Goal: Task Accomplishment & Management: Complete application form

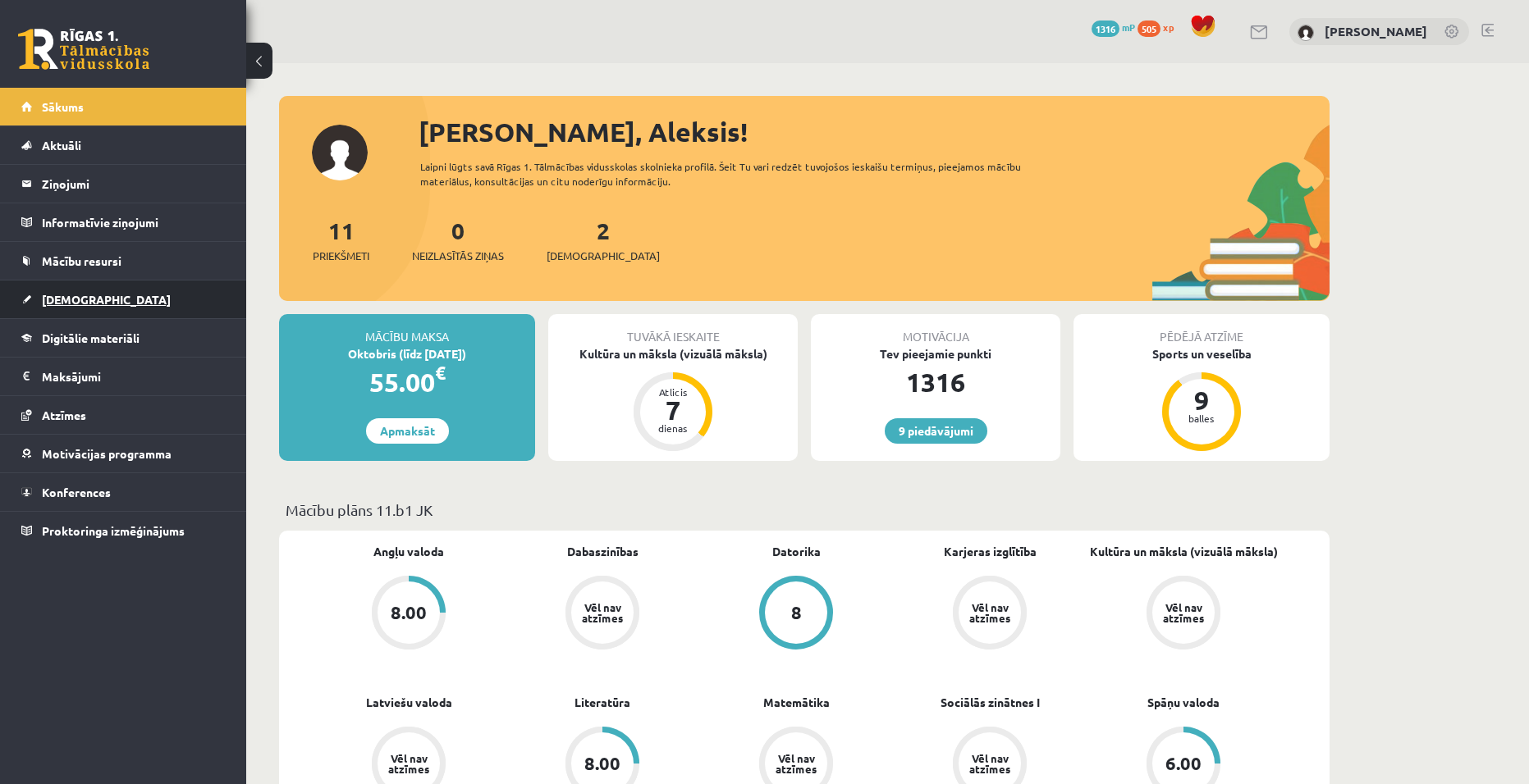
click at [83, 300] on span "[DEMOGRAPHIC_DATA]" at bounding box center [106, 298] width 129 height 15
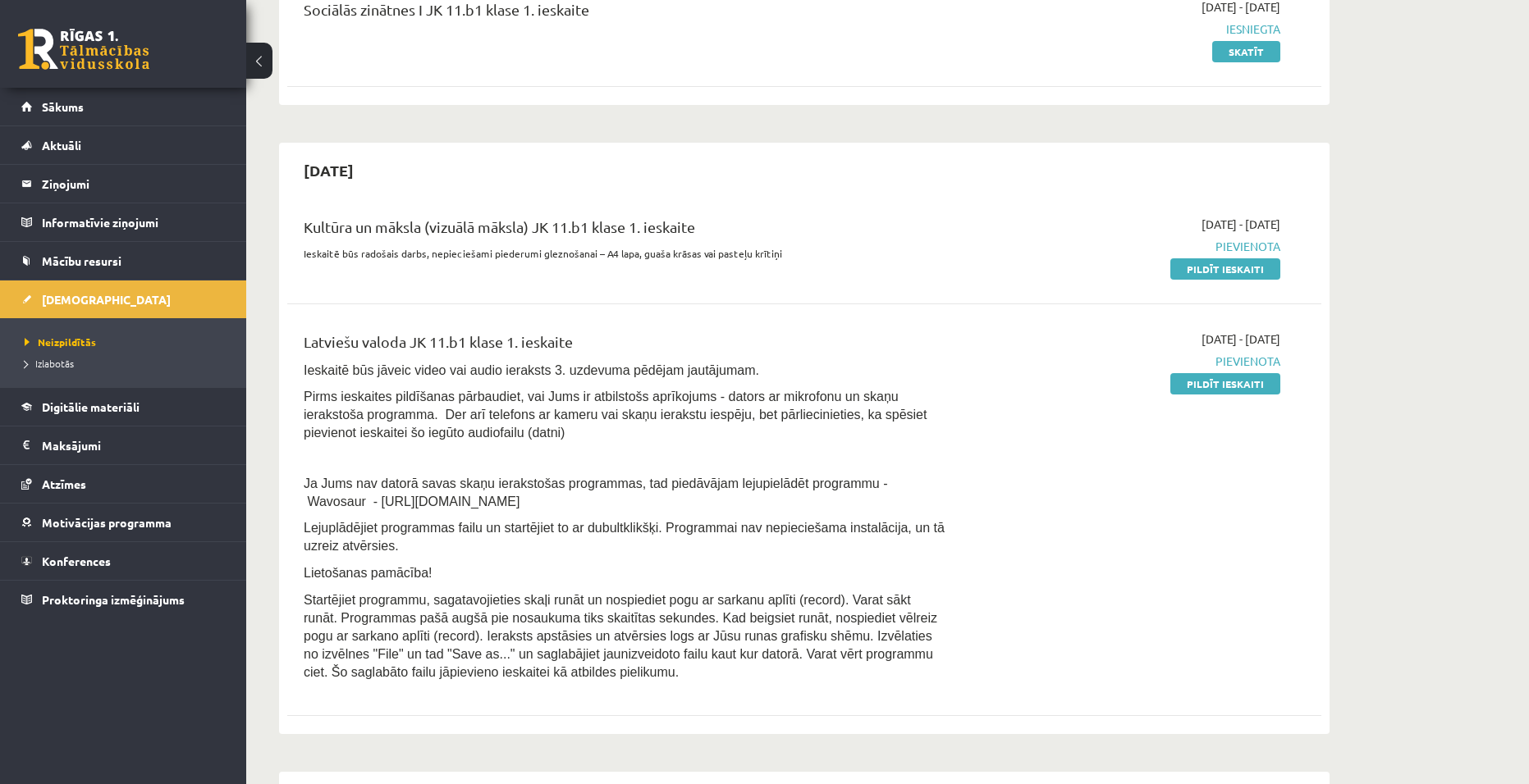
scroll to position [246, 0]
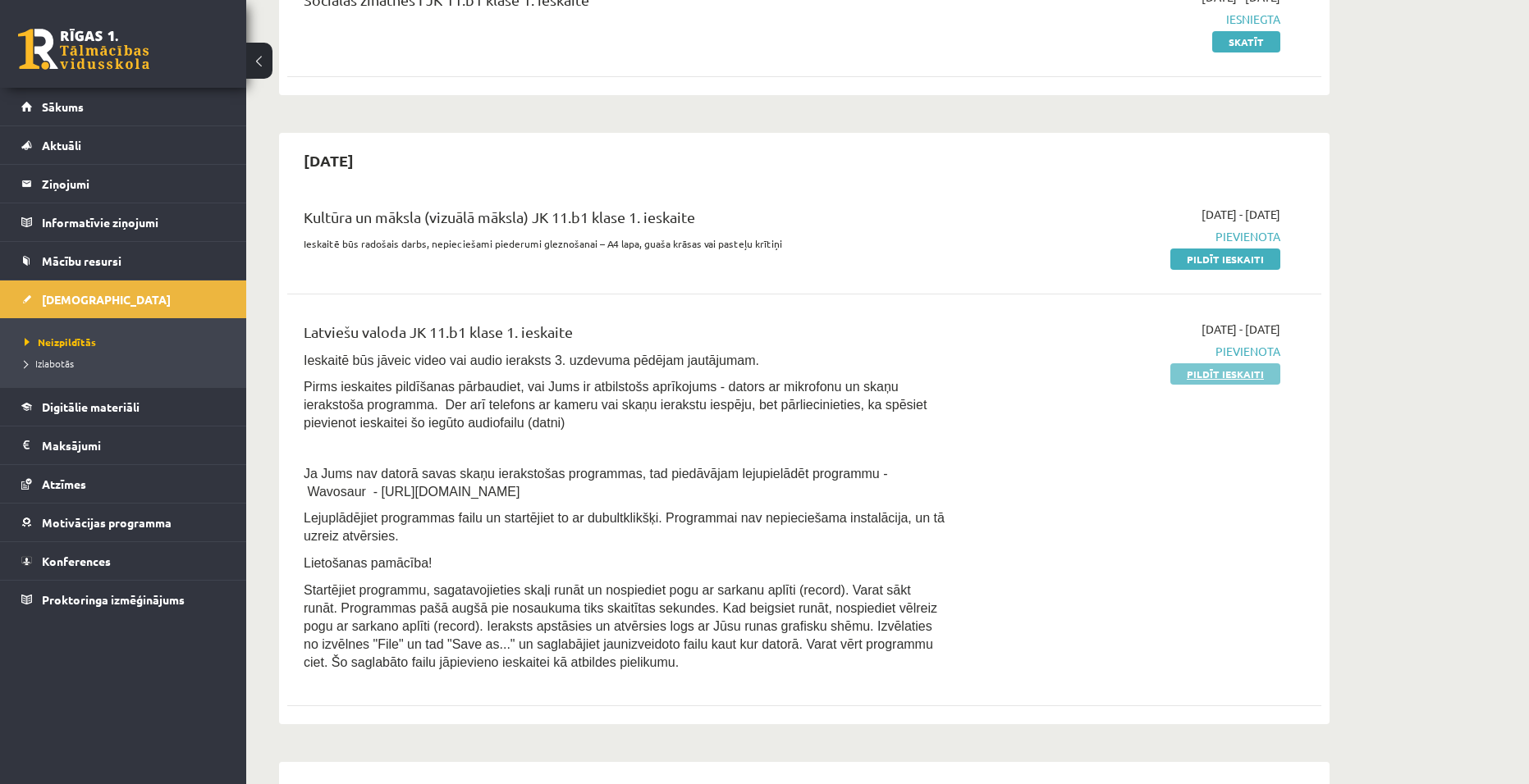
click at [1246, 378] on link "Pildīt ieskaiti" at bounding box center [1225, 374] width 110 height 21
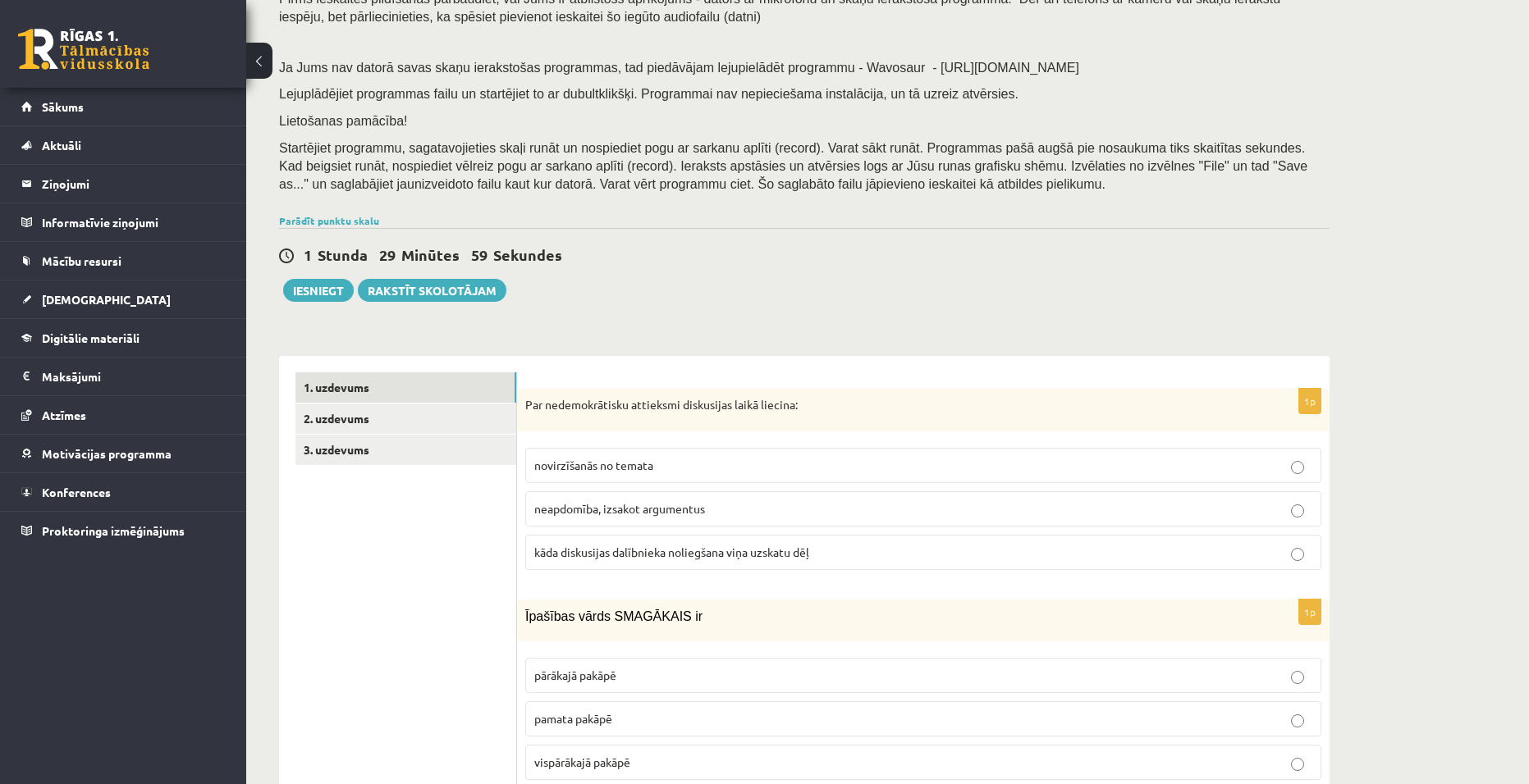
scroll to position [246, 0]
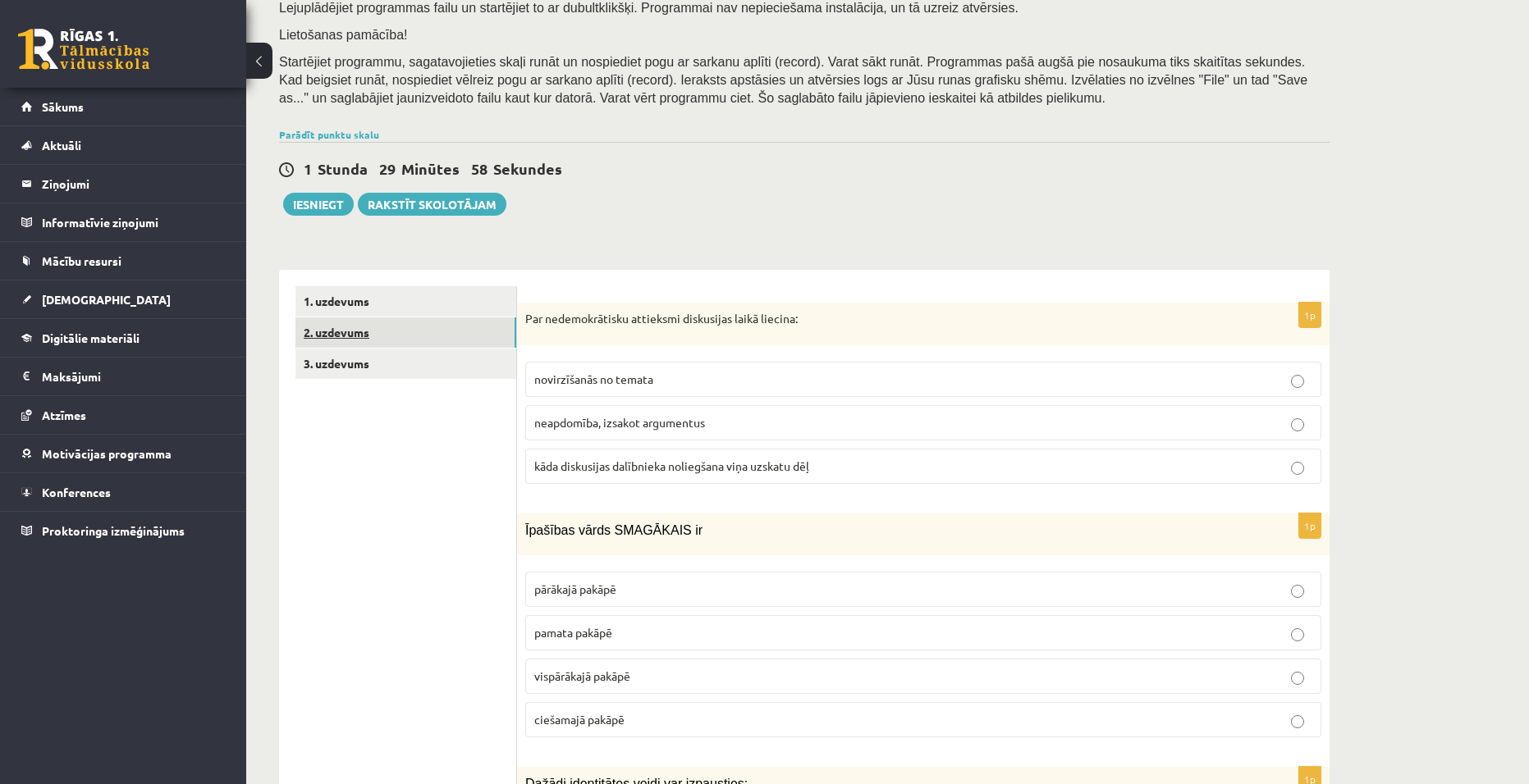
click at [371, 328] on link "2. uzdevums" at bounding box center [406, 332] width 221 height 30
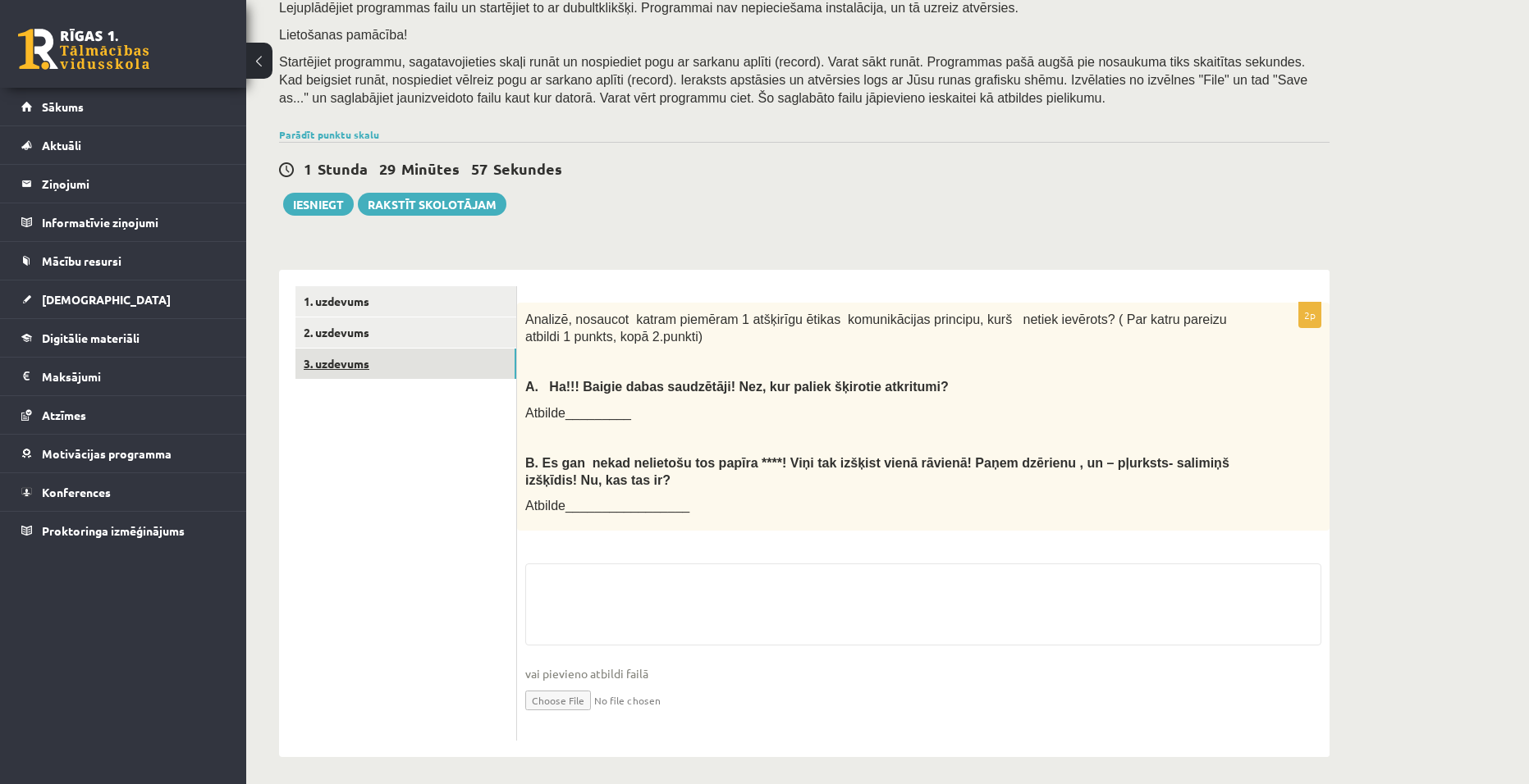
click at [339, 368] on link "3. uzdevums" at bounding box center [406, 363] width 221 height 30
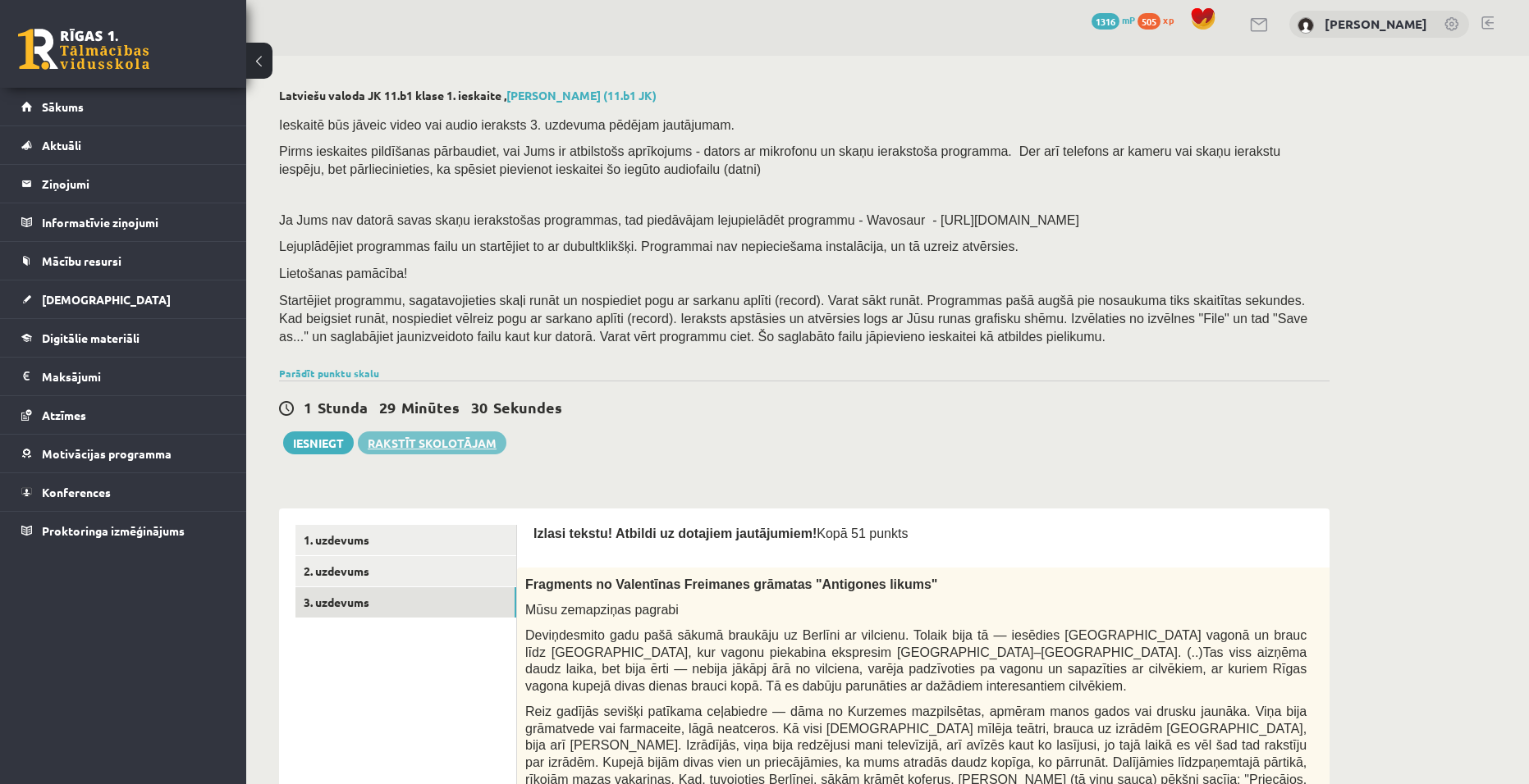
scroll to position [5, 0]
click at [361, 560] on link "2. uzdevums" at bounding box center [406, 573] width 221 height 30
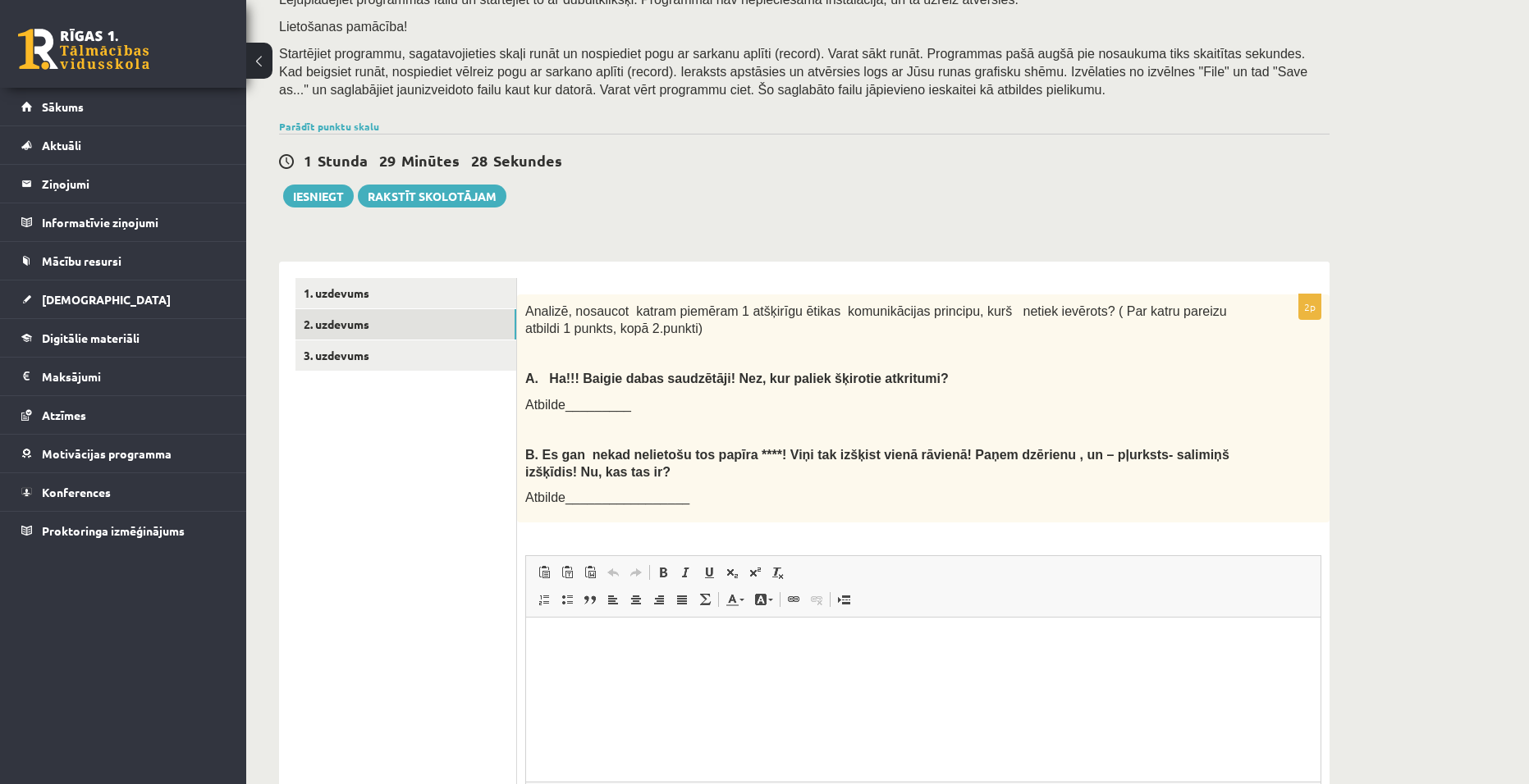
scroll to position [0, 0]
click at [345, 293] on link "1. uzdevums" at bounding box center [406, 293] width 221 height 30
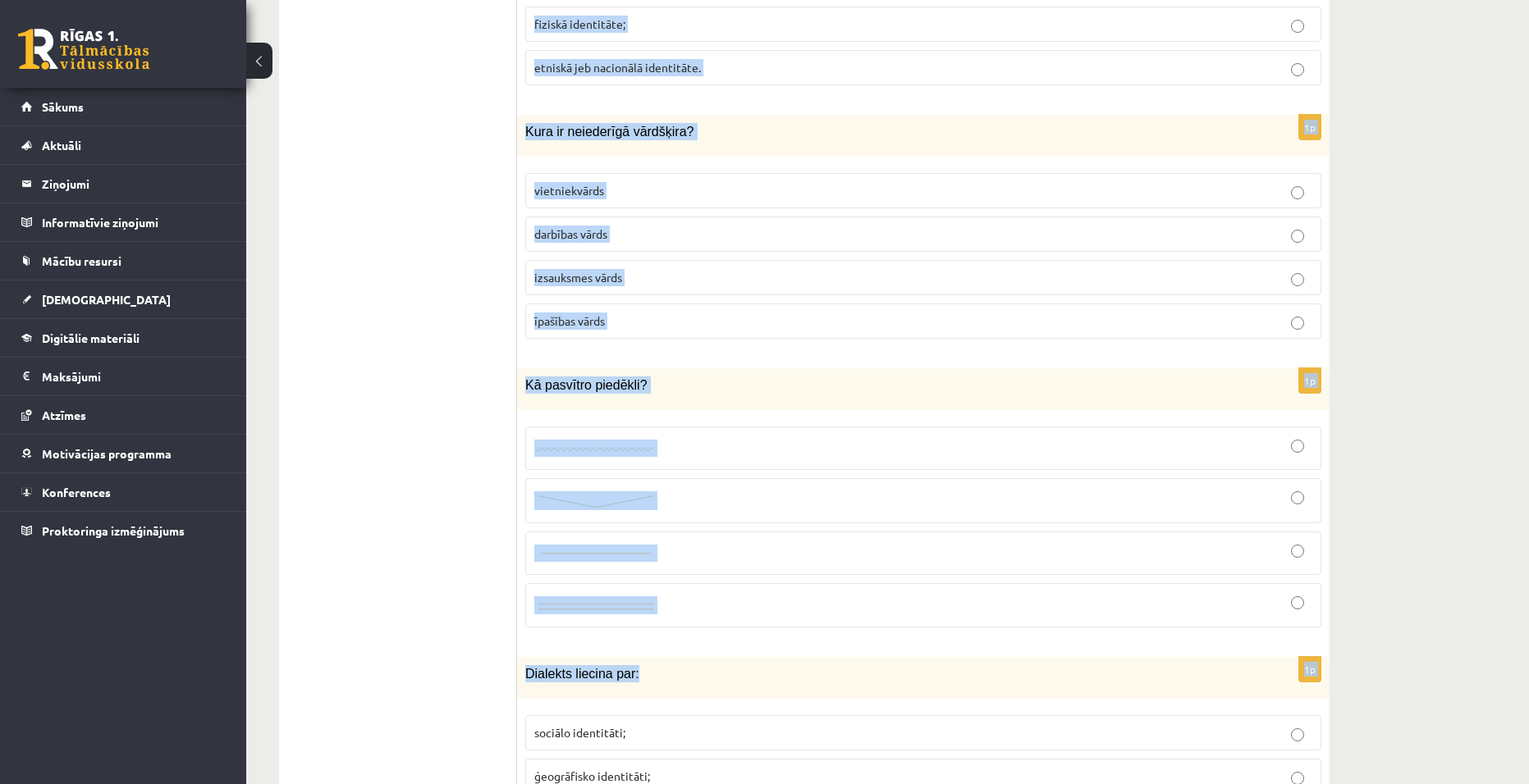
scroll to position [7714, 0]
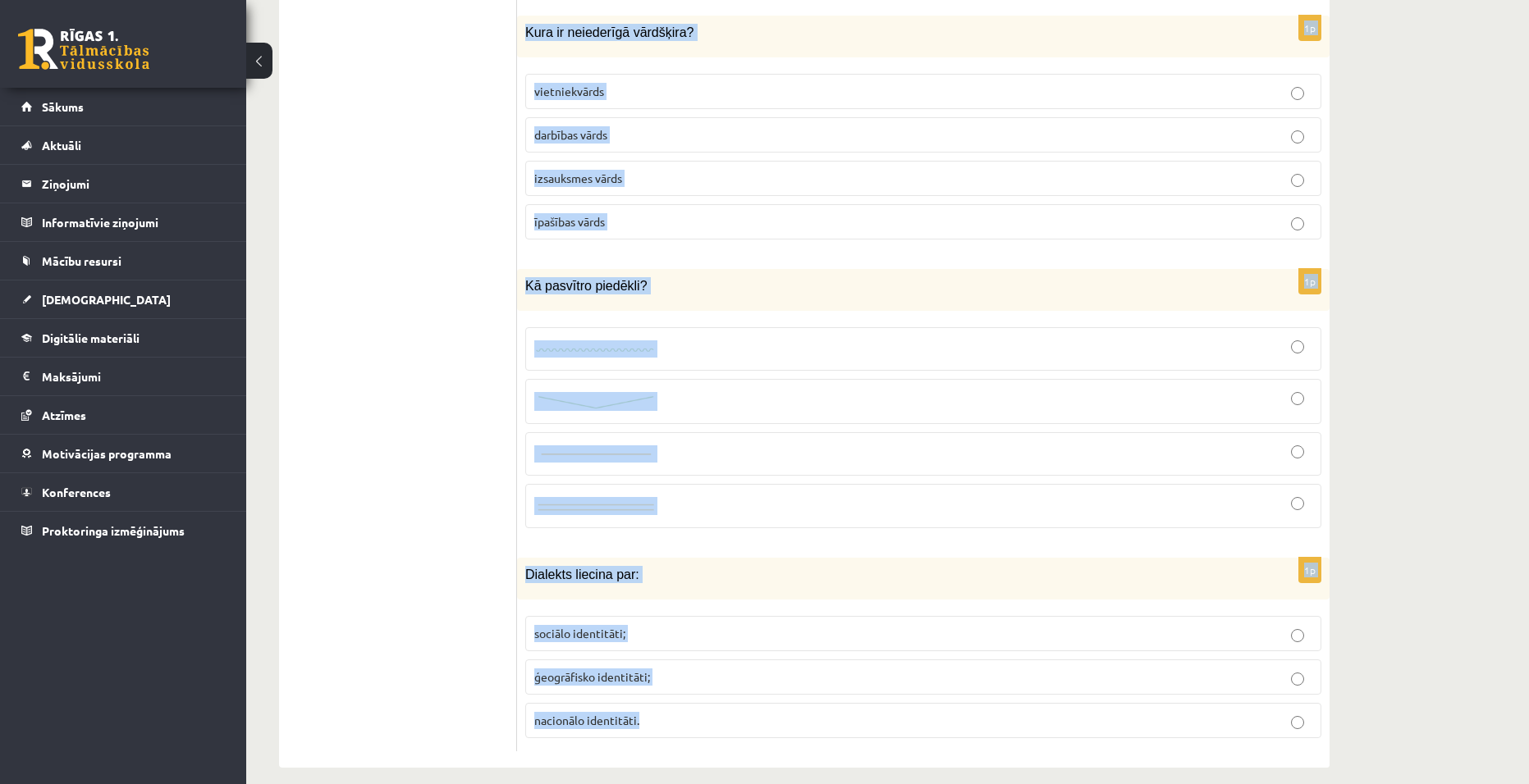
drag, startPoint x: 524, startPoint y: 555, endPoint x: 672, endPoint y: 713, distance: 216.5
copy form "Par nedemokrātisku attieksmi diskusijas laikā liecina: novirzīšanās no temata n…"
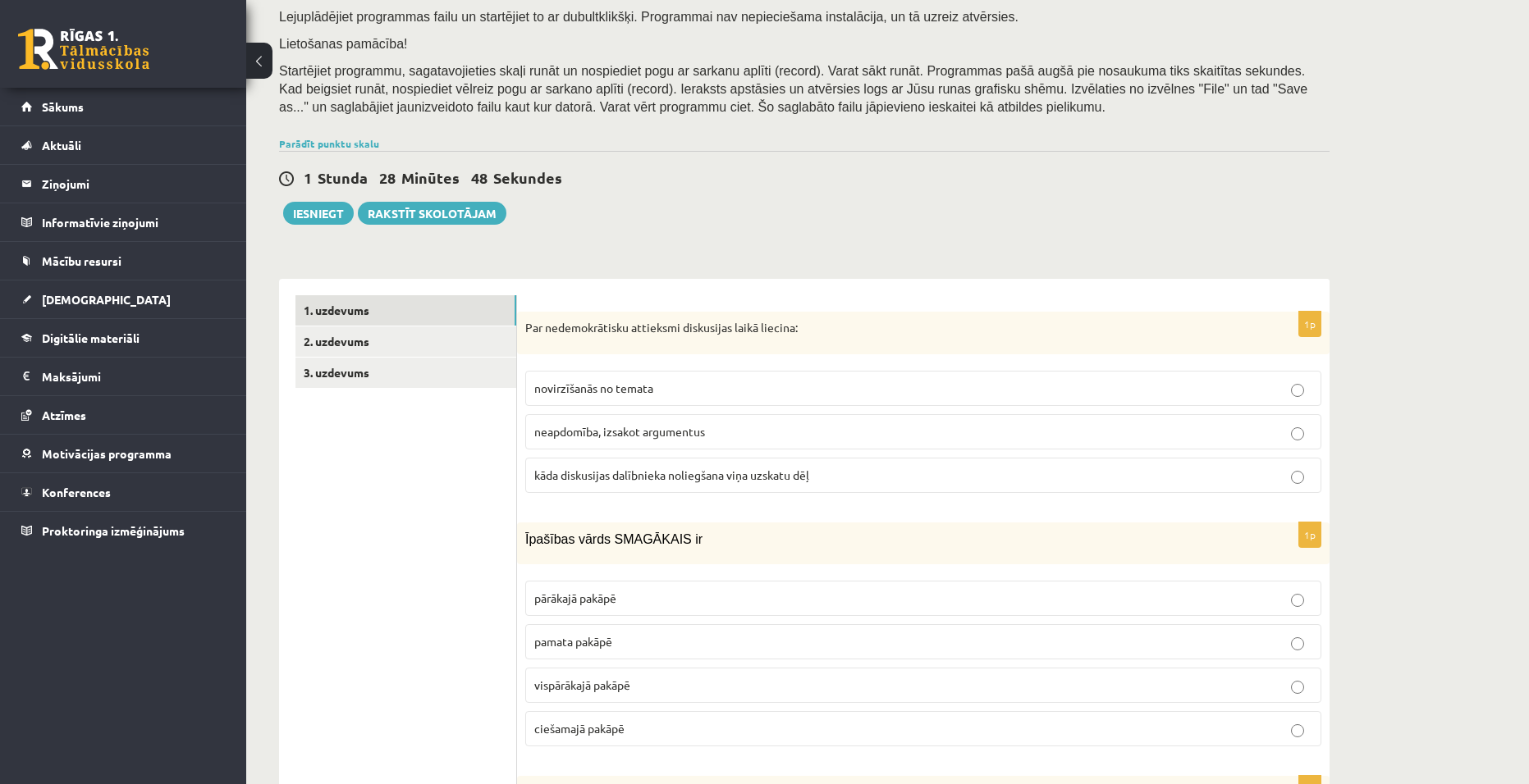
scroll to position [246, 0]
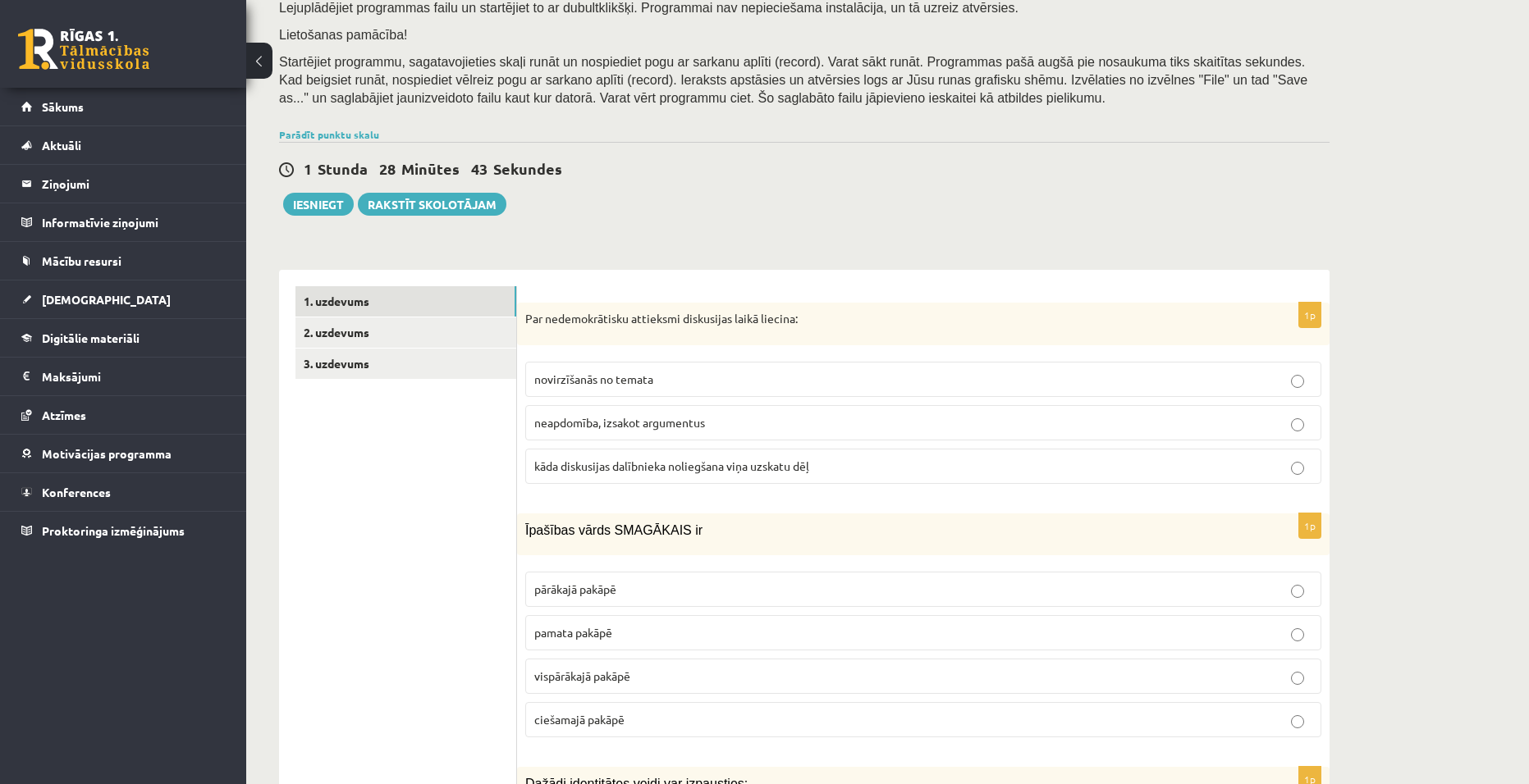
drag, startPoint x: 799, startPoint y: 463, endPoint x: 835, endPoint y: 460, distance: 36.1
click at [798, 463] on span "kāda diskusijas dalībnieka noliegšana viņa uzskatu dēļ" at bounding box center [672, 465] width 275 height 15
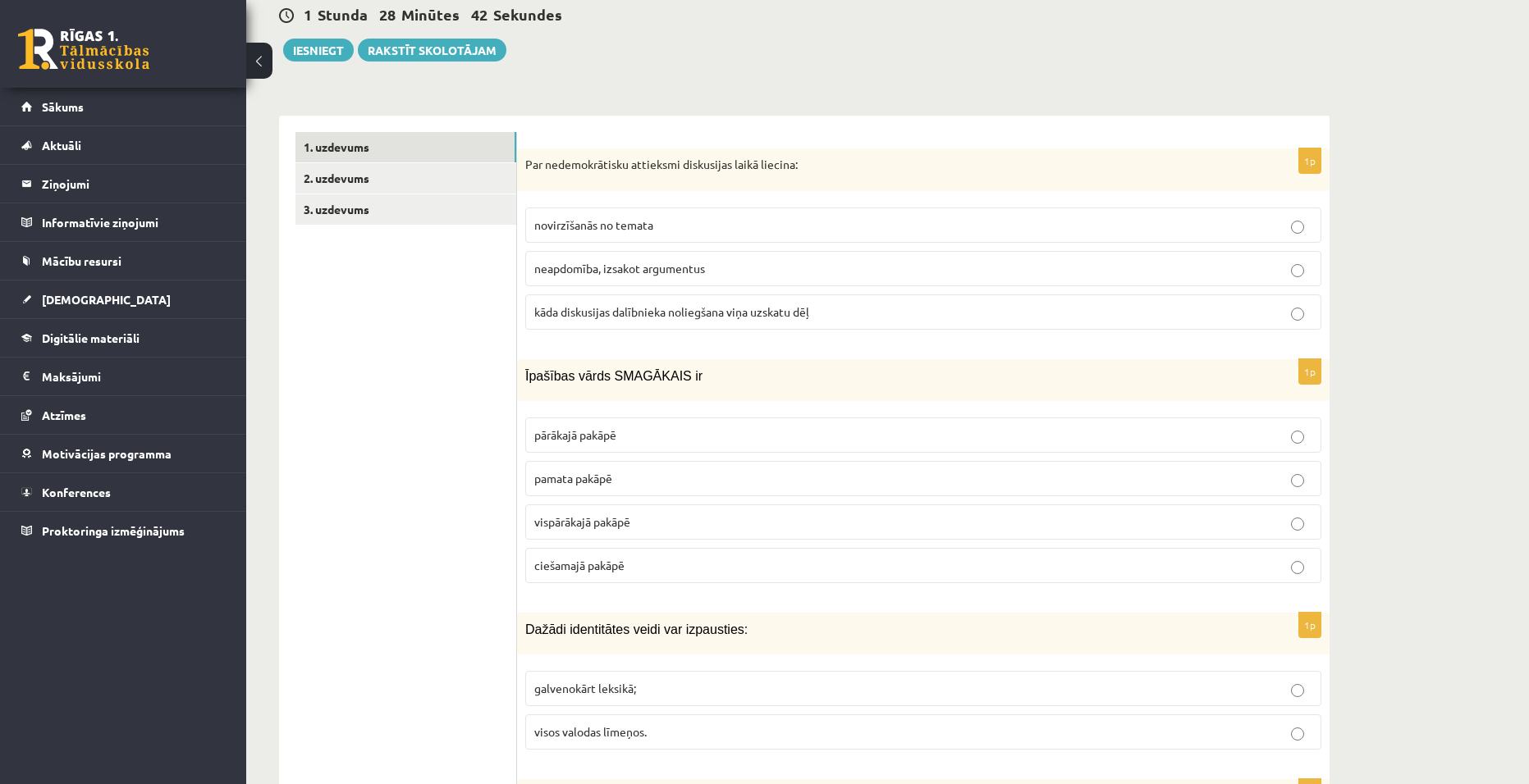
scroll to position [410, 0]
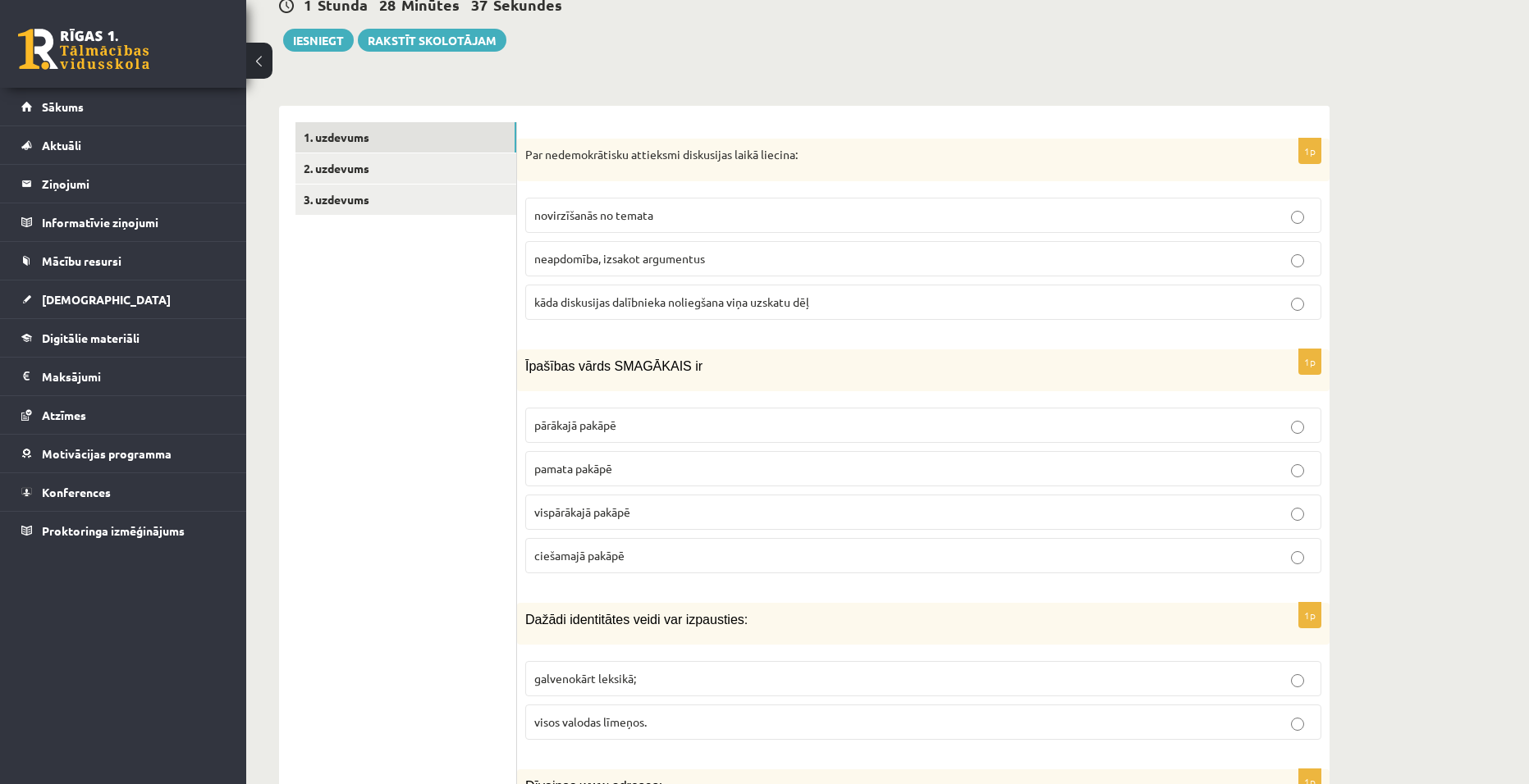
drag, startPoint x: 774, startPoint y: 532, endPoint x: 817, endPoint y: 514, distance: 46.6
click at [774, 532] on fieldset "pārākajā pakāpē pamata pakāpē vispārākajā pakāpē ciešamajā pakāpē" at bounding box center [923, 488] width 796 height 179
click at [905, 505] on p "vispārākajā pakāpē" at bounding box center [923, 513] width 778 height 17
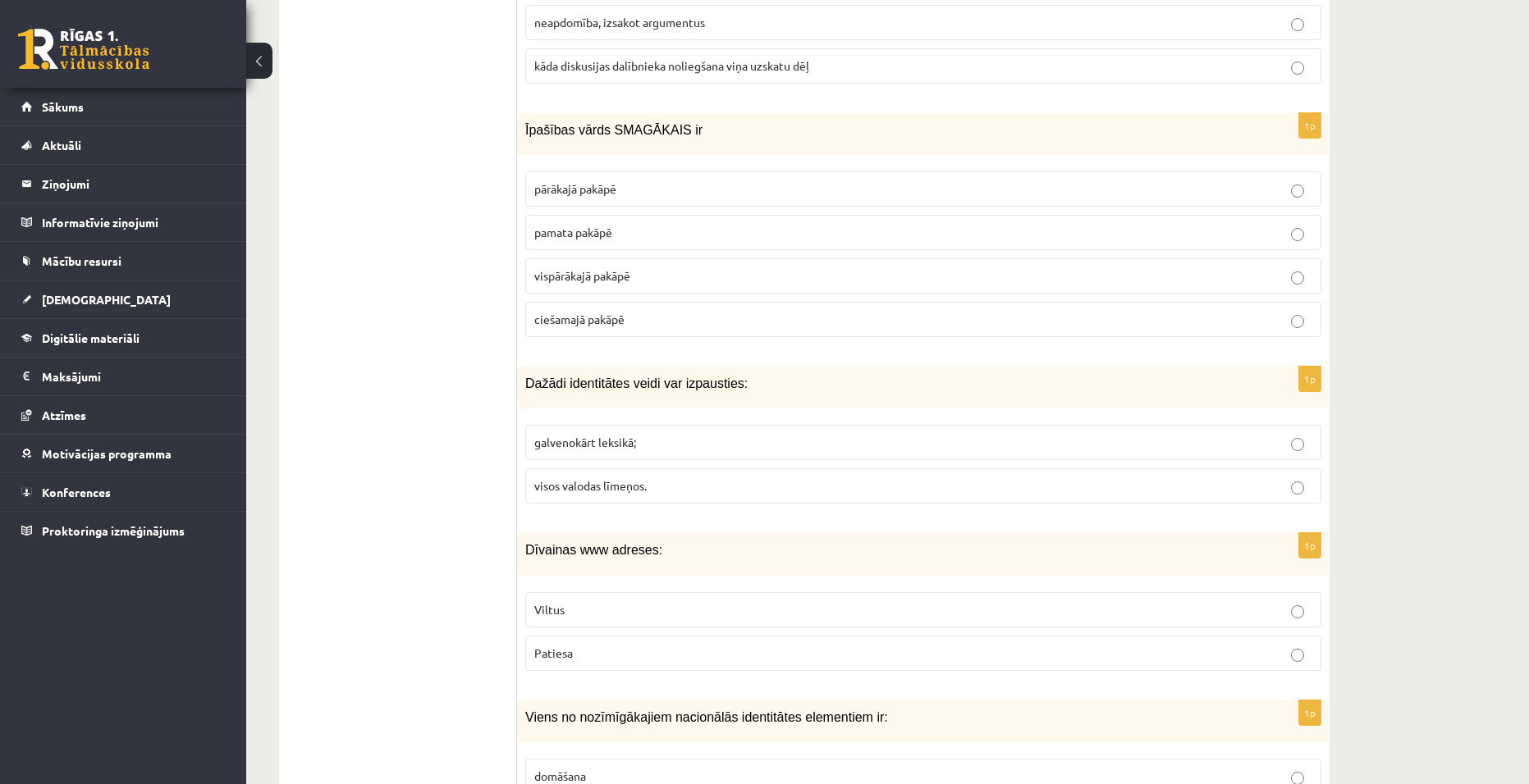
scroll to position [656, 0]
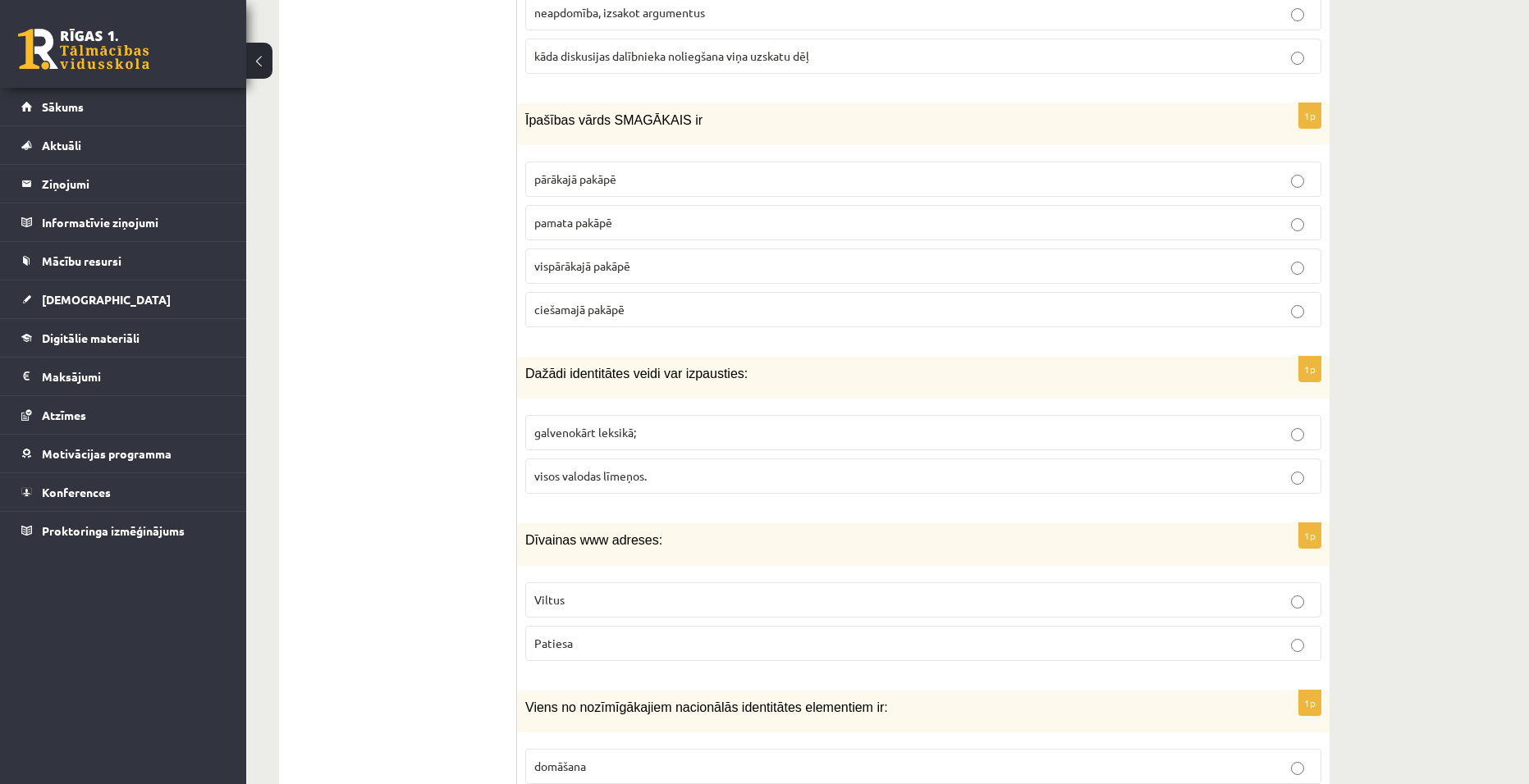
drag, startPoint x: 626, startPoint y: 473, endPoint x: 869, endPoint y: 486, distance: 243.3
click at [629, 473] on span "visos valodas līmeņos." at bounding box center [590, 475] width 112 height 15
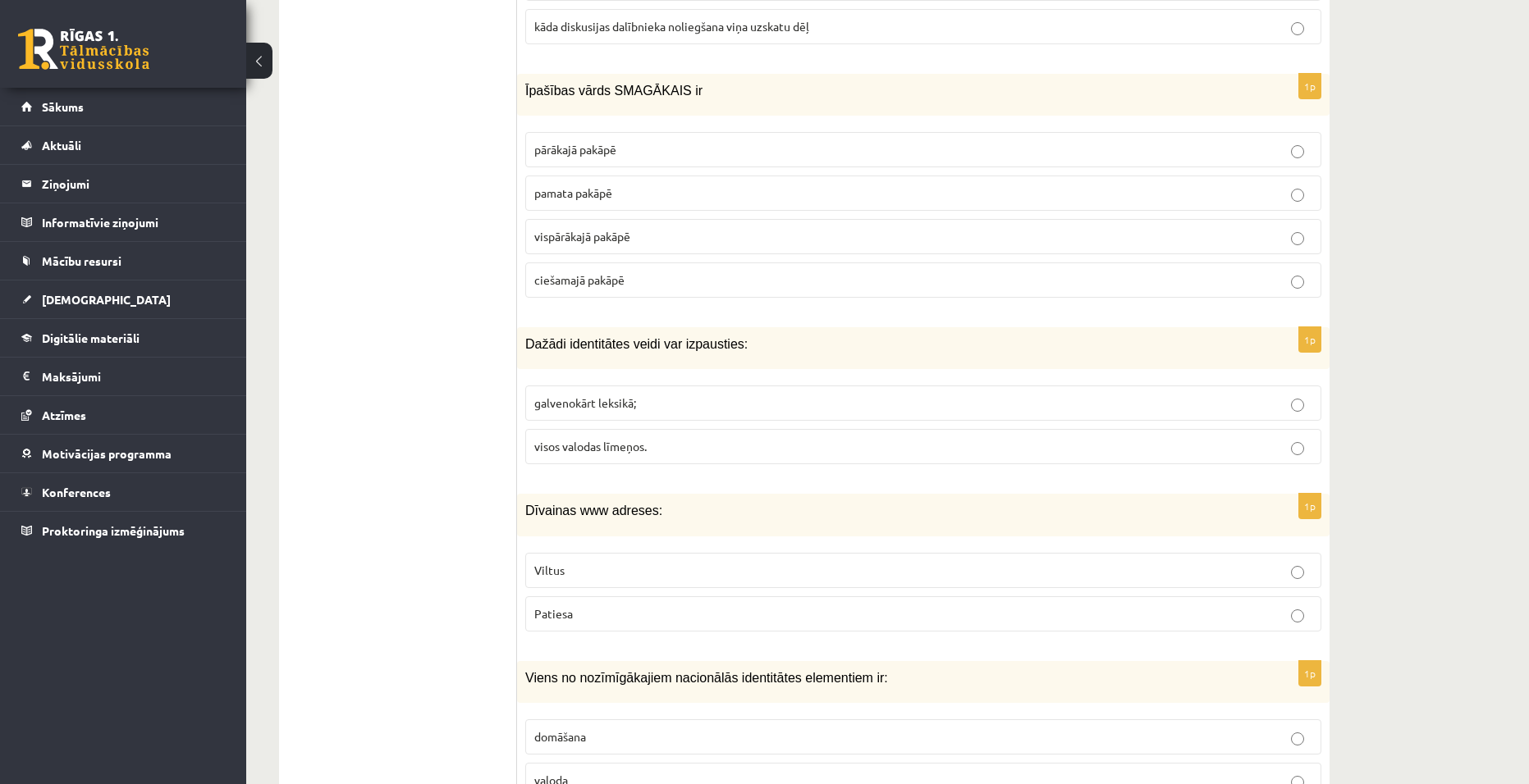
scroll to position [820, 0]
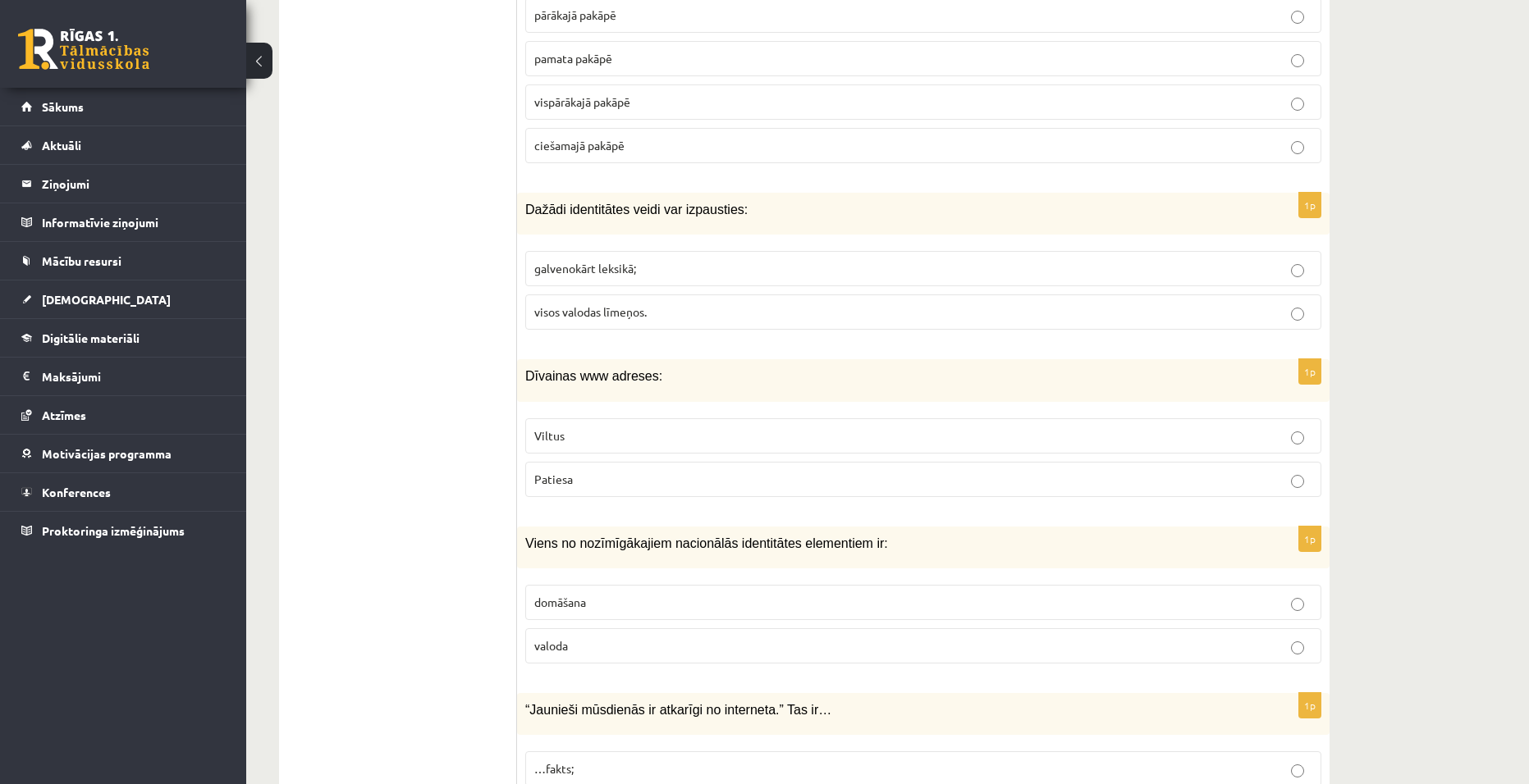
click at [732, 438] on p "Viltus" at bounding box center [923, 436] width 778 height 17
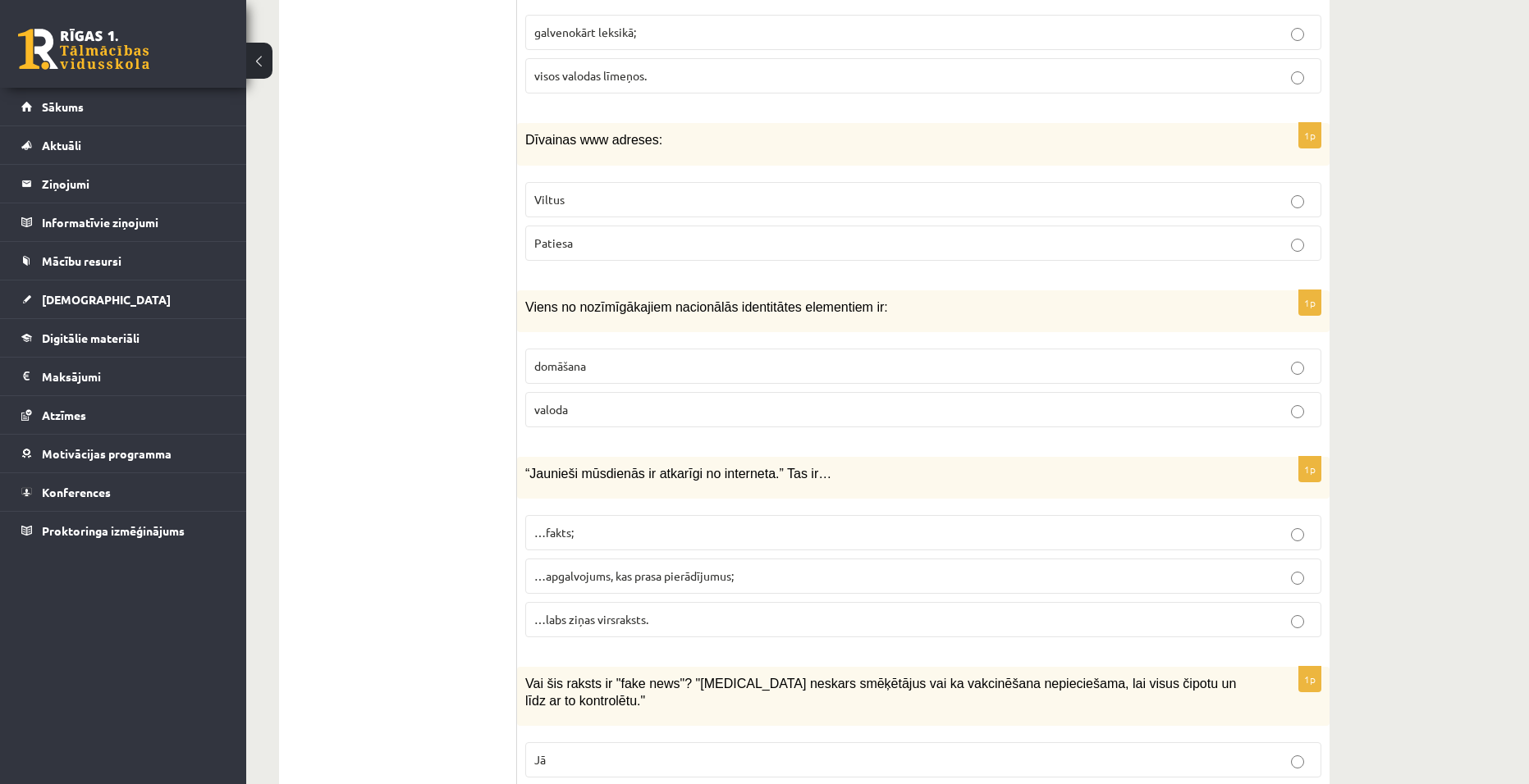
scroll to position [1066, 0]
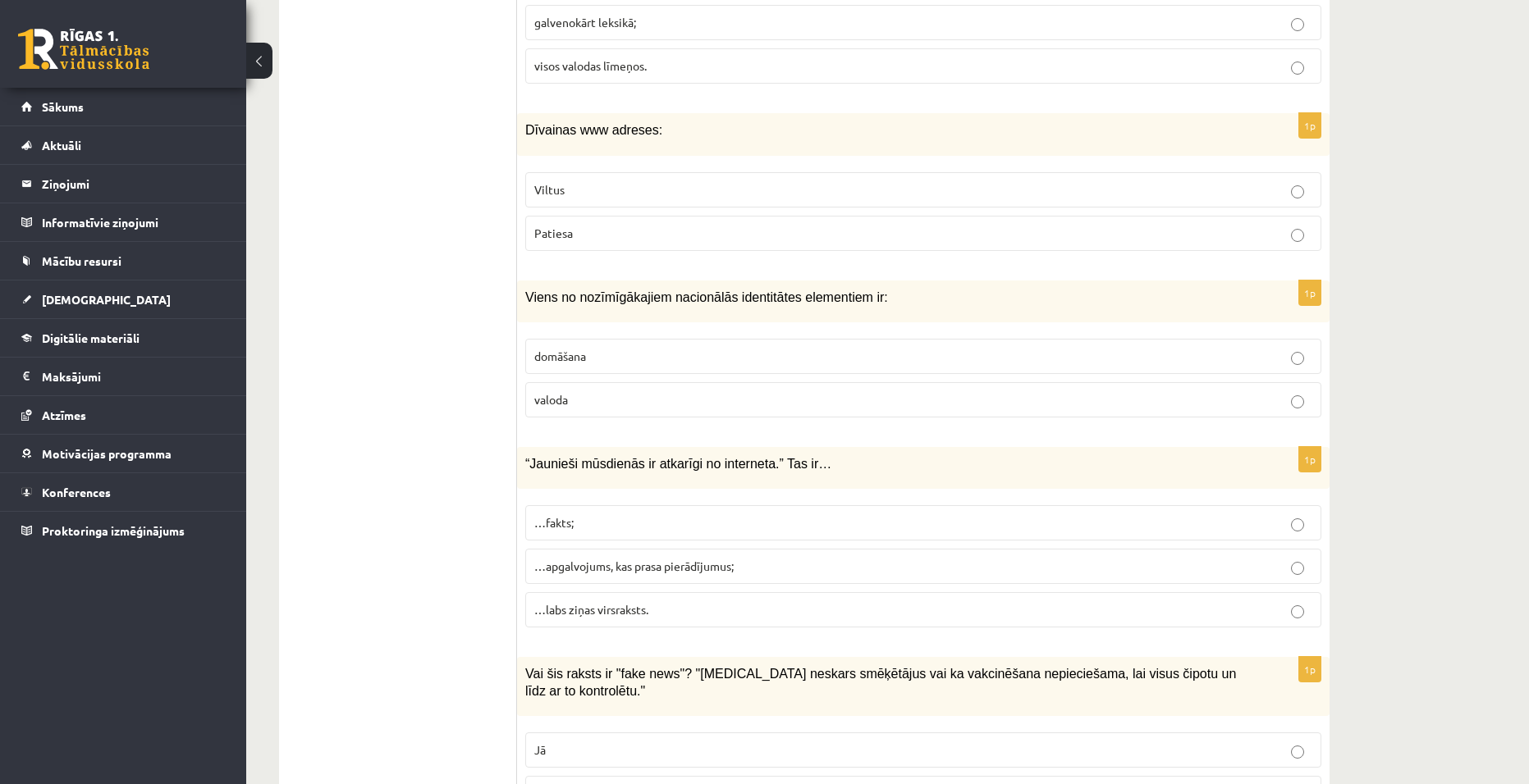
drag, startPoint x: 939, startPoint y: 395, endPoint x: 981, endPoint y: 473, distance: 88.6
click at [940, 395] on p "valoda" at bounding box center [923, 400] width 778 height 17
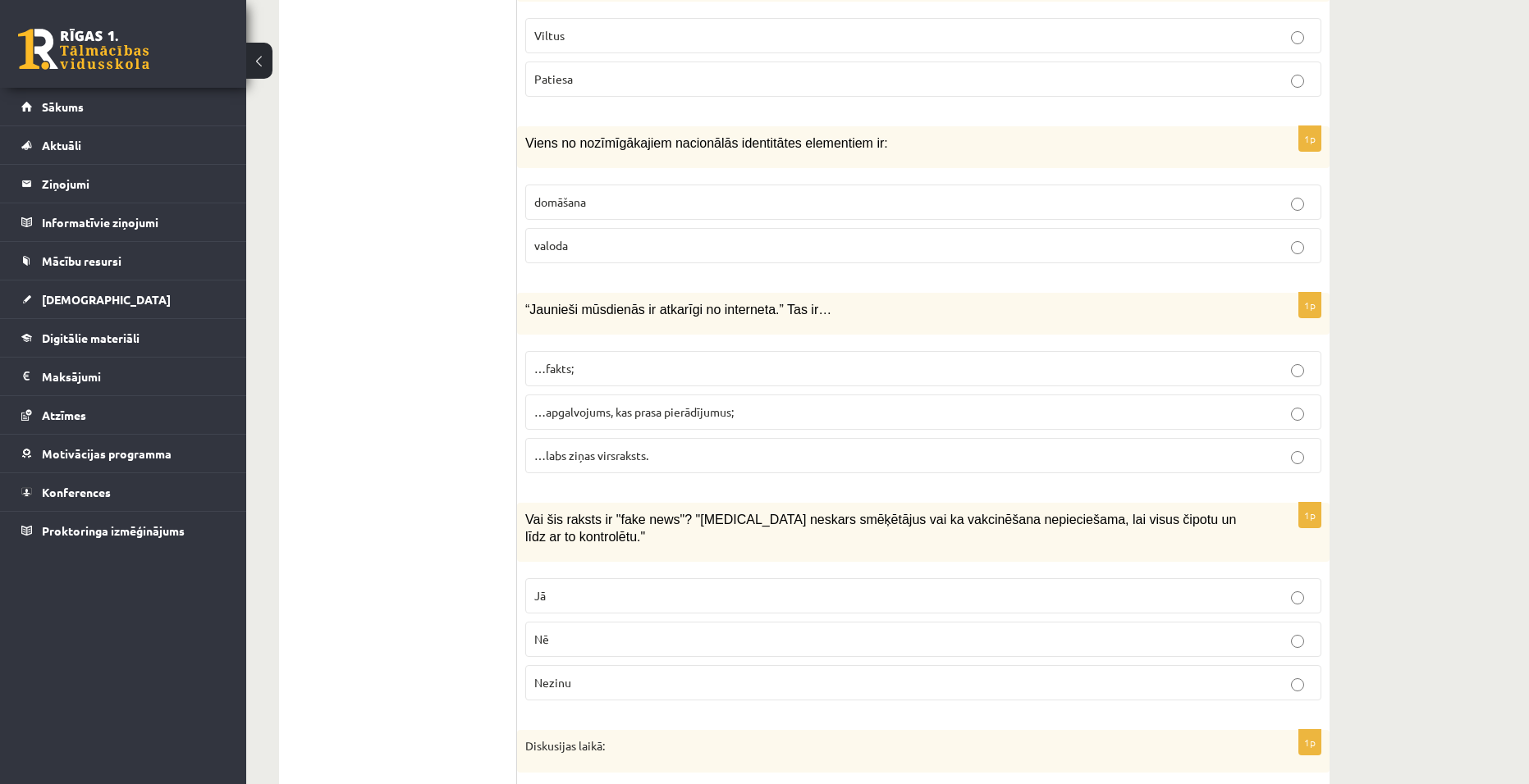
scroll to position [1231, 0]
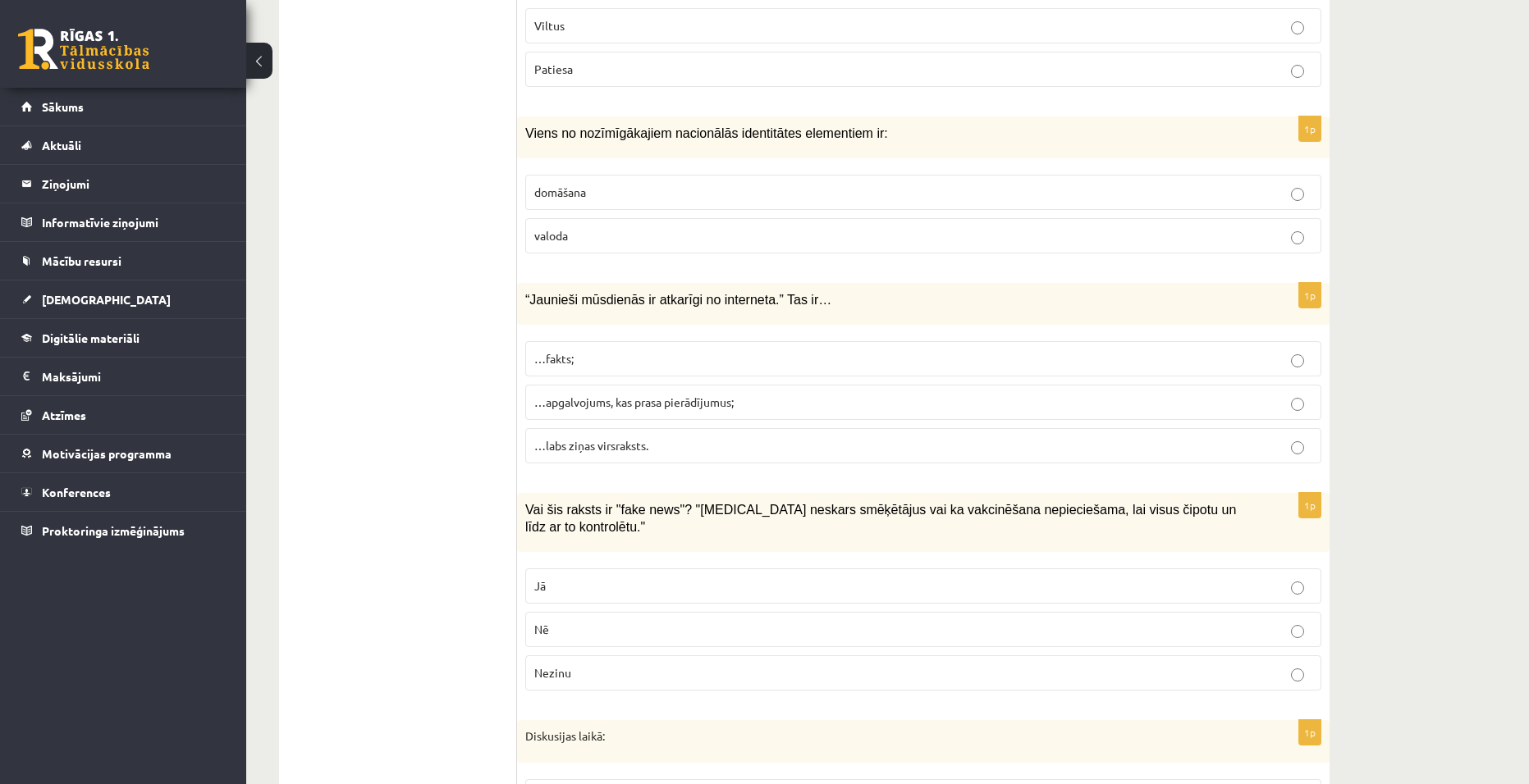
click at [833, 414] on label "…apgalvojums, kas prasa pierādījumus;" at bounding box center [923, 402] width 796 height 35
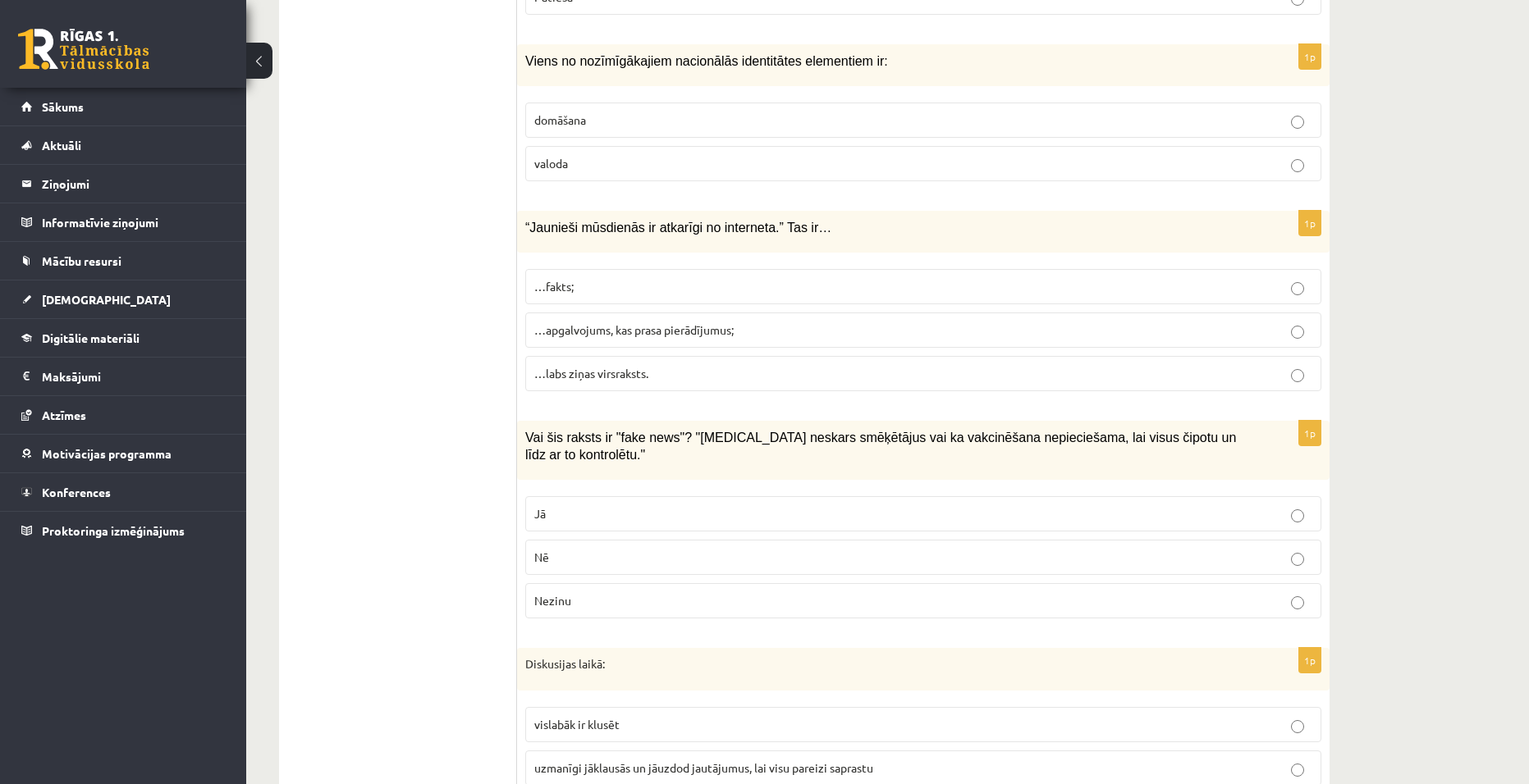
scroll to position [1312, 0]
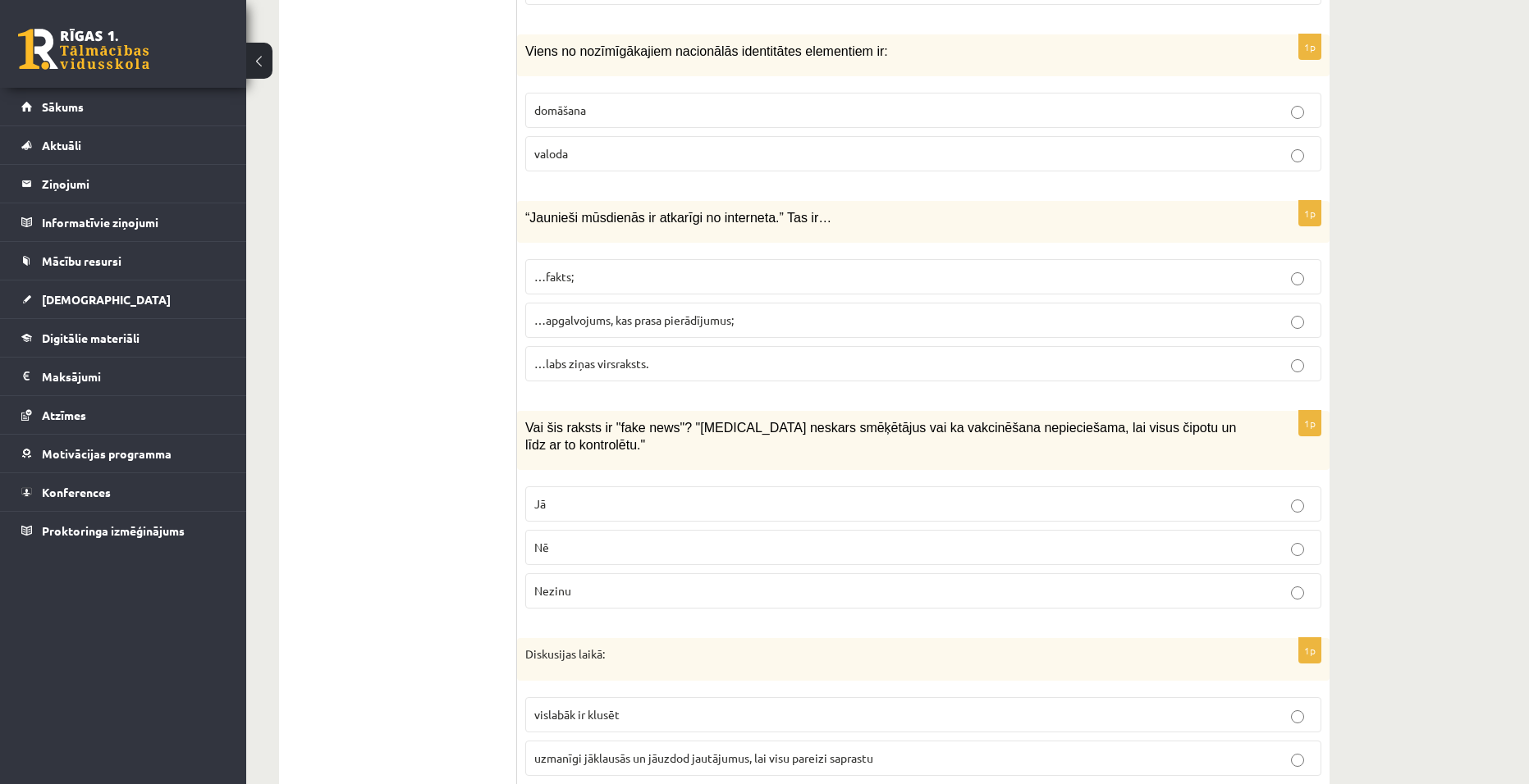
drag, startPoint x: 671, startPoint y: 480, endPoint x: 788, endPoint y: 496, distance: 118.1
click at [672, 495] on p "Jā" at bounding box center [923, 504] width 778 height 17
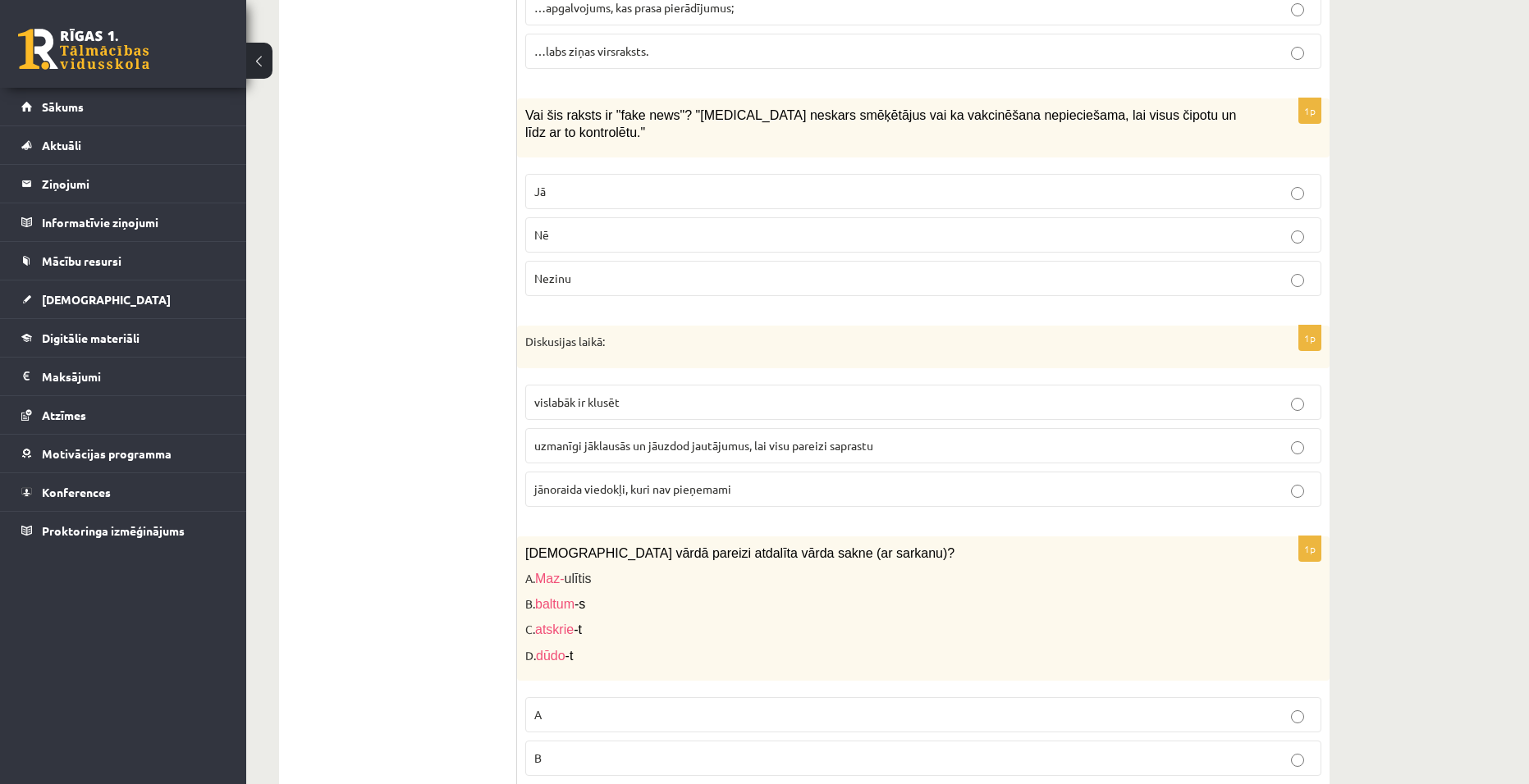
scroll to position [1641, 0]
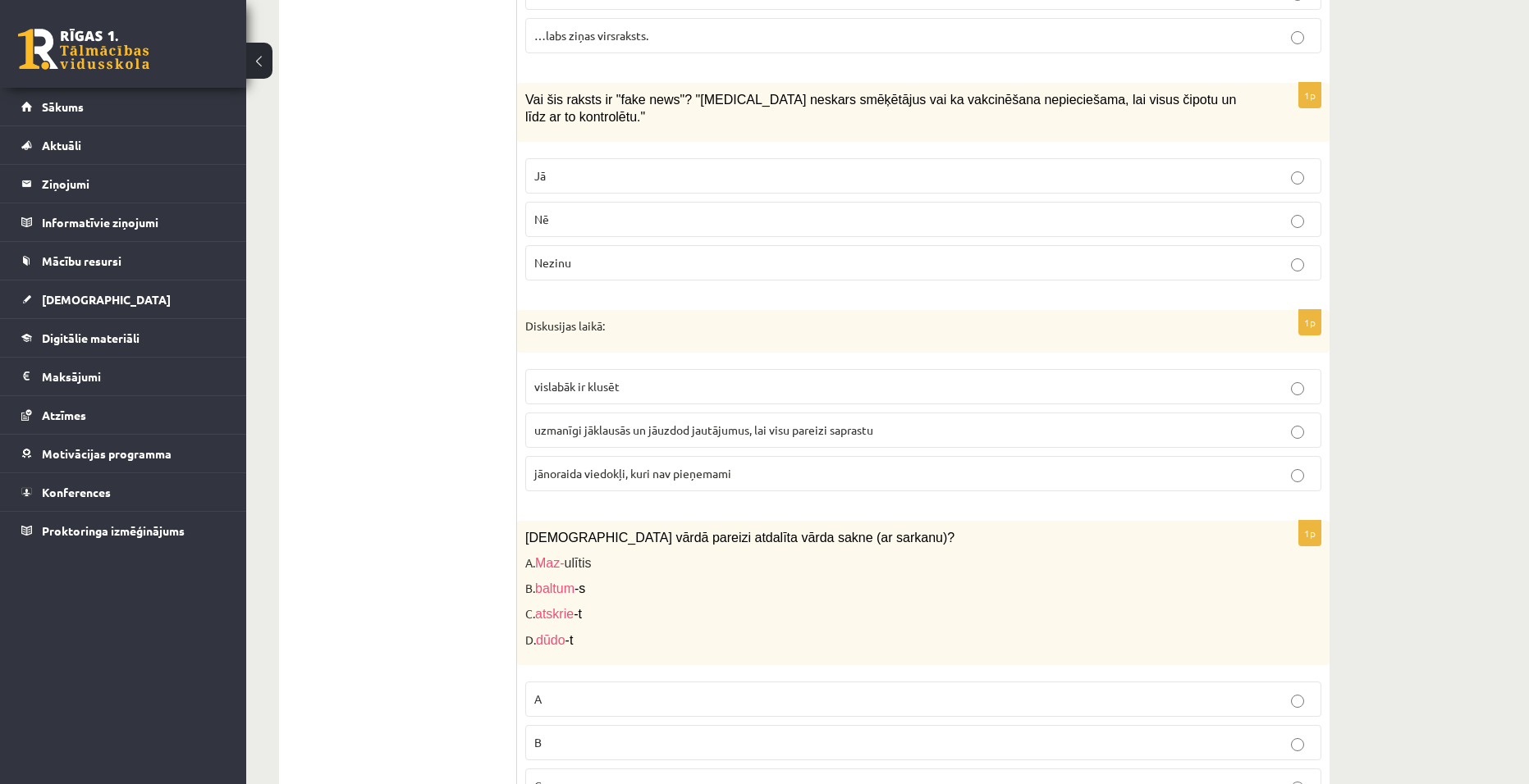
click at [853, 423] on span "uzmanīgi jāklausās un jāuzdod jautājumus, lai visu pareizi saprastu" at bounding box center [704, 429] width 339 height 15
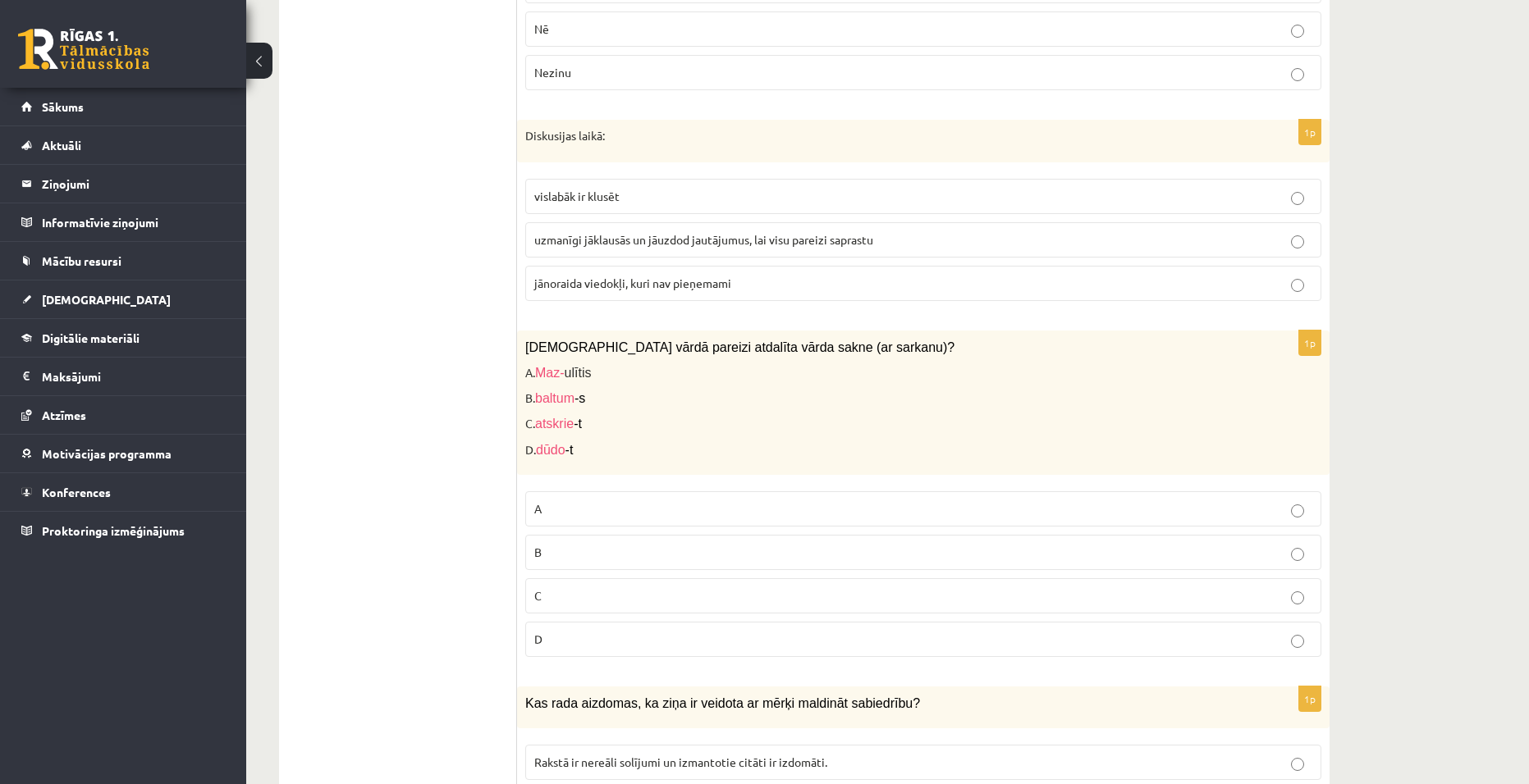
scroll to position [1887, 0]
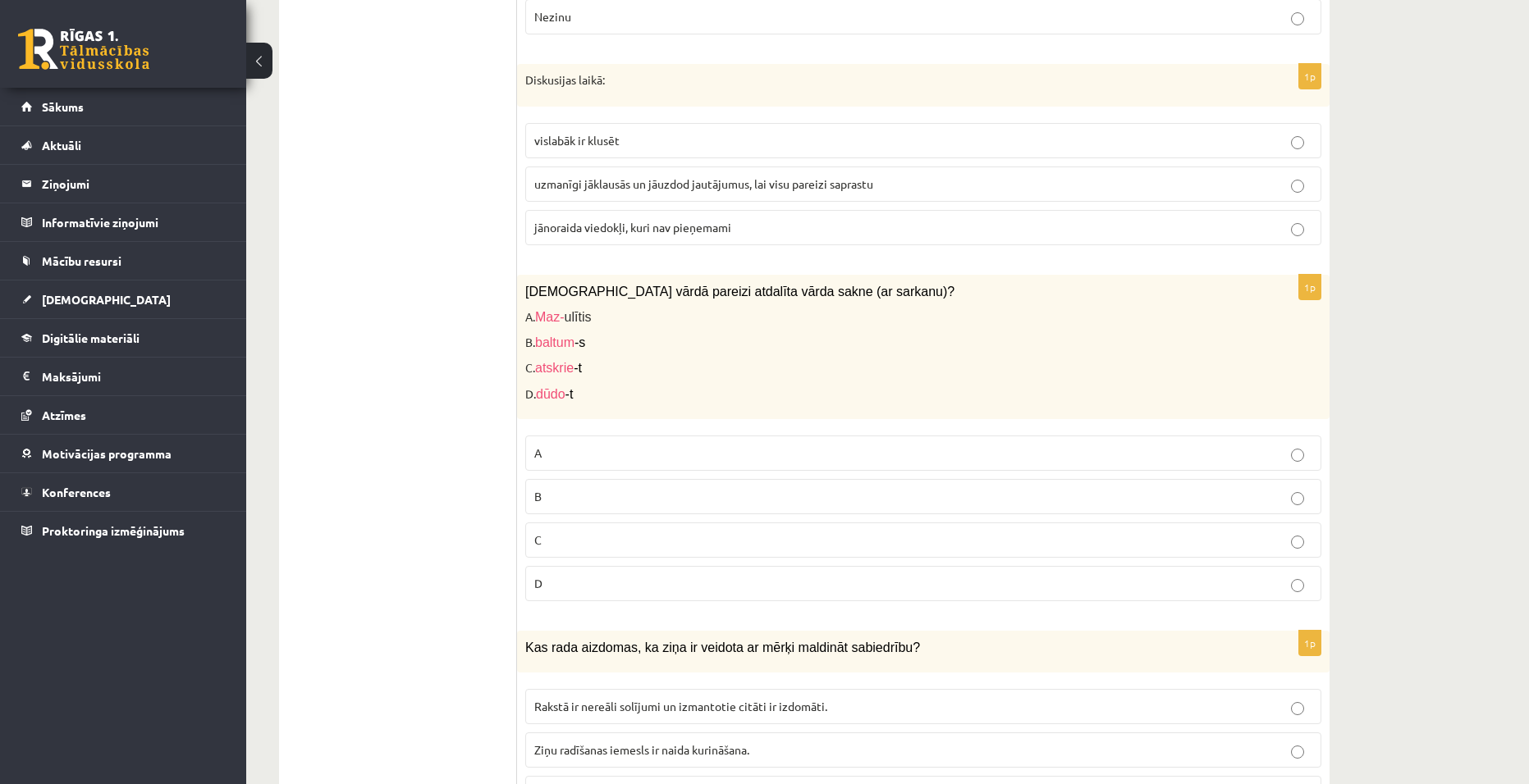
drag, startPoint x: 685, startPoint y: 522, endPoint x: 693, endPoint y: 516, distance: 10.0
click at [687, 532] on p "C" at bounding box center [923, 541] width 778 height 17
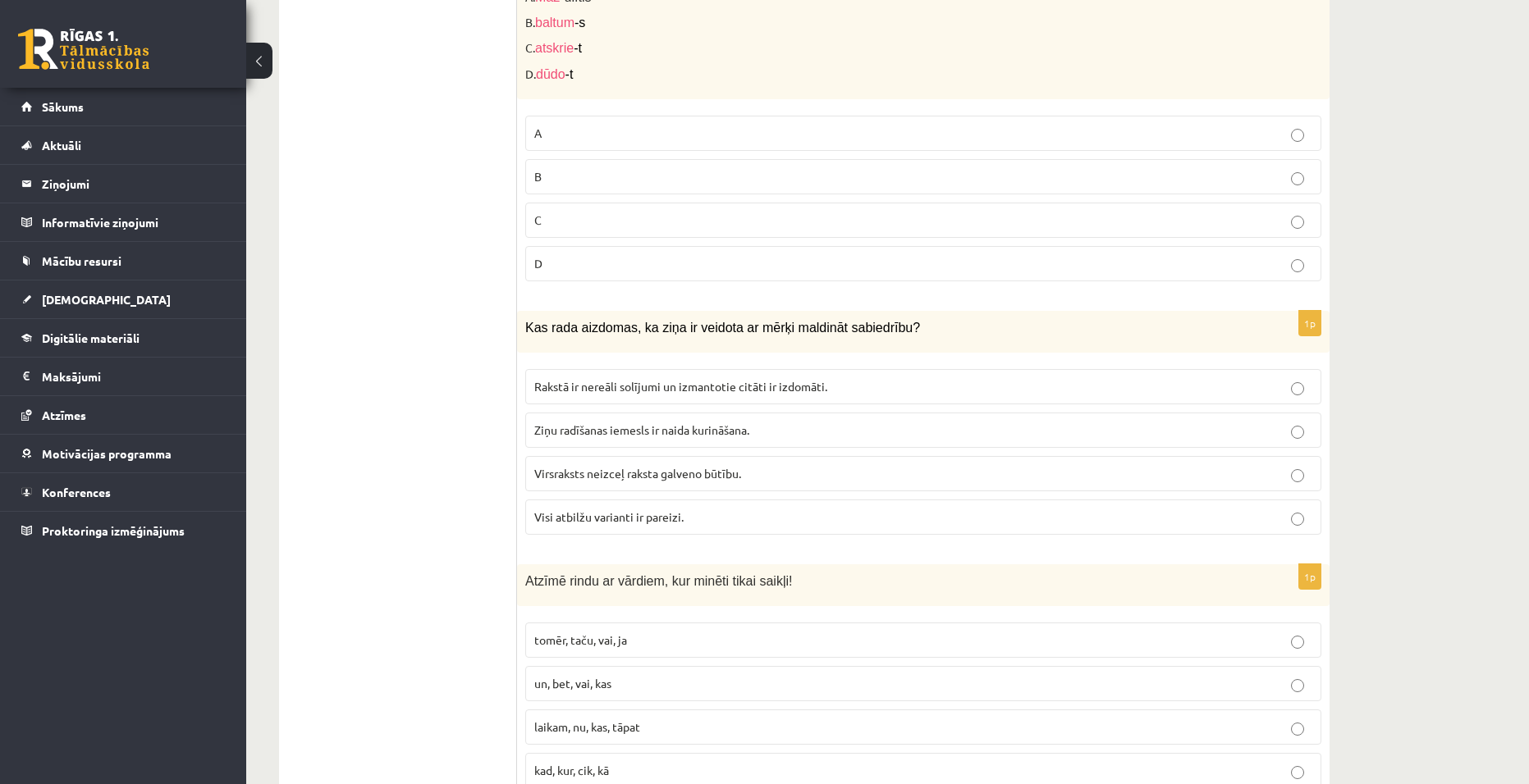
scroll to position [2215, 0]
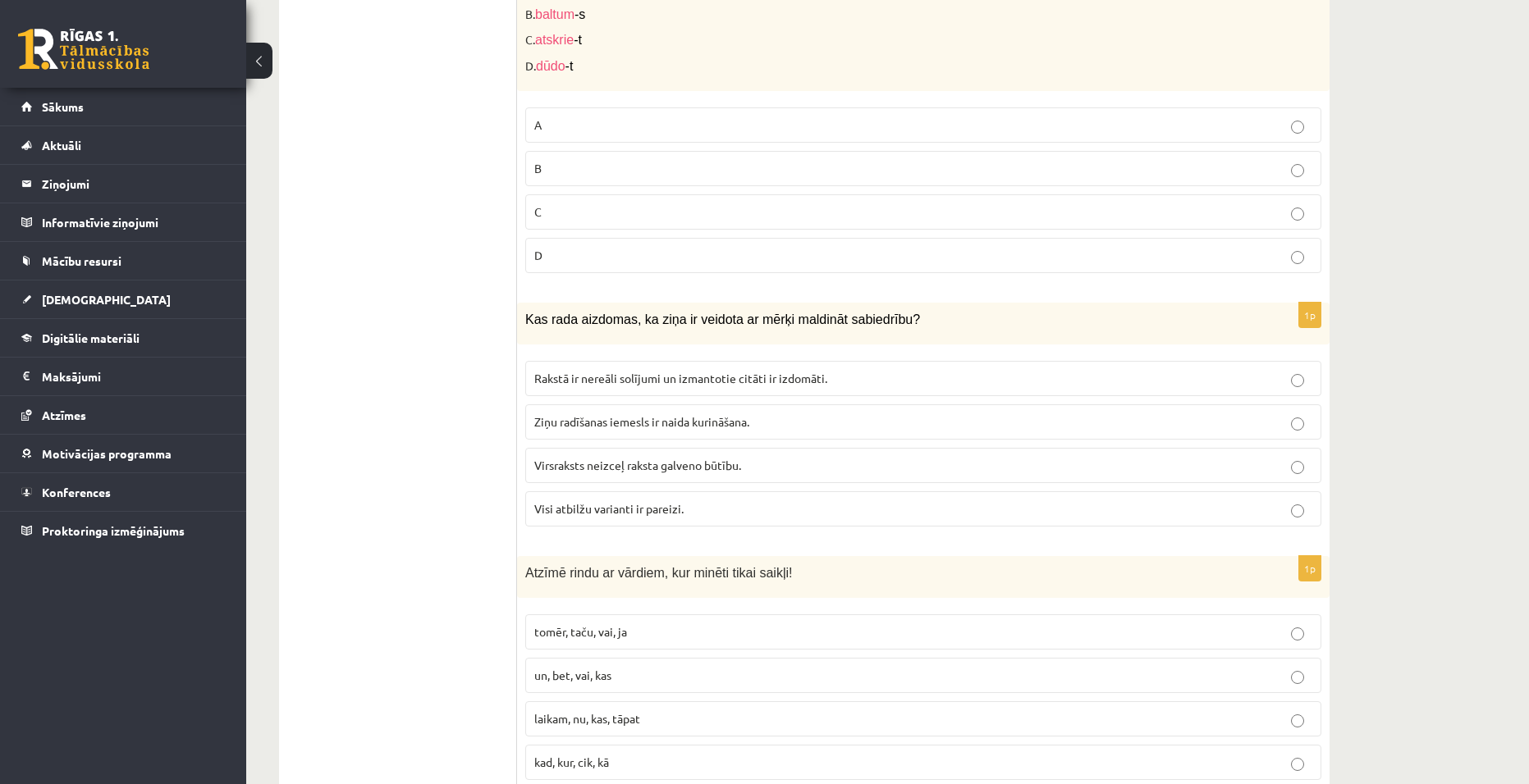
click at [861, 457] on p "Virsraksts neizceļ raksta galveno būtību." at bounding box center [923, 466] width 778 height 17
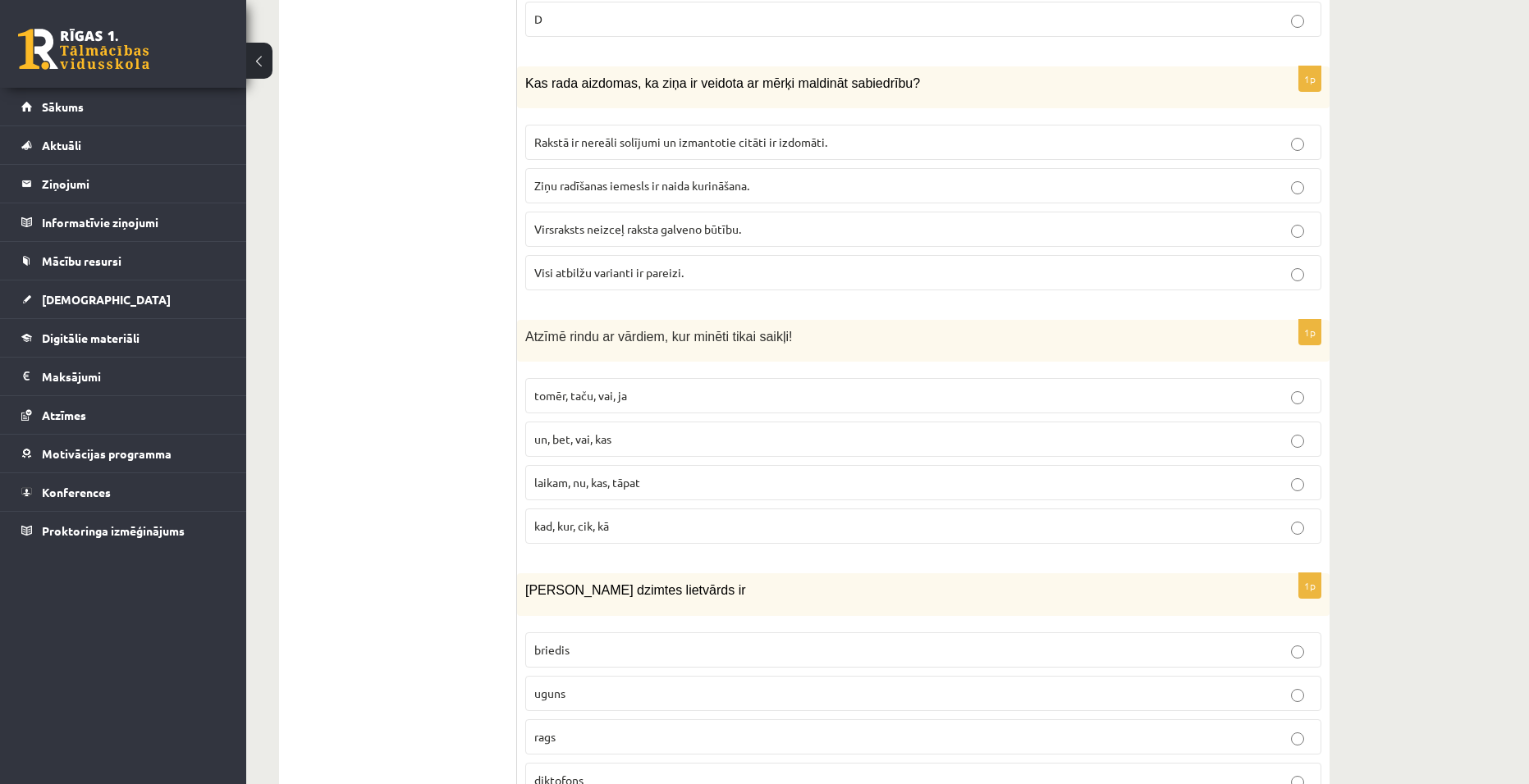
scroll to position [2461, 0]
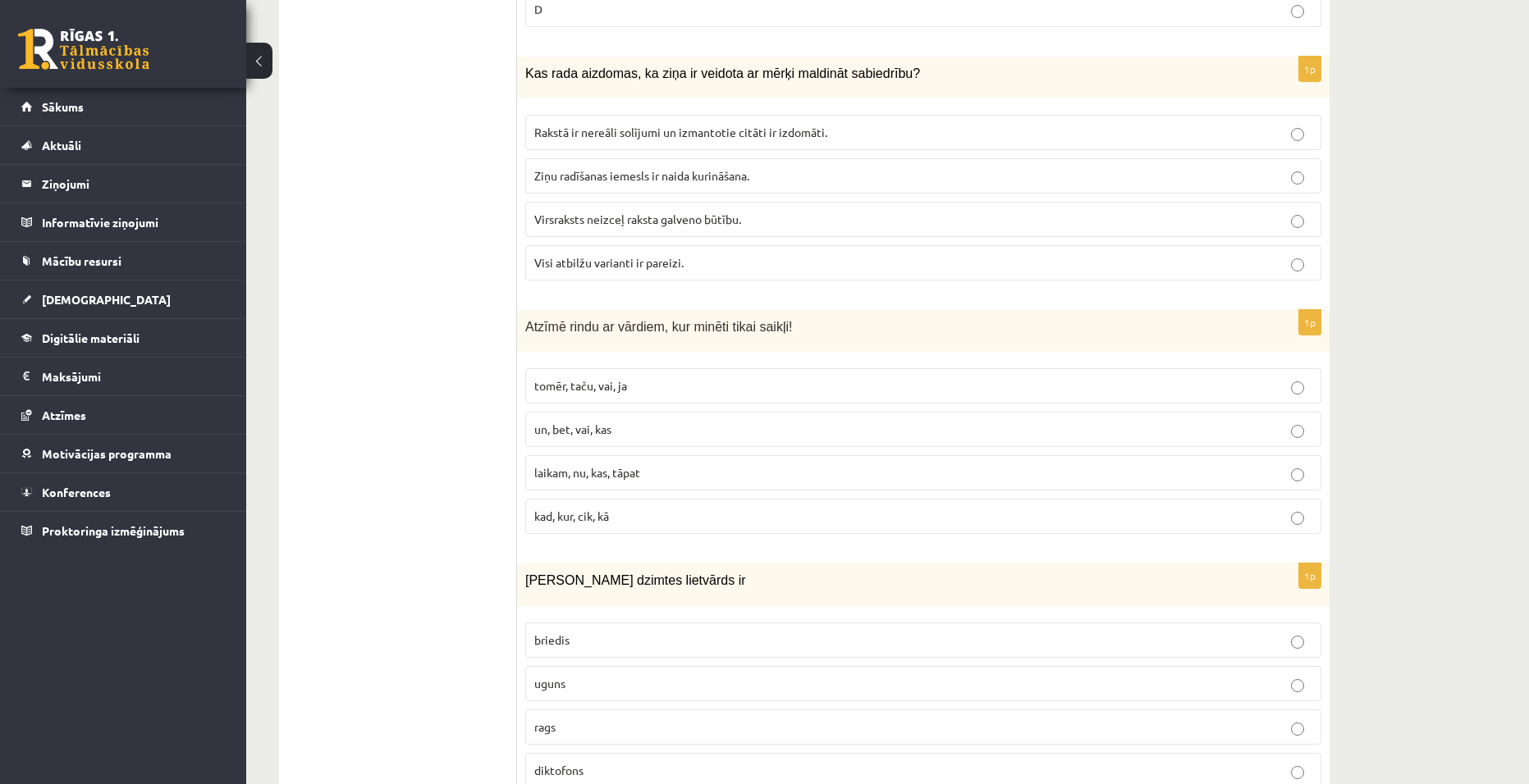
click at [671, 377] on p "tomēr, taču, vai, ja" at bounding box center [923, 386] width 778 height 17
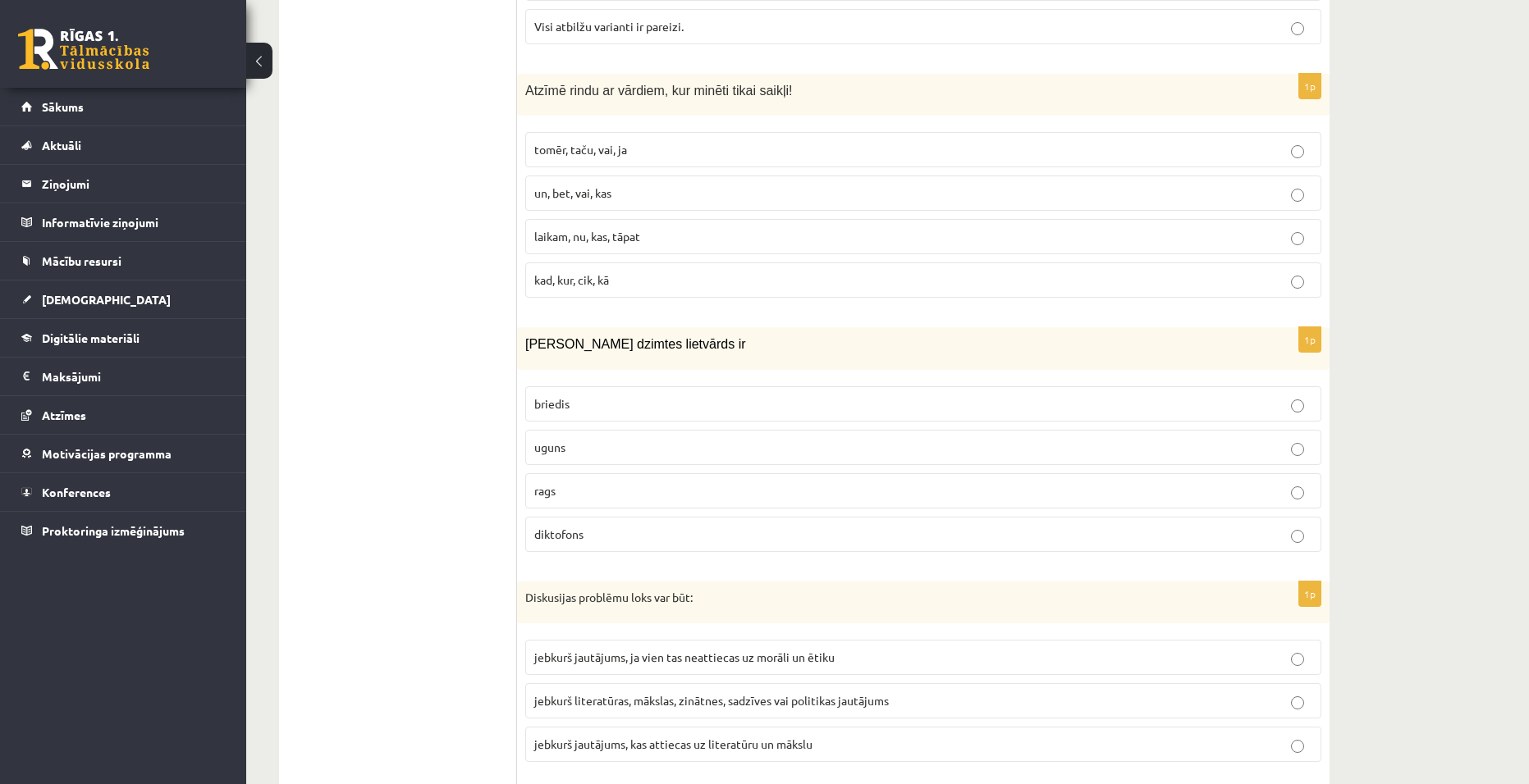
scroll to position [2707, 0]
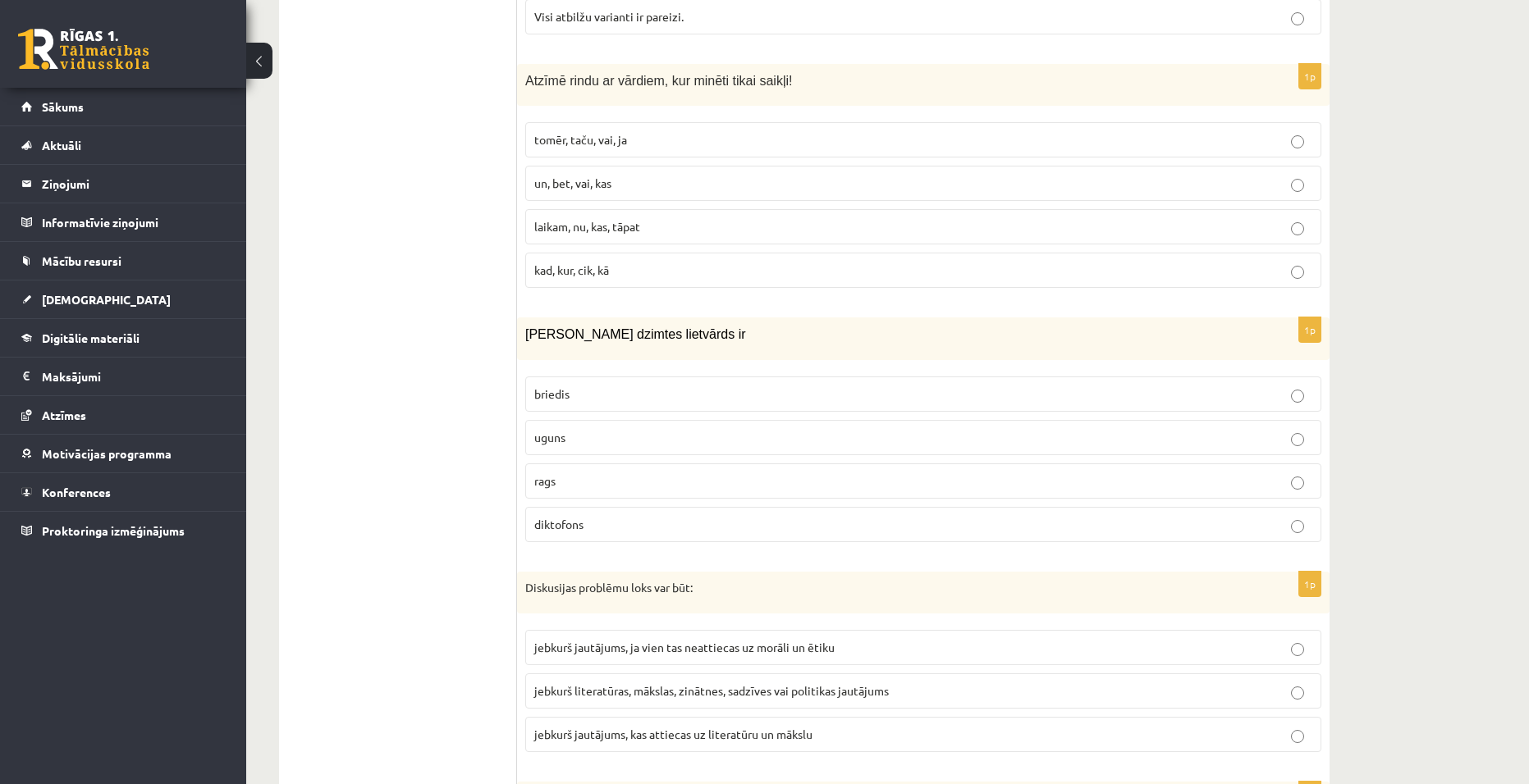
click at [681, 445] on fieldset "briedis uguns rags diktofons" at bounding box center [923, 457] width 796 height 179
click at [823, 430] on label "uguns" at bounding box center [923, 437] width 796 height 35
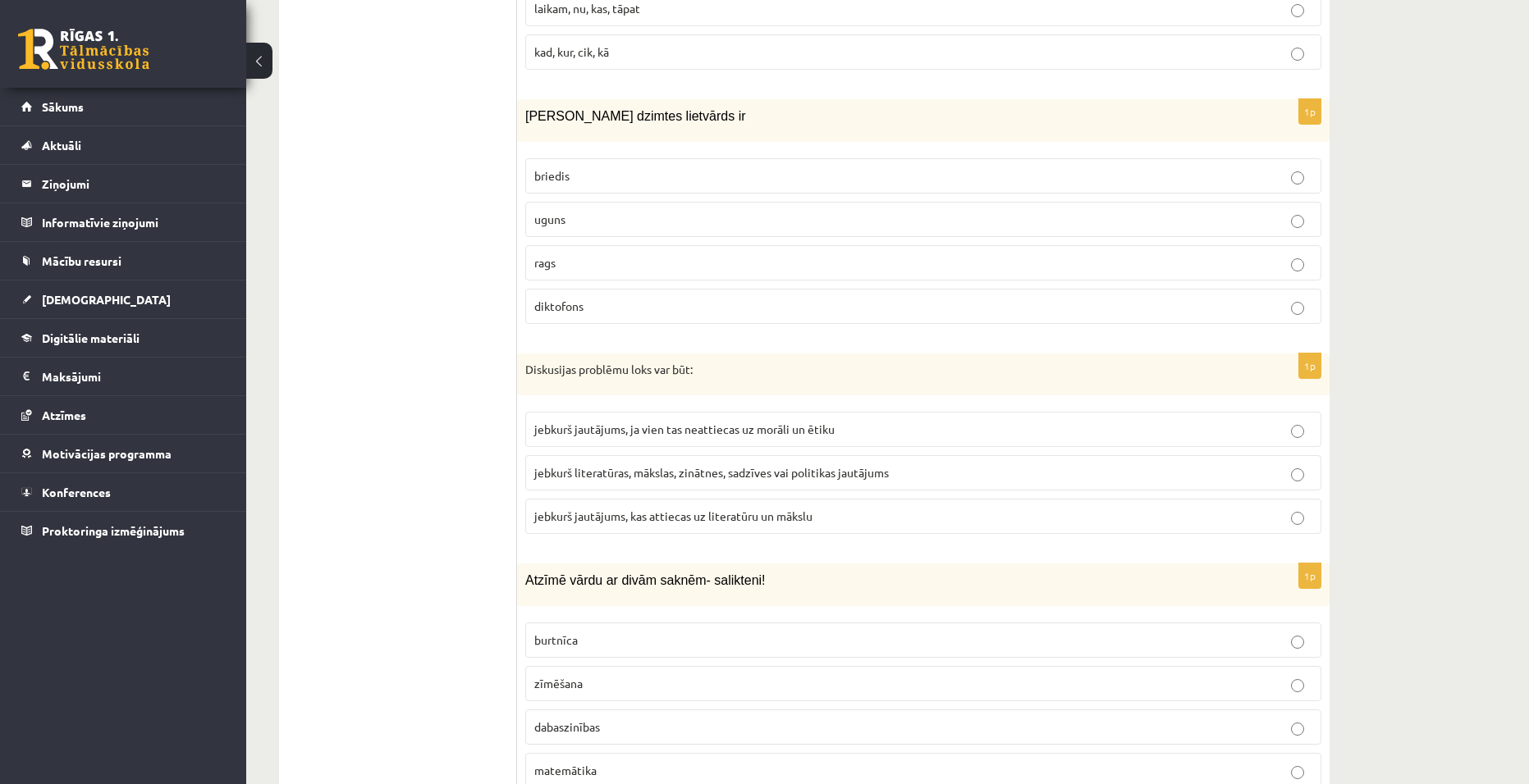
scroll to position [2953, 0]
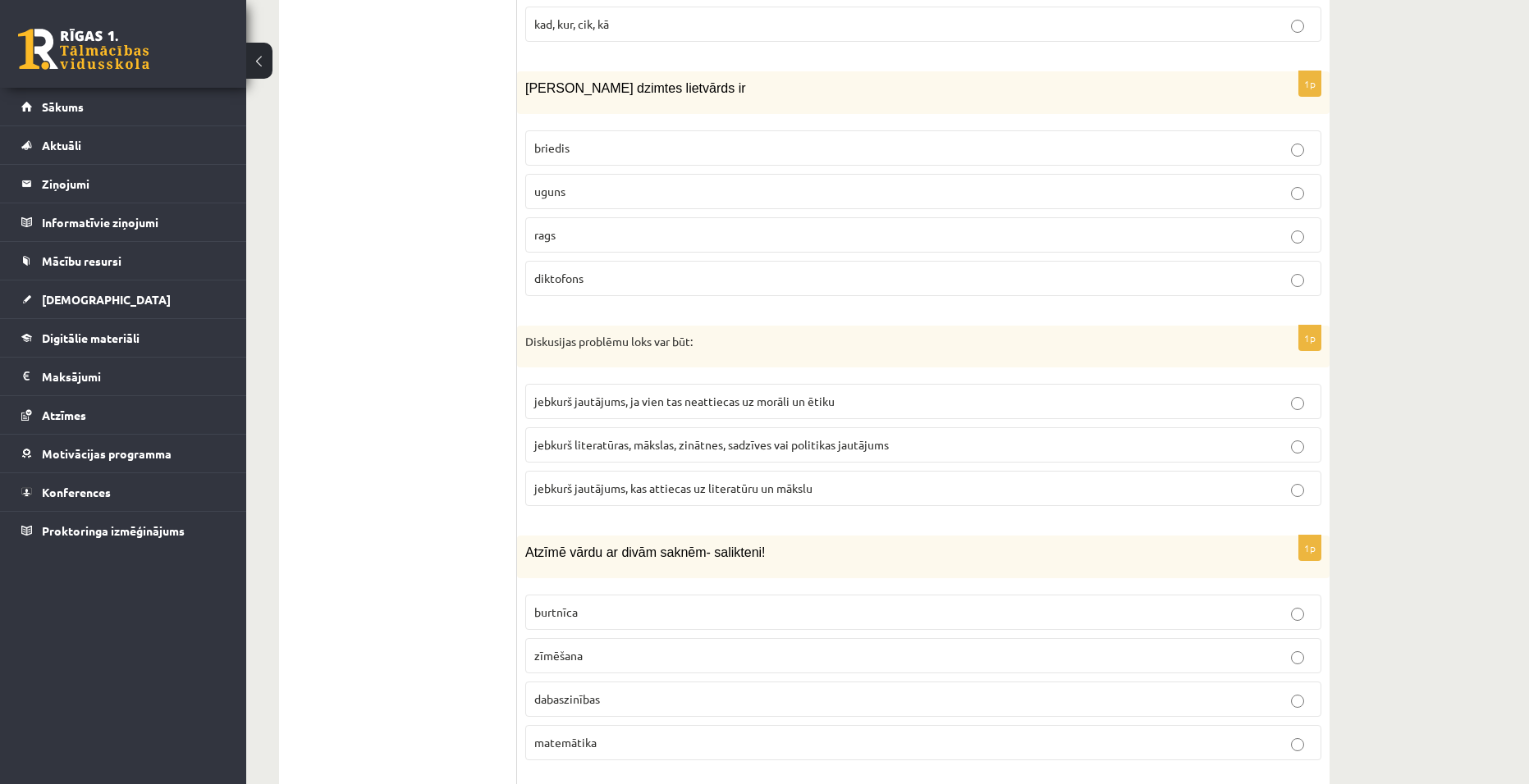
click at [769, 437] on span "jebkurš literatūras, mākslas, zinātnes, sadzīves vai politikas jautājums" at bounding box center [712, 444] width 355 height 15
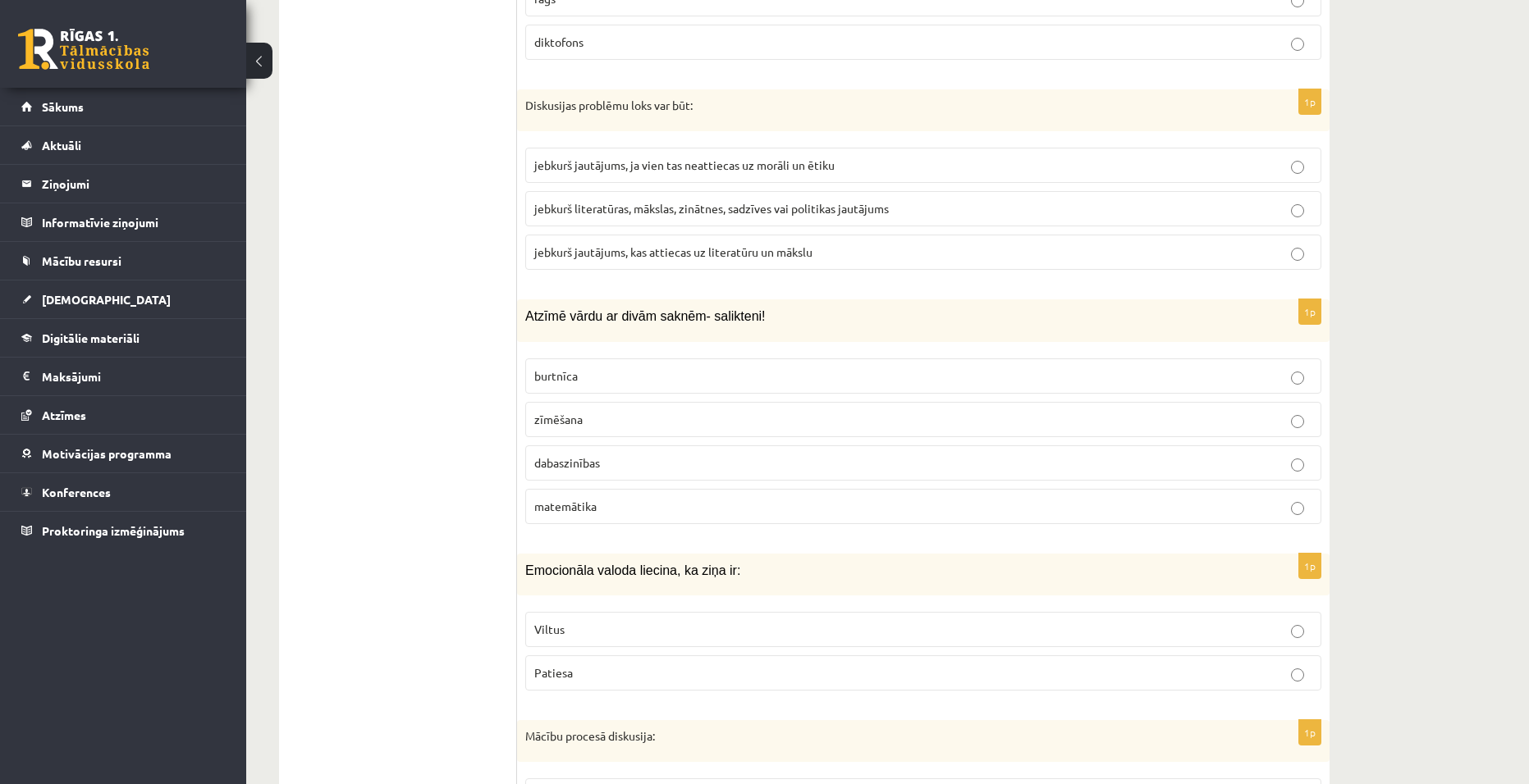
scroll to position [3199, 0]
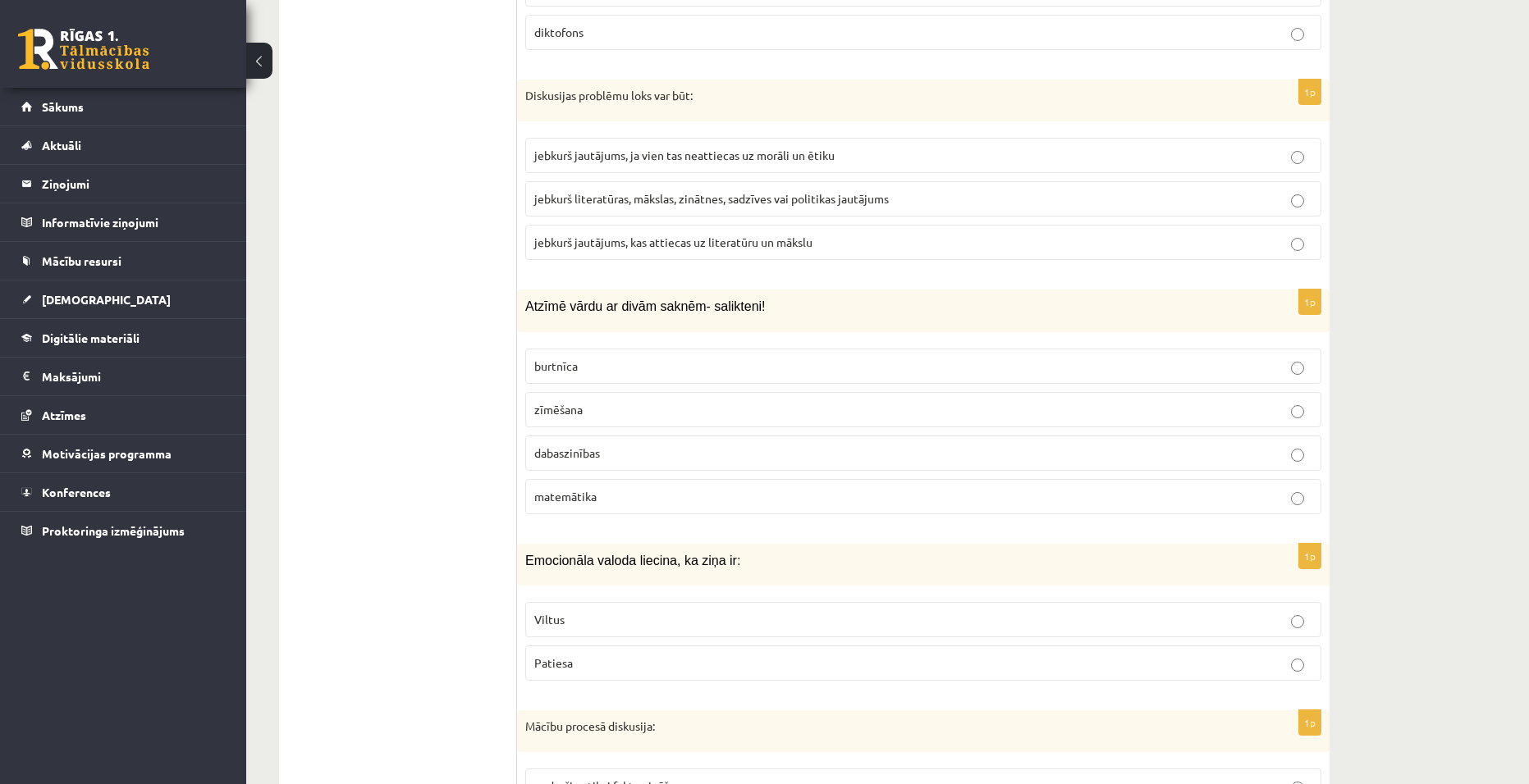
drag, startPoint x: 996, startPoint y: 414, endPoint x: 994, endPoint y: 425, distance: 11.2
click at [996, 420] on fieldset "burtnīca zīmēšana dabaszinības matemātika" at bounding box center [923, 429] width 796 height 179
click at [994, 435] on label "dabaszinības" at bounding box center [923, 453] width 796 height 35
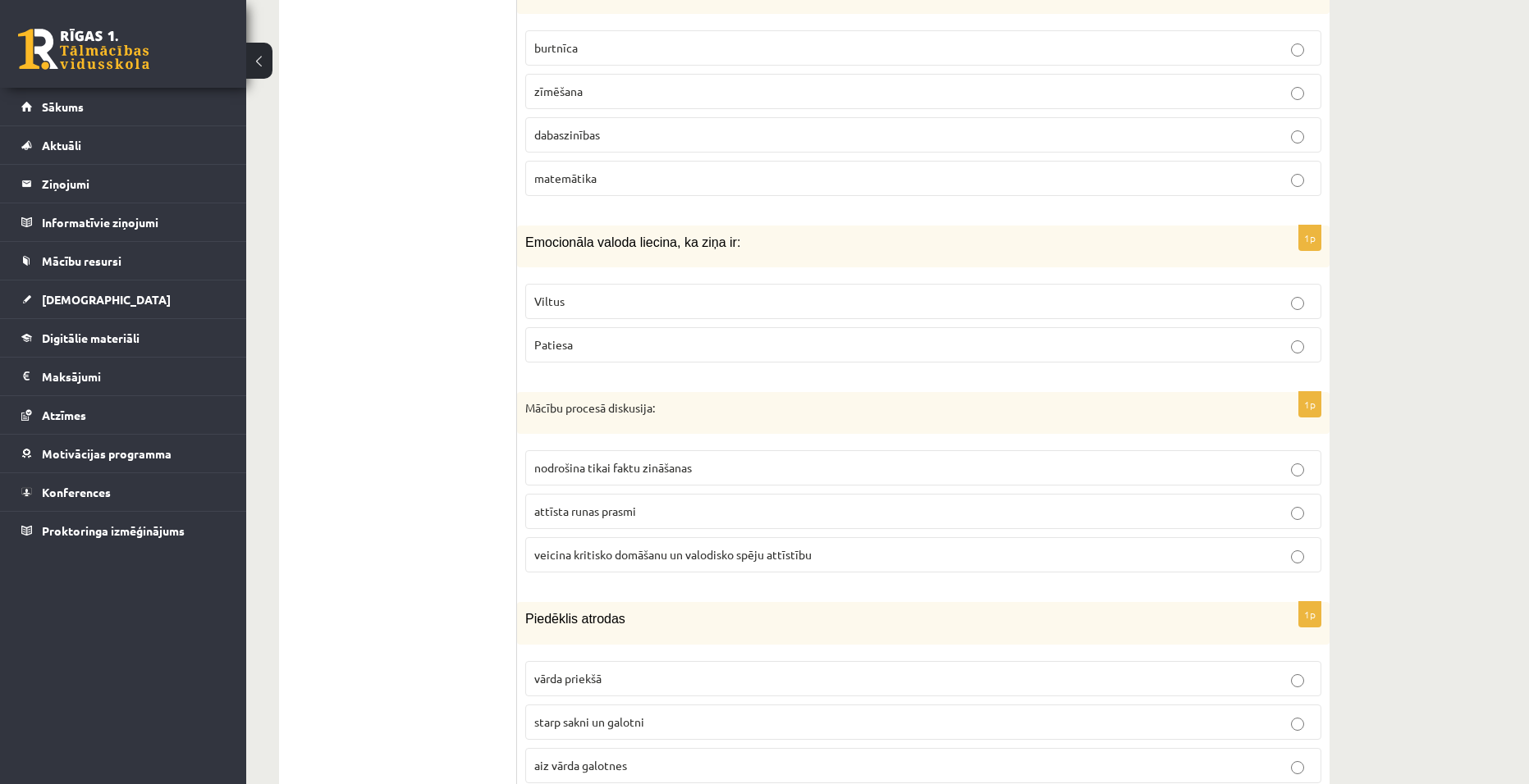
scroll to position [3528, 0]
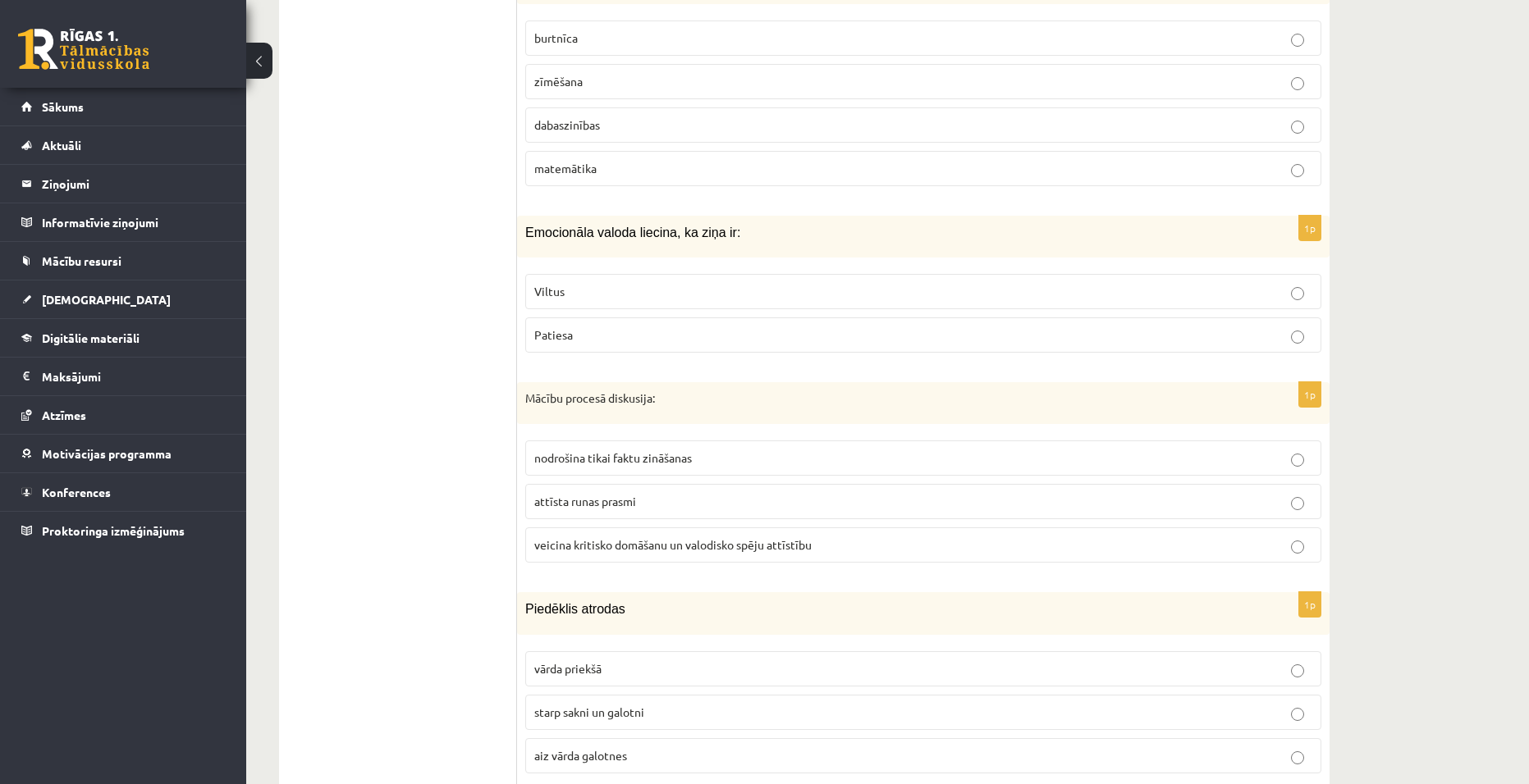
drag, startPoint x: 638, startPoint y: 331, endPoint x: 682, endPoint y: 307, distance: 50.1
click at [641, 325] on label "Patiesa" at bounding box center [923, 335] width 796 height 35
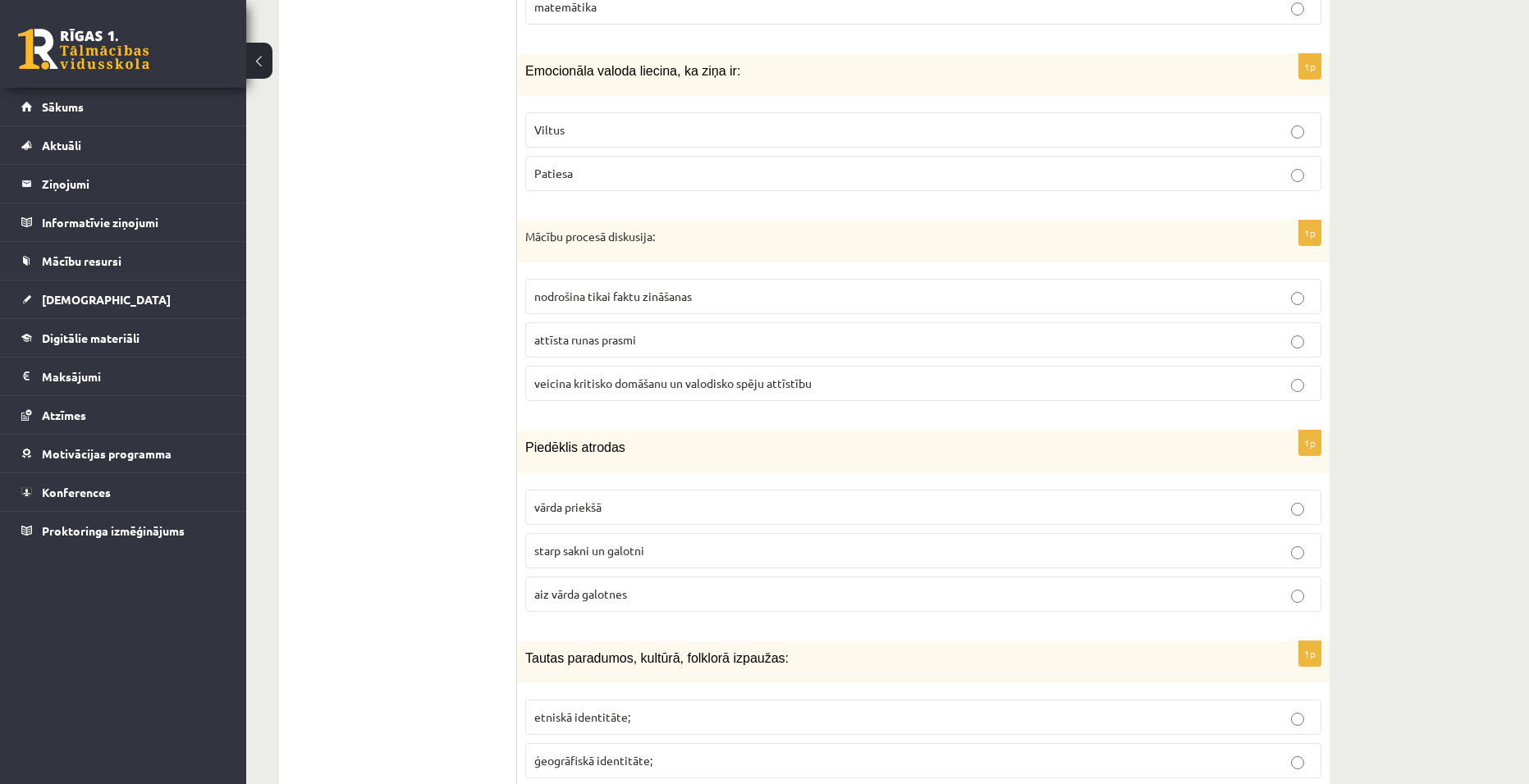
scroll to position [3691, 0]
click at [697, 373] on span "veicina kritisko domāšanu un valodisko spēju attīstību" at bounding box center [673, 380] width 277 height 15
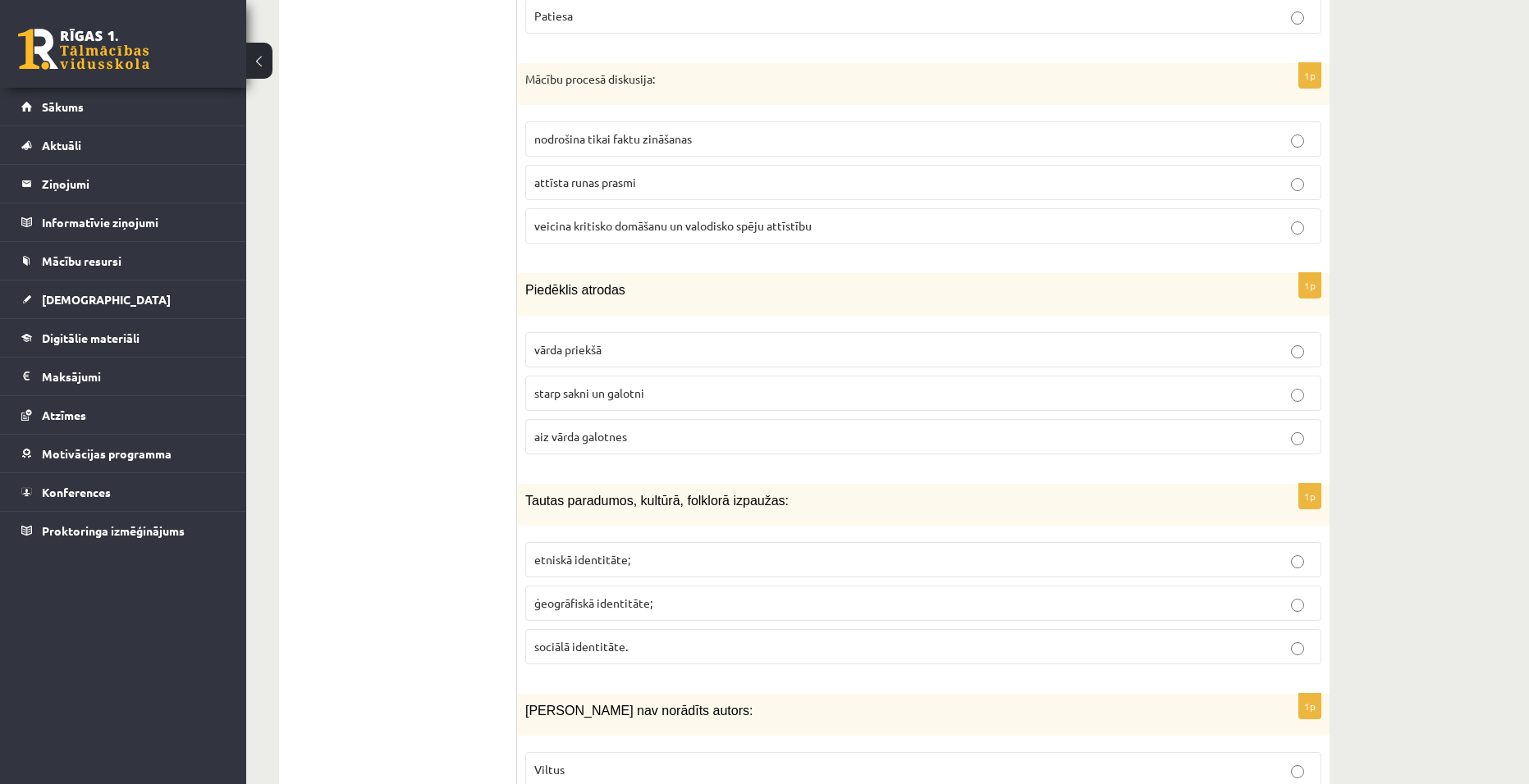
scroll to position [3856, 0]
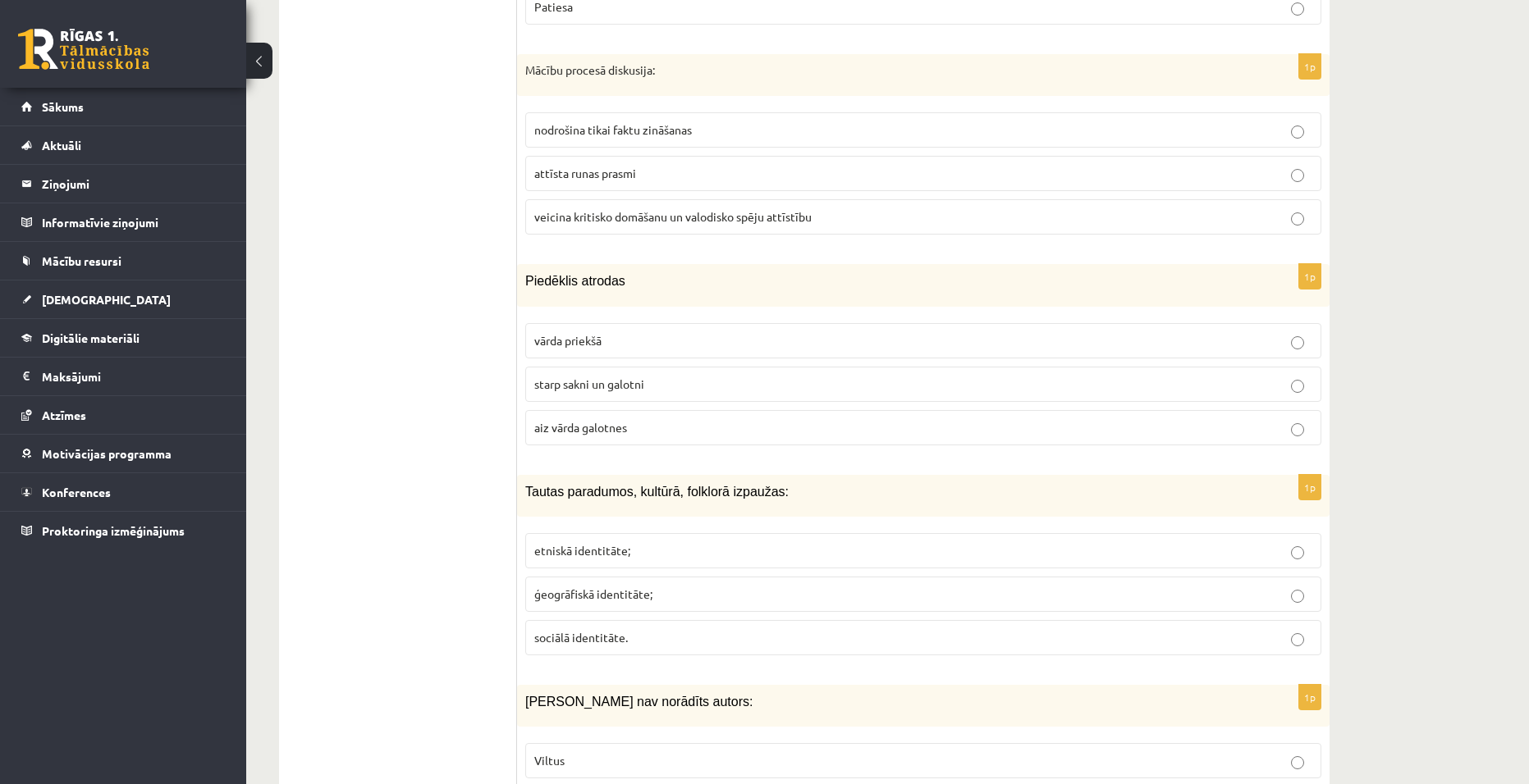
click at [709, 376] on p "starp sakni un galotni" at bounding box center [923, 385] width 778 height 17
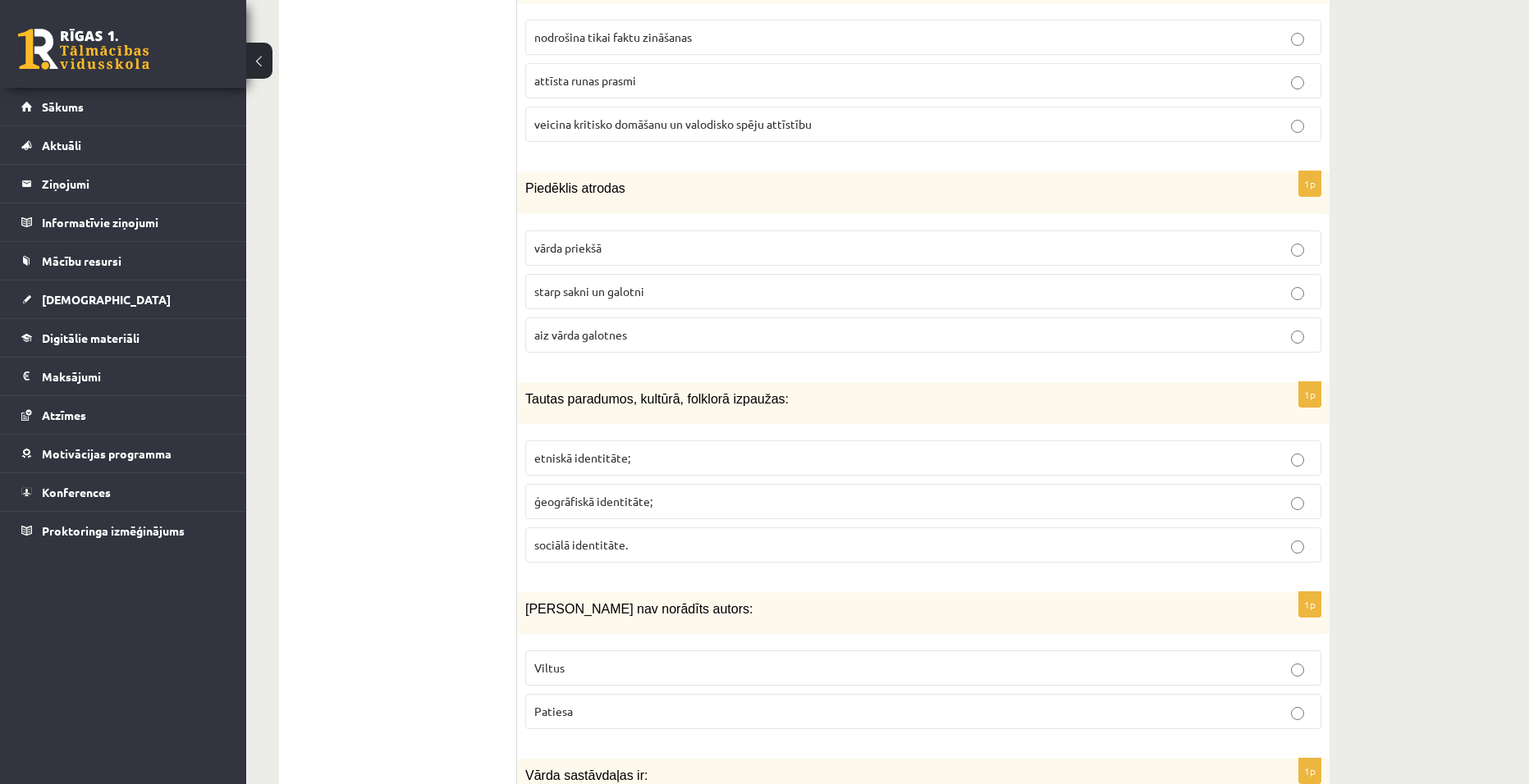
scroll to position [4020, 0]
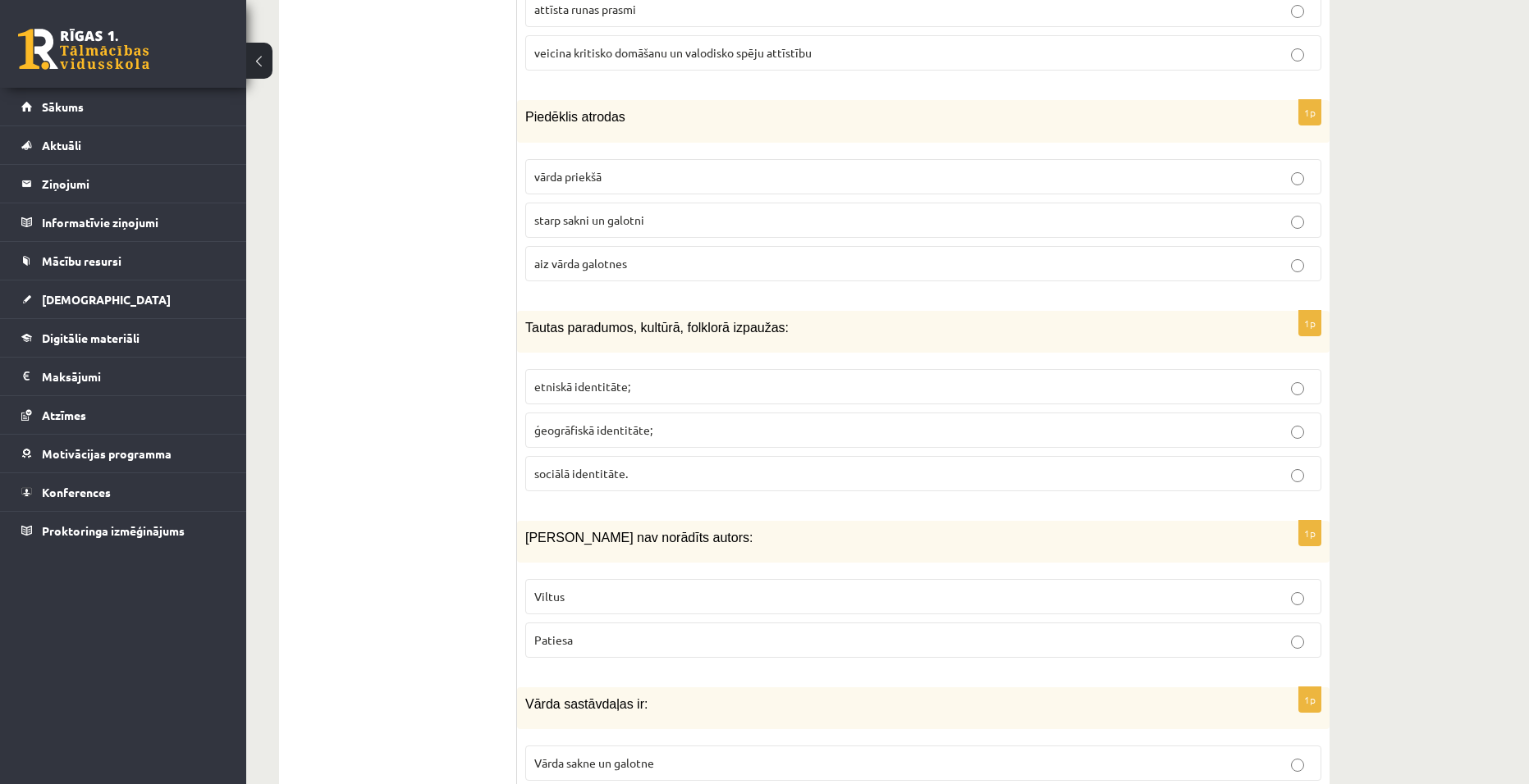
drag, startPoint x: 667, startPoint y: 365, endPoint x: 633, endPoint y: 457, distance: 98.1
click at [664, 378] on p "etniskā identitāte;" at bounding box center [923, 387] width 778 height 17
click at [584, 588] on p "Viltus" at bounding box center [923, 597] width 778 height 17
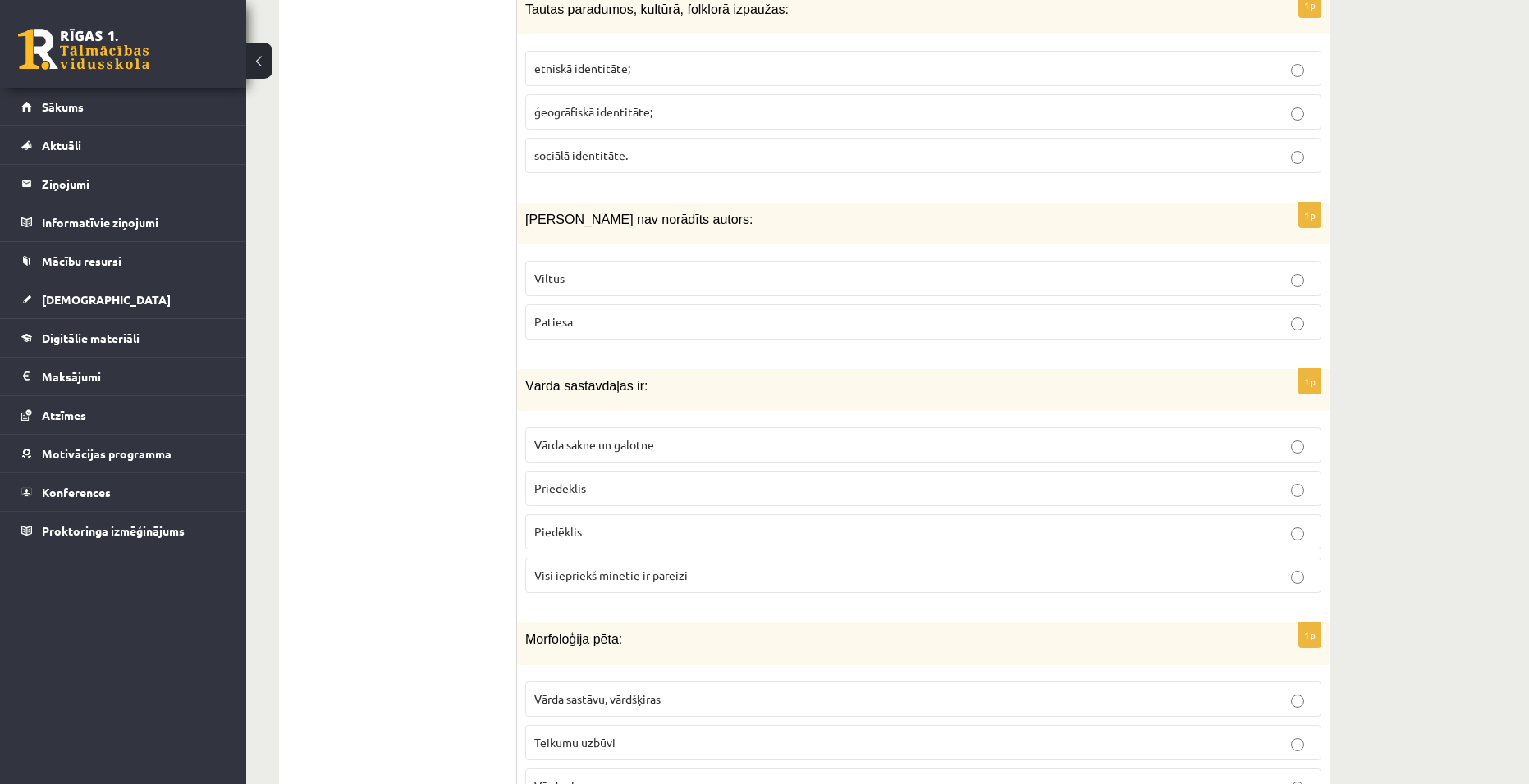
scroll to position [4347, 0]
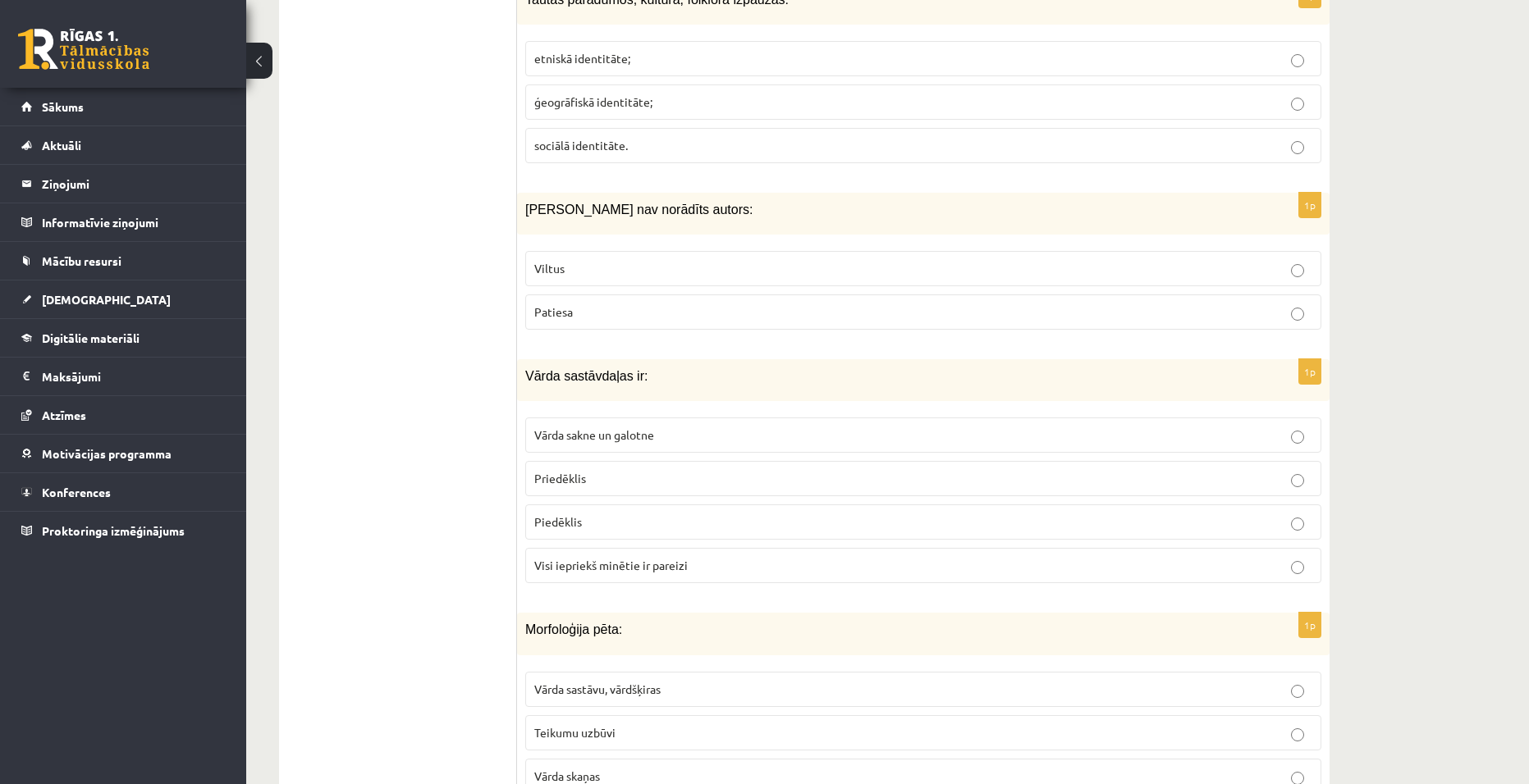
drag, startPoint x: 722, startPoint y: 538, endPoint x: 834, endPoint y: 553, distance: 113.0
click at [724, 548] on label "Visi iepriekš minētie ir pareizi" at bounding box center [923, 565] width 796 height 35
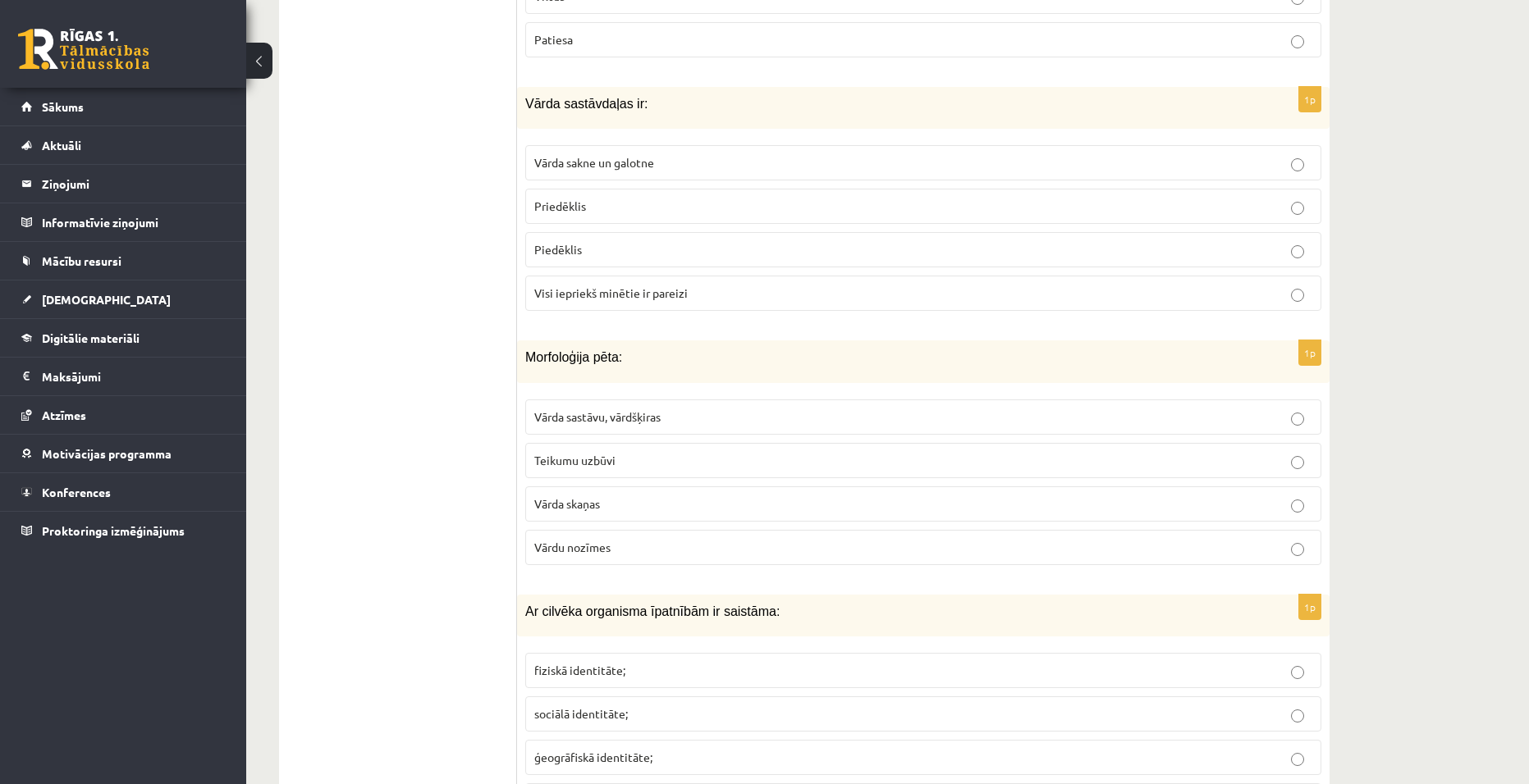
scroll to position [4676, 0]
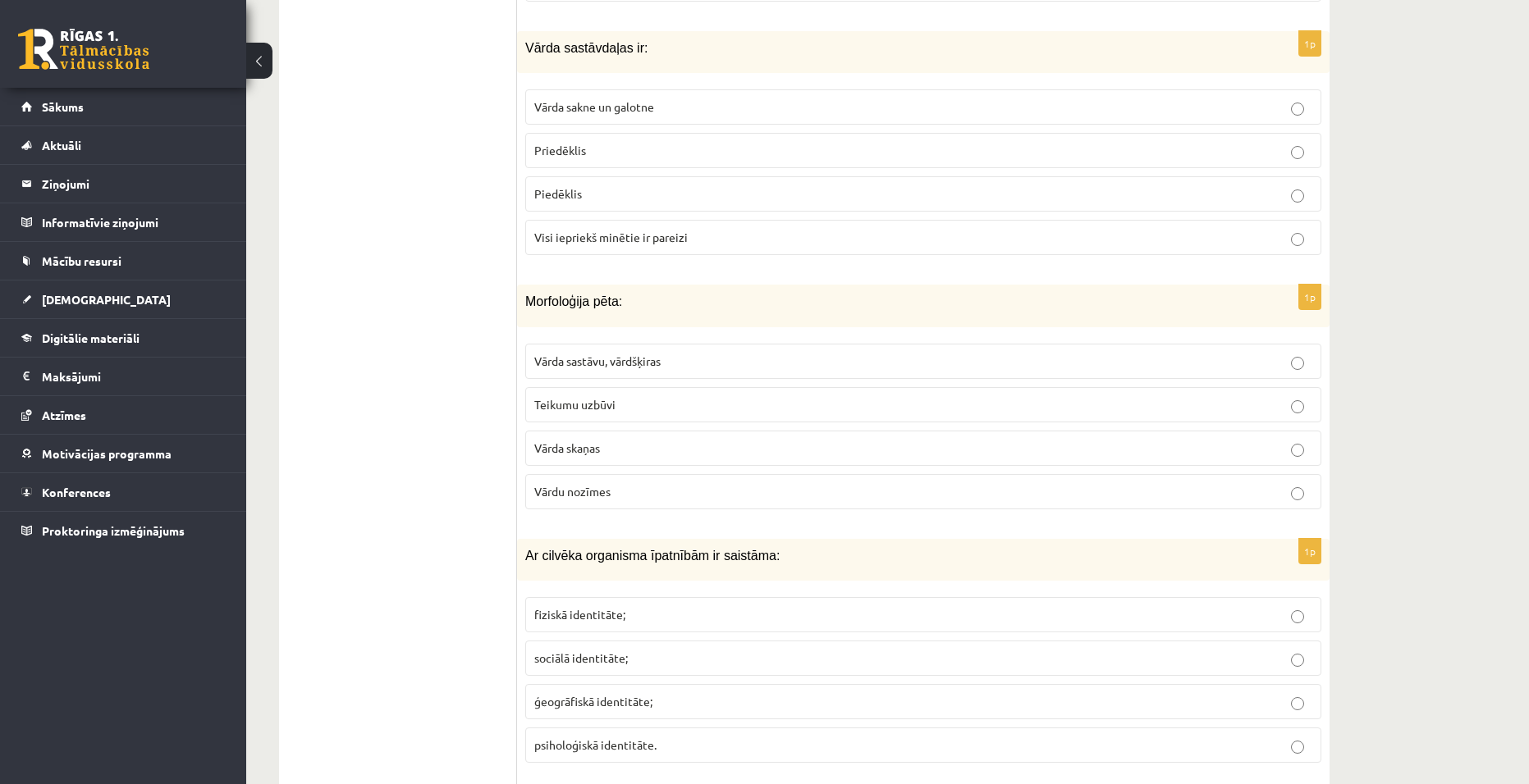
click at [880, 353] on p "Vārda sastāvu, vārdšķiras" at bounding box center [923, 361] width 778 height 17
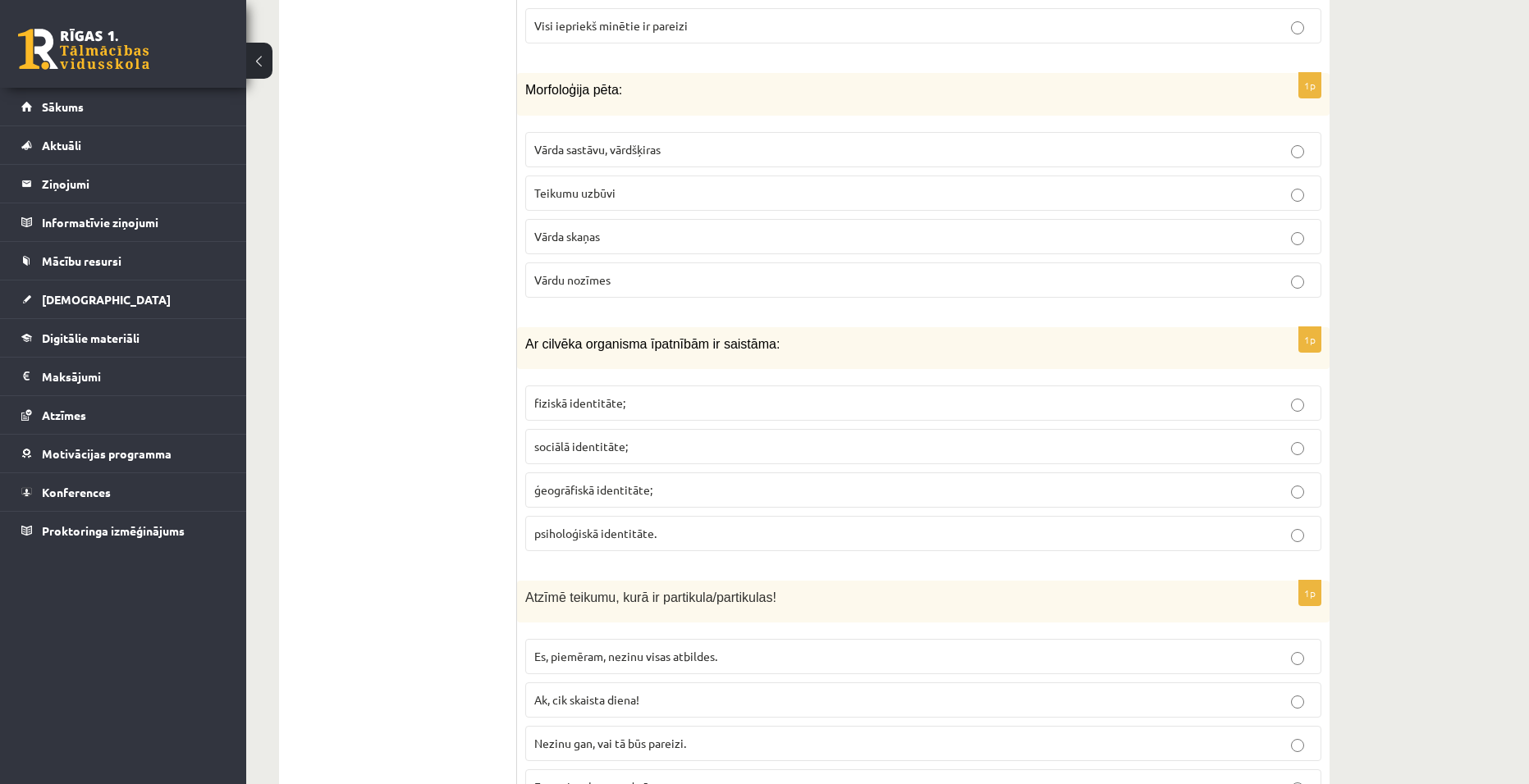
scroll to position [4922, 0]
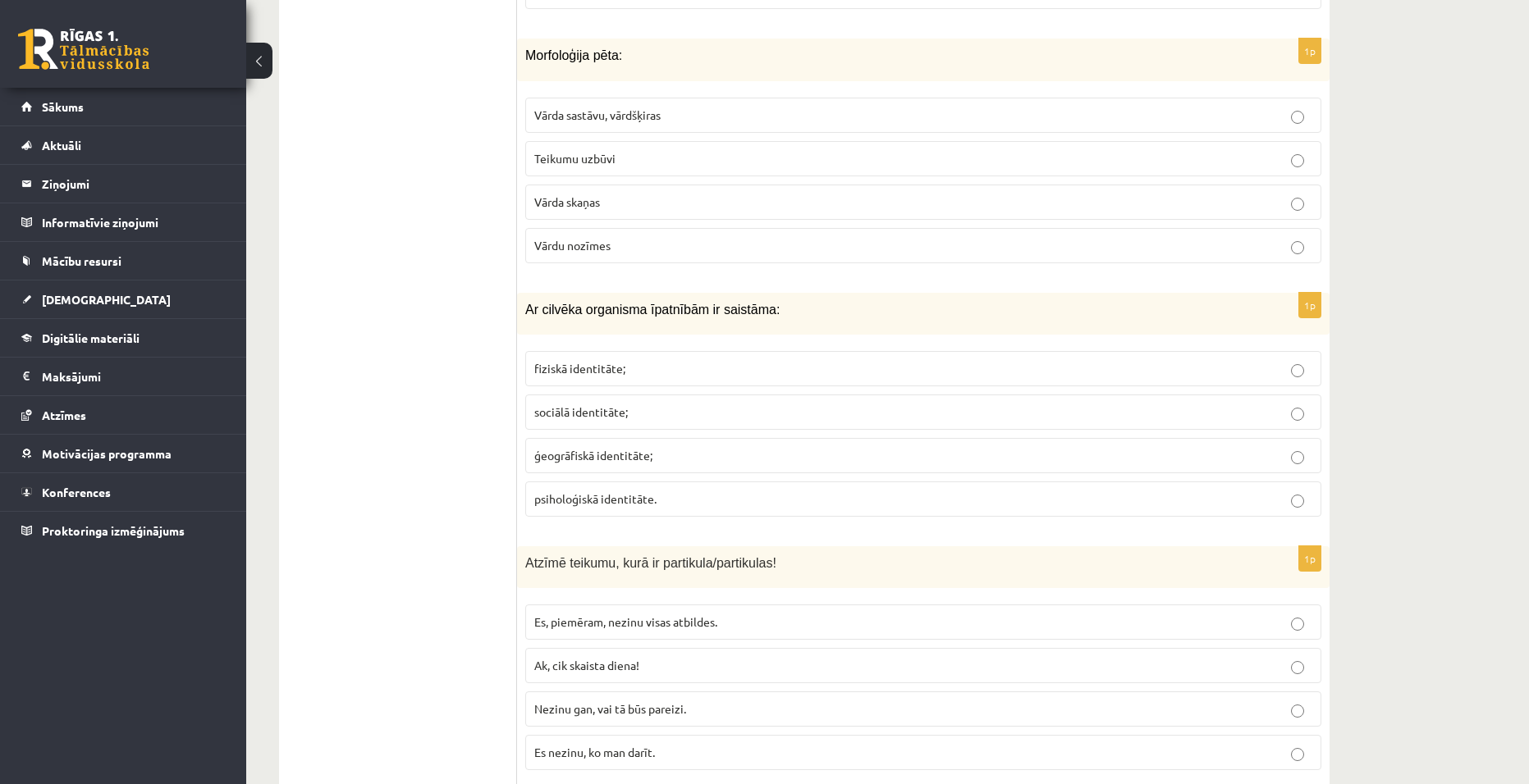
click at [692, 361] on p "fiziskā identitāte;" at bounding box center [923, 369] width 778 height 17
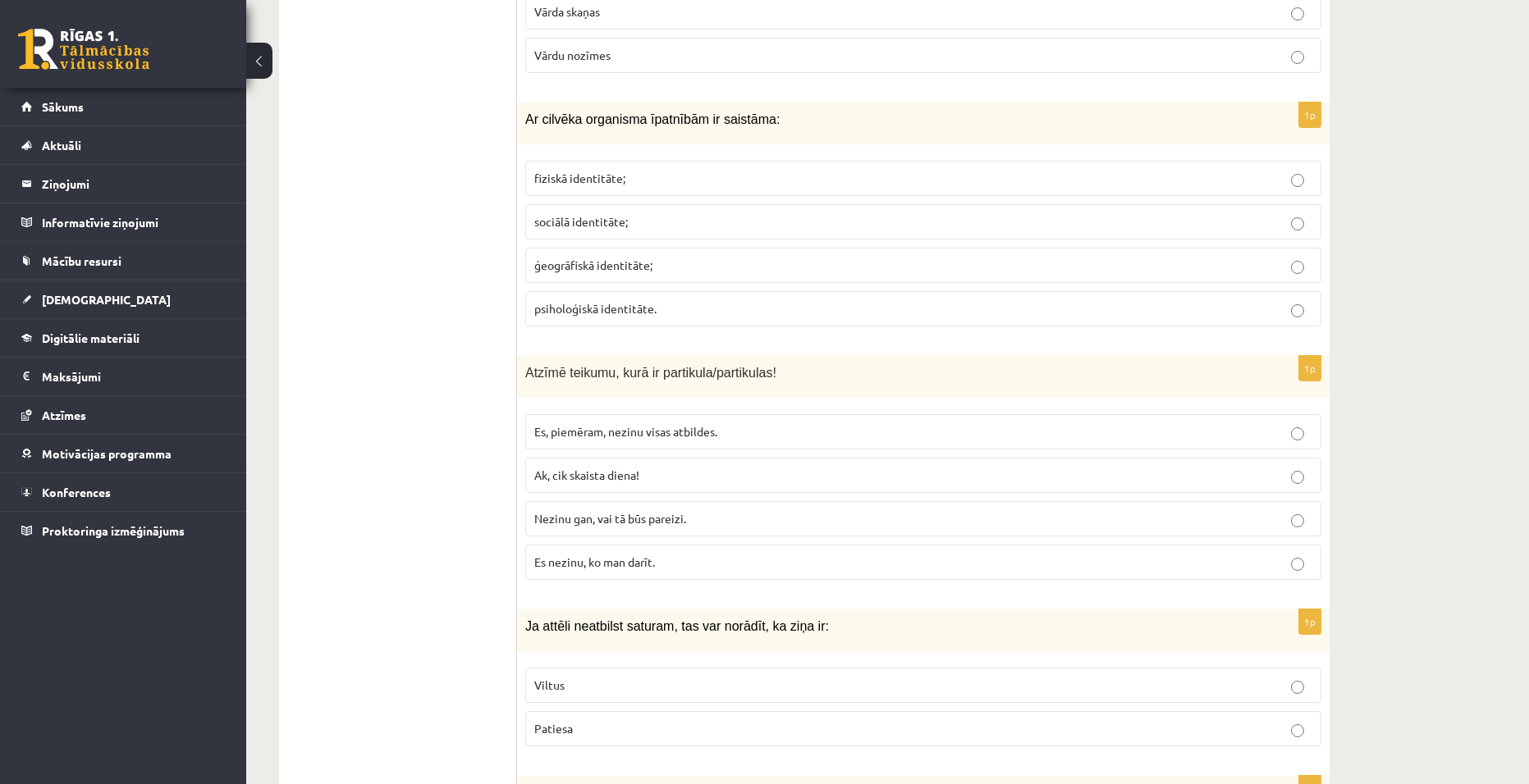
scroll to position [5168, 0]
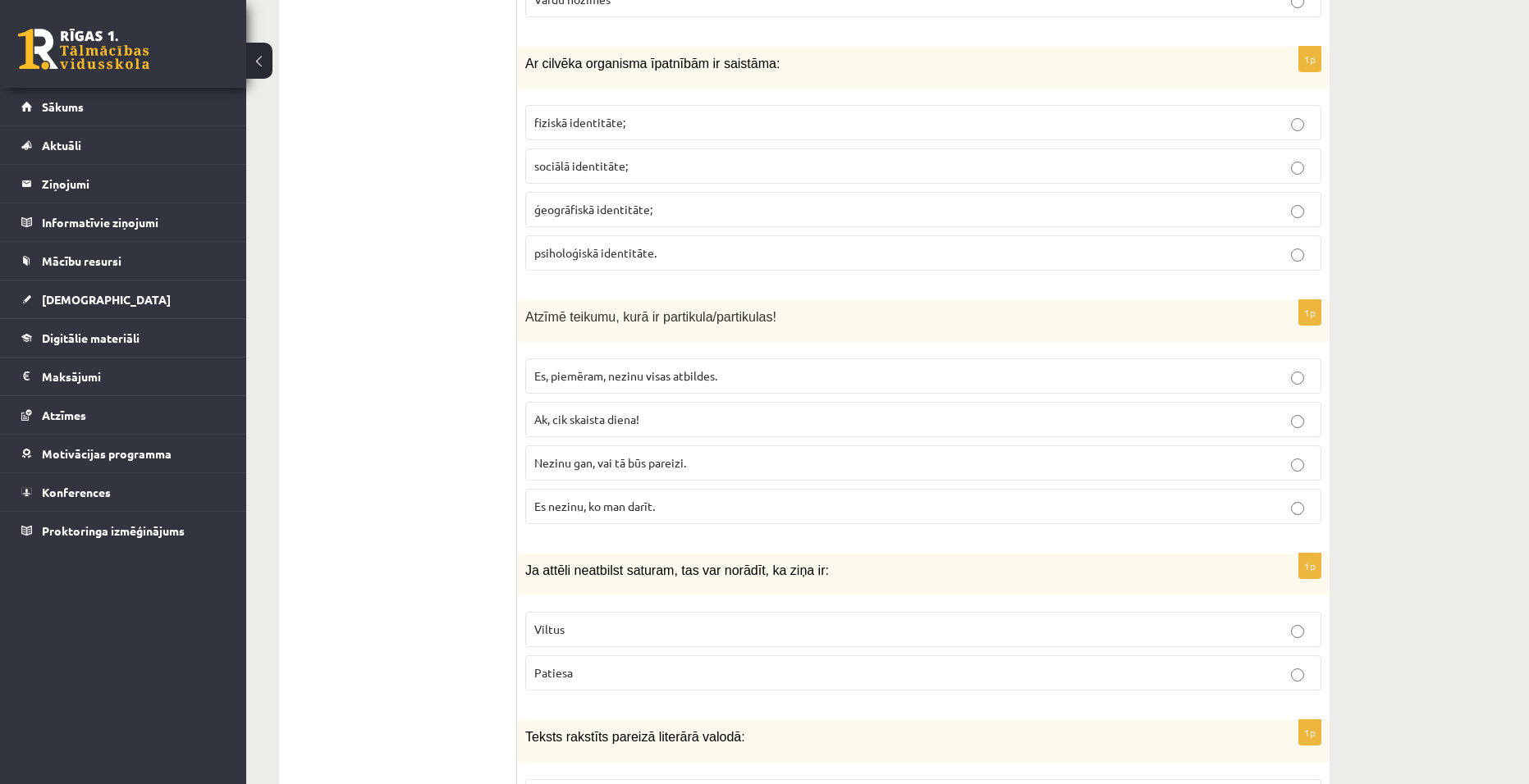
click at [675, 455] on p "Nezinu gan, vai tā būs pareizi." at bounding box center [923, 463] width 778 height 17
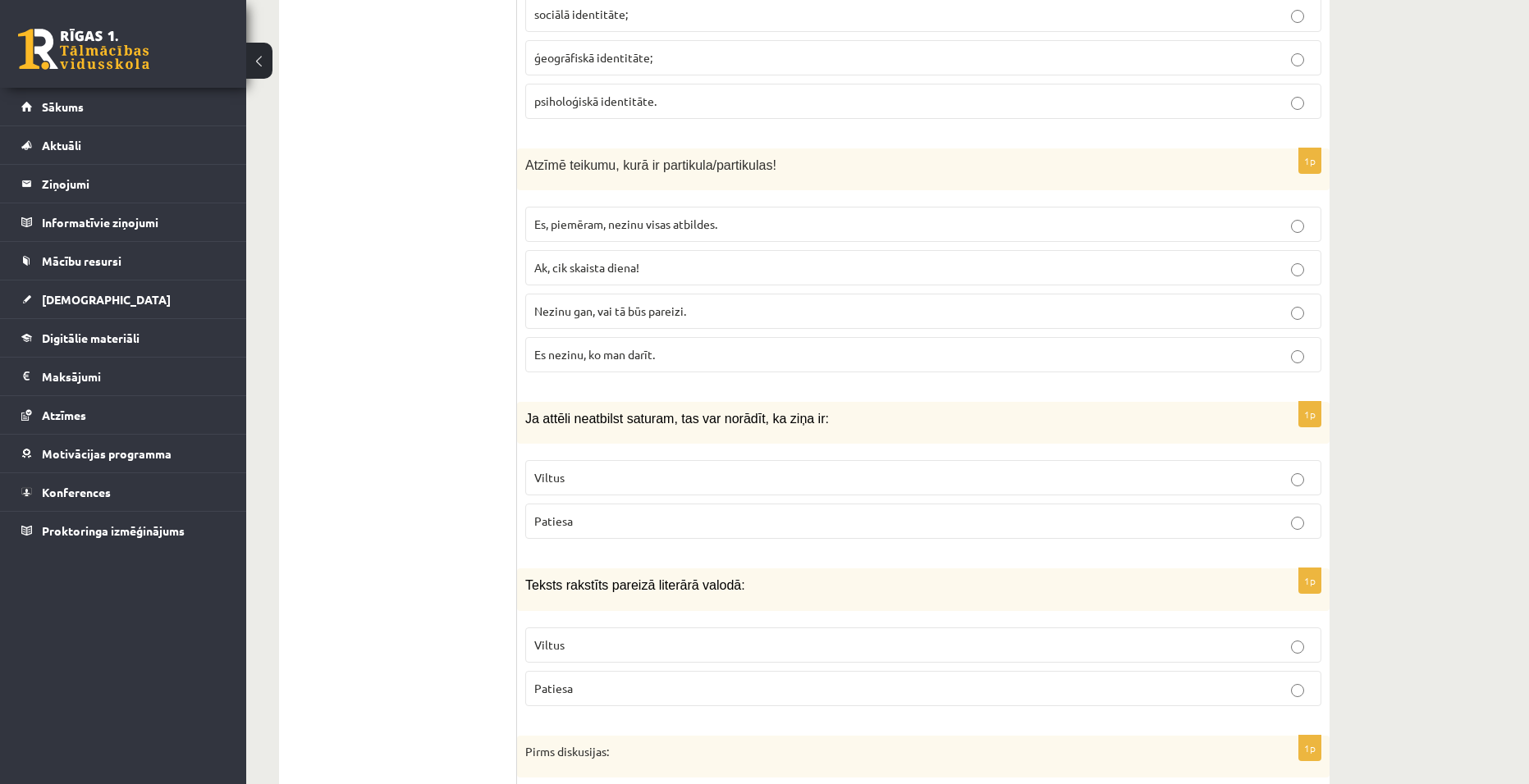
scroll to position [5332, 0]
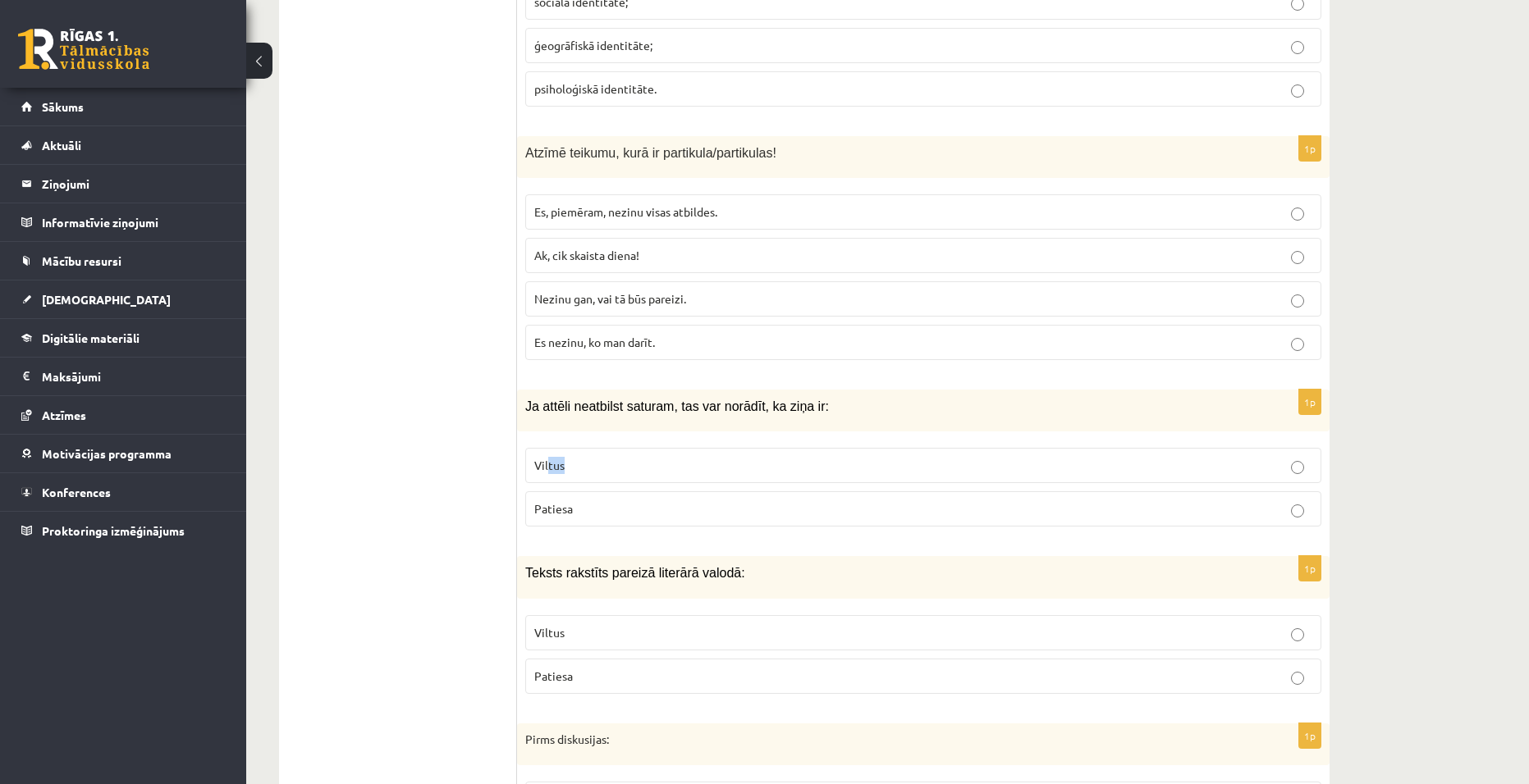
click at [548, 440] on fieldset "Viltus Patiesa" at bounding box center [923, 486] width 796 height 92
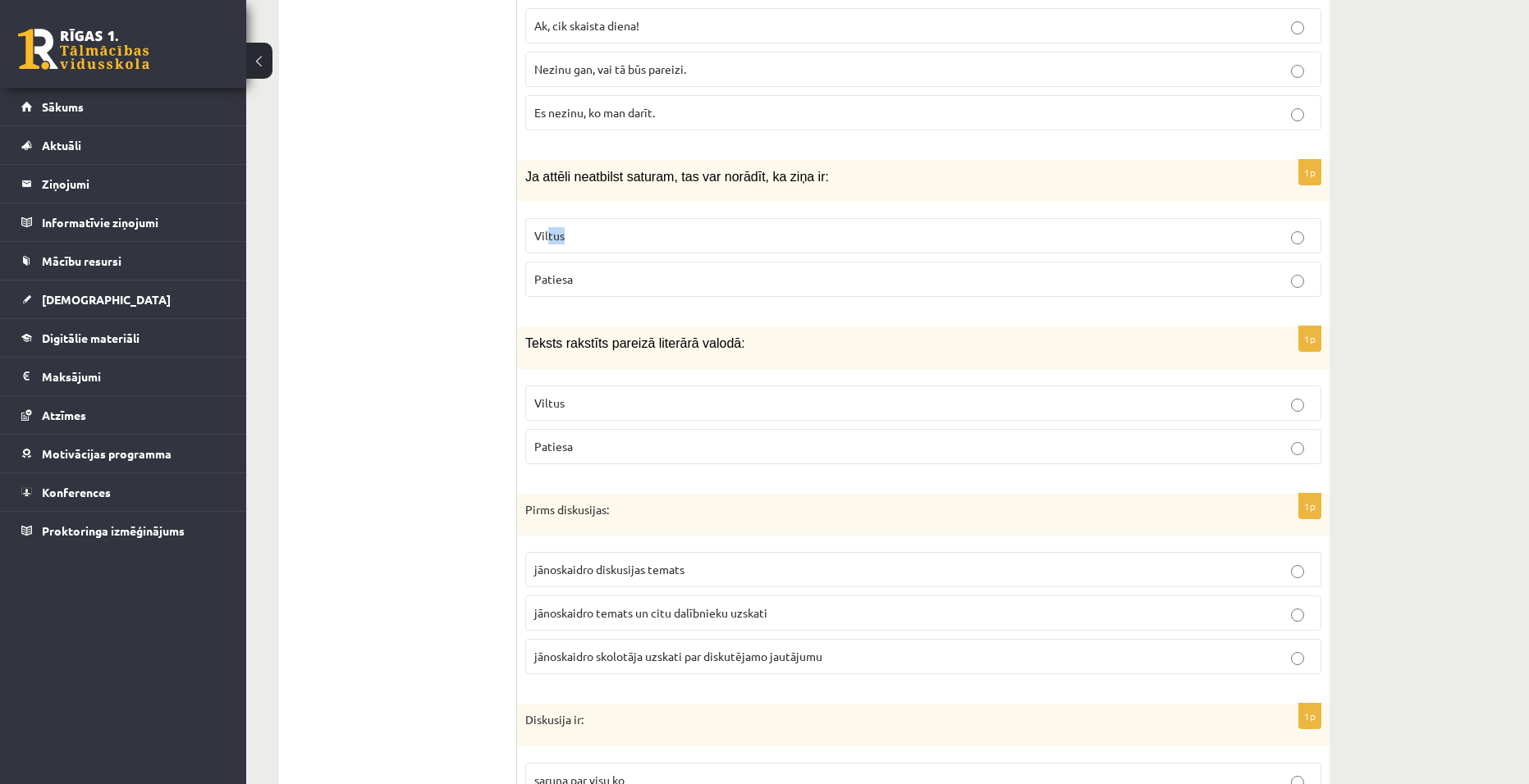
scroll to position [5578, 0]
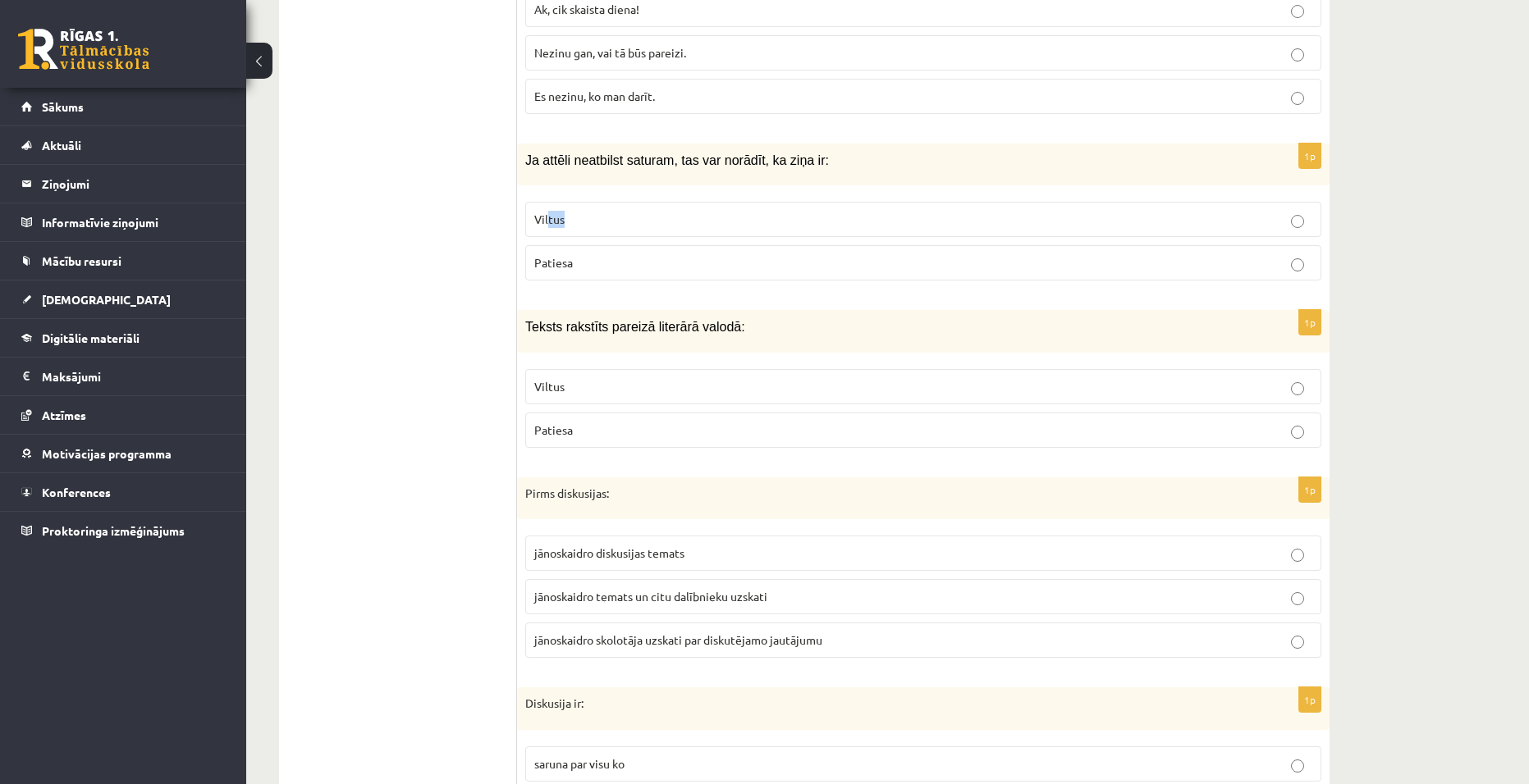
click at [646, 211] on p "Viltus" at bounding box center [923, 220] width 778 height 17
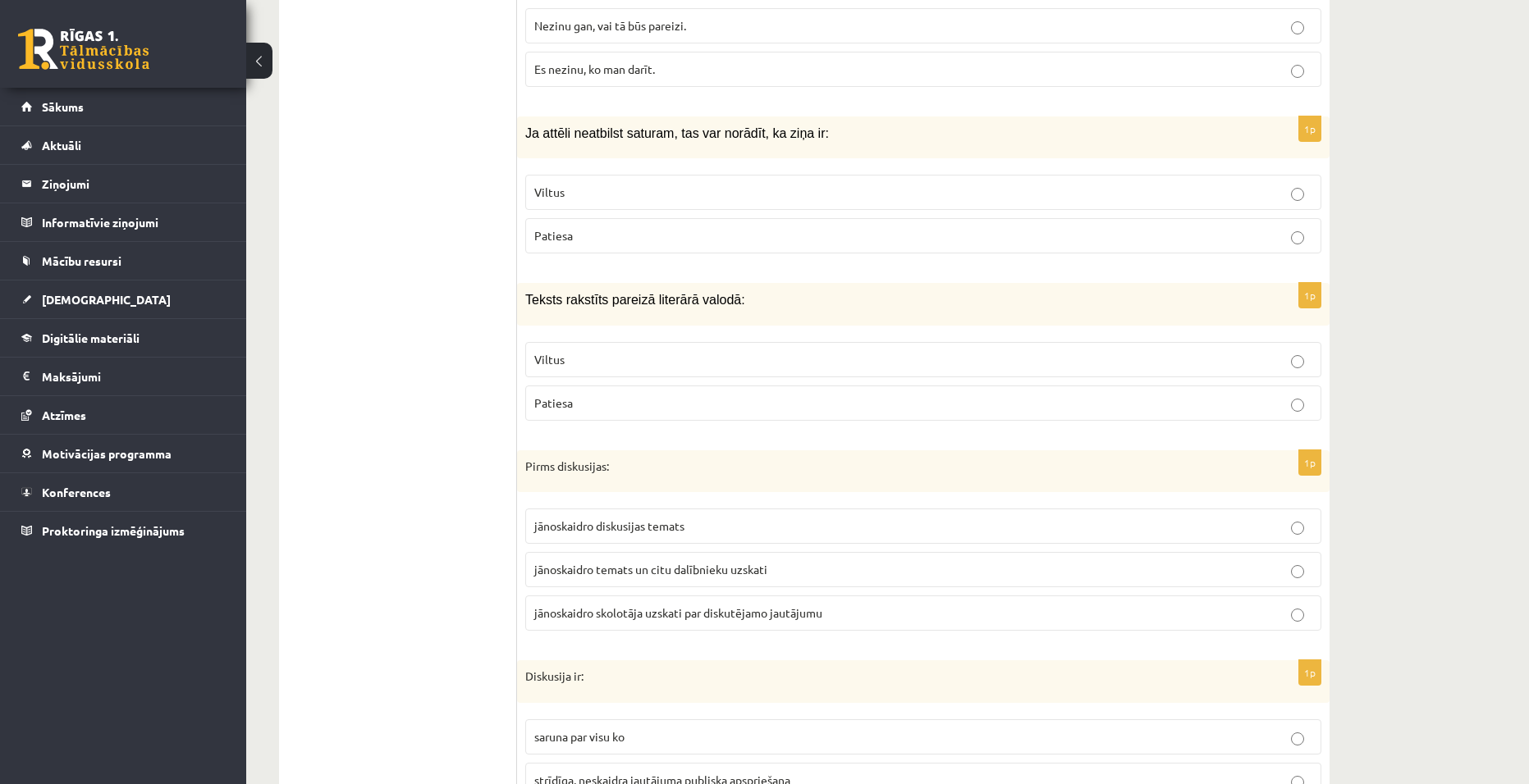
scroll to position [5660, 0]
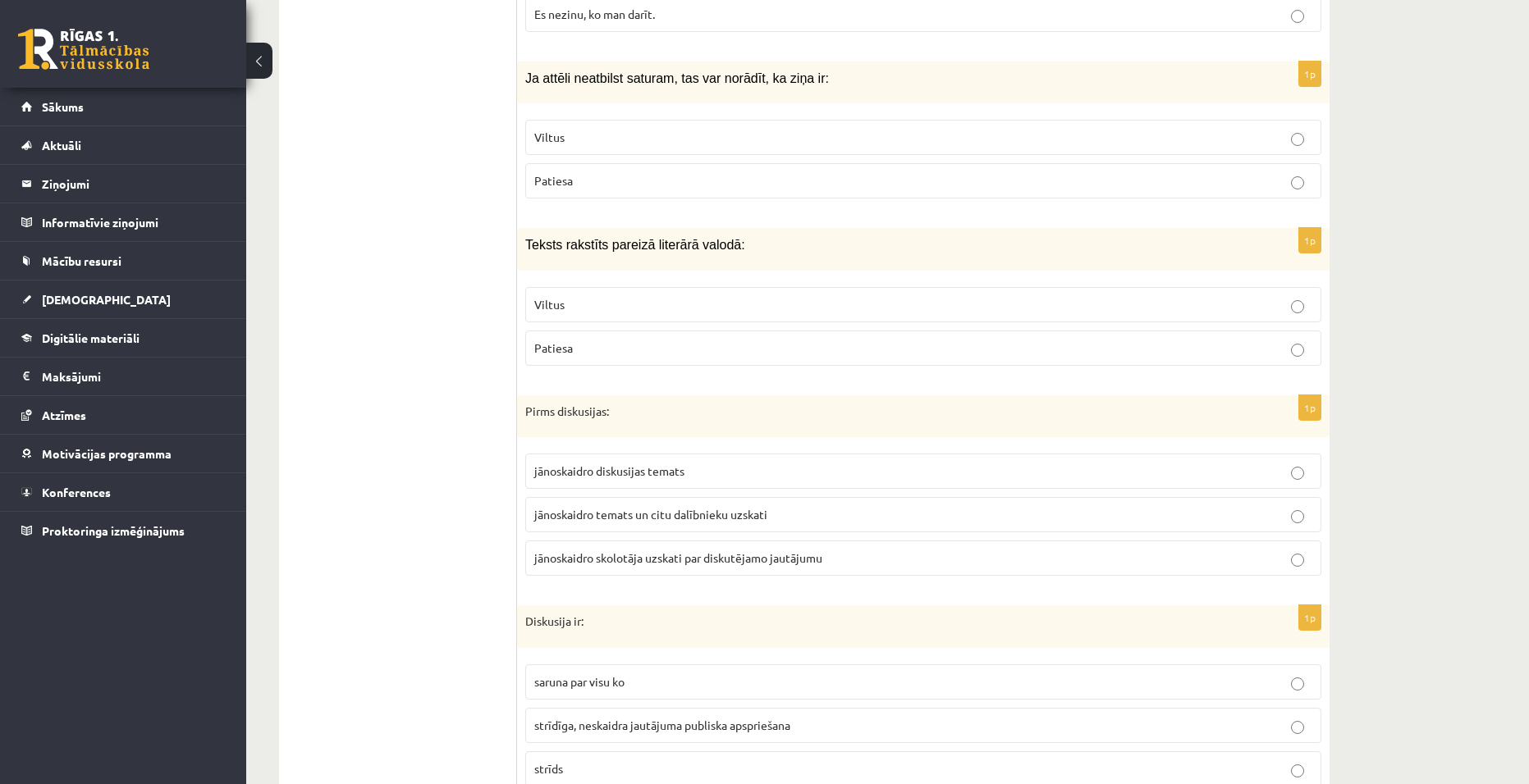
click at [693, 339] on p "Patiesa" at bounding box center [923, 348] width 778 height 17
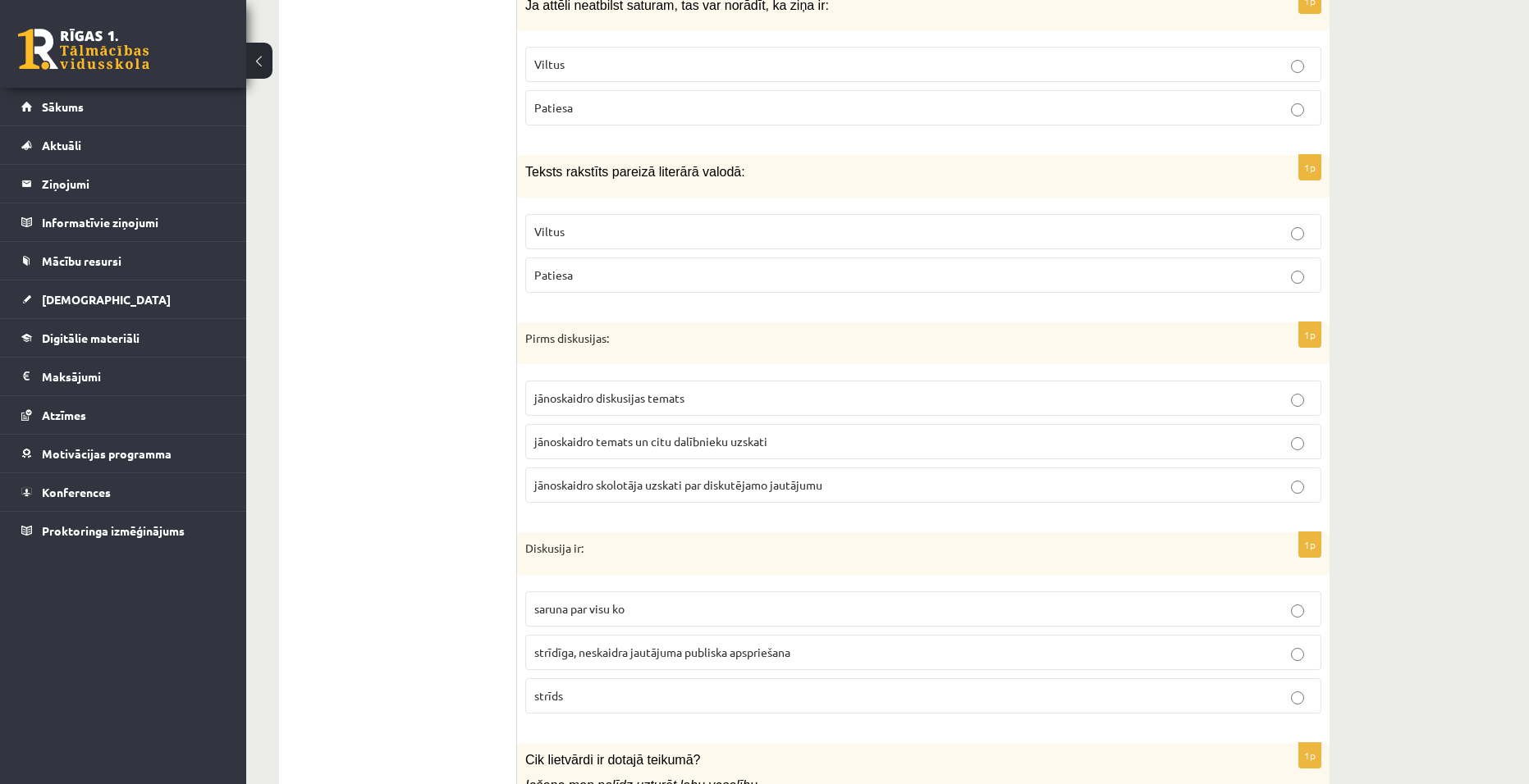
scroll to position [5742, 0]
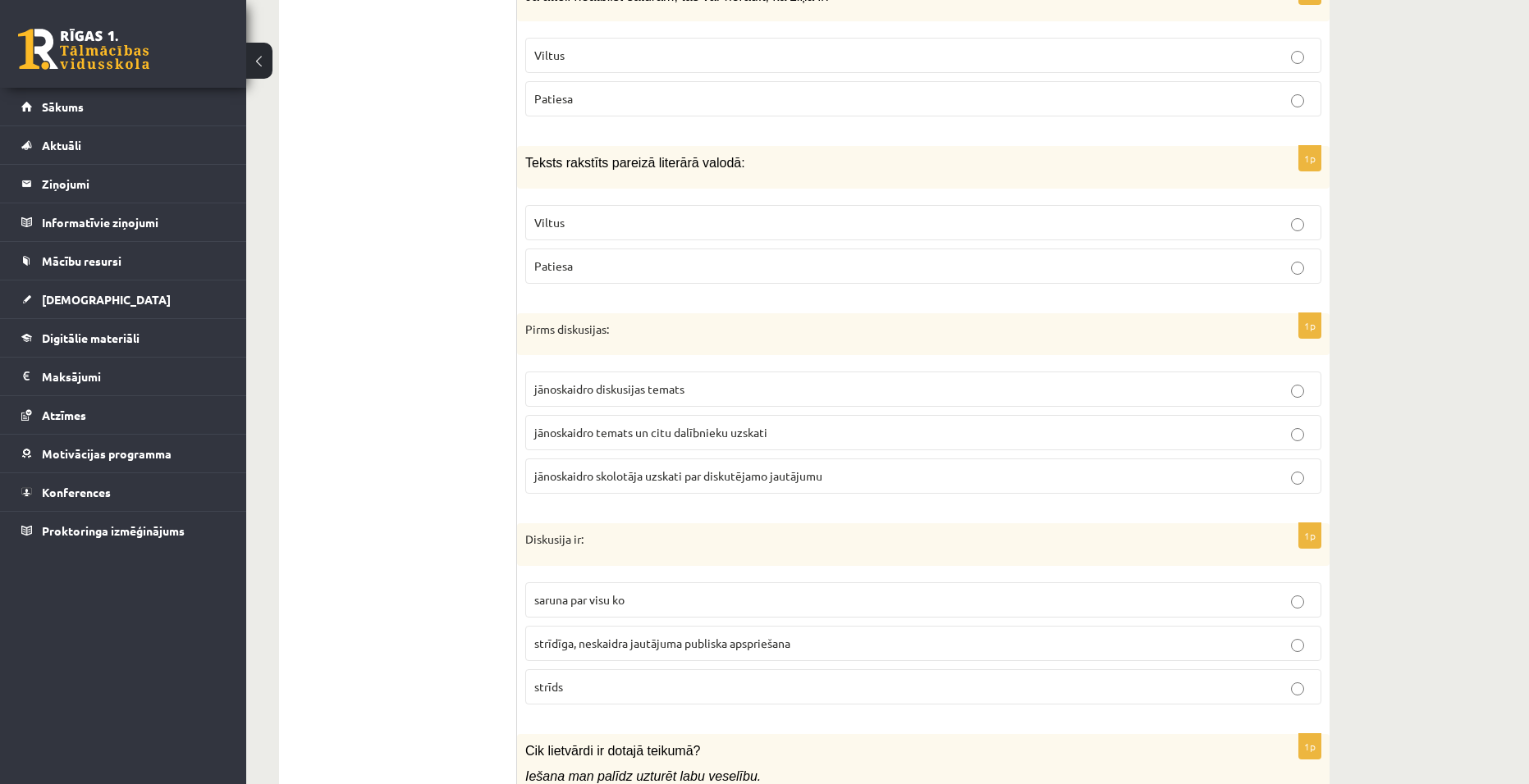
drag, startPoint x: 751, startPoint y: 410, endPoint x: 782, endPoint y: 383, distance: 41.1
click at [749, 415] on label "jānoskaidro temats un citu dalībnieku uzskati" at bounding box center [923, 432] width 796 height 35
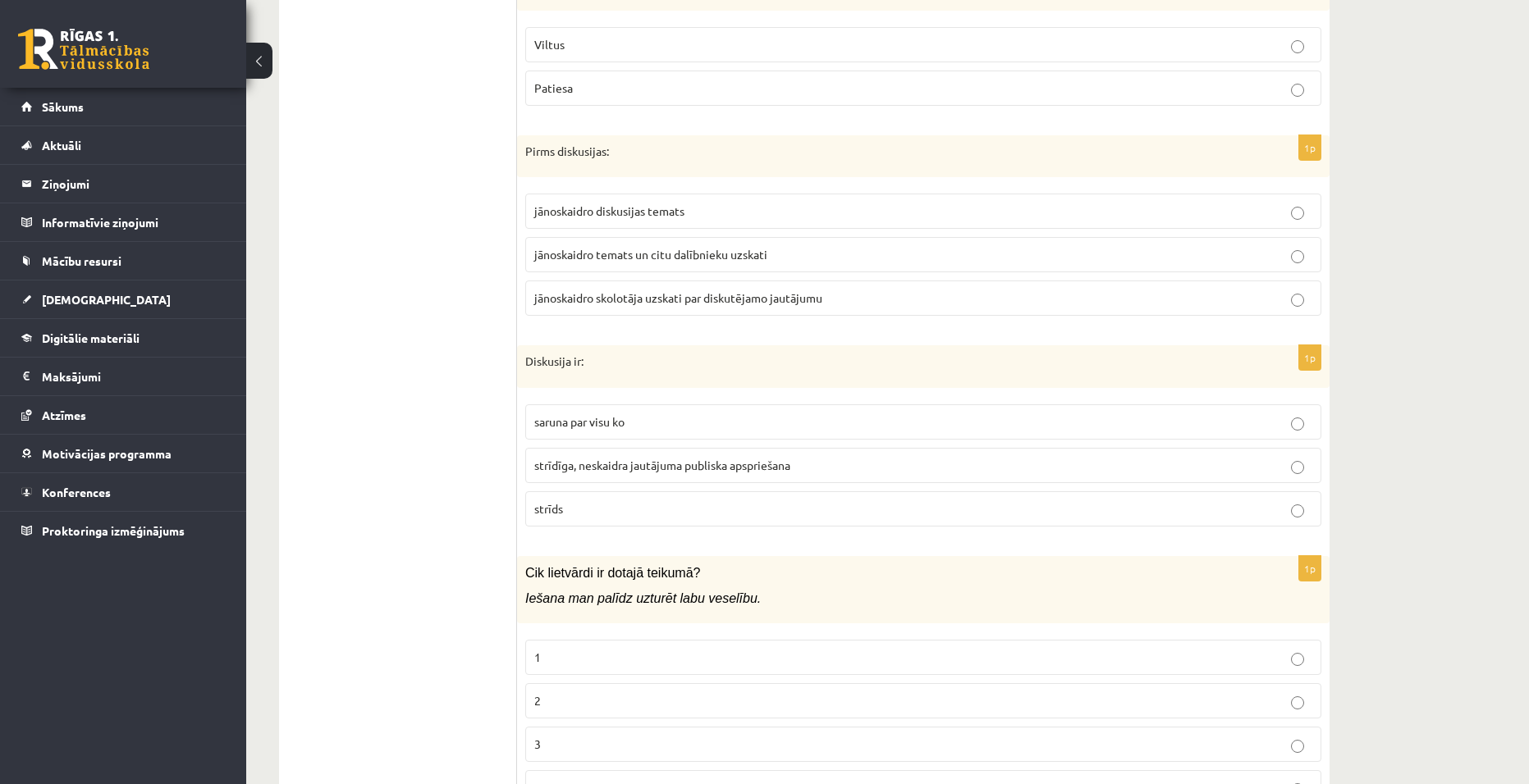
scroll to position [5988, 0]
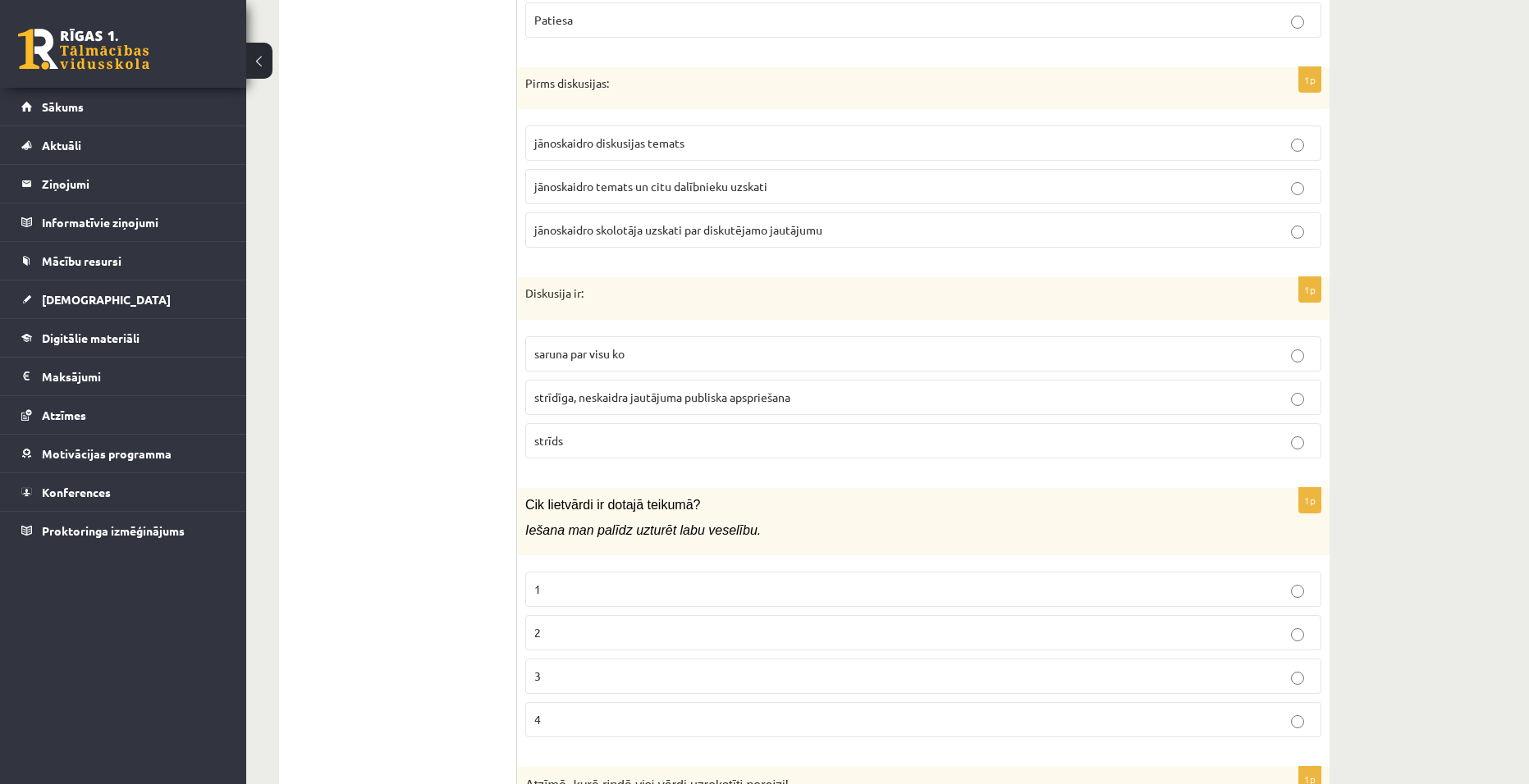
click at [815, 389] on p "strīdīga, neskaidra jautājuma publiska apspriešana" at bounding box center [923, 397] width 778 height 17
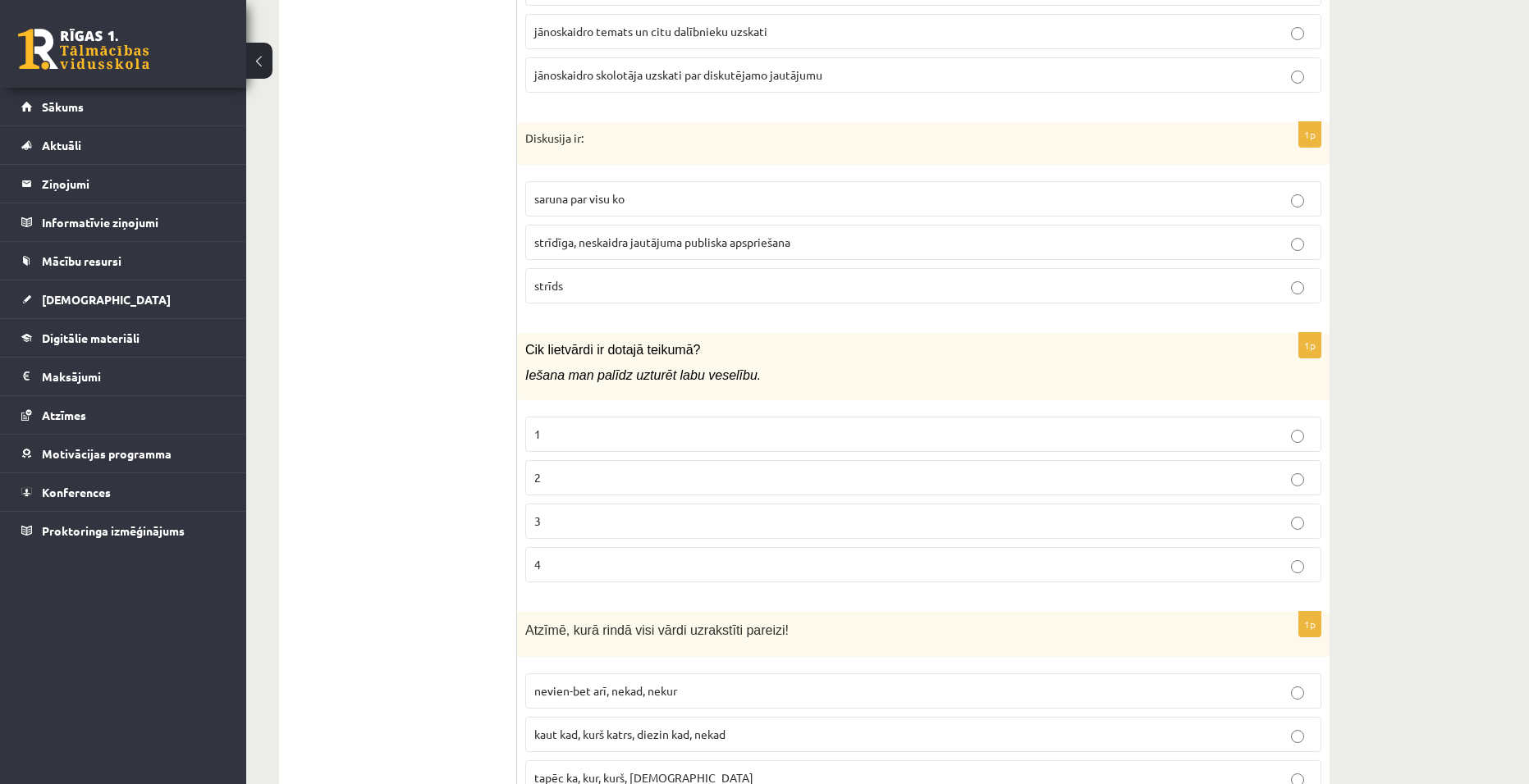
scroll to position [6153, 0]
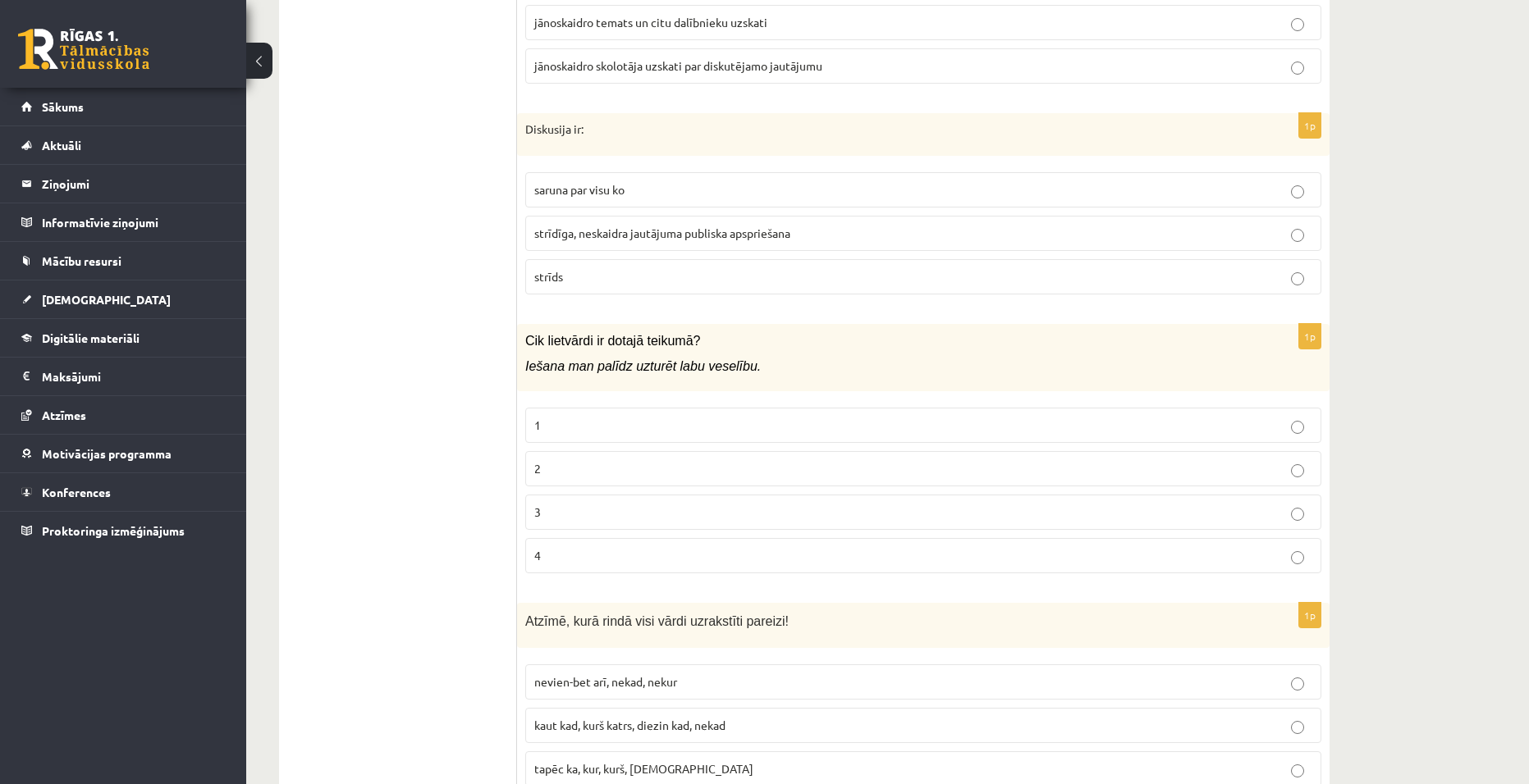
click at [788, 460] on p "2" at bounding box center [923, 469] width 778 height 17
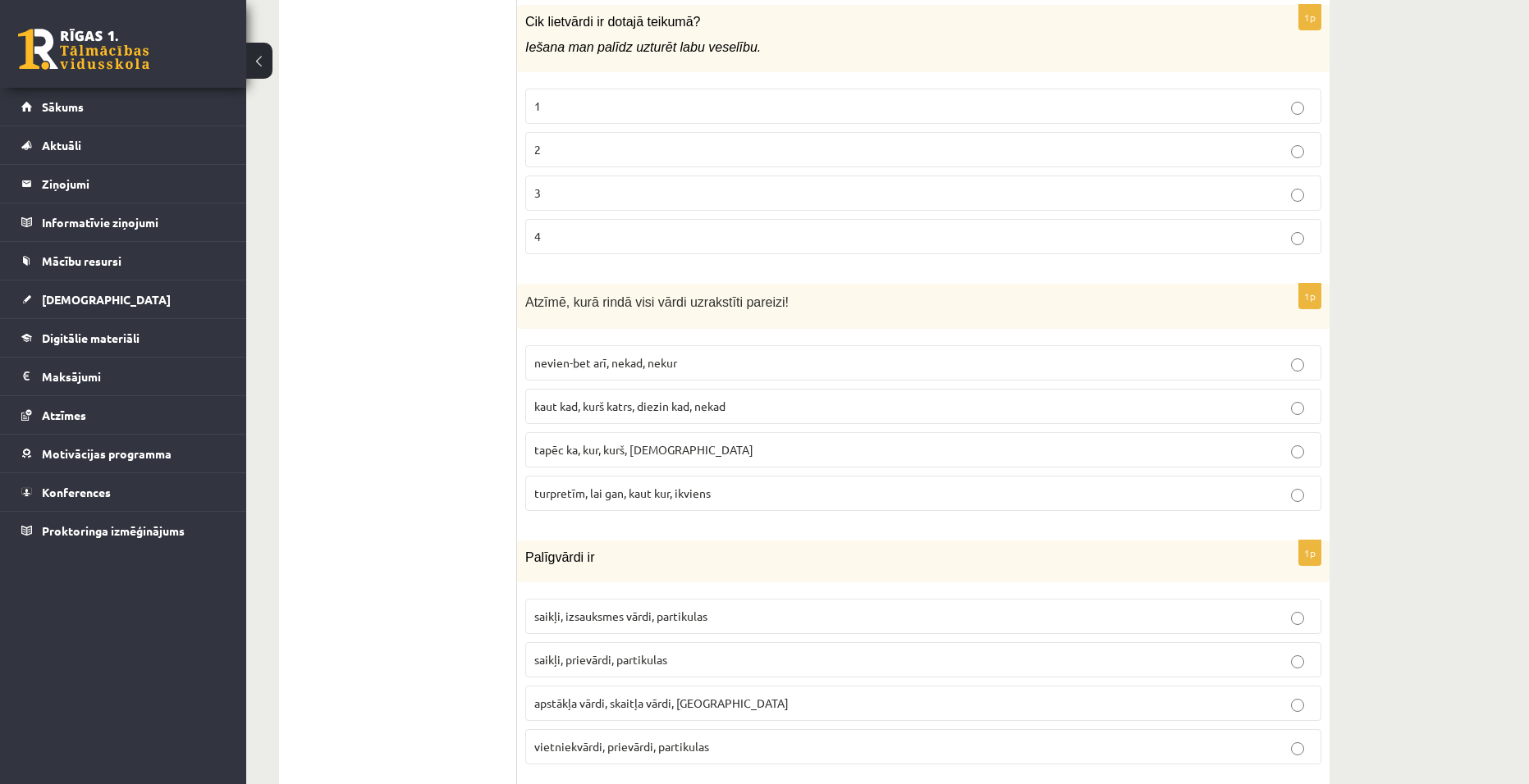
scroll to position [6480, 0]
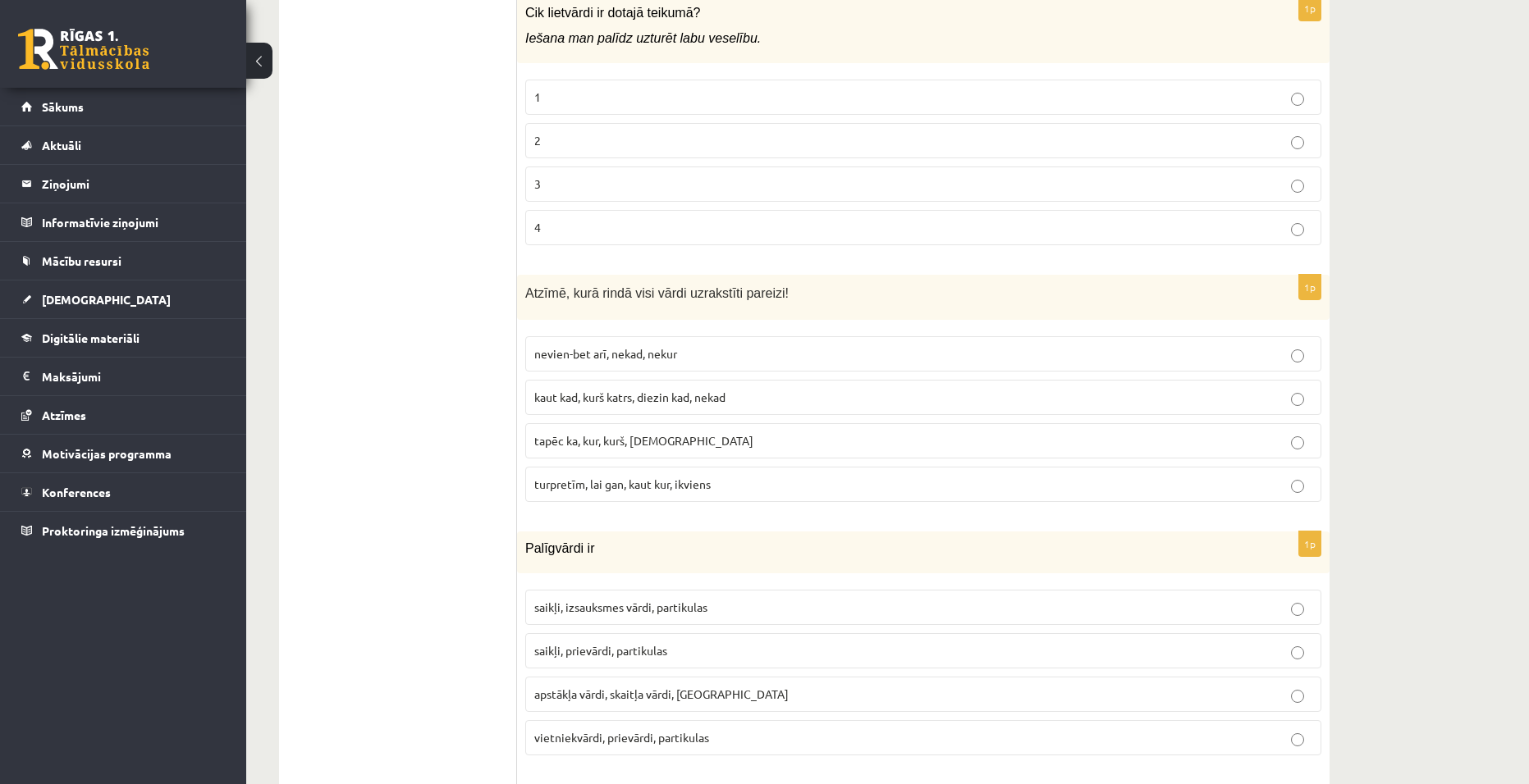
drag, startPoint x: 756, startPoint y: 484, endPoint x: 864, endPoint y: 395, distance: 139.9
click at [756, 480] on label "turpretīm, lai gan, kaut kur, ikviens" at bounding box center [923, 485] width 796 height 35
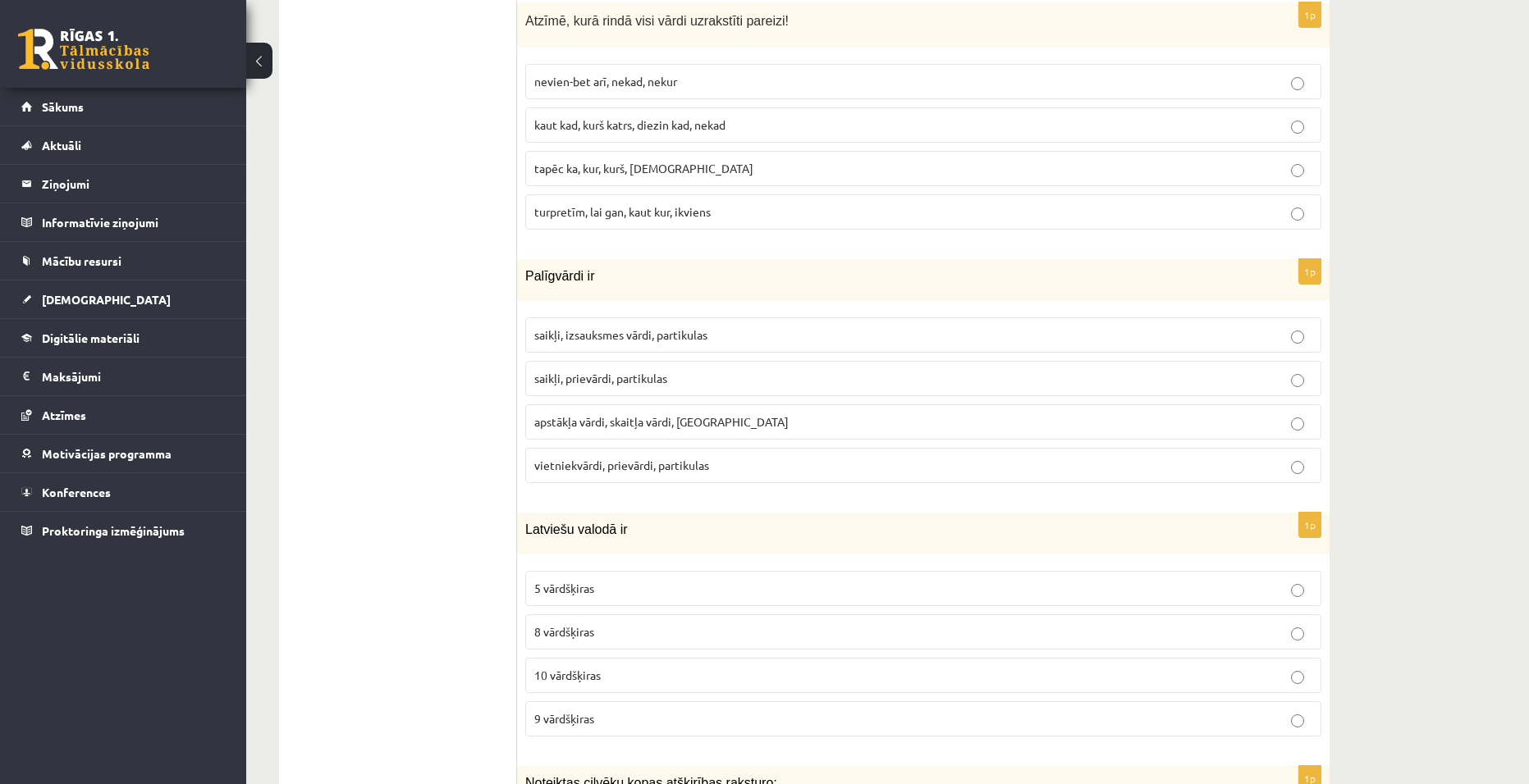
scroll to position [6809, 0]
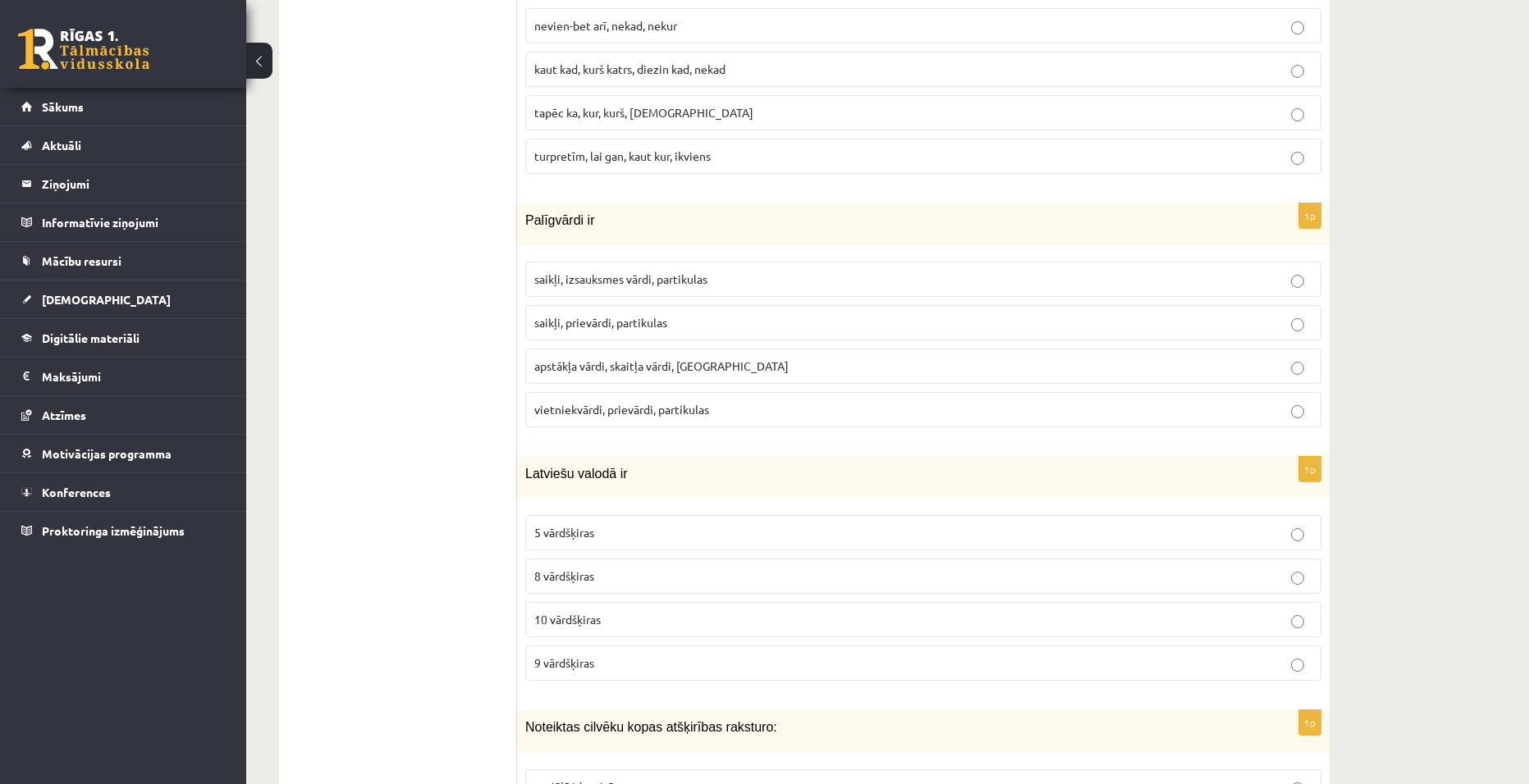
click at [690, 305] on label "saikļi, prievārdi, partikulas" at bounding box center [923, 323] width 796 height 35
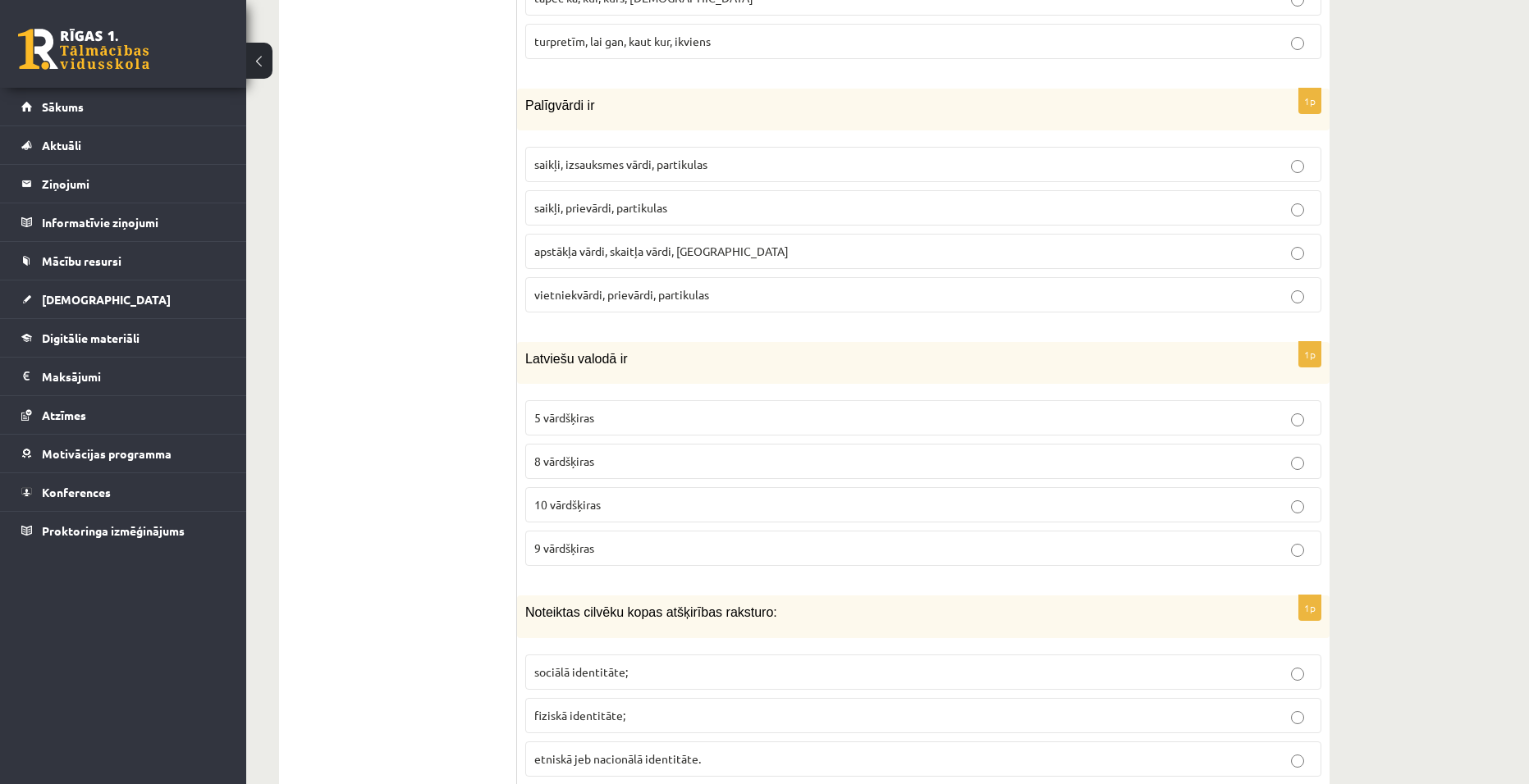
scroll to position [6973, 0]
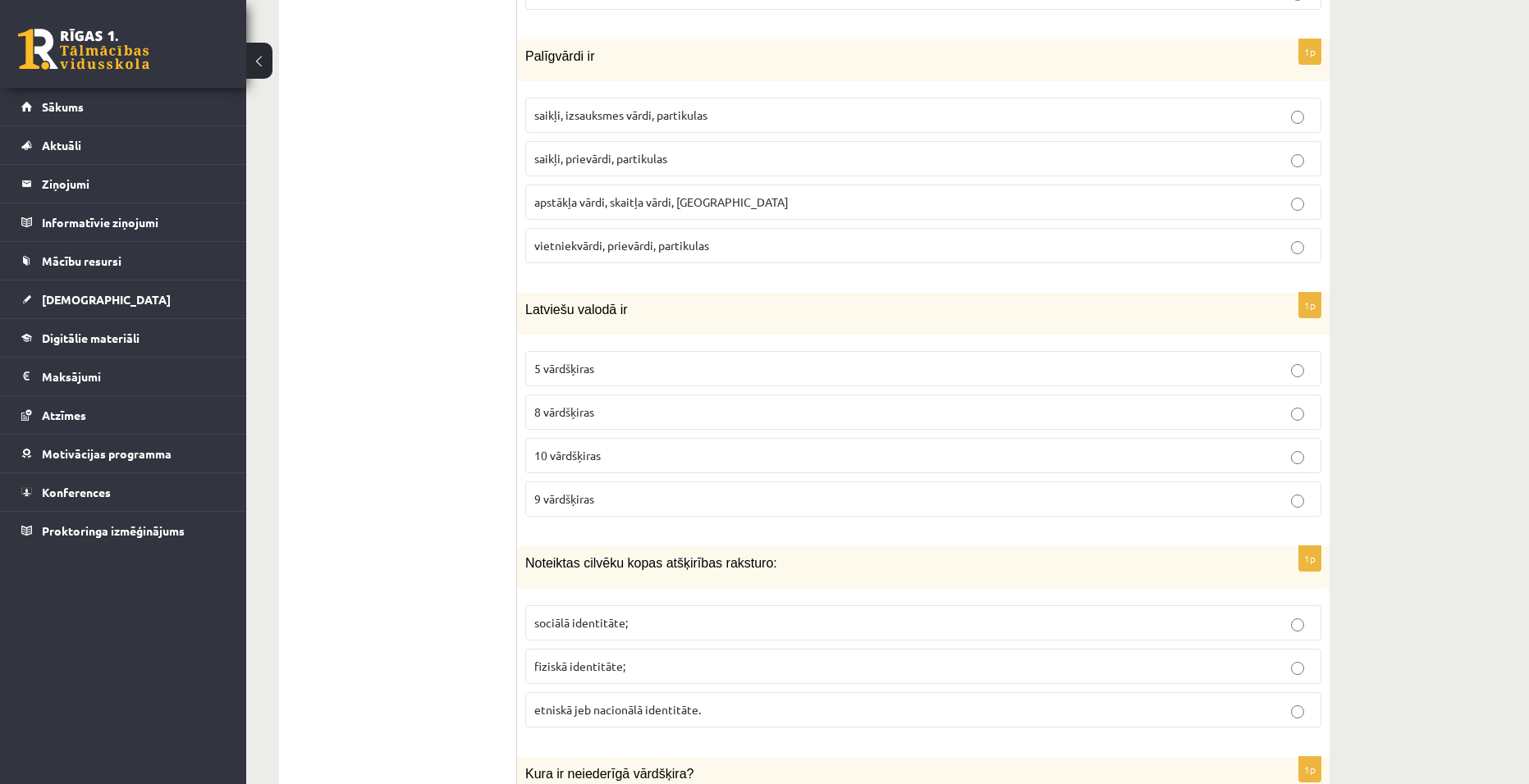
click at [649, 447] on p "10 vārdšķiras" at bounding box center [923, 455] width 778 height 17
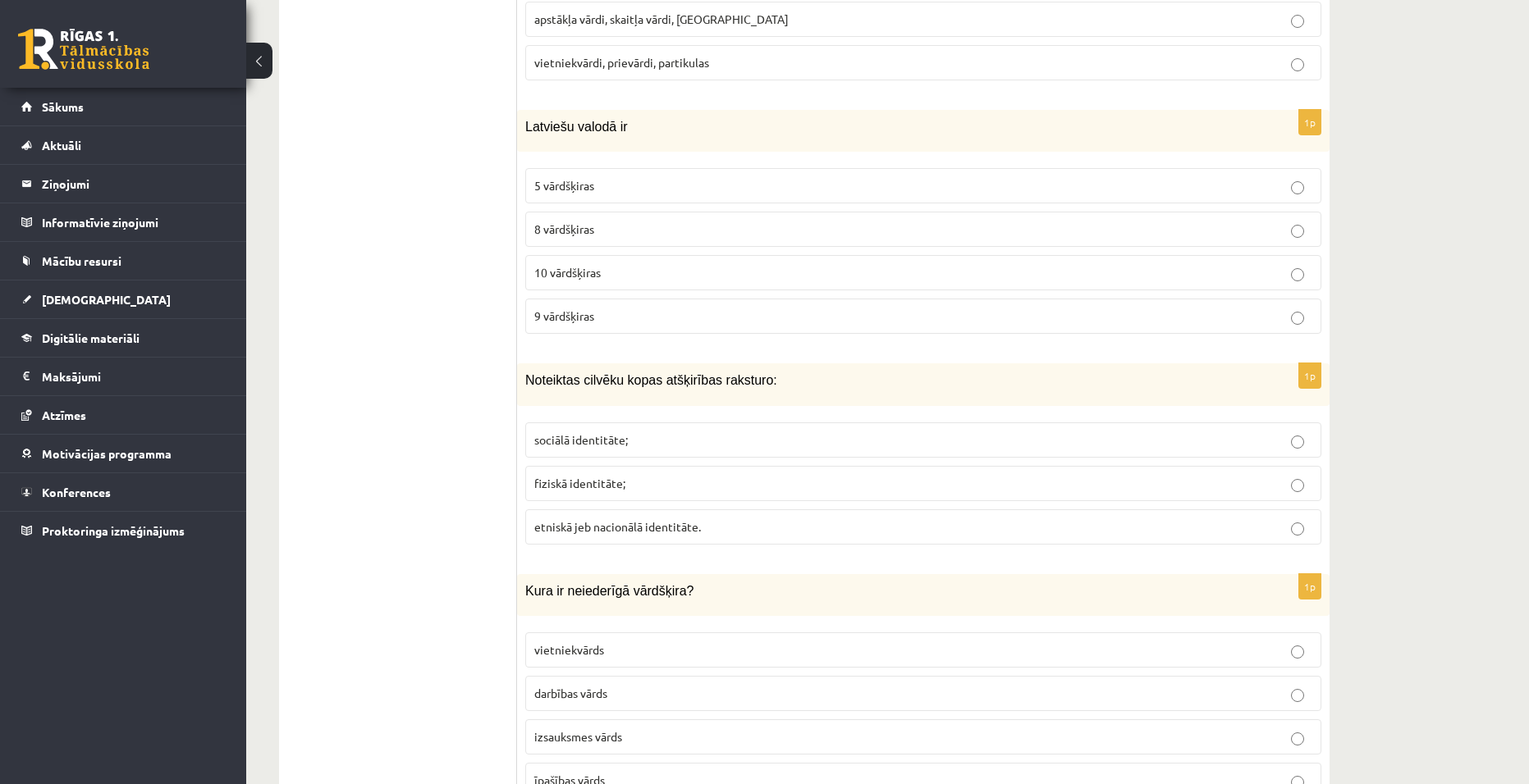
scroll to position [7219, 0]
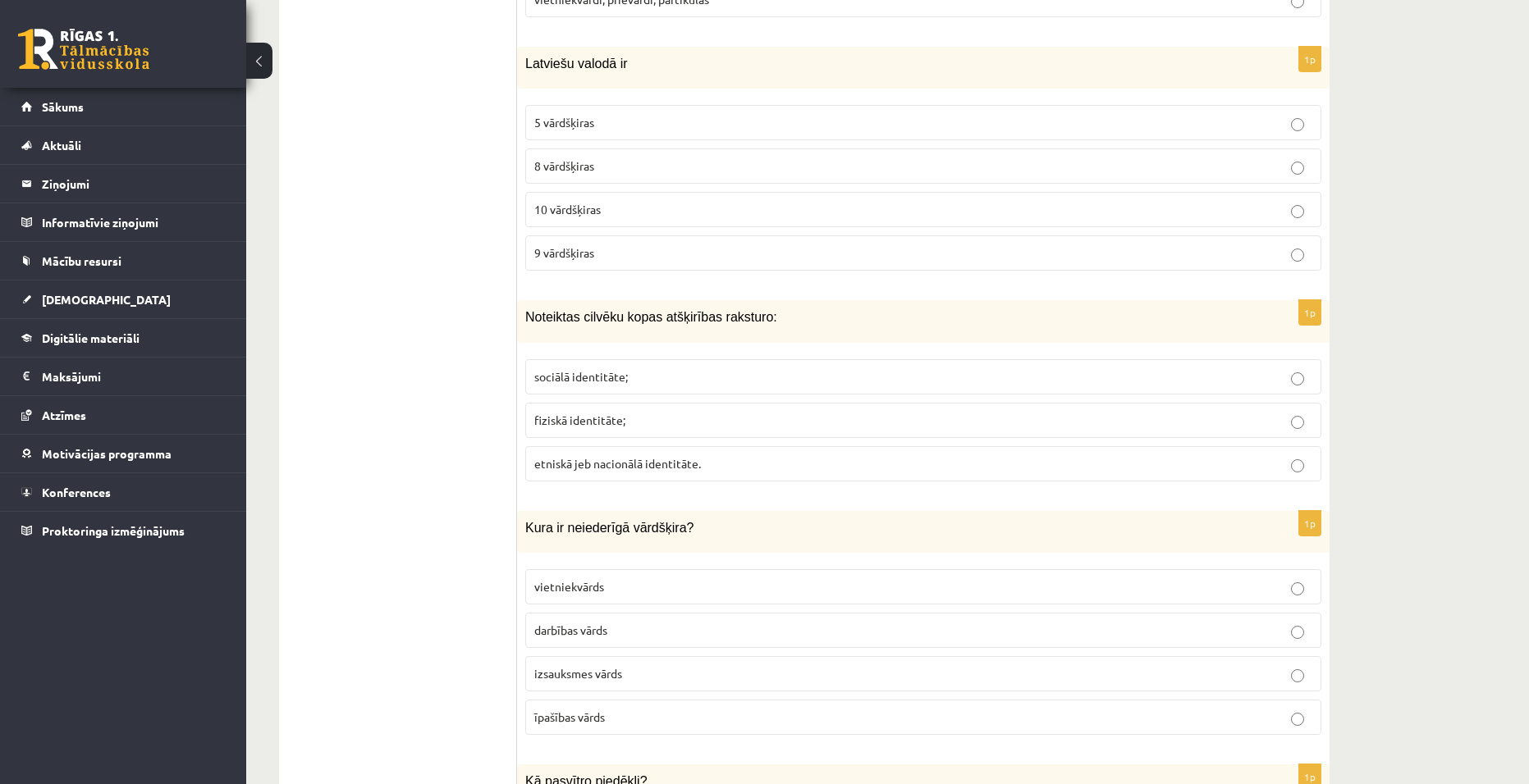
click at [714, 368] on p "sociālā identitāte;" at bounding box center [923, 377] width 778 height 17
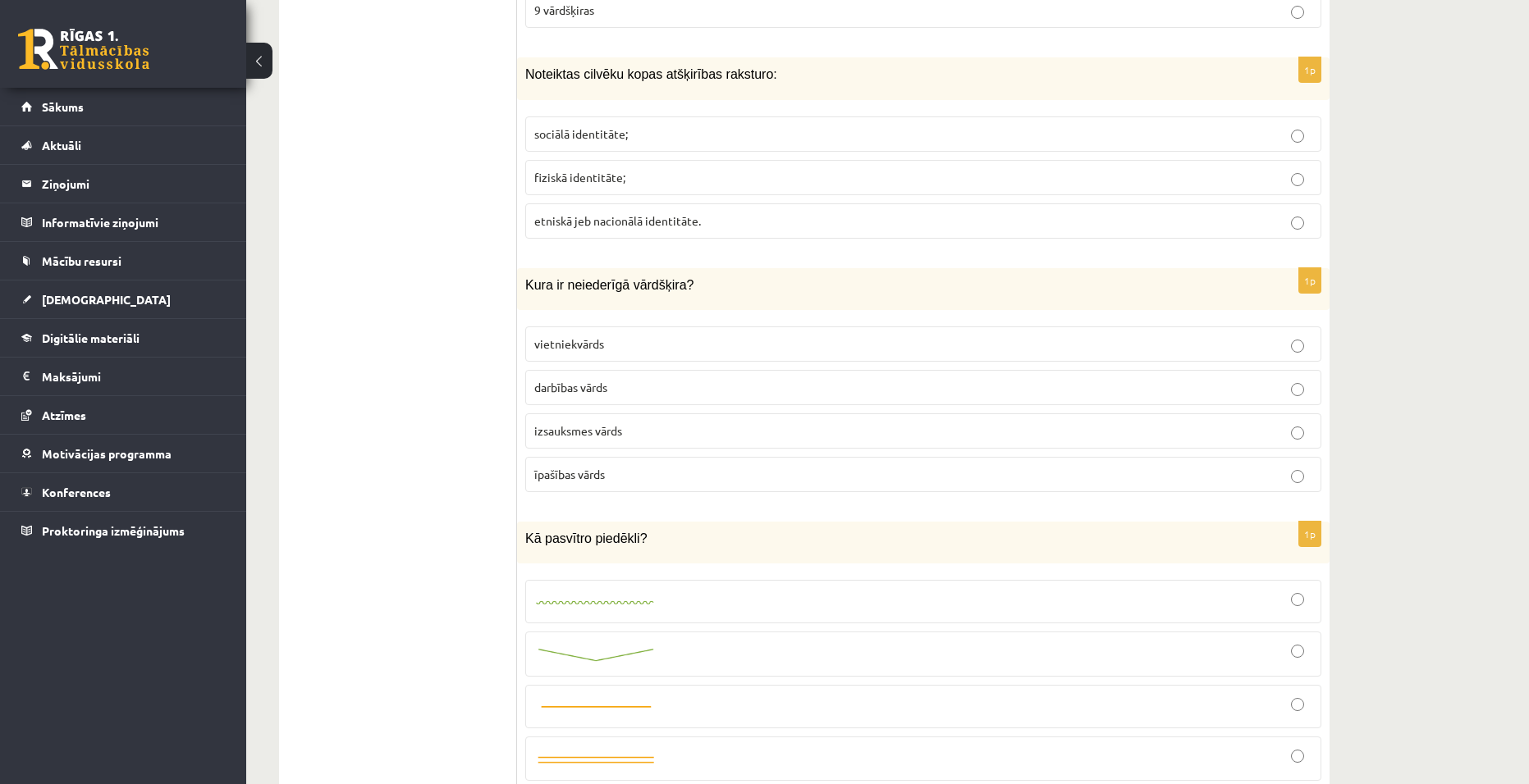
scroll to position [7465, 0]
click at [701, 421] on label "izsauksmes vārds" at bounding box center [923, 427] width 796 height 35
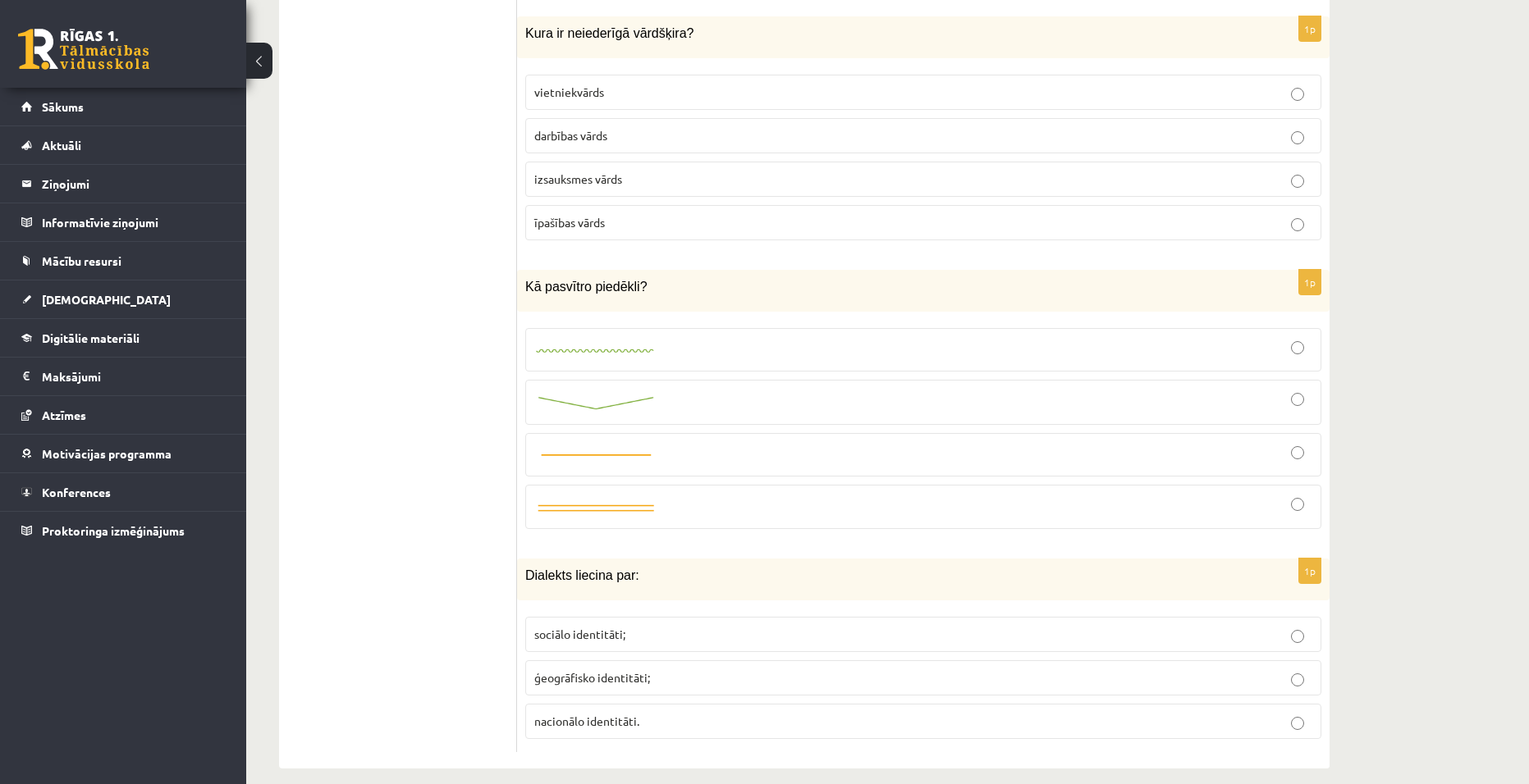
scroll to position [7714, 0]
click at [652, 669] on p "ģeogrāfisko identitāti;" at bounding box center [923, 677] width 778 height 17
drag, startPoint x: 657, startPoint y: 329, endPoint x: 693, endPoint y: 347, distance: 40.2
click at [660, 336] on div at bounding box center [923, 349] width 778 height 25
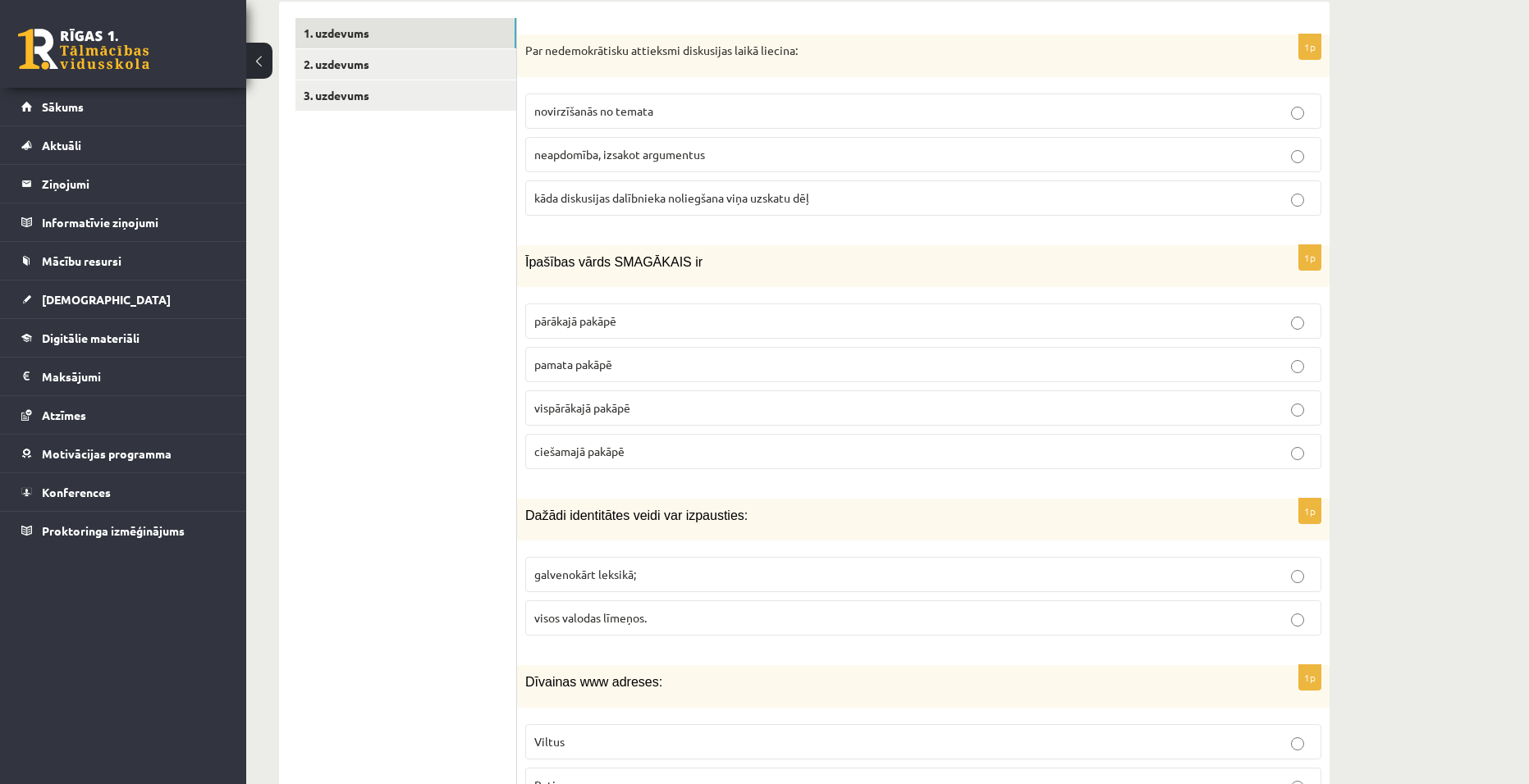
scroll to position [85, 0]
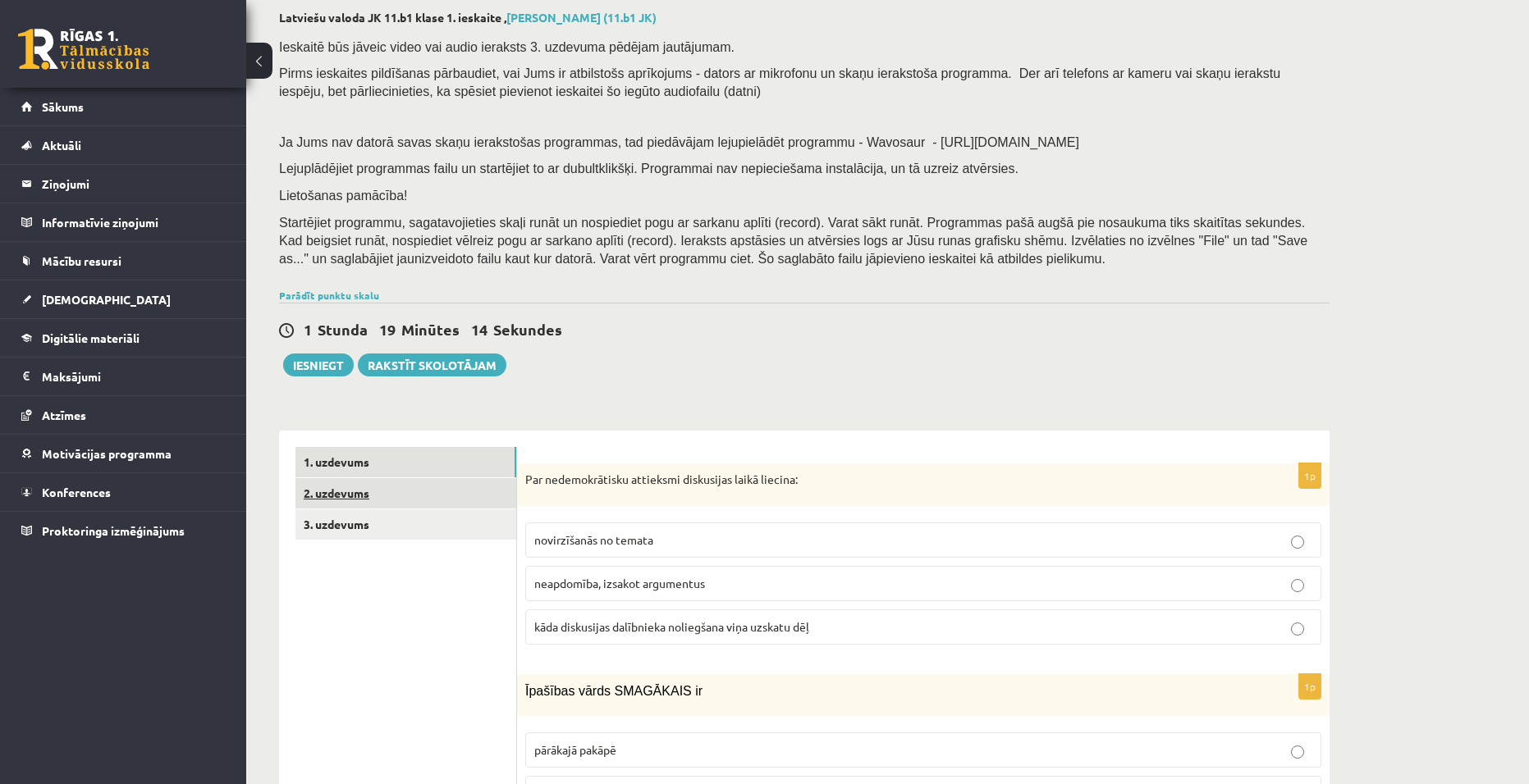
click at [339, 489] on link "2. uzdevums" at bounding box center [406, 493] width 221 height 30
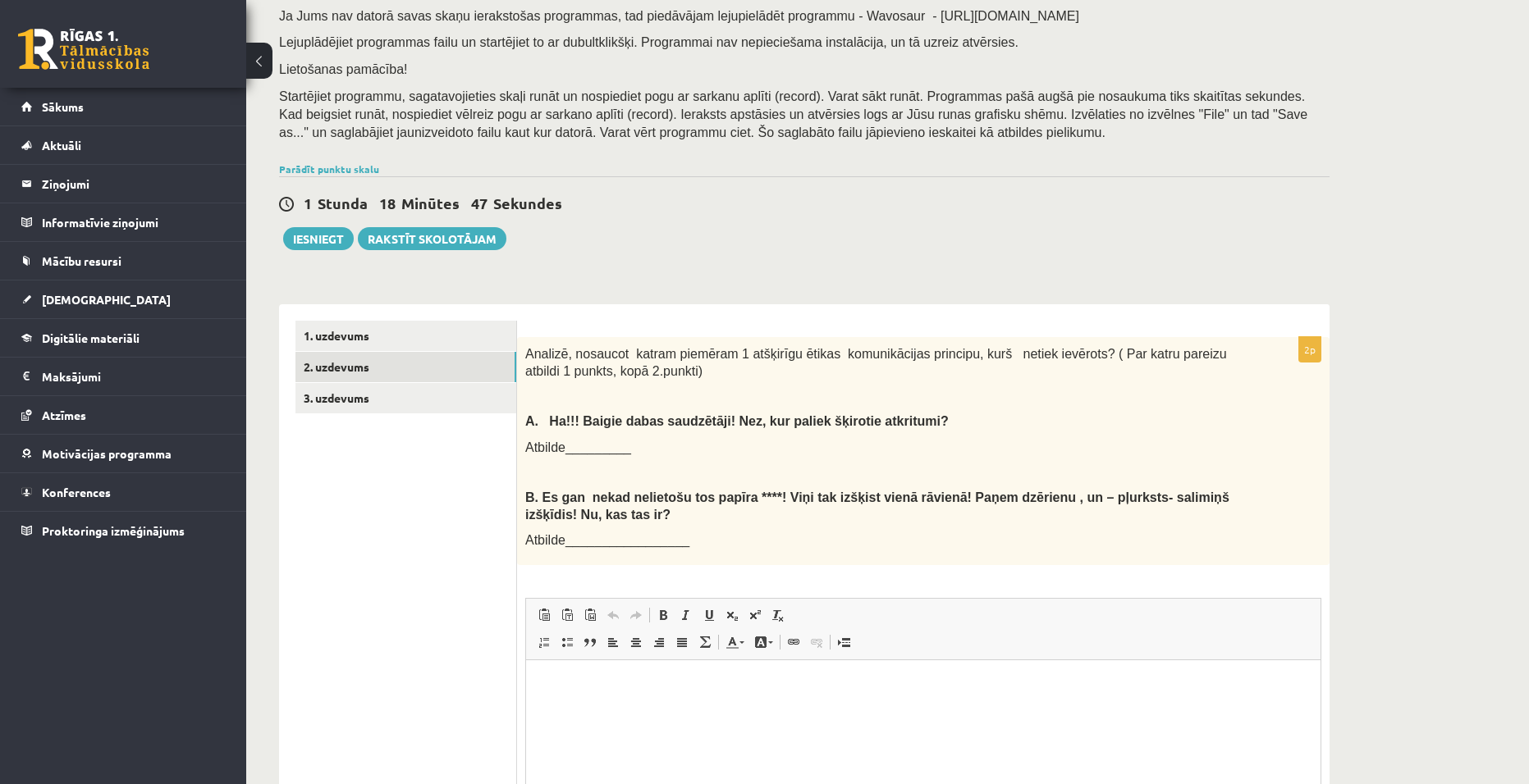
scroll to position [172, 0]
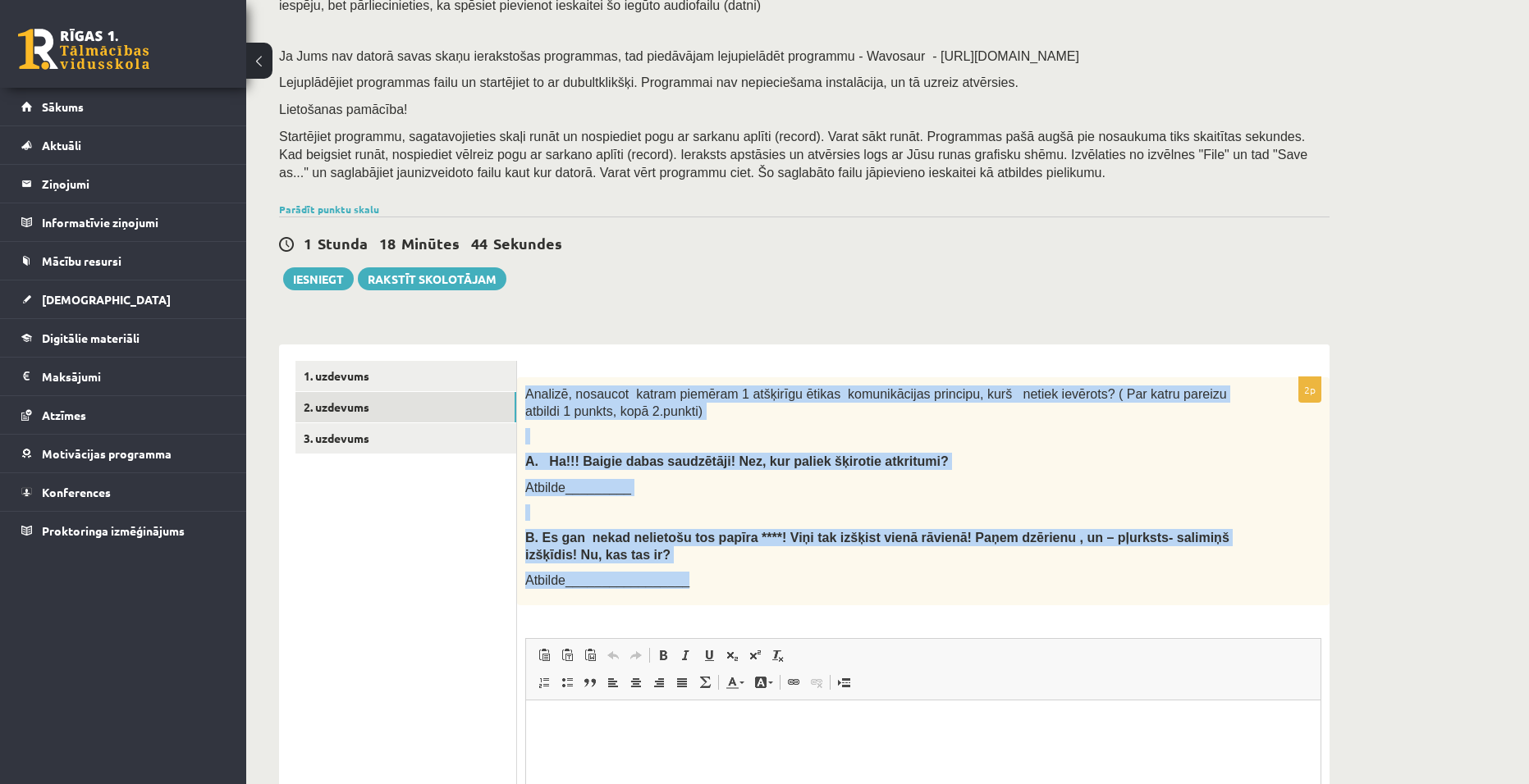
drag, startPoint x: 526, startPoint y: 390, endPoint x: 730, endPoint y: 572, distance: 273.4
click at [730, 572] on div "Analizē, nosaucot katram piemēram 1 atšķirīgu ētikas komunikācijas principu, ku…" at bounding box center [923, 490] width 812 height 228
copy div "Analizē, nosaucot katram piemēram 1 atšķirīgu ētikas komunikācijas principu, ku…"
click at [1404, 463] on div "Latviešu valoda JK 11.b1 klase 1. ieskaite , Aleksis Āboliņš (11.b1 JK) Ieskait…" at bounding box center [887, 459] width 1283 height 1137
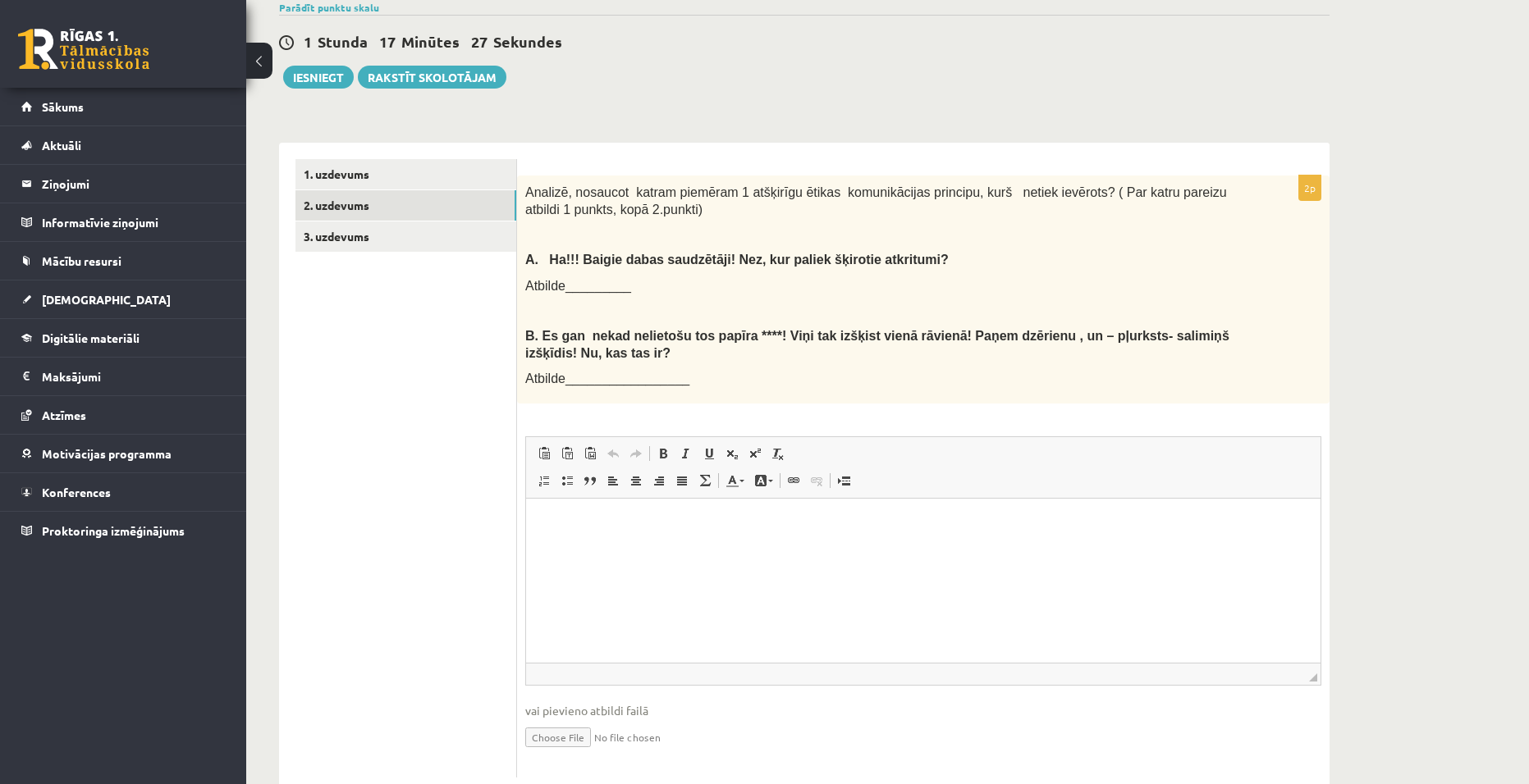
scroll to position [418, 0]
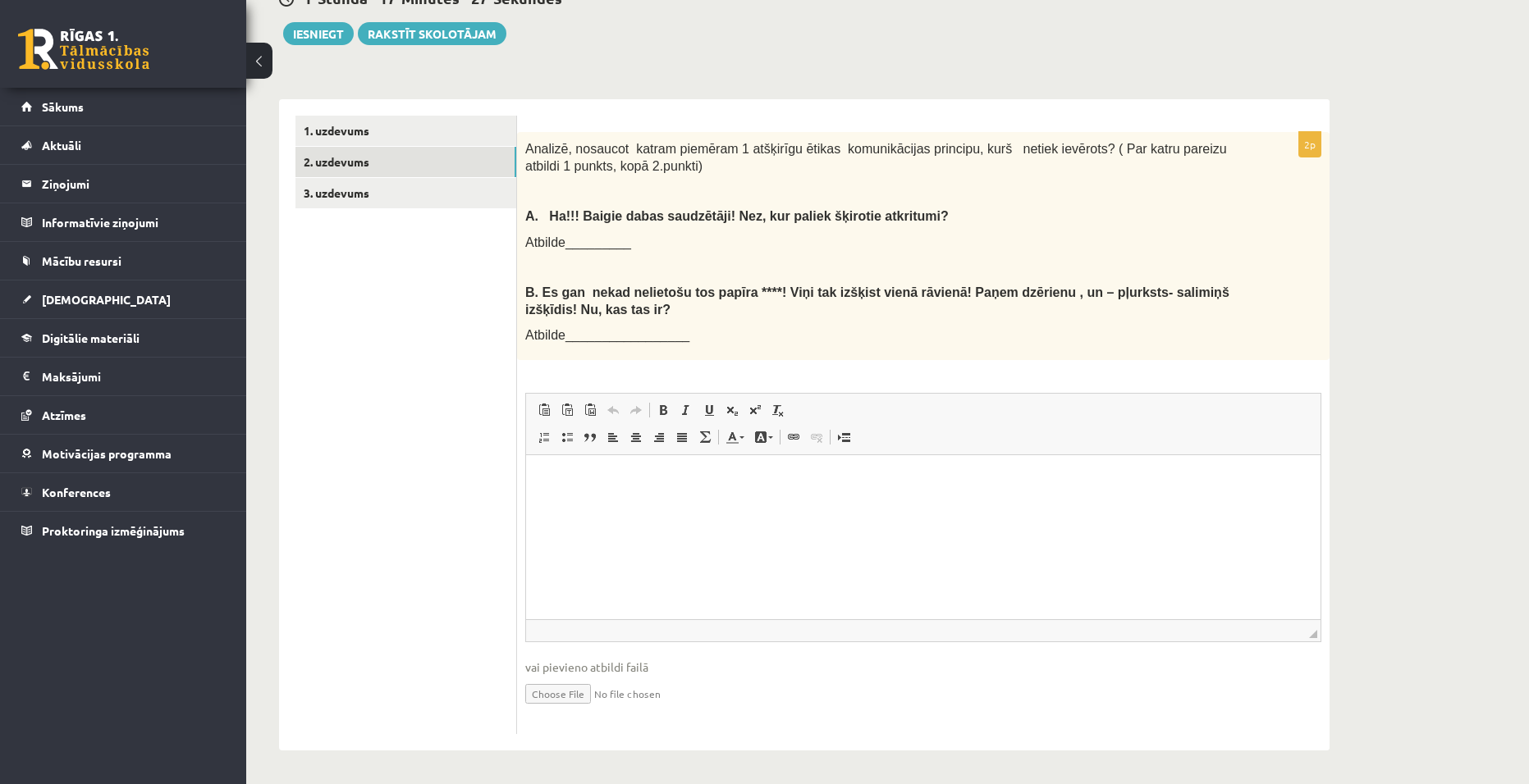
click at [544, 501] on html at bounding box center [923, 481] width 794 height 50
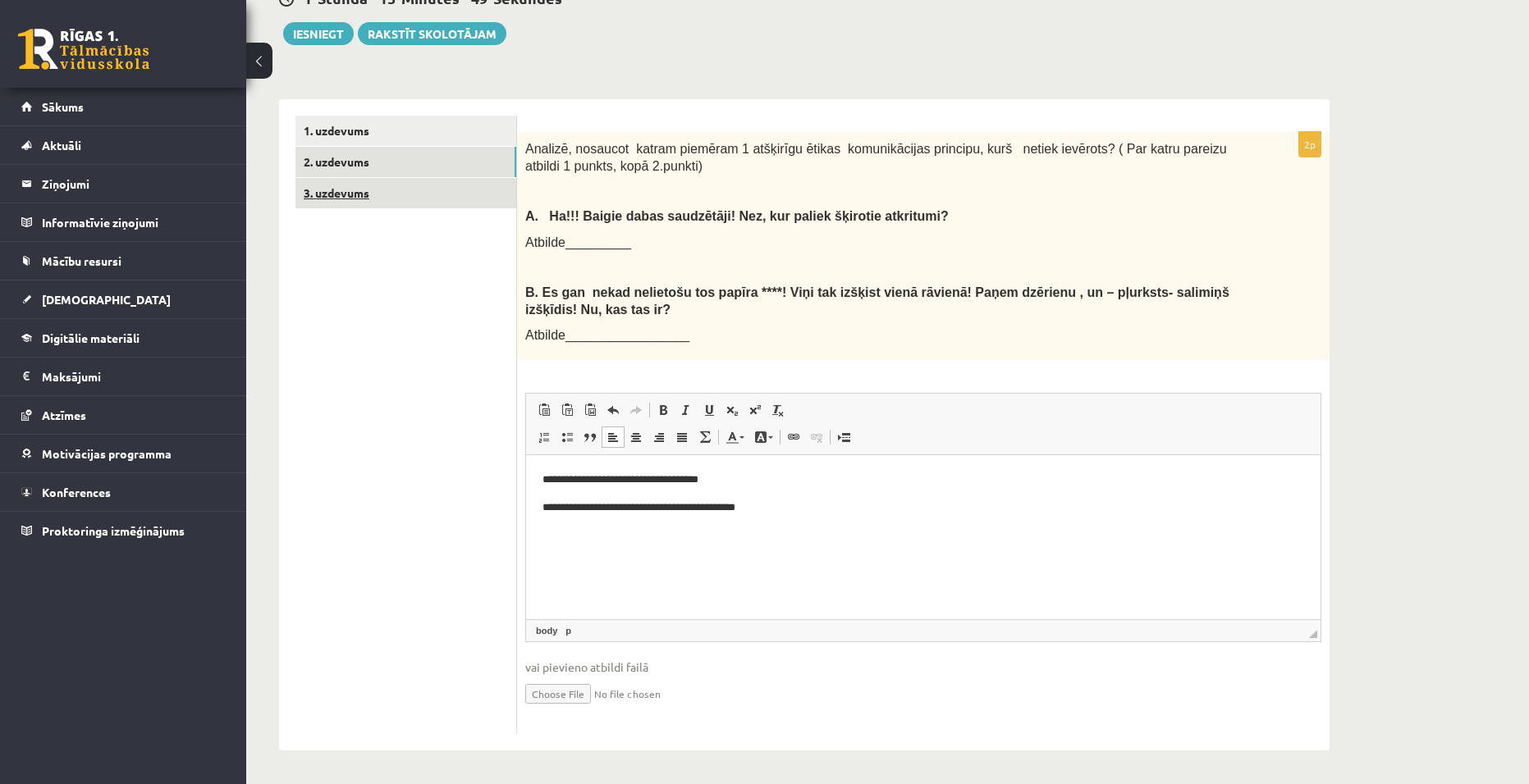
click at [360, 192] on link "3. uzdevums" at bounding box center [406, 193] width 221 height 30
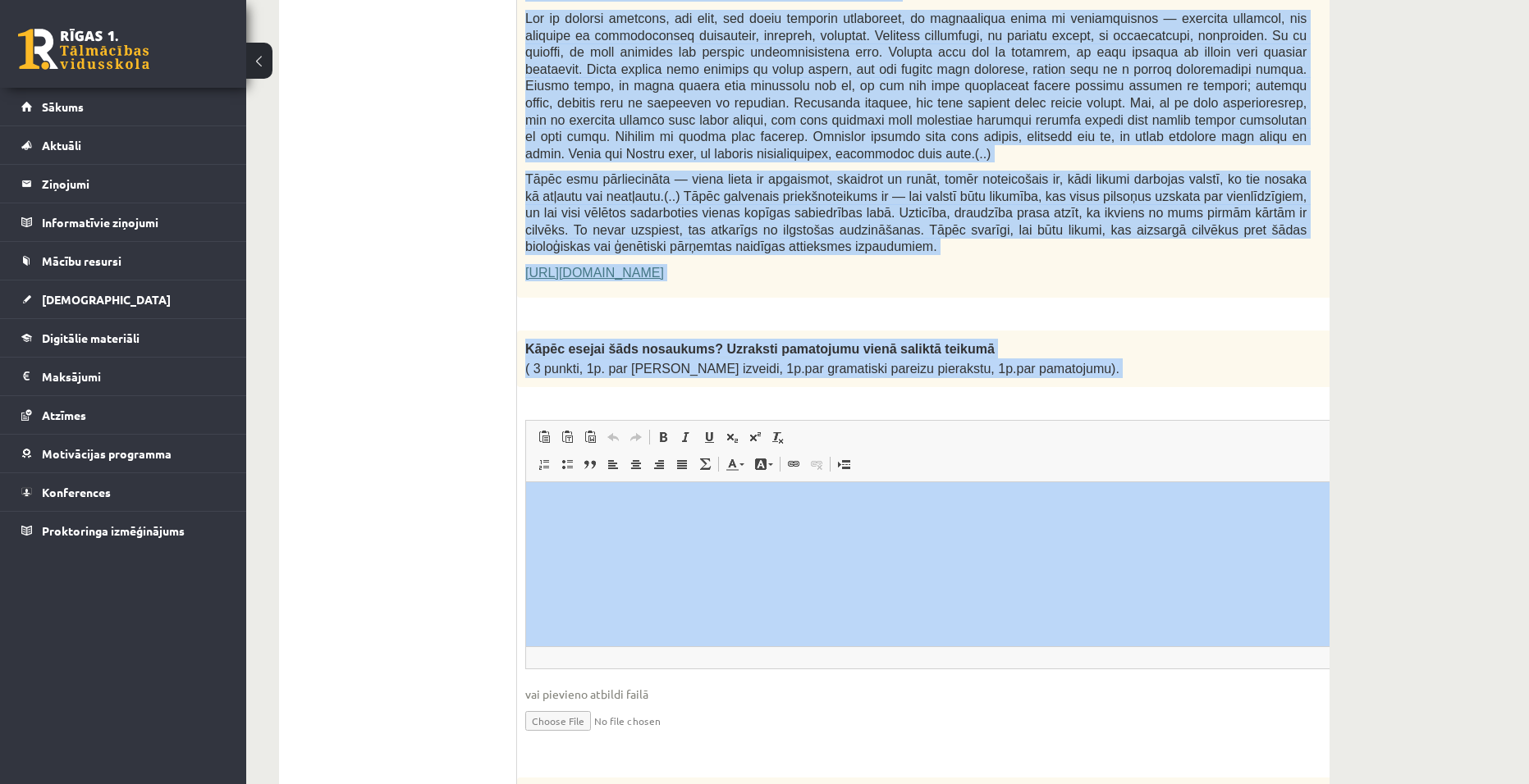
scroll to position [1074, 0]
drag, startPoint x: 673, startPoint y: 367, endPoint x: 1085, endPoint y: 328, distance: 413.8
copy form "Izlasi tekstu! Atbildi uz dotajiem jautājumiem! Kopā 51 punkts 0p Fragments no …"
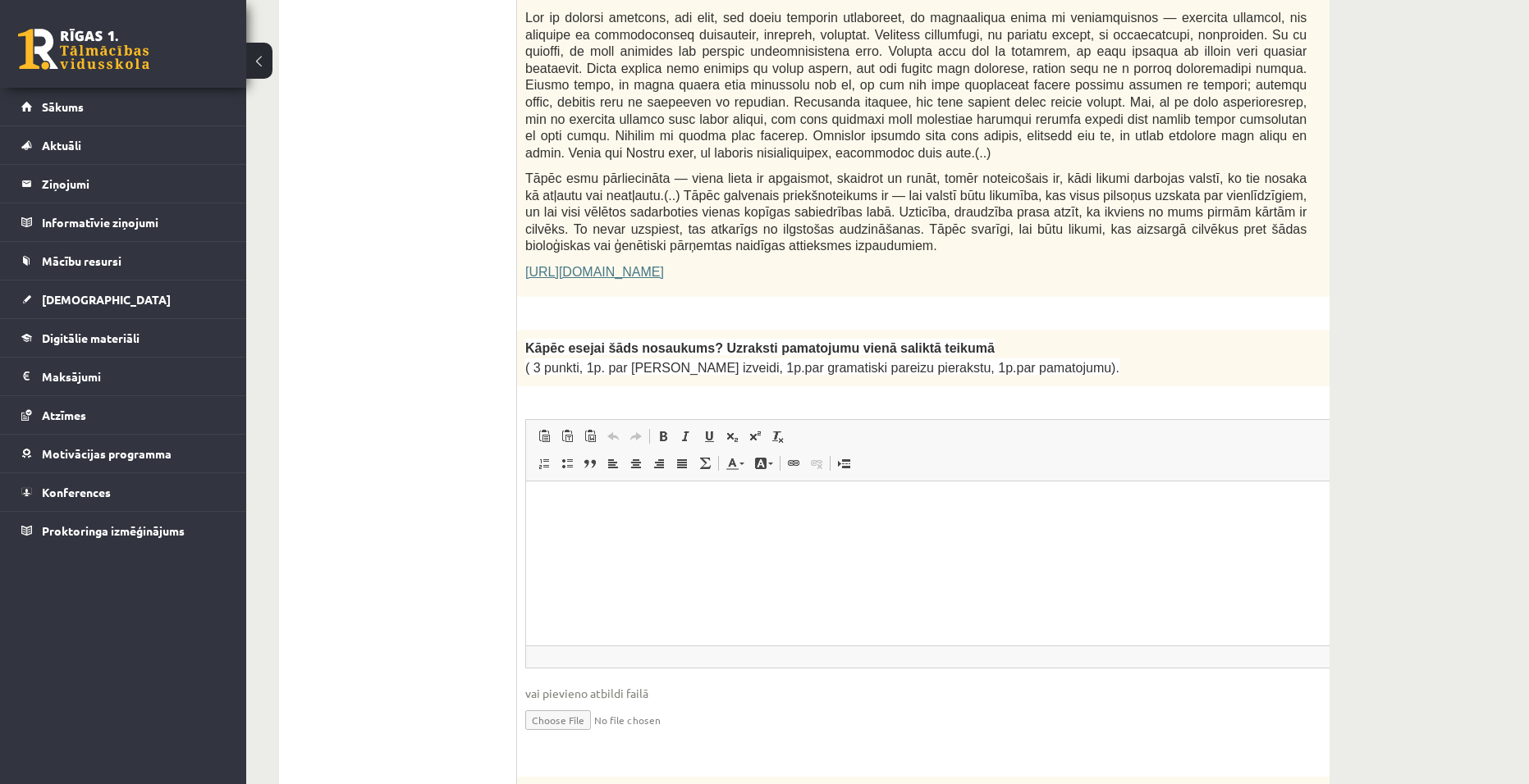
click at [572, 507] on p "Editor, wiswyg-editor-user-answer-47433932835540" at bounding box center [957, 506] width 829 height 17
click at [639, 531] on html at bounding box center [957, 506] width 862 height 50
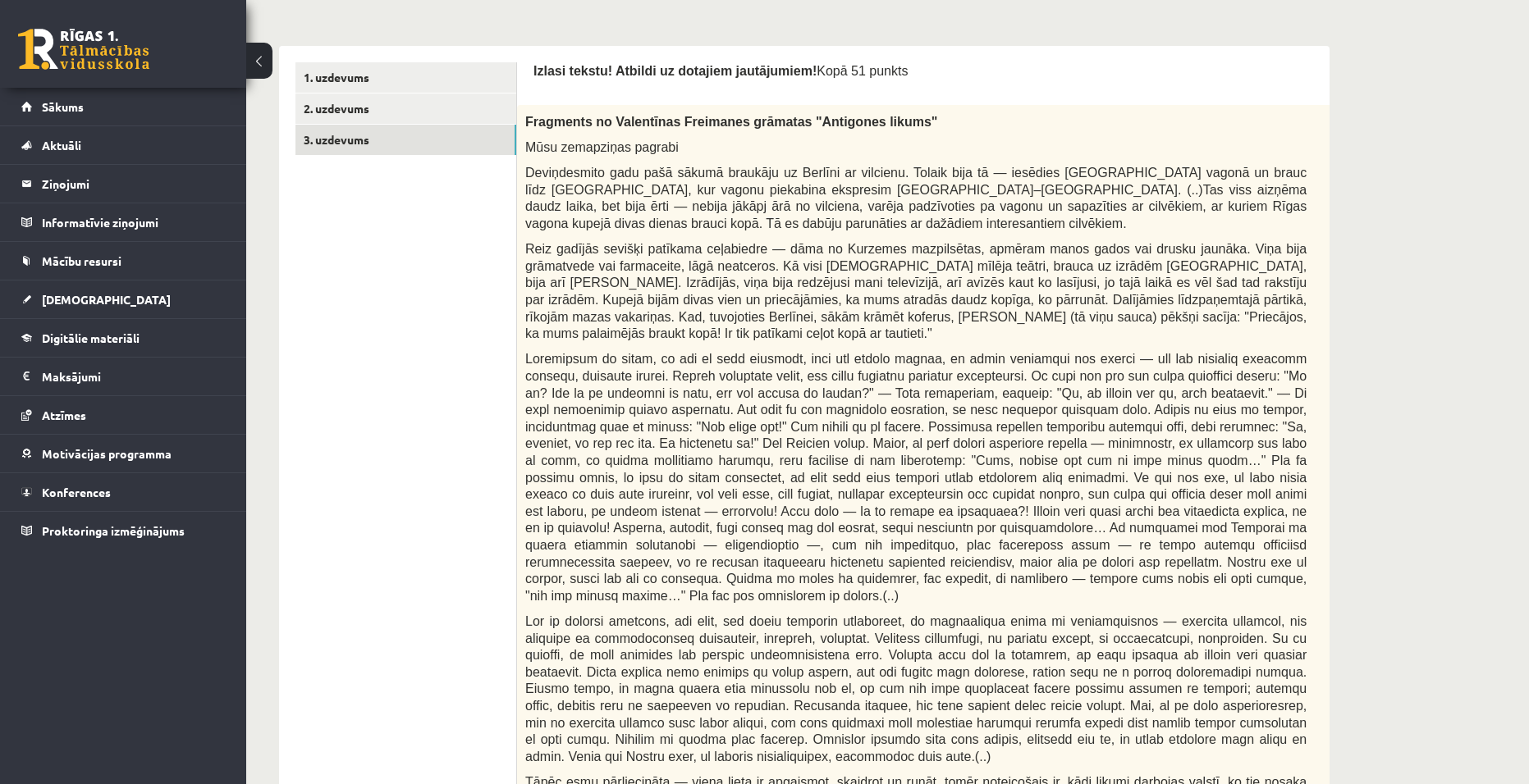
scroll to position [418, 0]
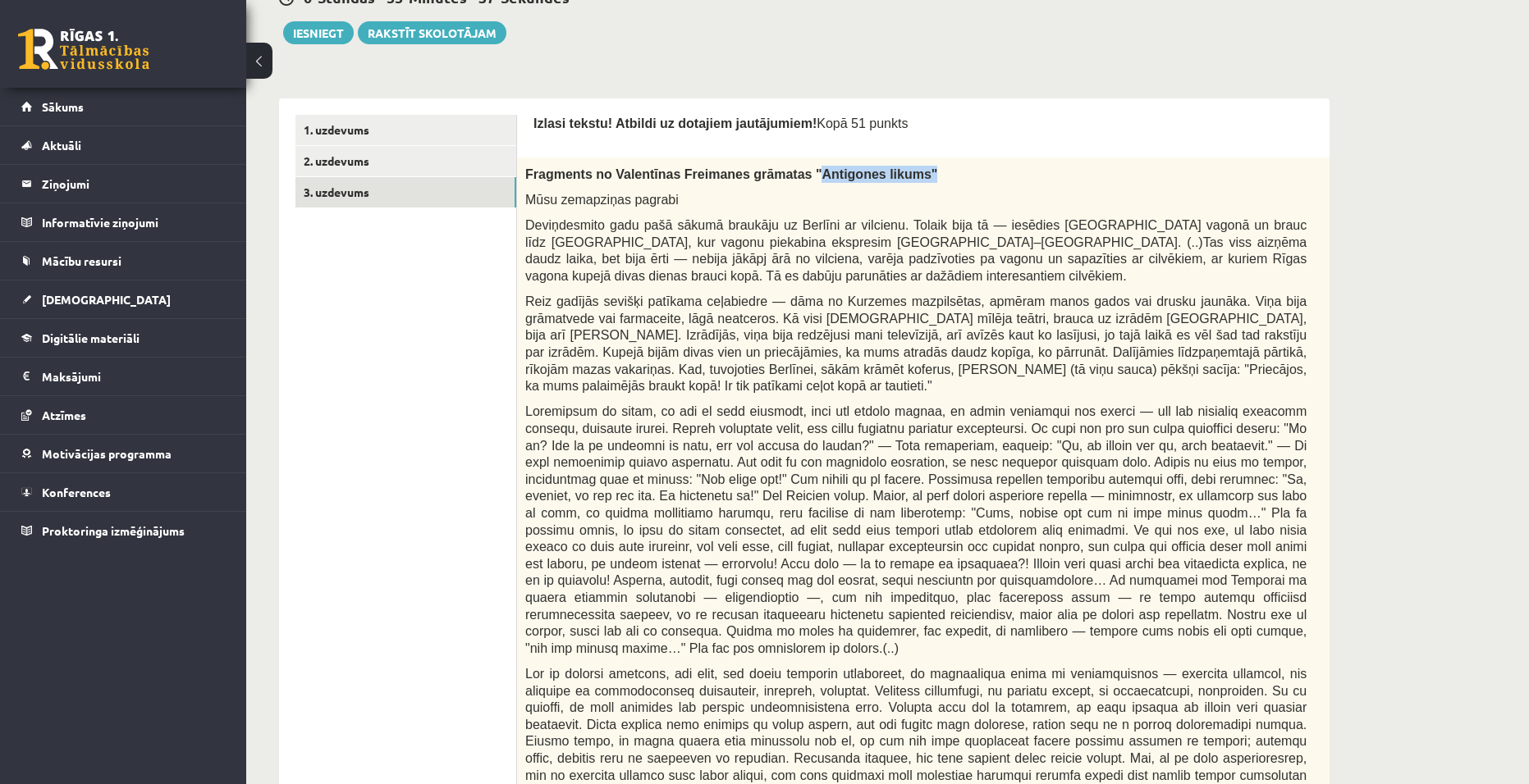
drag, startPoint x: 880, startPoint y: 172, endPoint x: 778, endPoint y: 171, distance: 102.0
click at [778, 171] on p "Fragments no Valentīnas Freimanes grāmatas "Antigones likums"" at bounding box center [916, 174] width 781 height 17
click at [902, 193] on p "Mūsu zemapziņas pagrabi" at bounding box center [916, 200] width 781 height 17
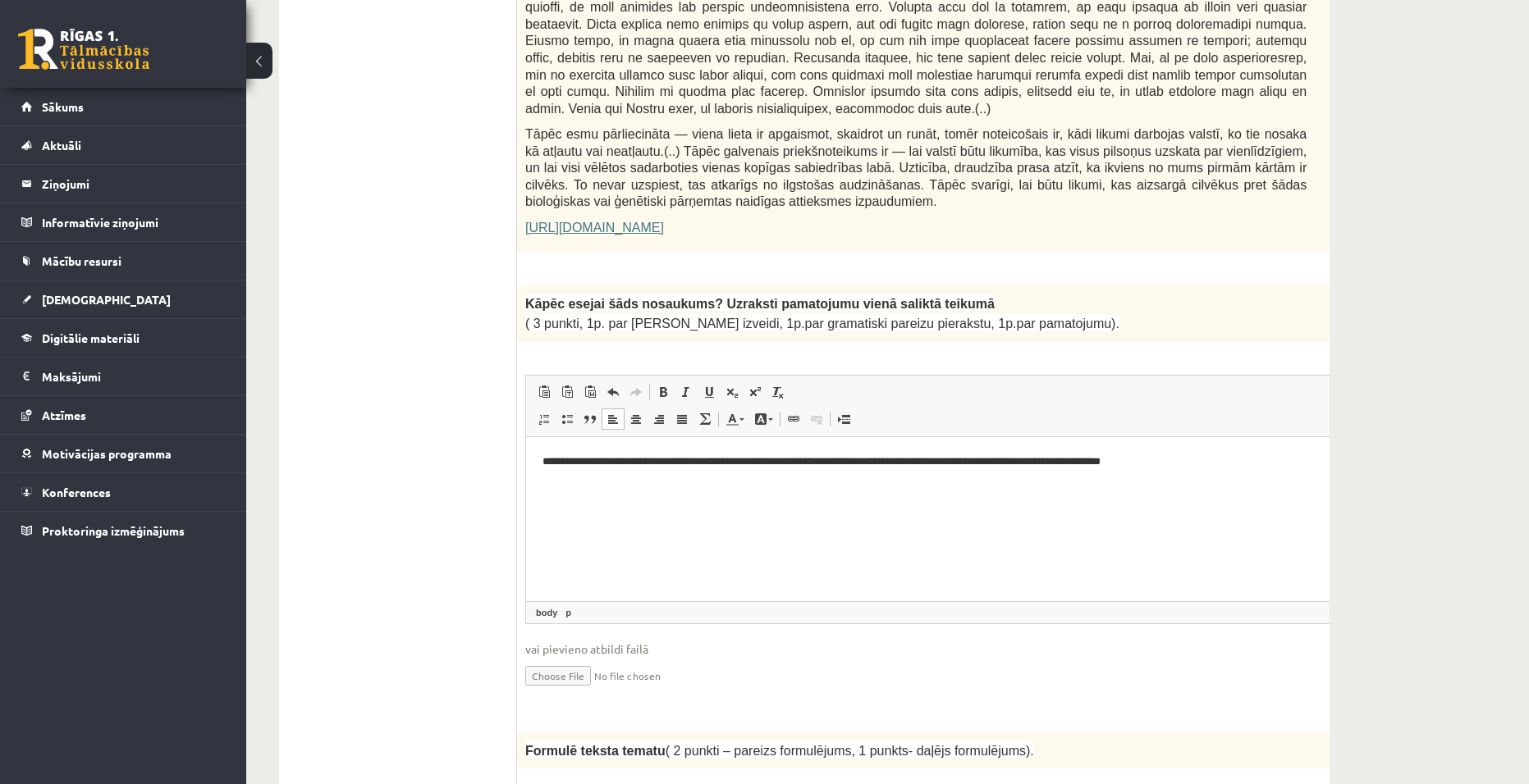
scroll to position [1156, 0]
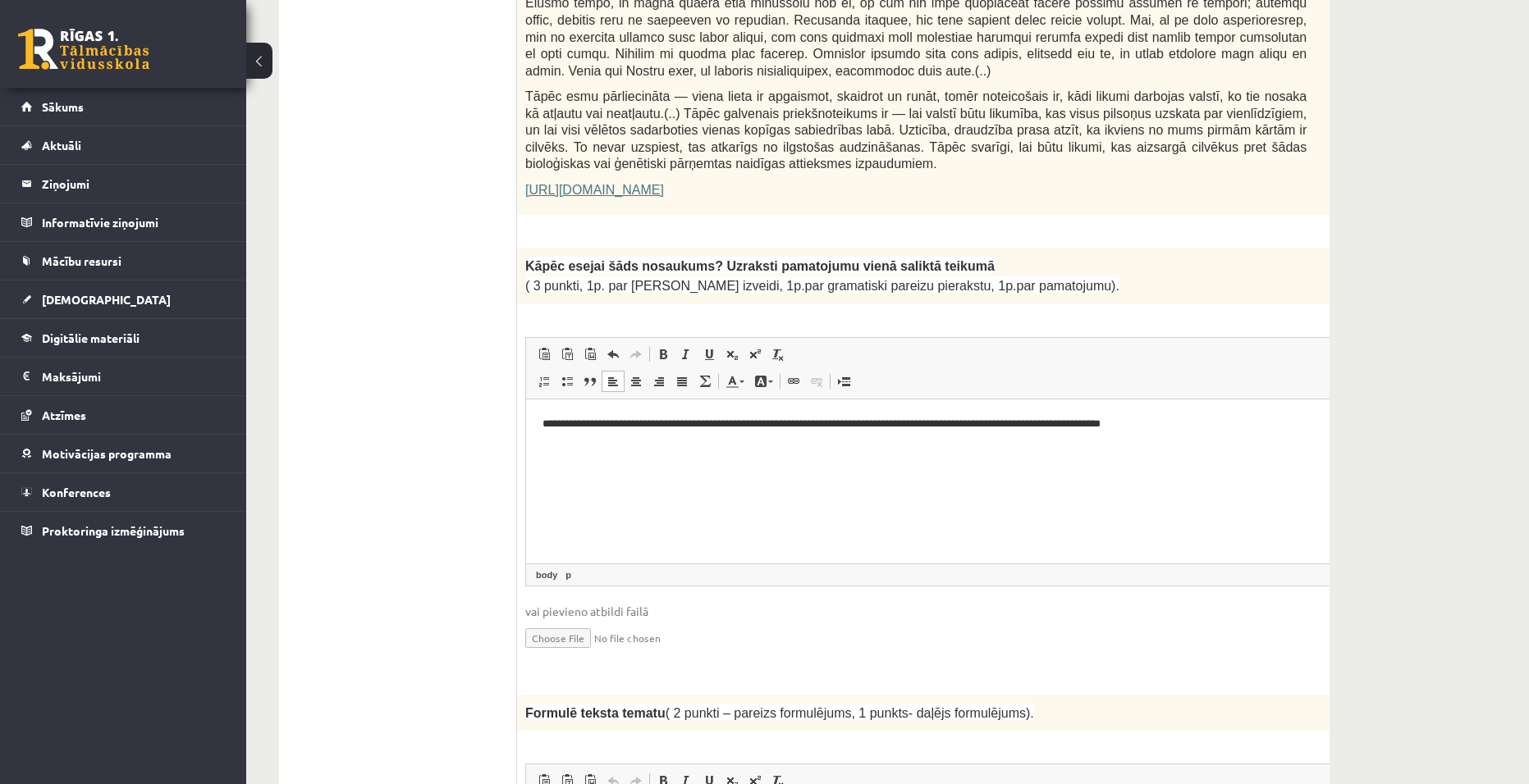
click at [1181, 427] on p "**********" at bounding box center [936, 423] width 785 height 17
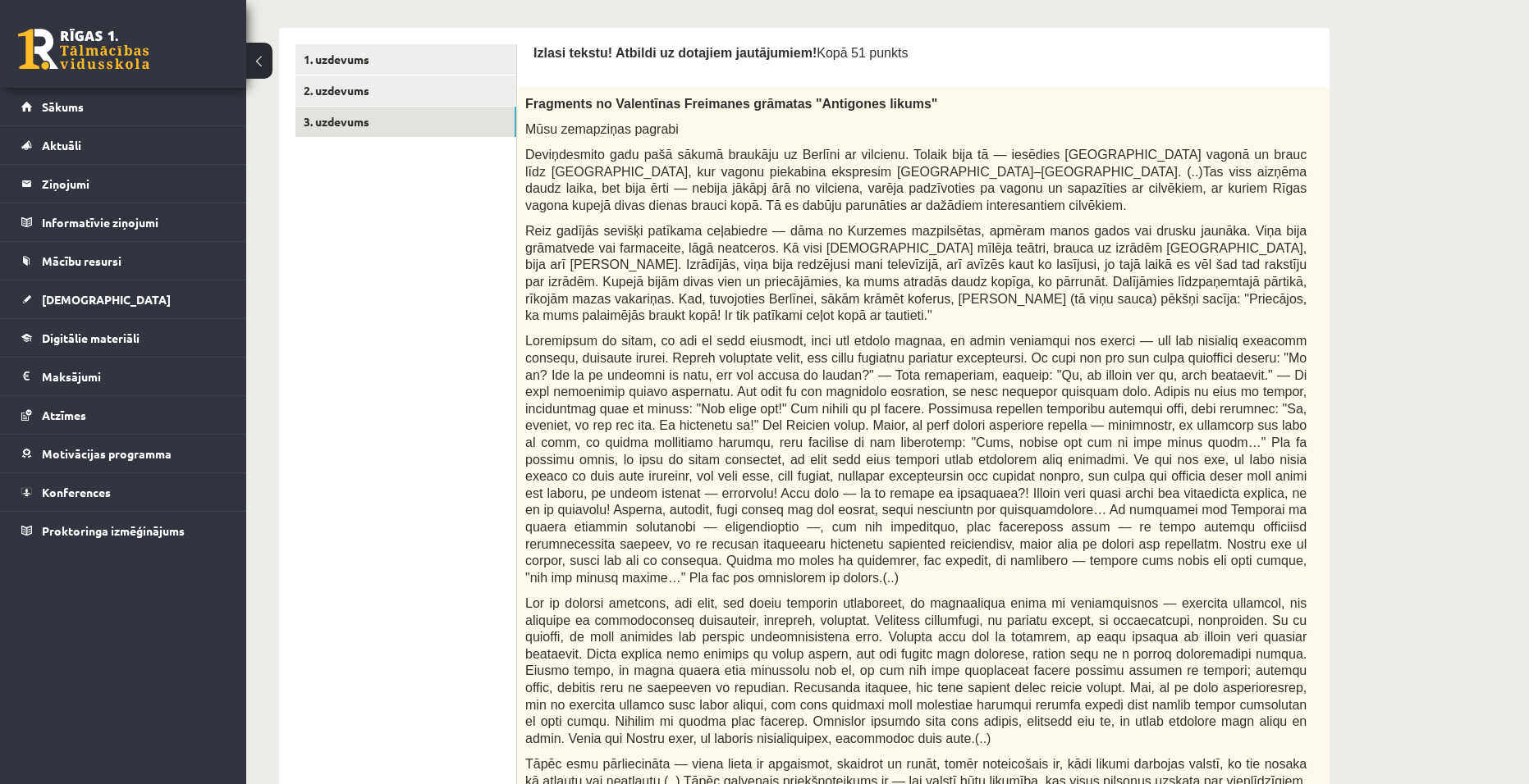
scroll to position [418, 0]
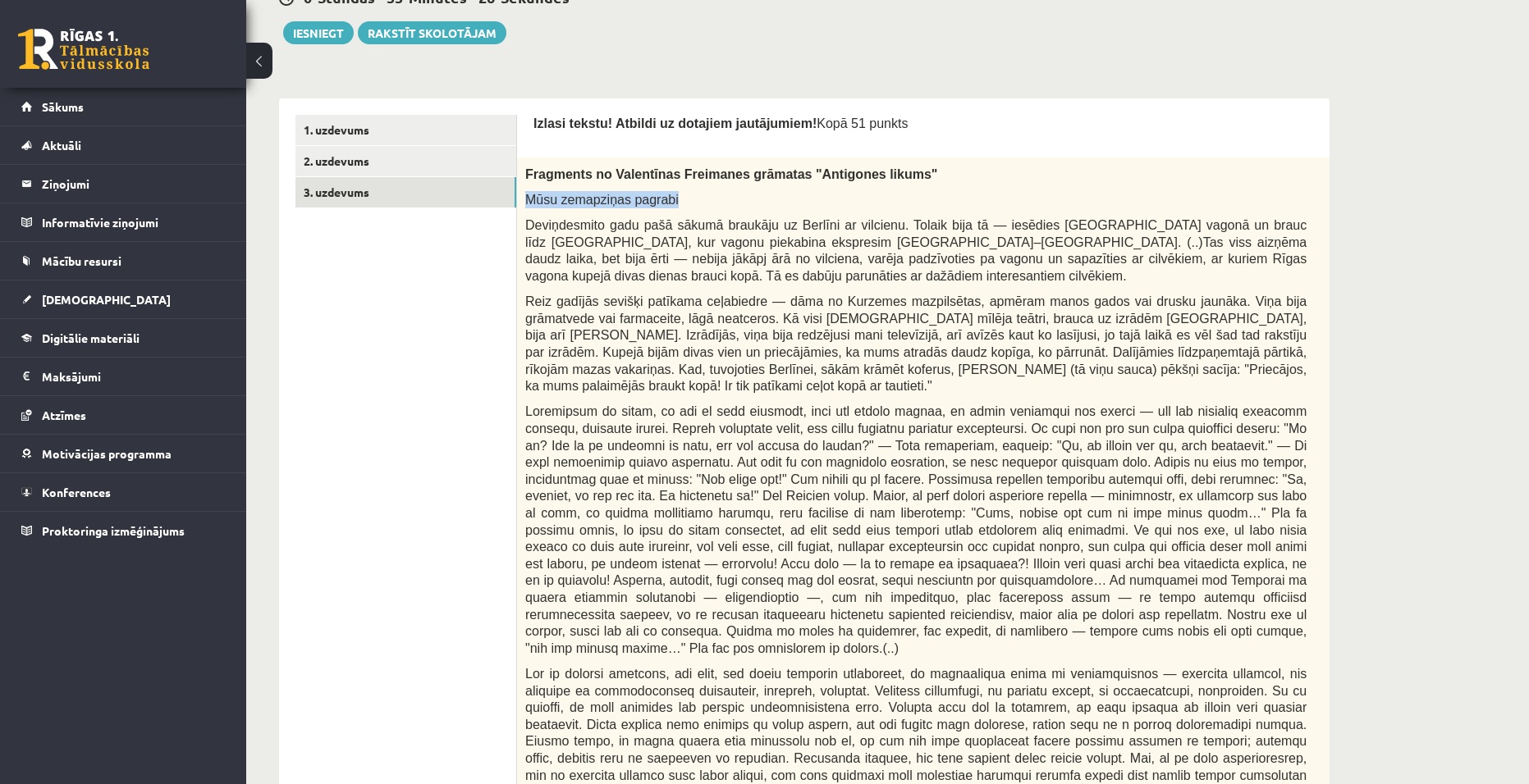
drag, startPoint x: 671, startPoint y: 200, endPoint x: 528, endPoint y: 201, distance: 143.0
click at [528, 201] on p "Mūsu zemapziņas pagrabi" at bounding box center [916, 200] width 781 height 17
copy span "Mūsu zemapziņas pagrabi"
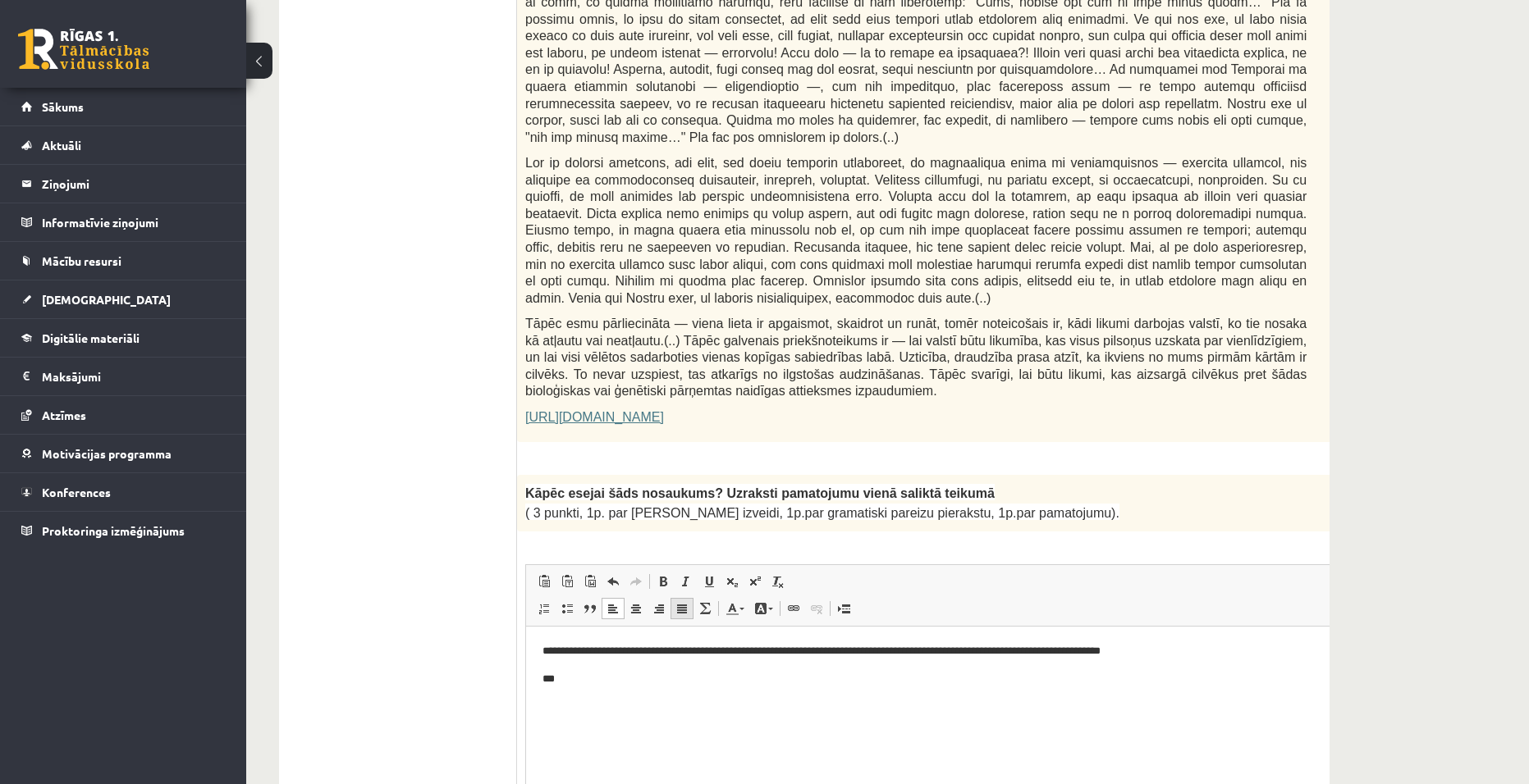
scroll to position [991, 0]
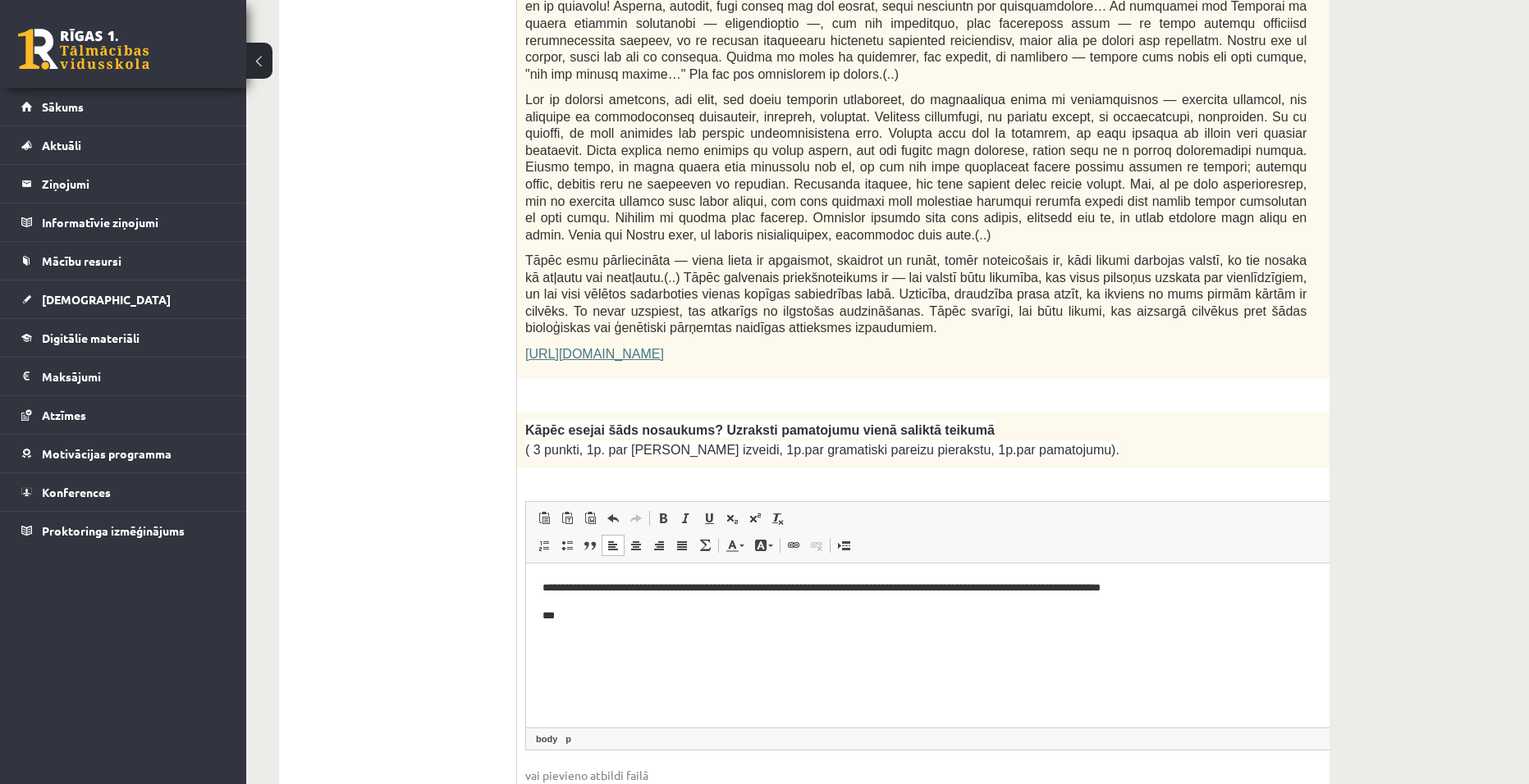
click at [553, 611] on p "***" at bounding box center [936, 615] width 785 height 17
click at [543, 586] on p "**********" at bounding box center [936, 588] width 785 height 17
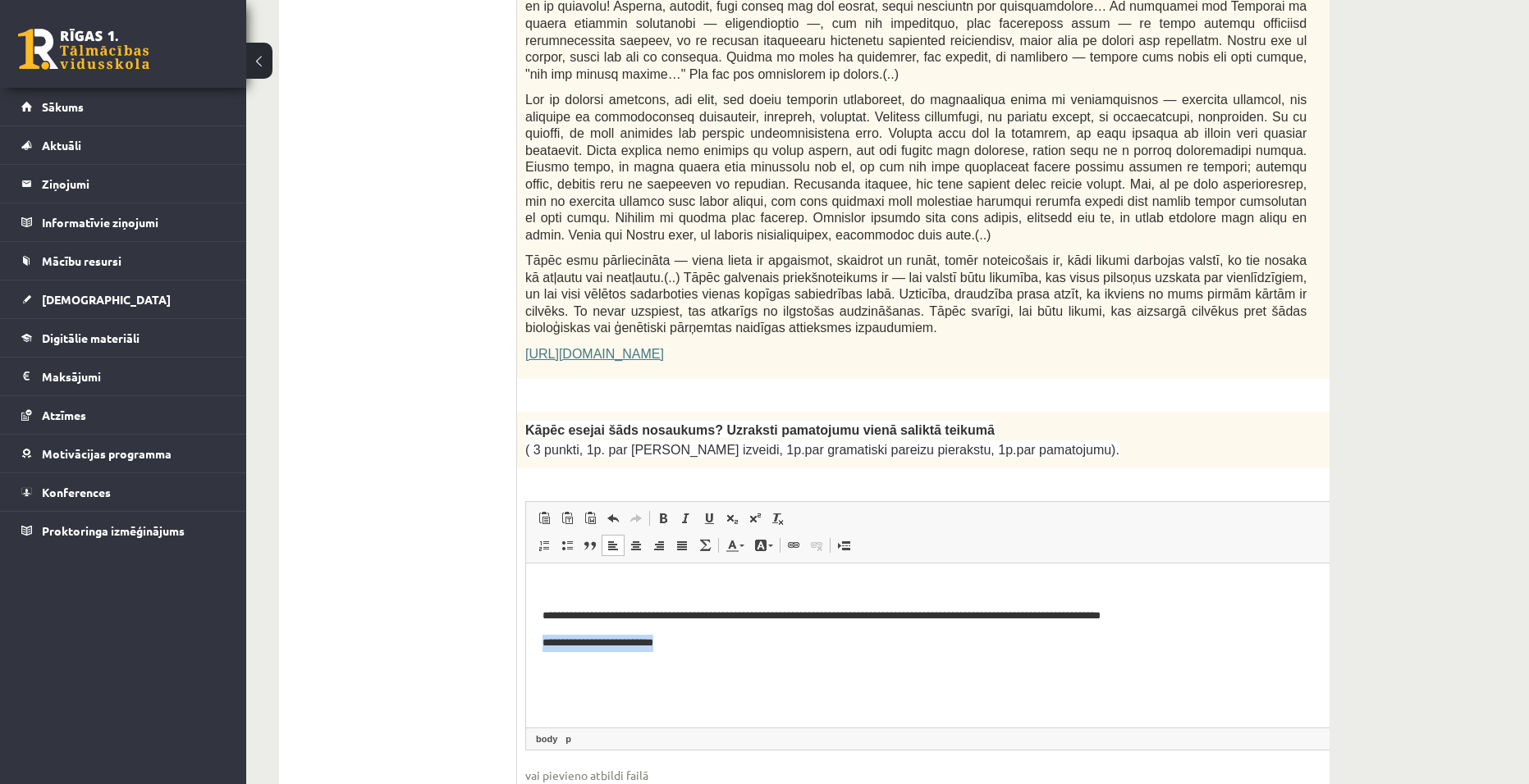
drag, startPoint x: 687, startPoint y: 641, endPoint x: 525, endPoint y: 630, distance: 162.4
click at [526, 630] on html "**********" at bounding box center [957, 615] width 862 height 105
copy p "**********"
click at [552, 580] on p "Editor, wiswyg-editor-user-answer-47433932835540" at bounding box center [957, 588] width 829 height 17
drag, startPoint x: 694, startPoint y: 647, endPoint x: 1042, endPoint y: 1152, distance: 613.3
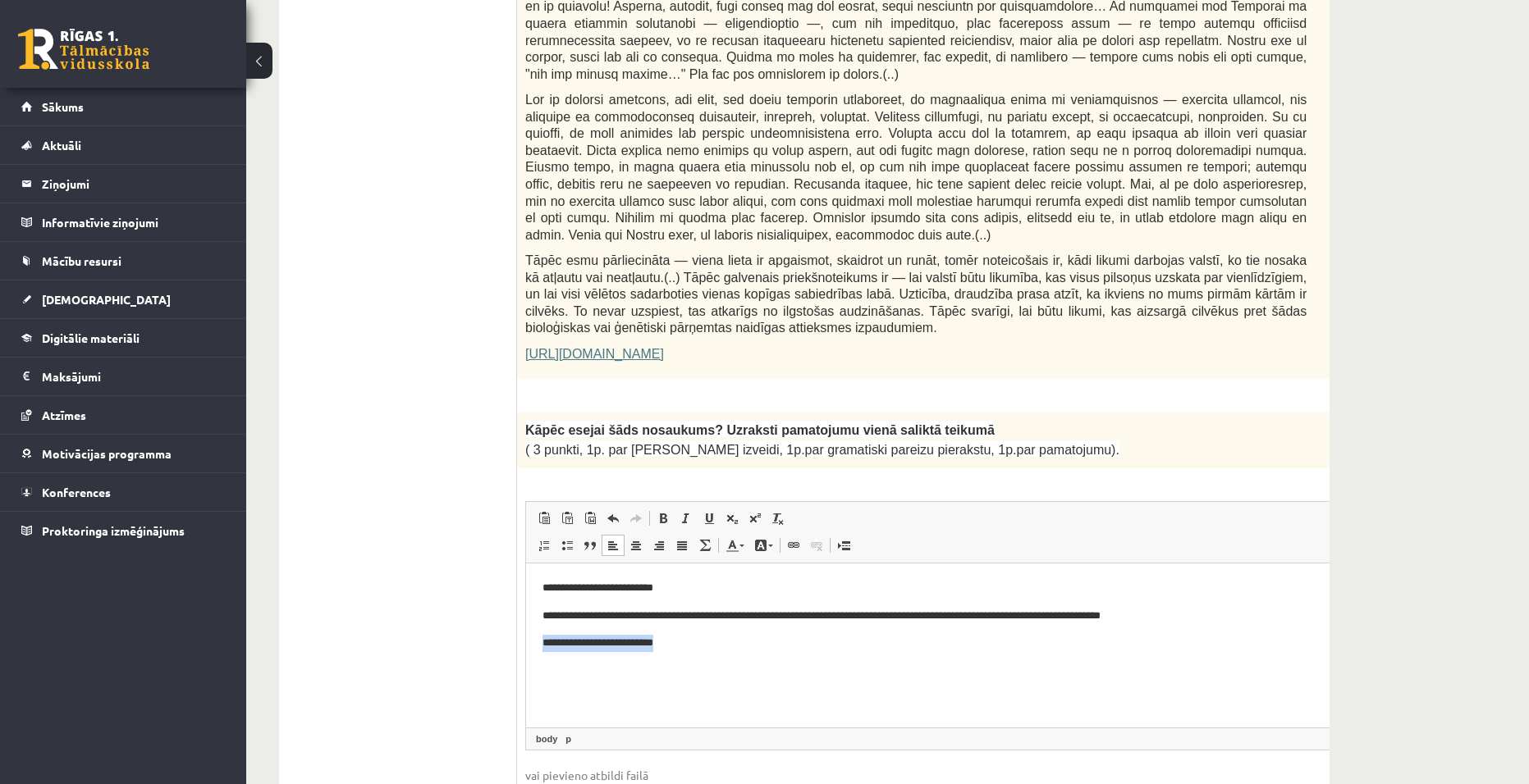
click at [526, 641] on html "**********" at bounding box center [957, 615] width 862 height 105
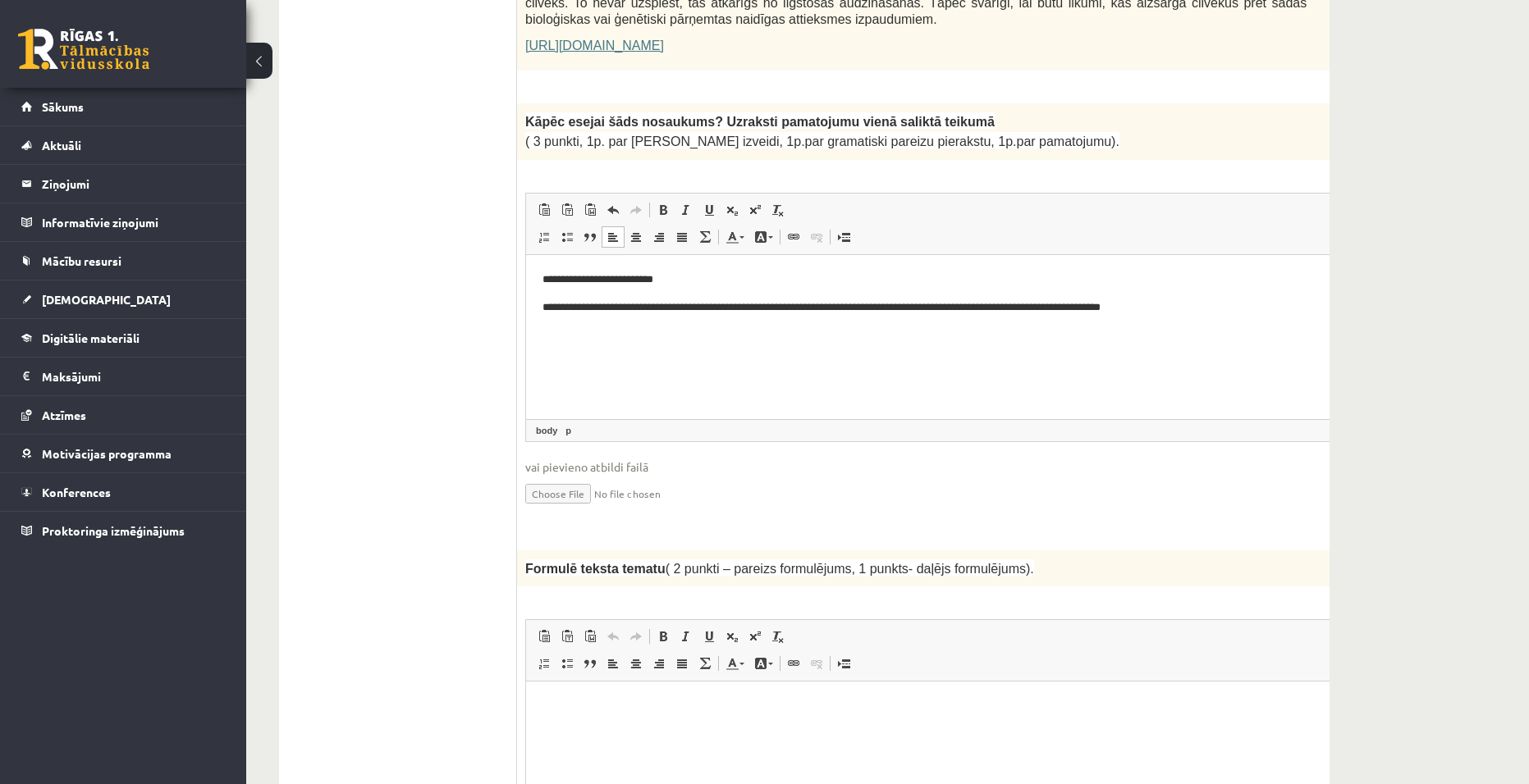
scroll to position [1320, 0]
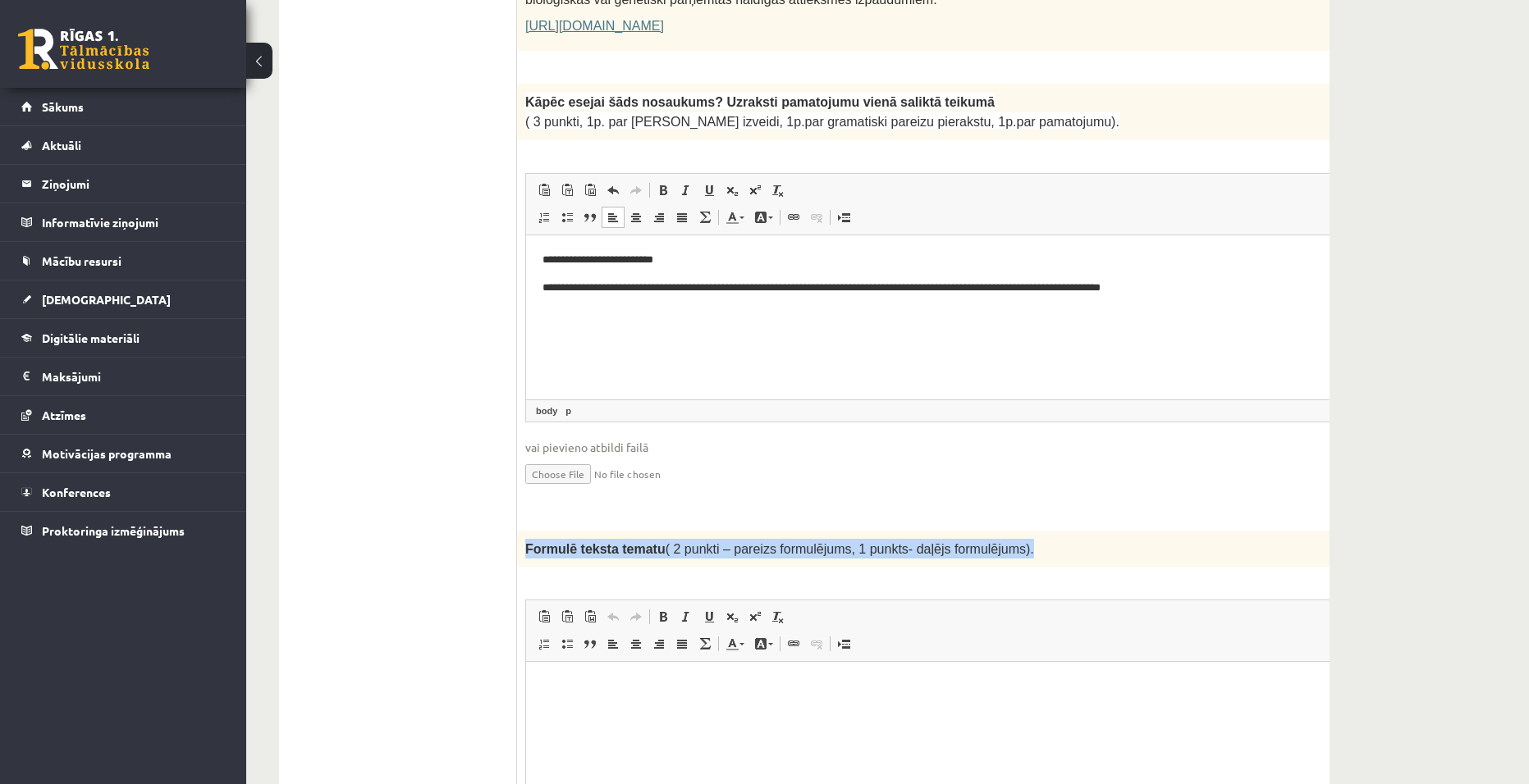
drag, startPoint x: 997, startPoint y: 496, endPoint x: 525, endPoint y: 493, distance: 472.0
click at [525, 531] on div "Formulē teksta tematu ( 2 punkti – pareizs formulējums, 1 punkts- daļējs formul…" at bounding box center [956, 549] width 879 height 36
copy span "Formulē teksta tematu ( 2 punkti – pareizs formulējums, 1 punkts- daļējs formul…"
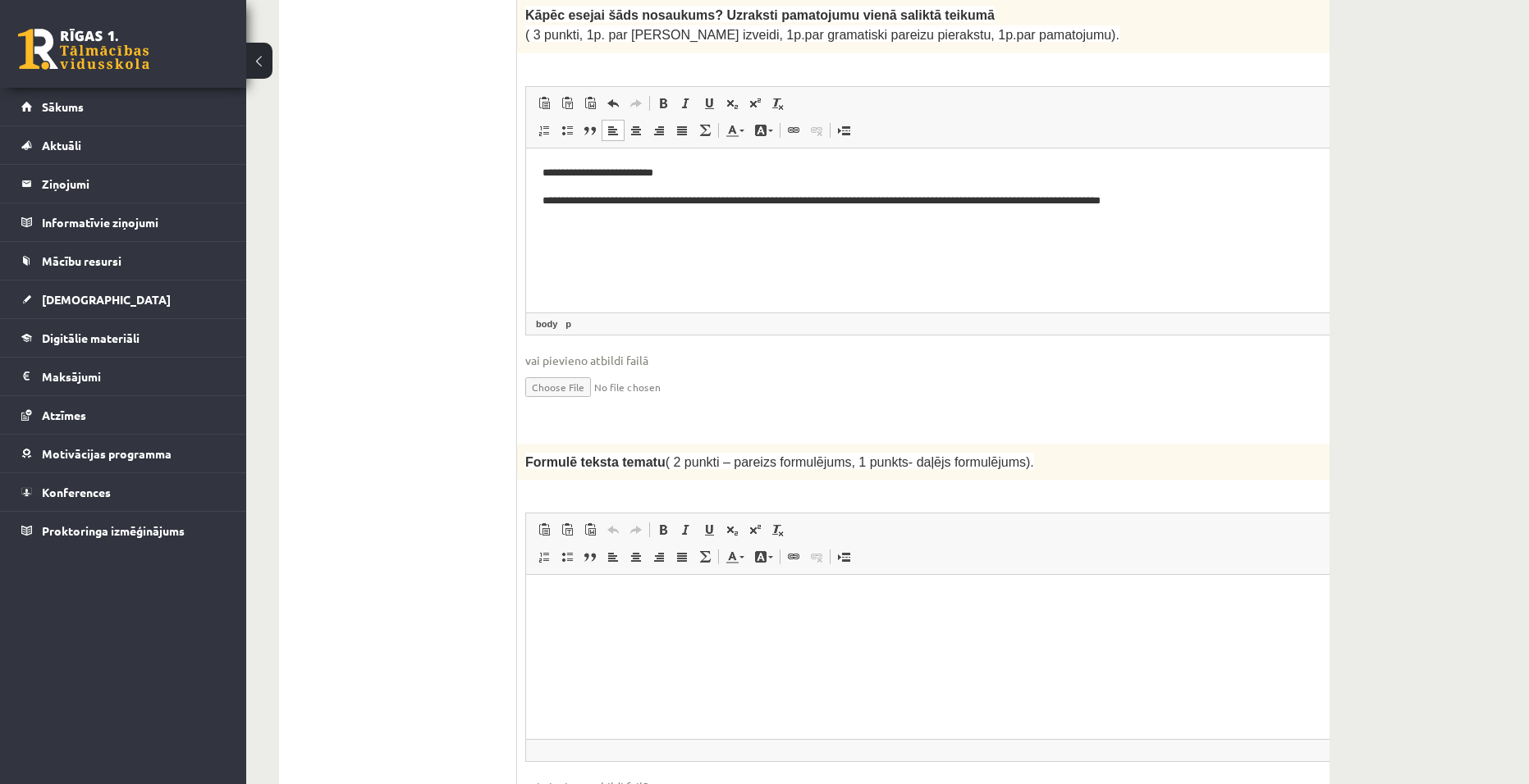
scroll to position [1484, 0]
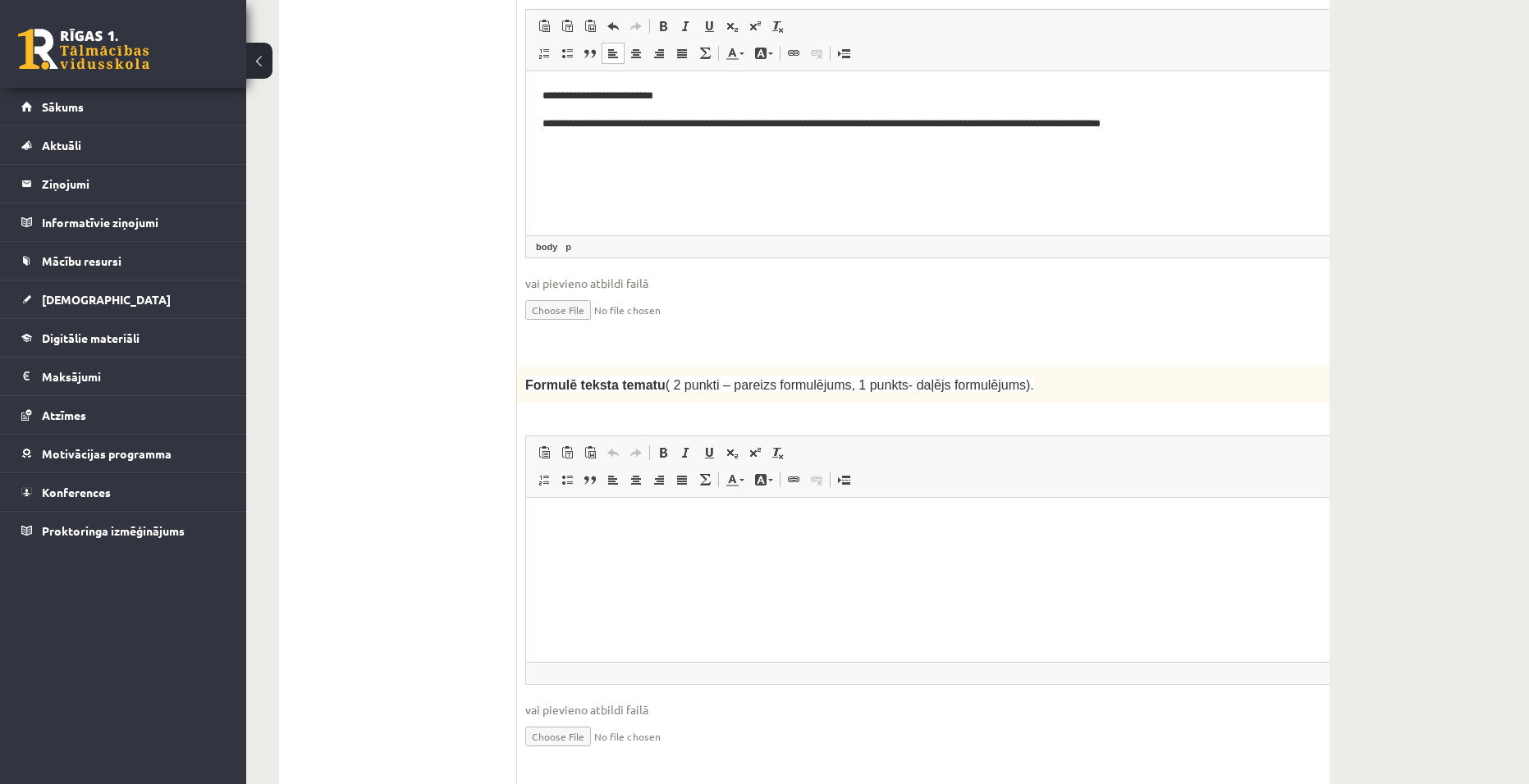
click at [552, 526] on p "Editor, wiswyg-editor-user-answer-47433915464100" at bounding box center [957, 523] width 829 height 17
click at [725, 524] on p "**********" at bounding box center [936, 523] width 785 height 17
drag, startPoint x: 946, startPoint y: 520, endPoint x: 532, endPoint y: 513, distance: 414.1
click at [537, 516] on html "**********" at bounding box center [957, 523] width 862 height 50
click at [877, 531] on p "**********" at bounding box center [936, 523] width 785 height 17
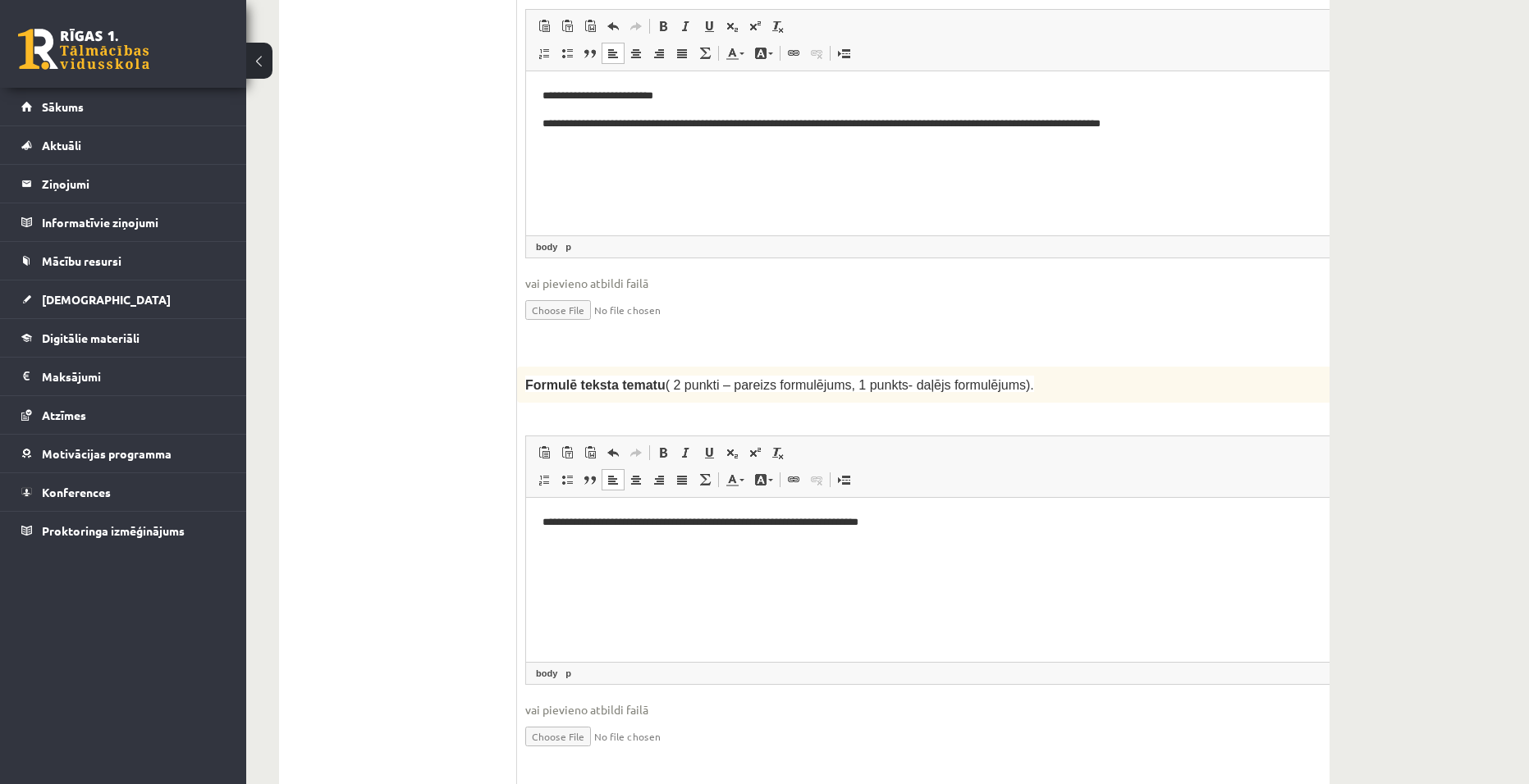
click at [866, 521] on p "**********" at bounding box center [936, 523] width 785 height 17
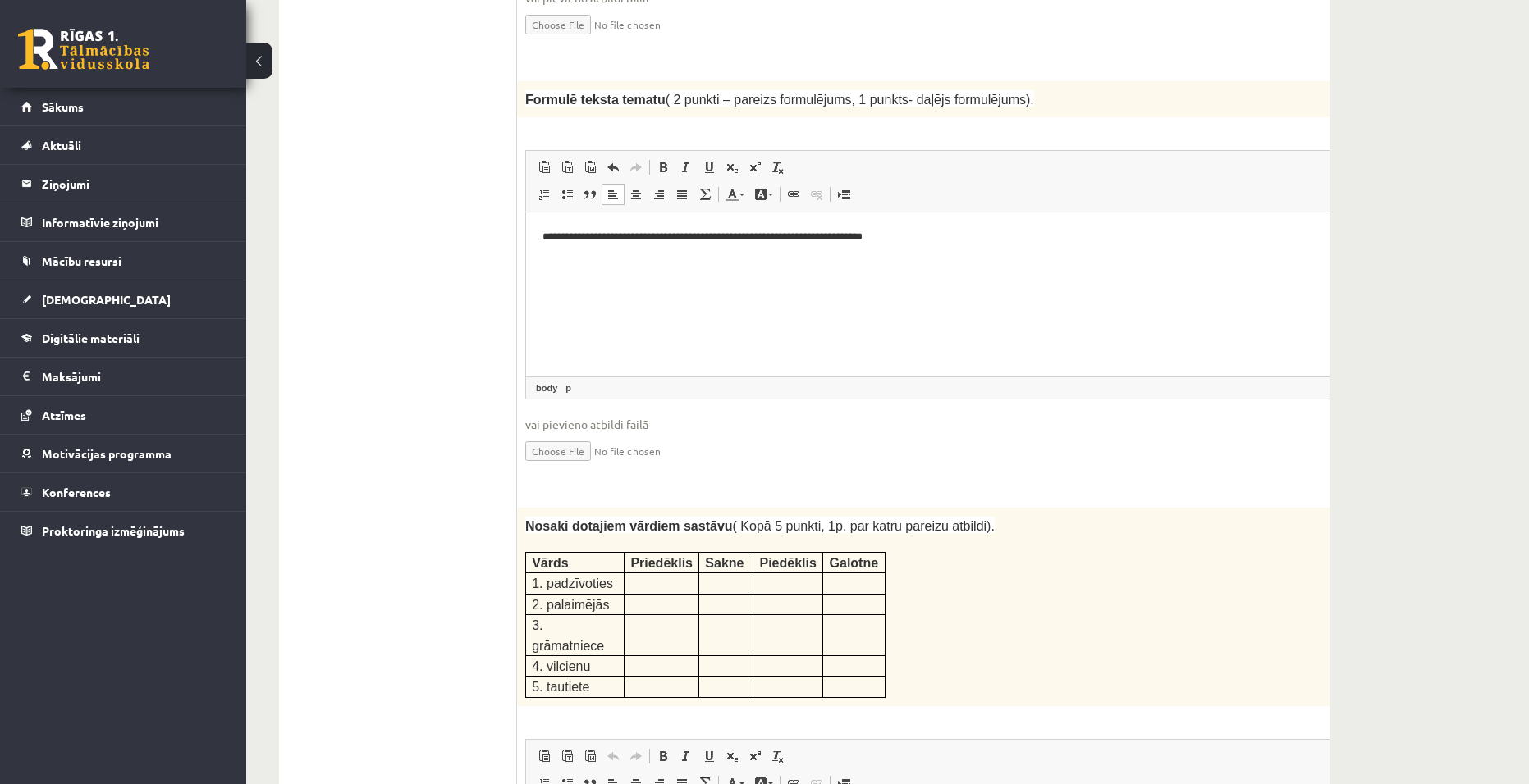
scroll to position [1895, 0]
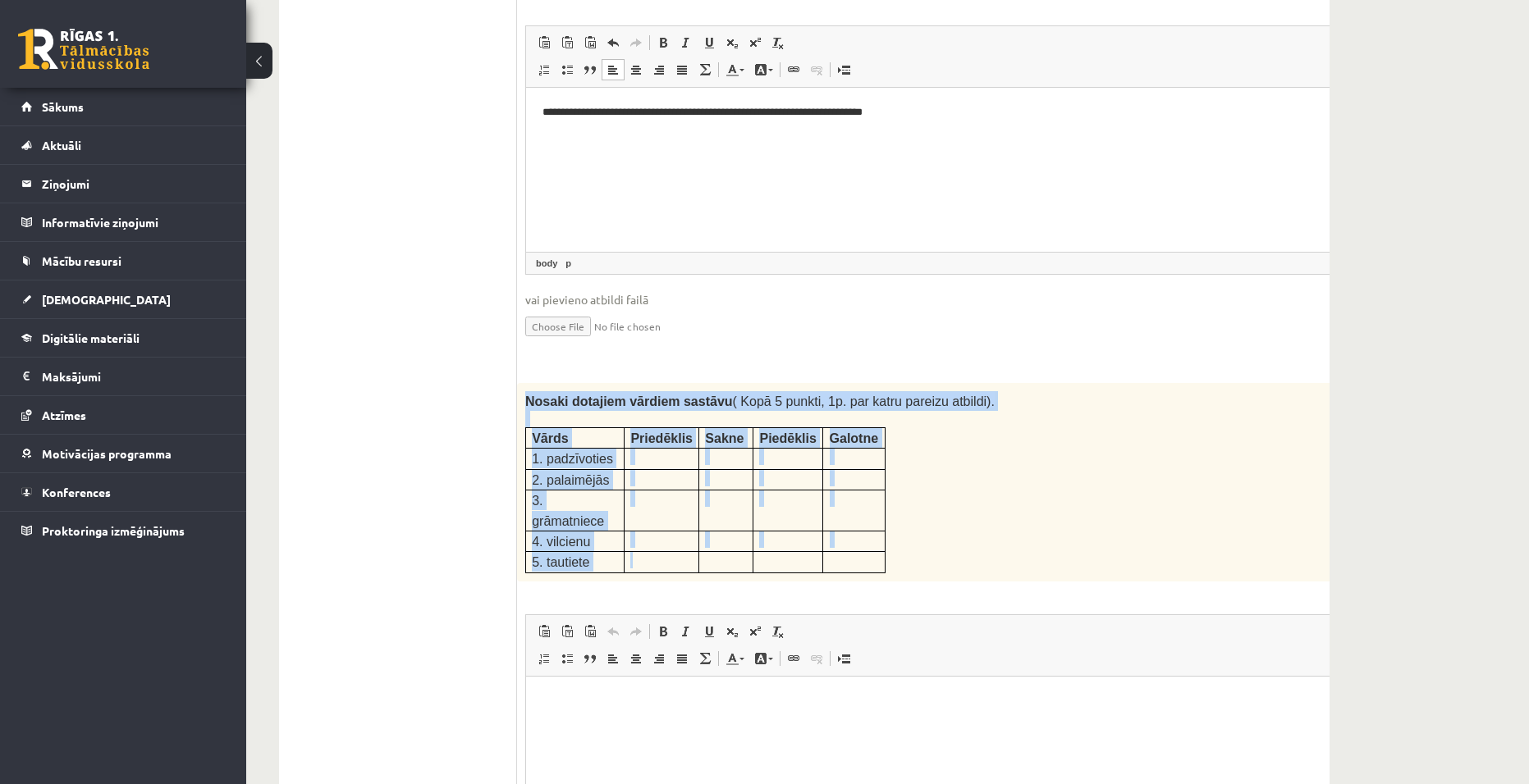
drag, startPoint x: 525, startPoint y: 349, endPoint x: 631, endPoint y: 484, distance: 171.6
click at [632, 484] on div "Nosaki dotajiem vārdiem sastāvu ( Kopā 5 punkti, 1p. par katru pareizu atbildi)…" at bounding box center [956, 482] width 879 height 199
copy div "Nosaki dotajiem vārdiem sastāvu ( Kopā 5 punkti, 1p. par katru pareizu atbildi)…"
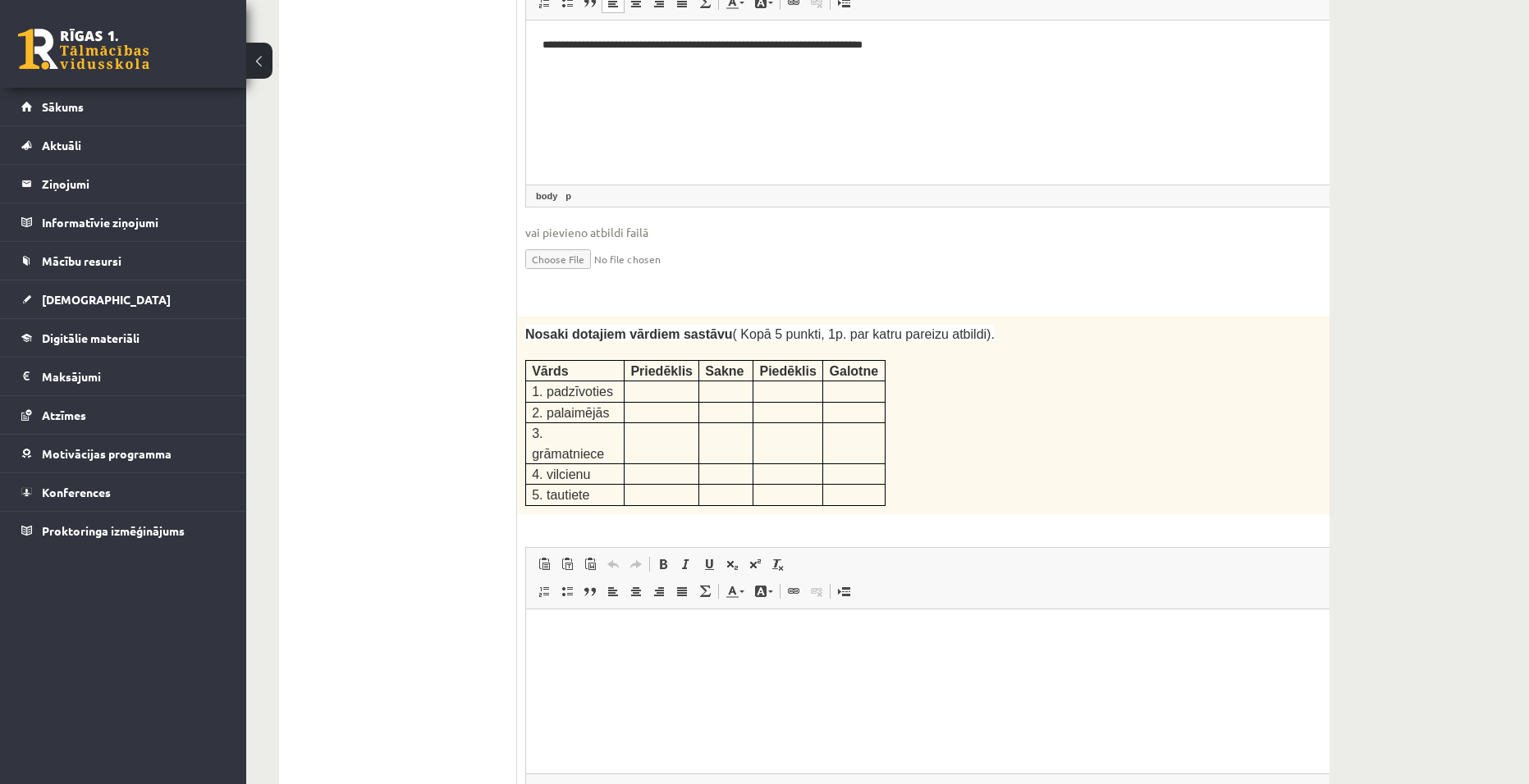
scroll to position [1976, 0]
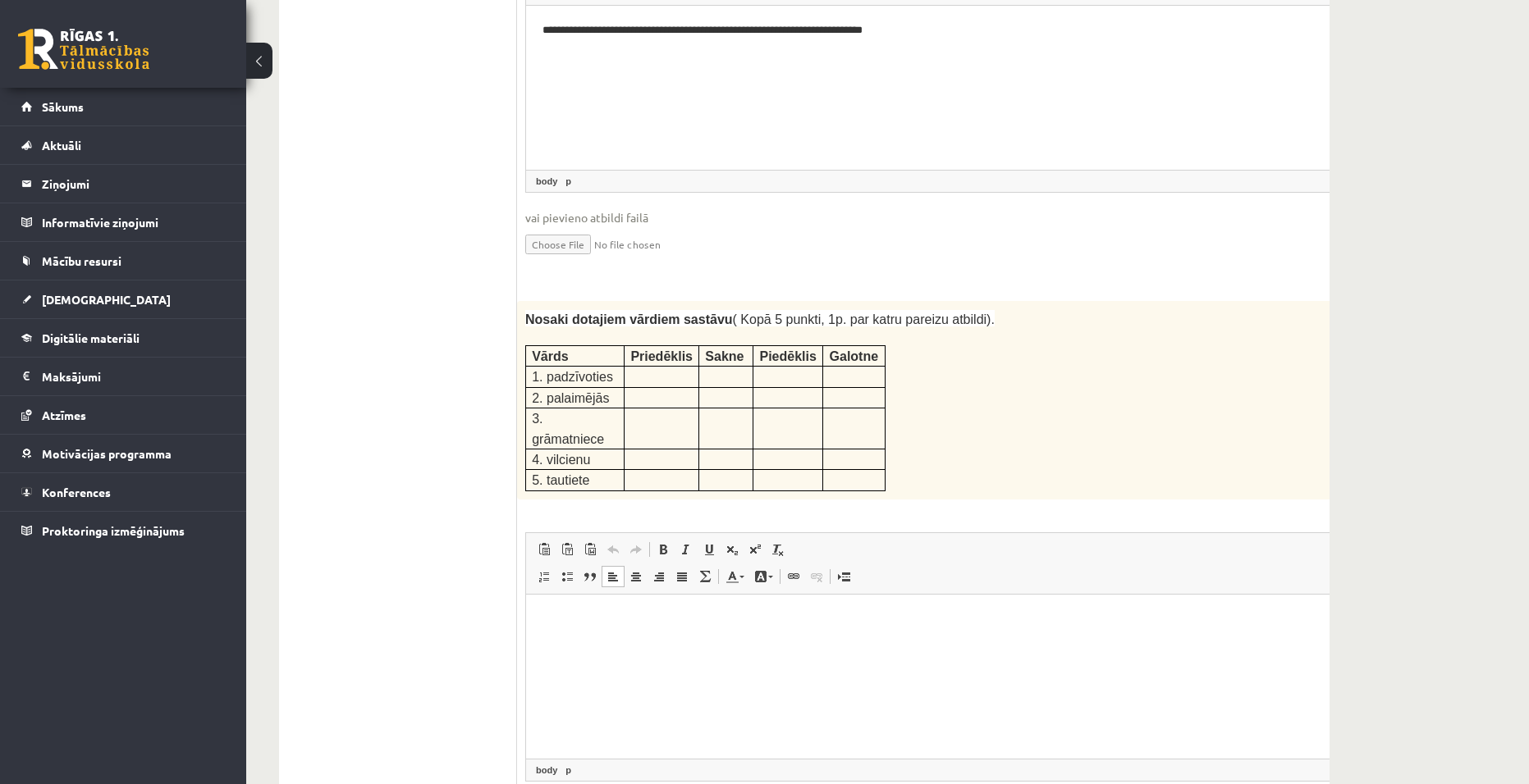
drag, startPoint x: 608, startPoint y: 632, endPoint x: 615, endPoint y: 624, distance: 10.6
click at [607, 632] on html at bounding box center [957, 619] width 862 height 50
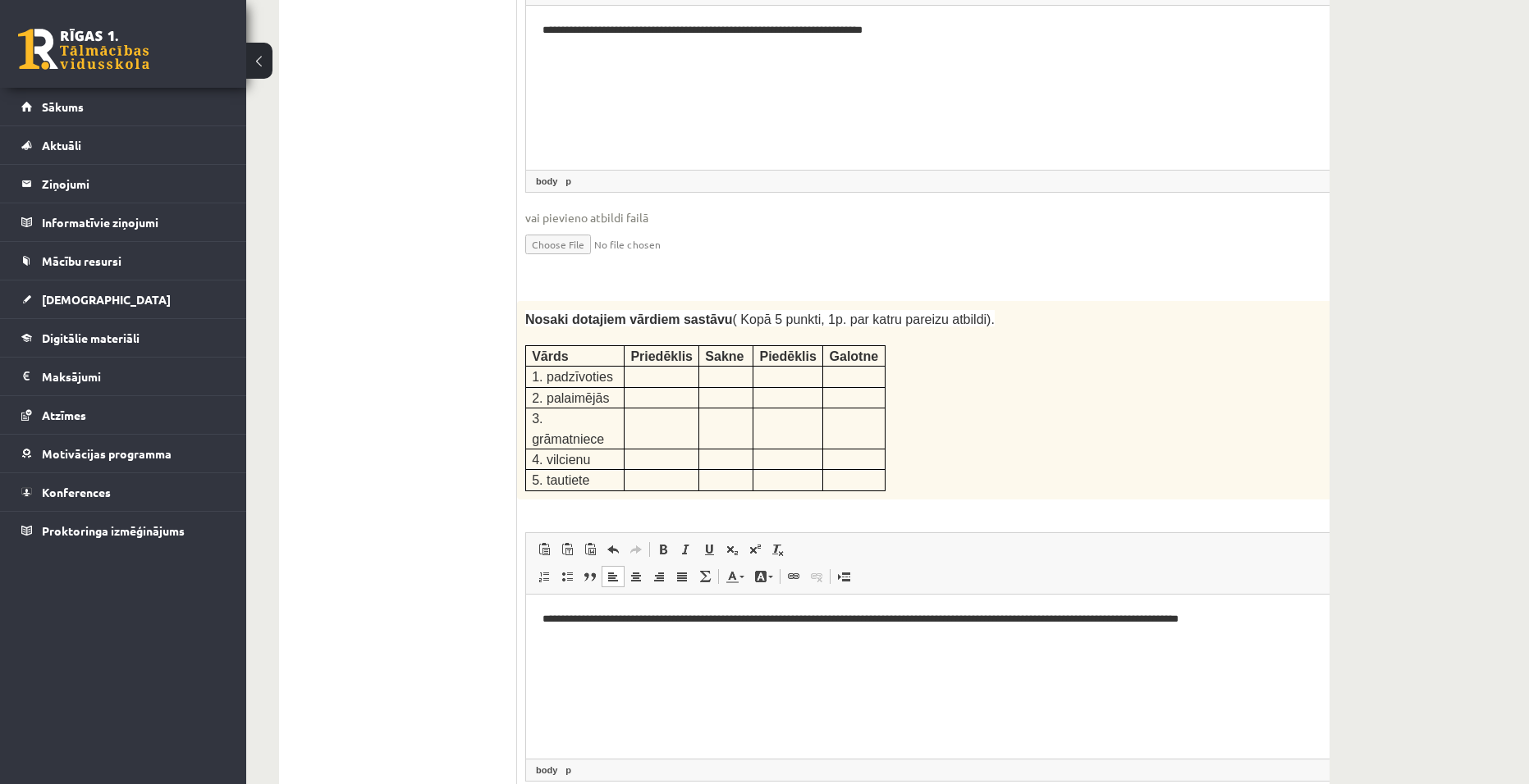
click at [609, 366] on p "1. padzīvoties" at bounding box center [575, 376] width 86 height 19
drag, startPoint x: 606, startPoint y: 322, endPoint x: 541, endPoint y: 325, distance: 65.1
click at [541, 366] on p "1. padzīvoties" at bounding box center [575, 376] width 86 height 19
copy span "padzīvoties"
click at [550, 651] on p "Editor, wiswyg-editor-user-answer-47433859381220" at bounding box center [957, 647] width 829 height 17
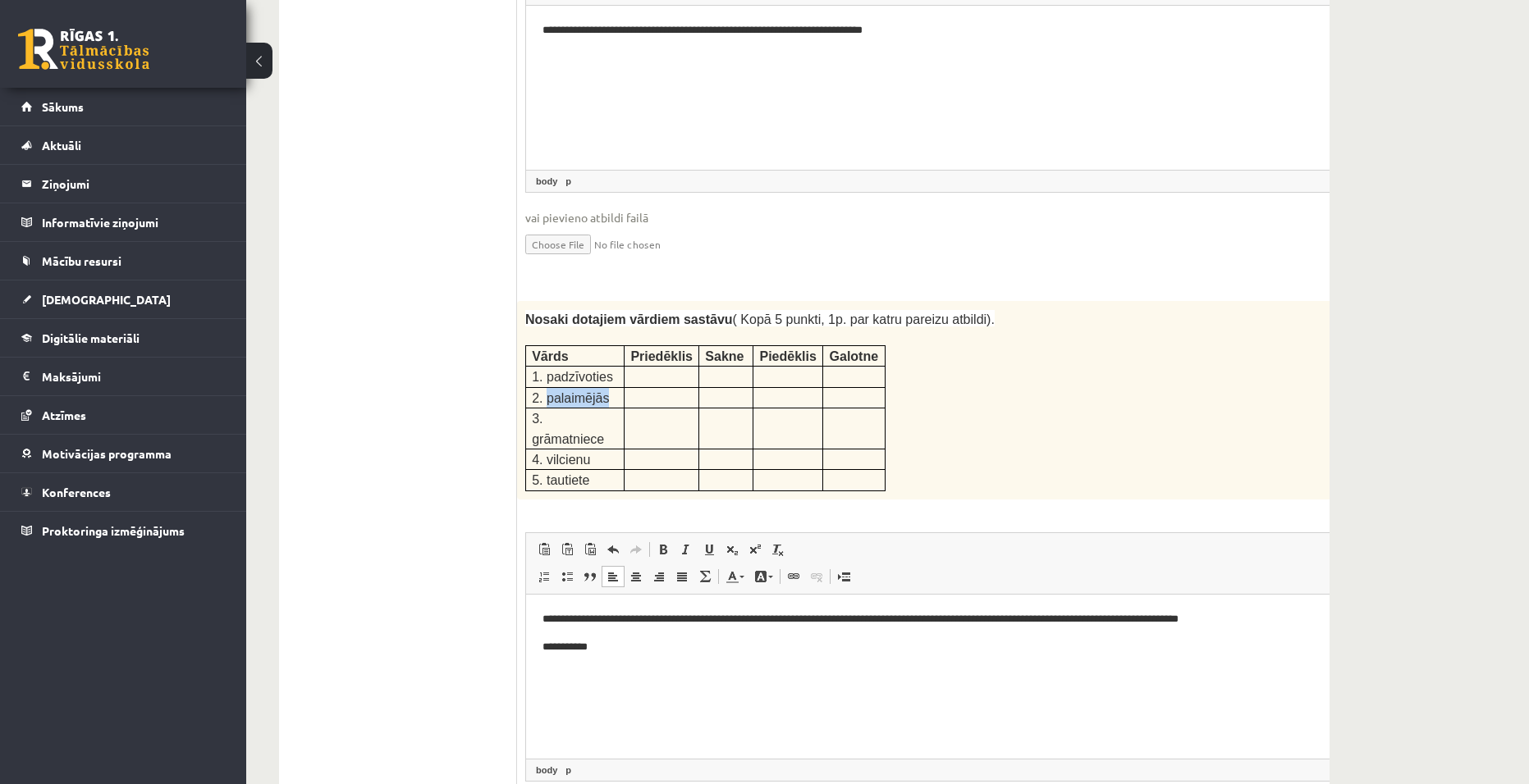
drag, startPoint x: 608, startPoint y: 337, endPoint x: 547, endPoint y: 345, distance: 61.5
click at [547, 388] on p "2. palaimējās" at bounding box center [575, 397] width 86 height 19
copy span "palaimējās"
click at [615, 674] on p "Editor, wiswyg-editor-user-answer-47433859381220" at bounding box center [957, 674] width 829 height 17
drag, startPoint x: 612, startPoint y: 365, endPoint x: 542, endPoint y: 366, distance: 70.0
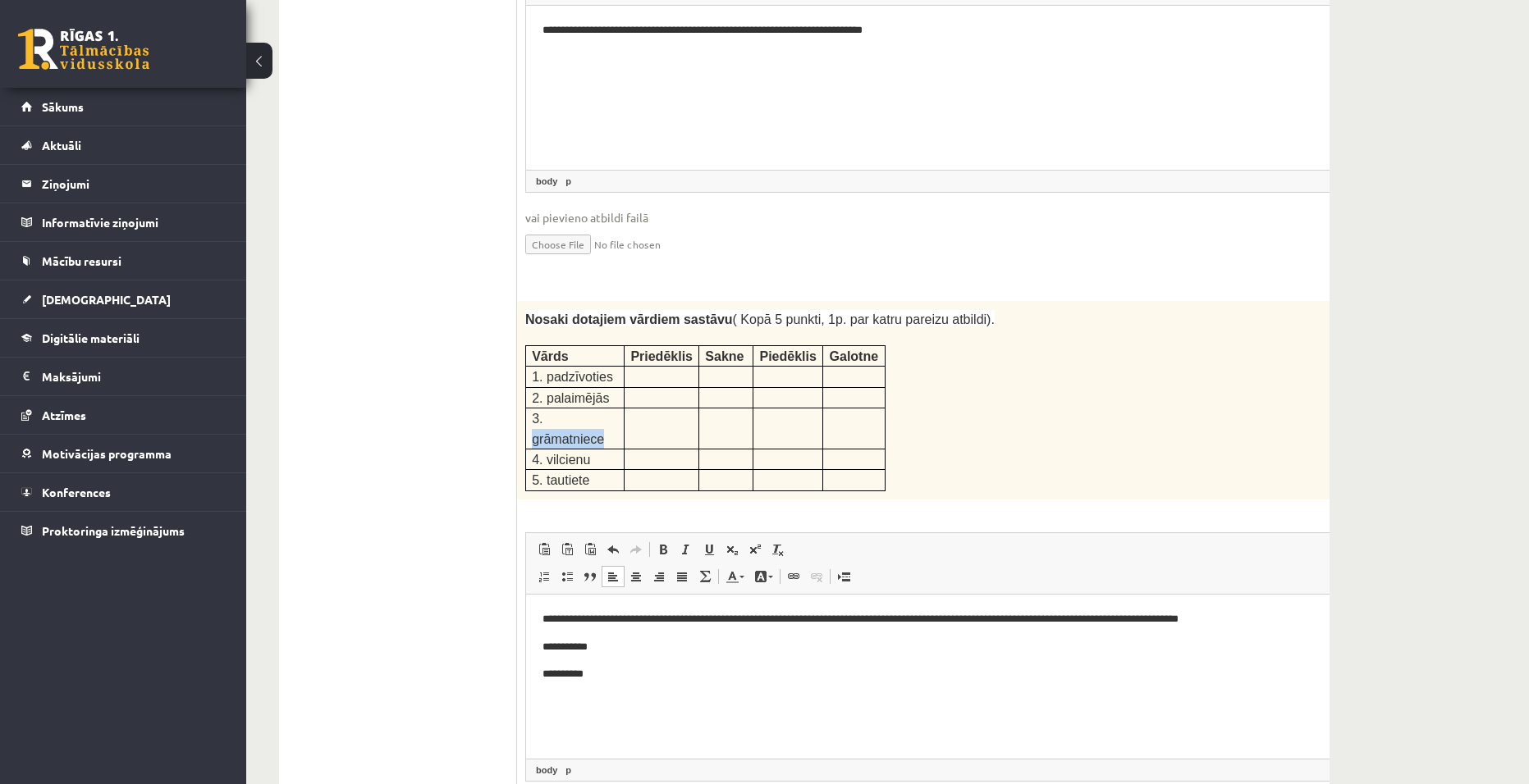
click at [542, 409] on p "3. grāmatniece" at bounding box center [575, 428] width 86 height 40
copy span "grāmatniece"
click at [563, 694] on html "**********" at bounding box center [957, 646] width 862 height 105
click at [607, 662] on body "**********" at bounding box center [957, 646] width 829 height 72
drag, startPoint x: 596, startPoint y: 375, endPoint x: 548, endPoint y: 381, distance: 48.4
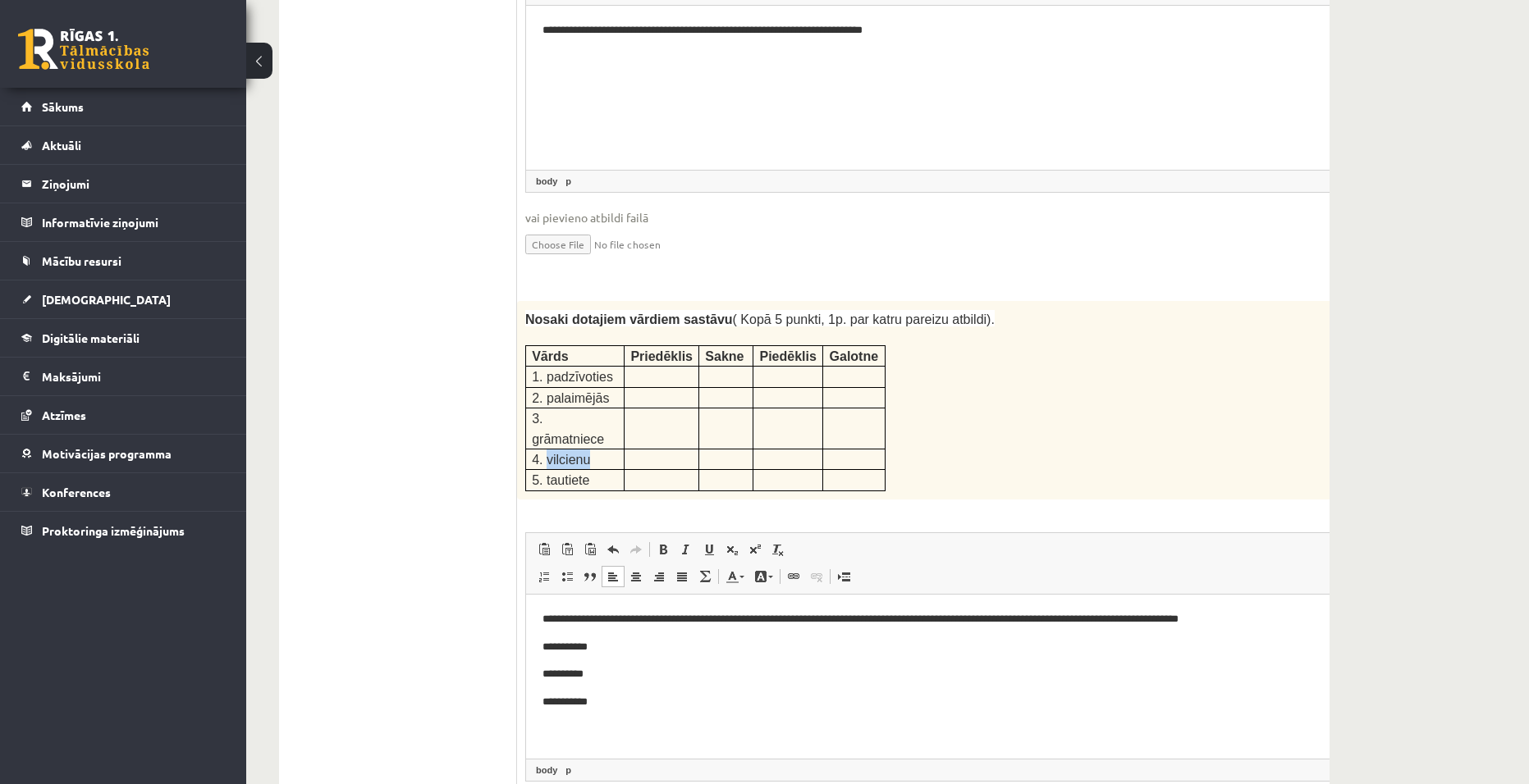
click at [548, 450] on p "4. vilcienu" at bounding box center [575, 459] width 86 height 19
click at [579, 734] on p "Editor, wiswyg-editor-user-answer-47433859381220" at bounding box center [957, 730] width 829 height 17
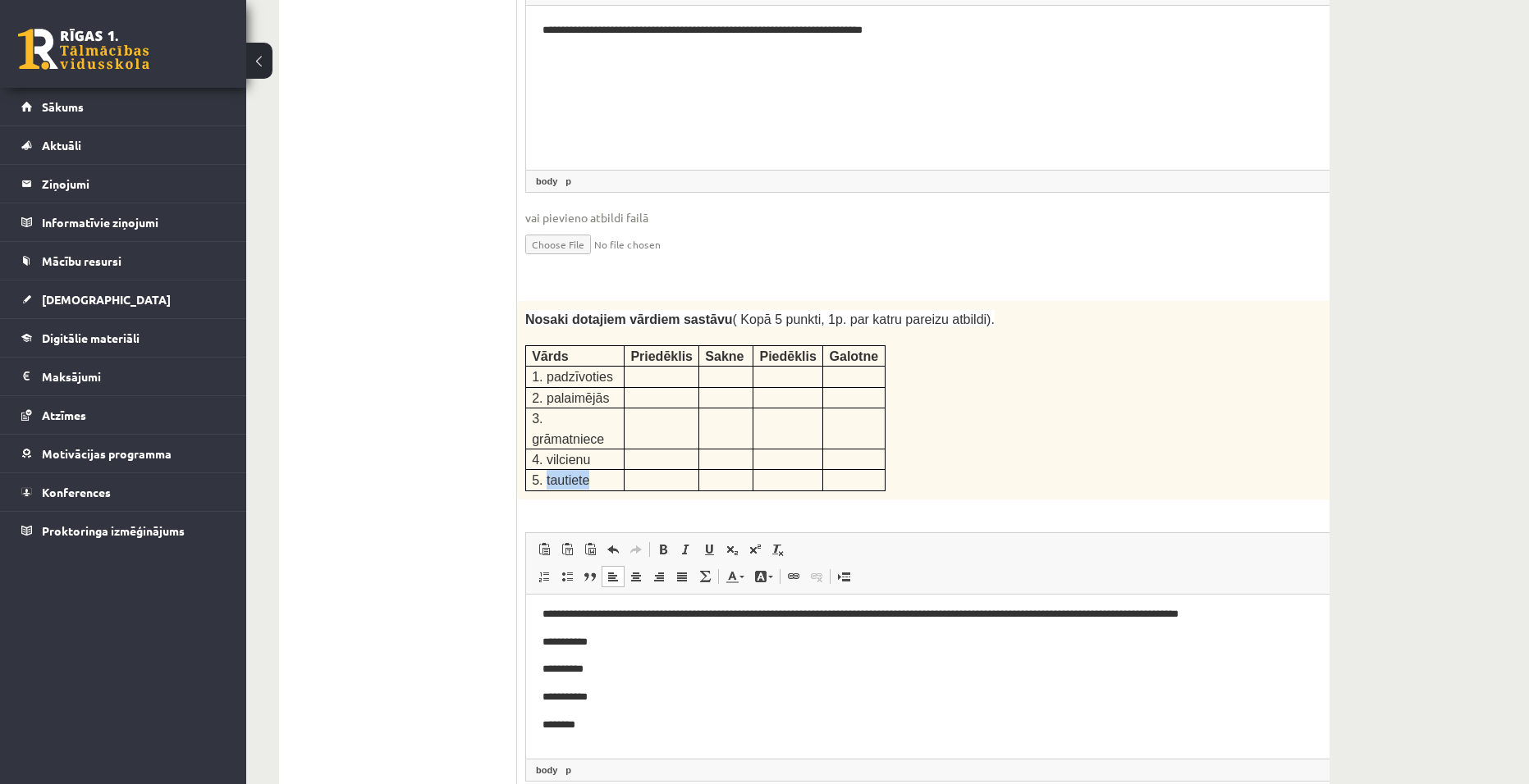
drag, startPoint x: 586, startPoint y: 403, endPoint x: 546, endPoint y: 404, distance: 40.0
click at [546, 473] on span "5. tautiete" at bounding box center [560, 480] width 57 height 14
click at [605, 721] on p "********" at bounding box center [929, 725] width 773 height 17
click at [686, 713] on body "**********" at bounding box center [957, 697] width 829 height 183
click at [665, 634] on p "**********" at bounding box center [929, 642] width 773 height 17
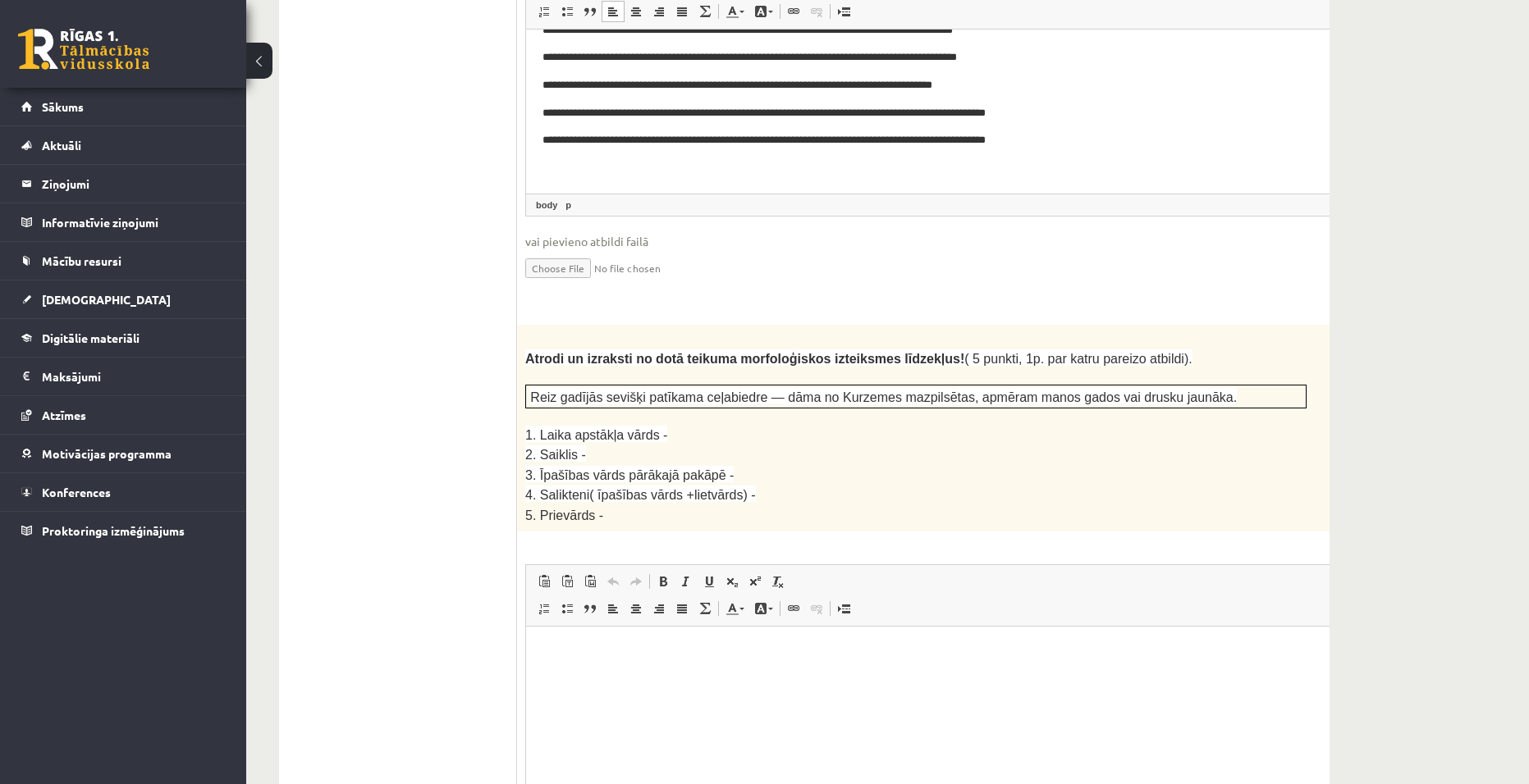
scroll to position [2551, 0]
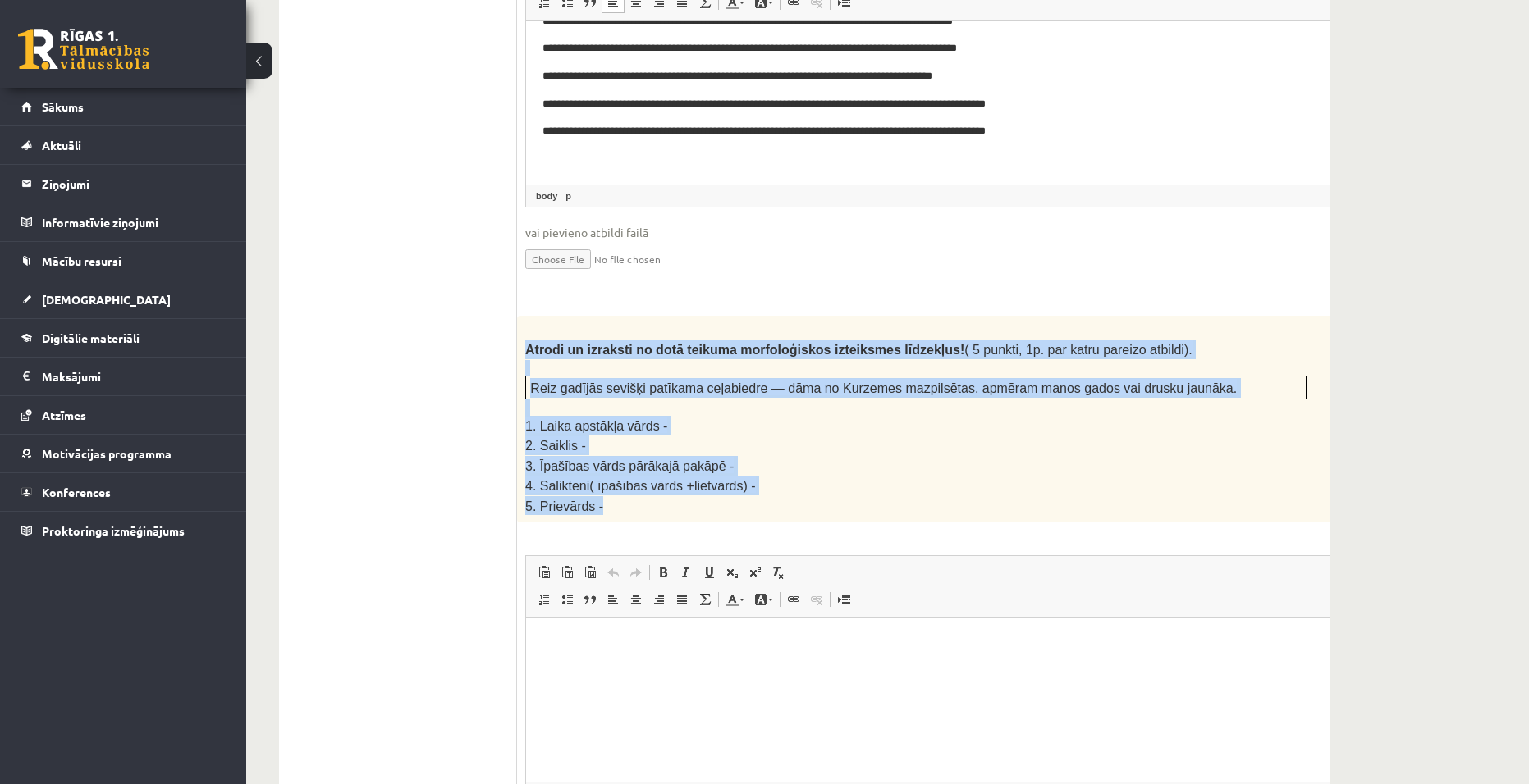
drag, startPoint x: 526, startPoint y: 267, endPoint x: 651, endPoint y: 418, distance: 196.0
click at [651, 418] on div "Atrodi un izraksti no dotā teikuma morfoloģiskos izteiksmes līdzekļus! ( 5 punk…" at bounding box center [956, 419] width 879 height 206
click at [1370, 419] on div "Latviešu valoda JK 11.b1 klase 1. ieskaite , Aleksis Āboliņš (11.b1 JK) Ieskait…" at bounding box center [887, 490] width 1283 height 5956
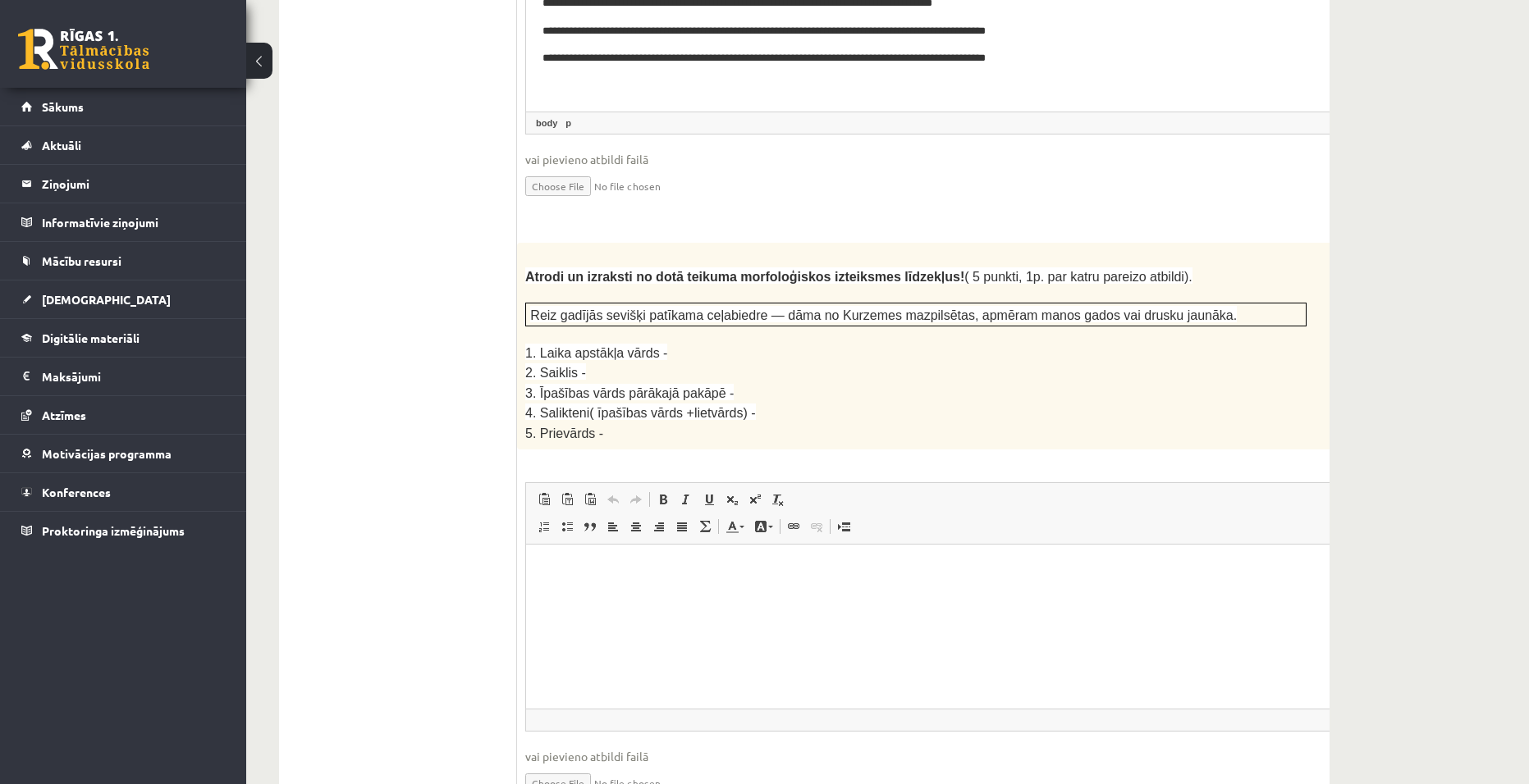
scroll to position [2632, 0]
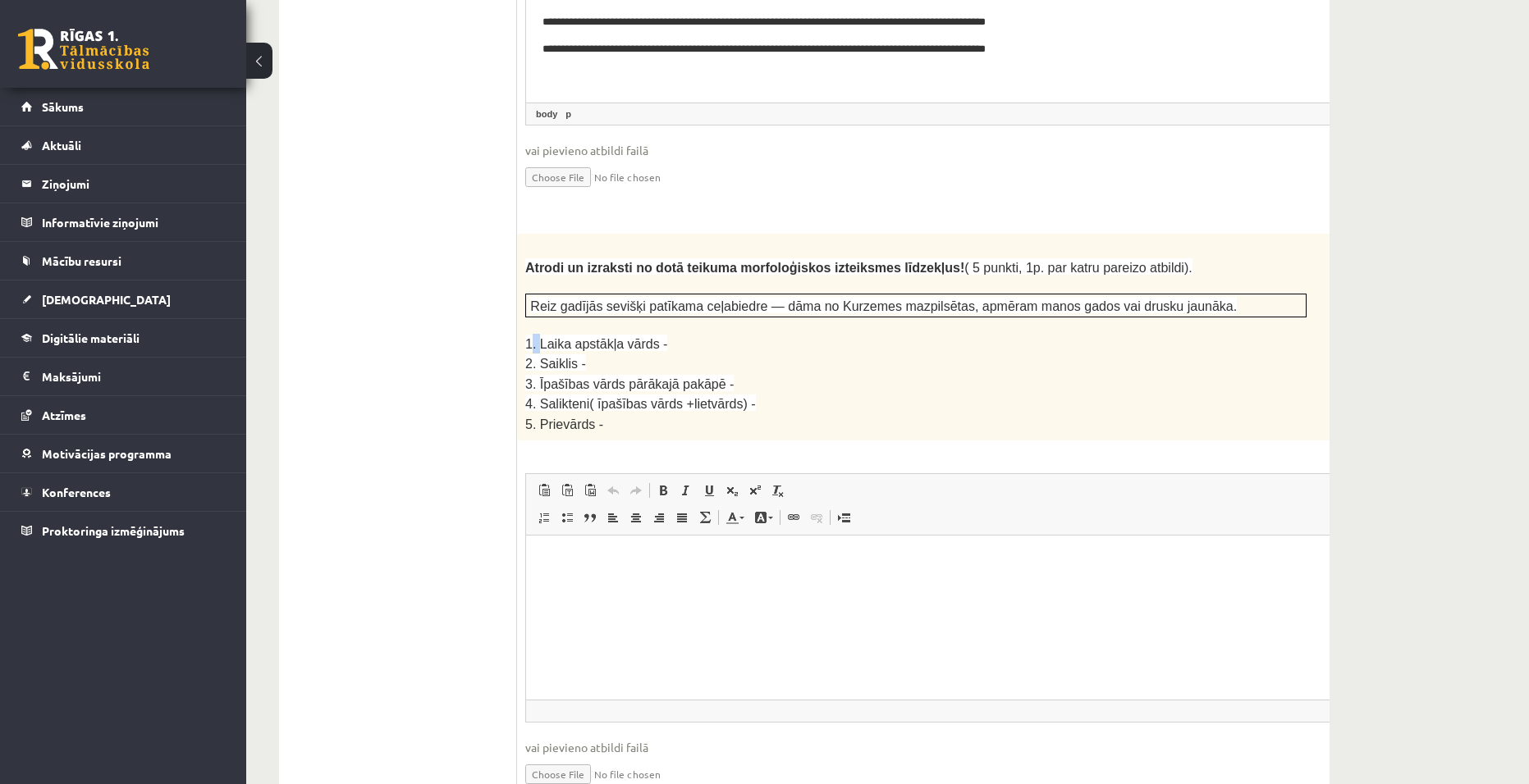
click at [538, 337] on span "1. Laika apstākļa vārds -" at bounding box center [596, 344] width 142 height 14
click at [522, 259] on div "Atrodi un izraksti no dotā teikuma morfoloģiskos izteiksmes līdzekļus! ( 5 punk…" at bounding box center [956, 336] width 879 height 206
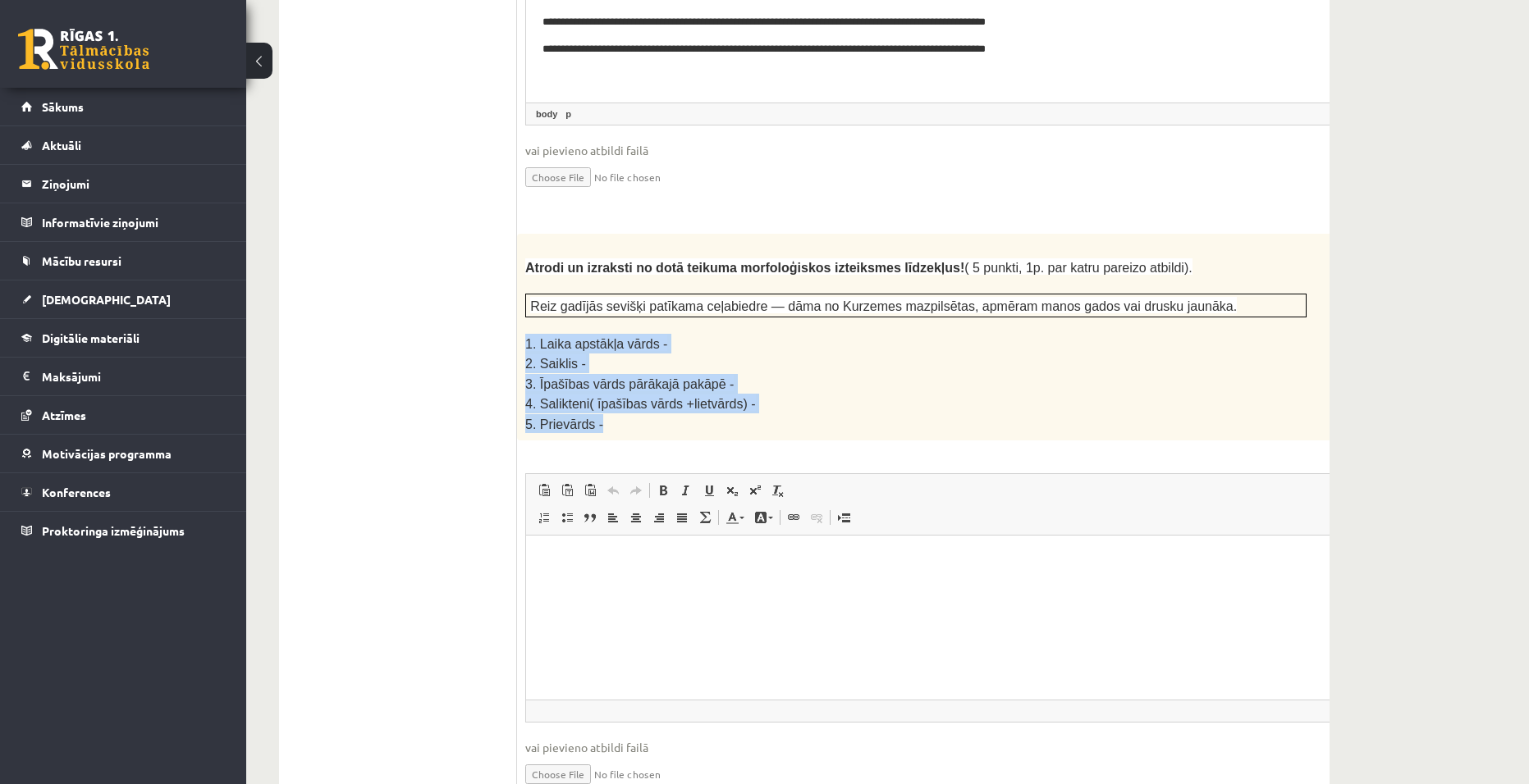
drag, startPoint x: 526, startPoint y: 262, endPoint x: 616, endPoint y: 334, distance: 115.3
click at [616, 334] on div "Atrodi un izraksti no dotā teikuma morfoloģiskos izteiksmes līdzekļus! ( 5 punk…" at bounding box center [956, 336] width 879 height 206
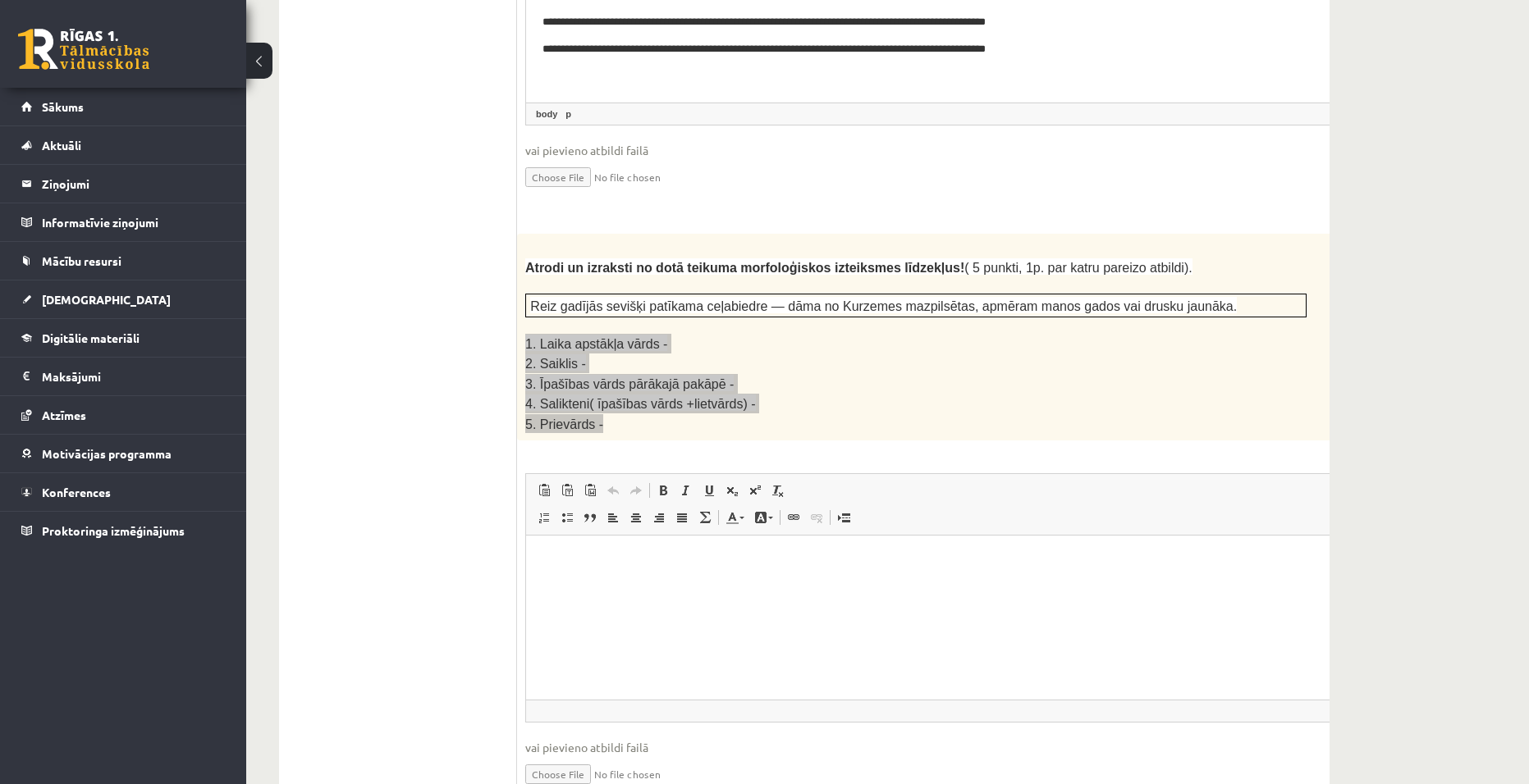
click at [581, 576] on html at bounding box center [957, 561] width 862 height 50
drag, startPoint x: 666, startPoint y: 564, endPoint x: 677, endPoint y: 565, distance: 11.0
click at [671, 564] on p "**********" at bounding box center [936, 561] width 785 height 17
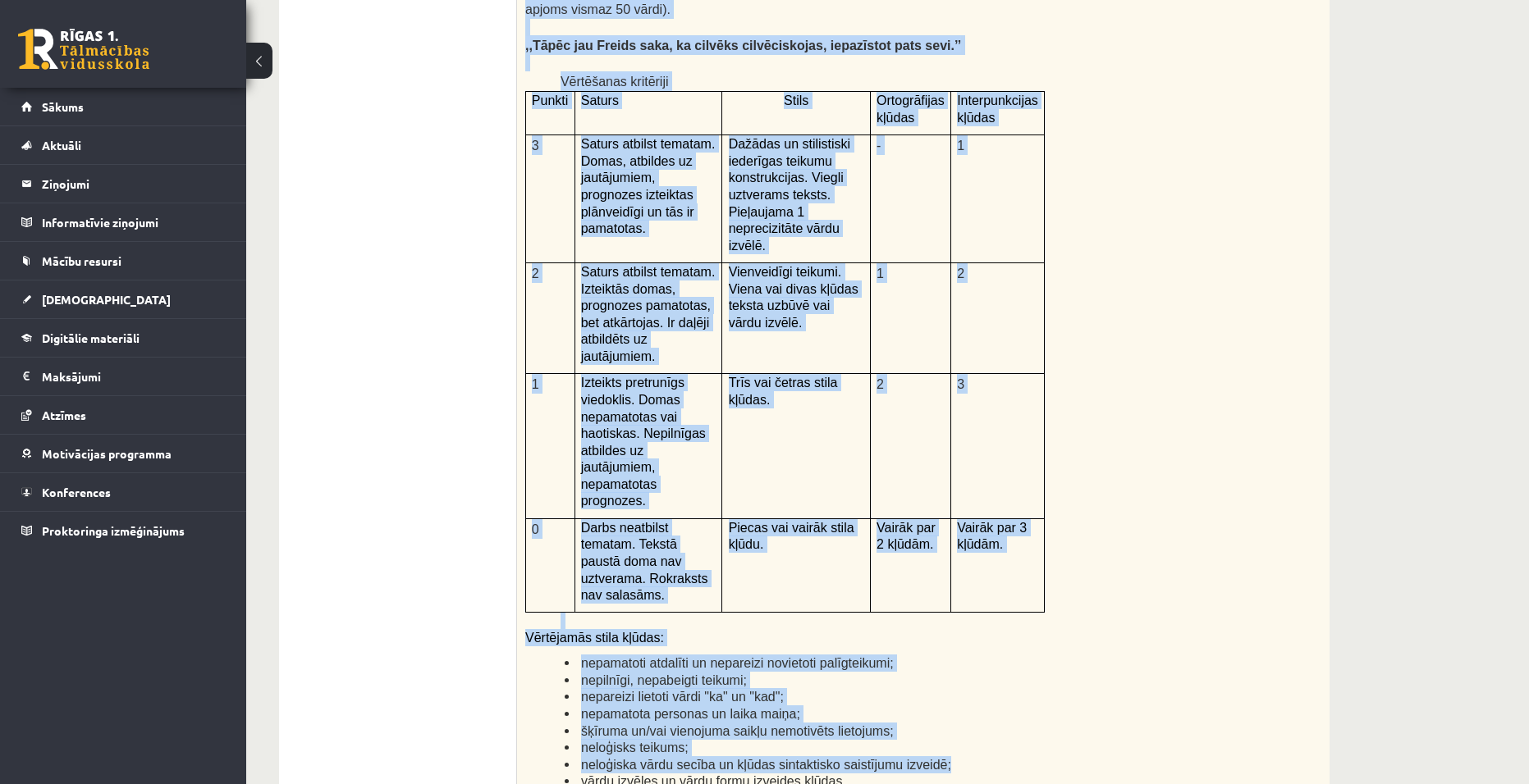
scroll to position [3535, 0]
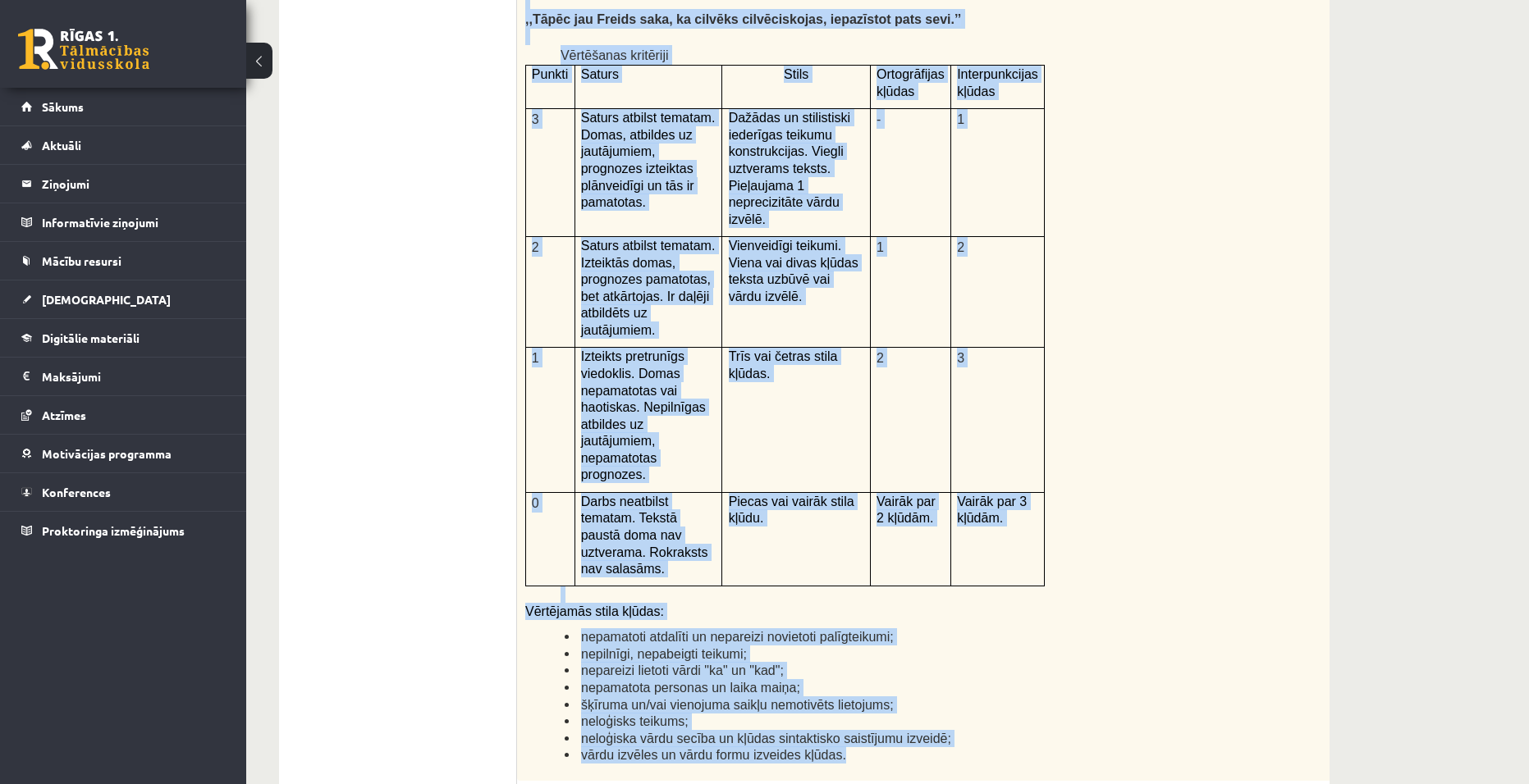
drag, startPoint x: 556, startPoint y: 158, endPoint x: 948, endPoint y: 585, distance: 579.6
click at [948, 585] on div "Kā doto citātu var attiecināt uz Tavu dzīvi? Uzraksti savu atbildi, nosaucot un…" at bounding box center [956, 355] width 879 height 853
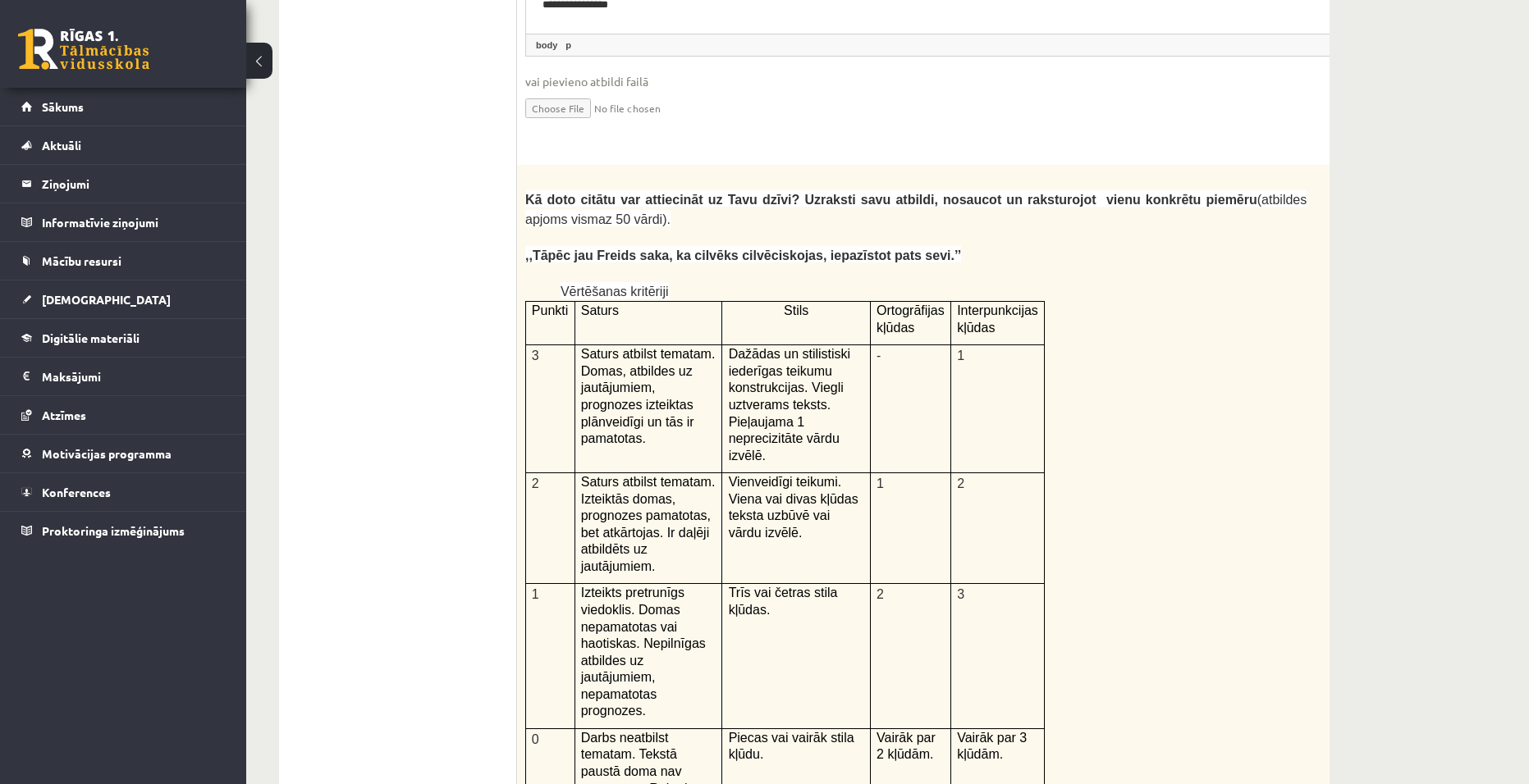
scroll to position [3289, 0]
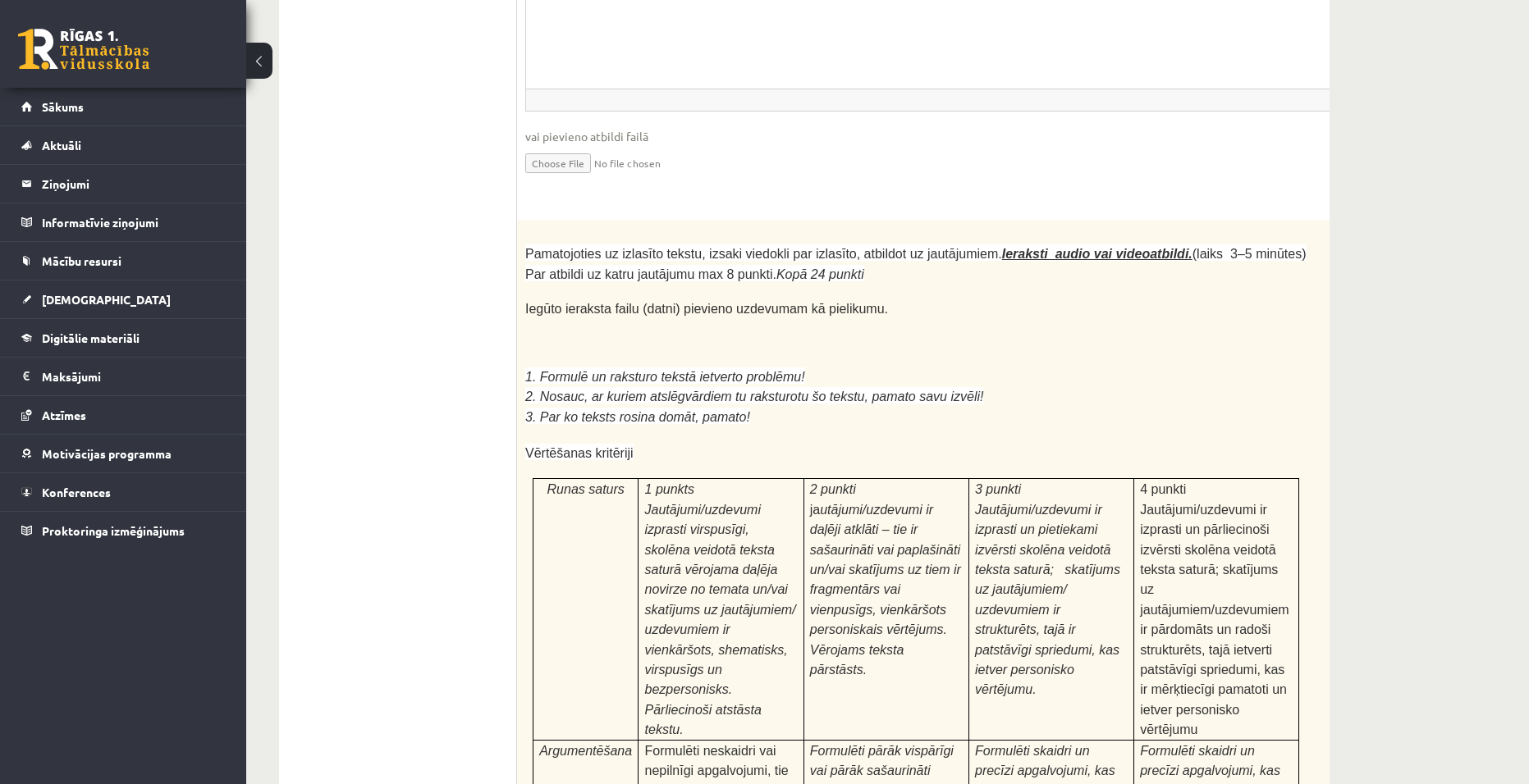
scroll to position [4355, 0]
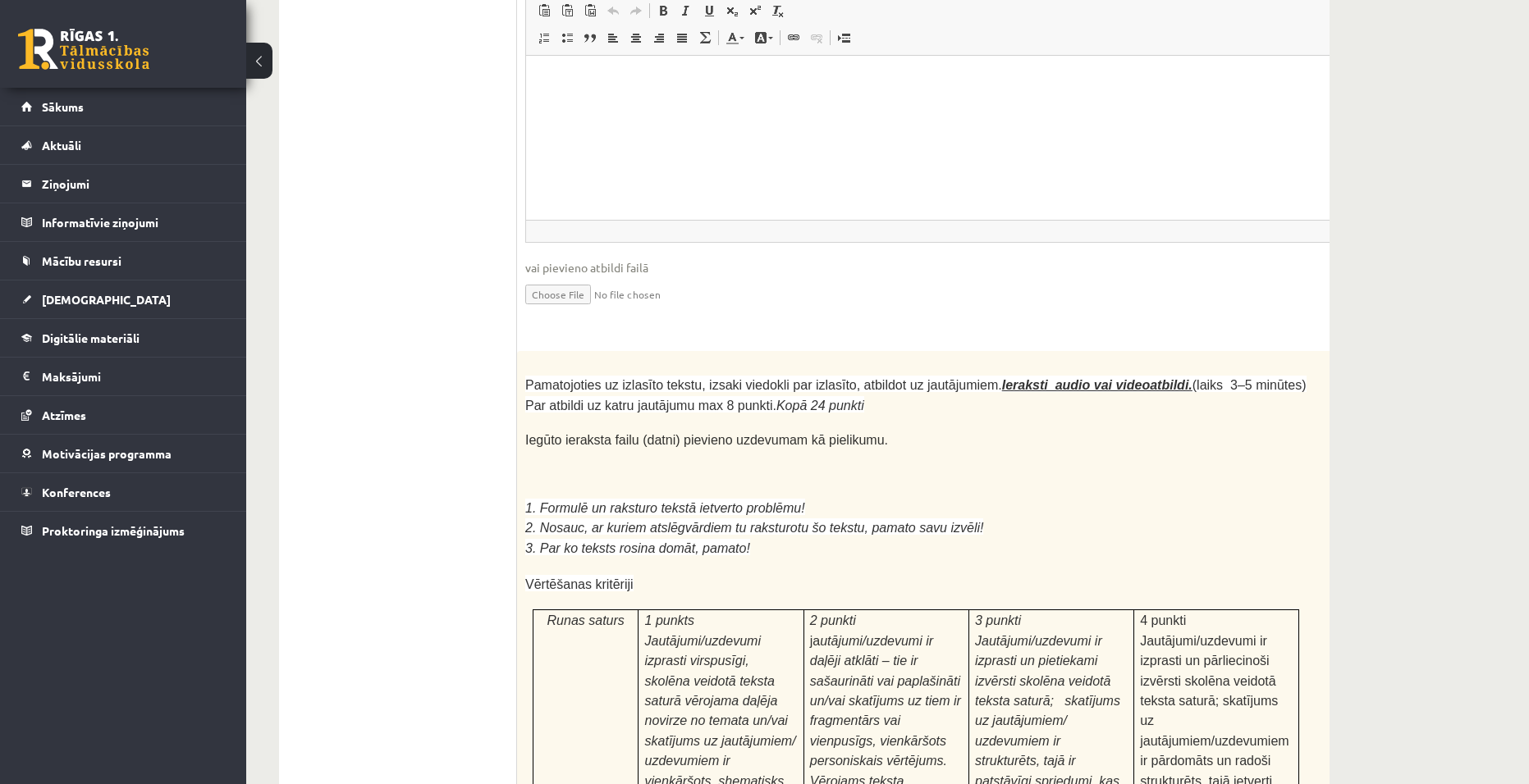
click at [528, 378] on span "Pamatojoties uz izlasīto tekstu, izsaki viedokli par izlasīto, atbildot uz jaut…" at bounding box center [916, 394] width 781 height 34
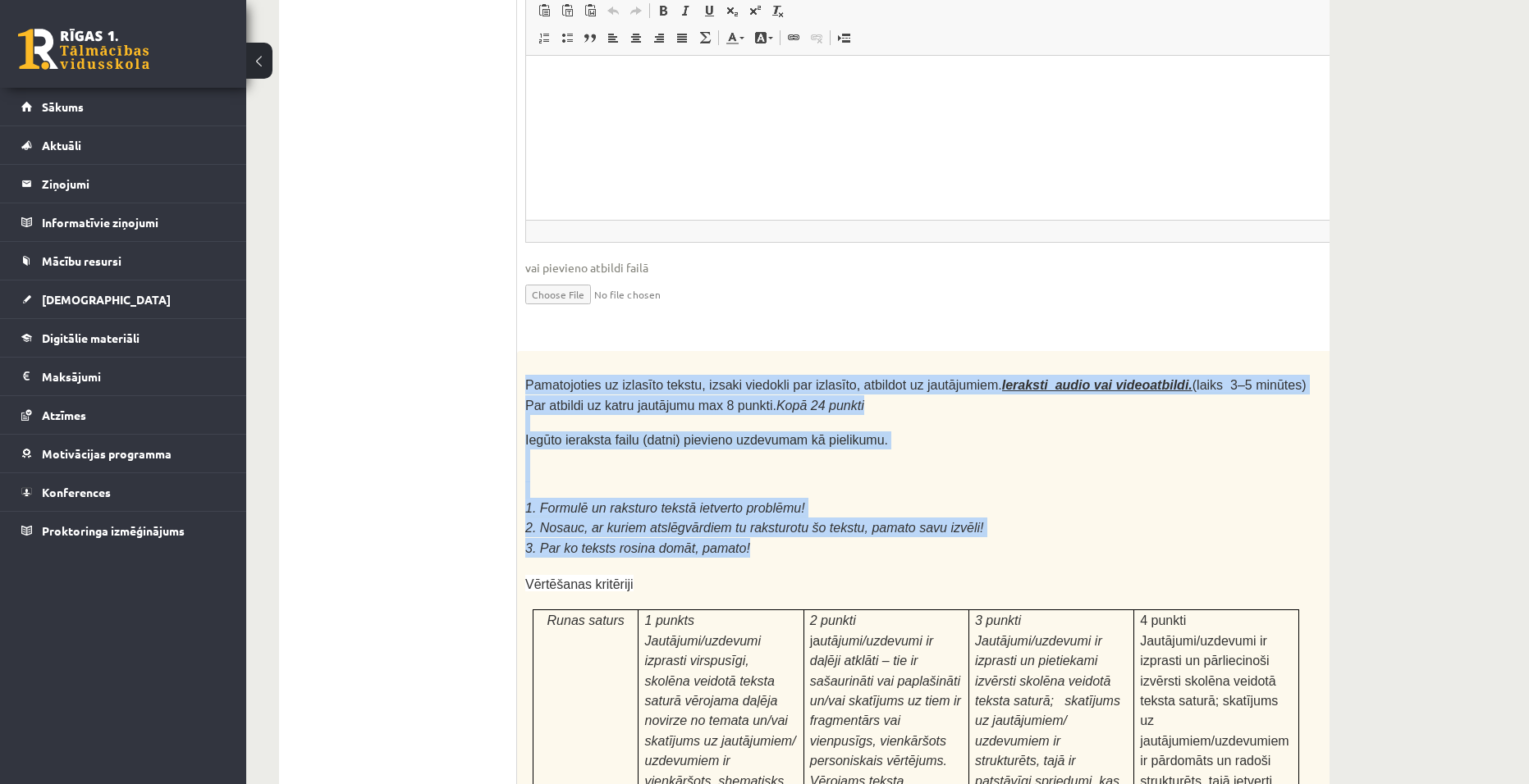
drag, startPoint x: 526, startPoint y: 209, endPoint x: 747, endPoint y: 378, distance: 278.2
click at [747, 378] on div "Pamatojoties uz izlasīto tekstu, izsaki viedokli par izlasīto, atbildot uz jaut…" at bounding box center [956, 796] width 879 height 890
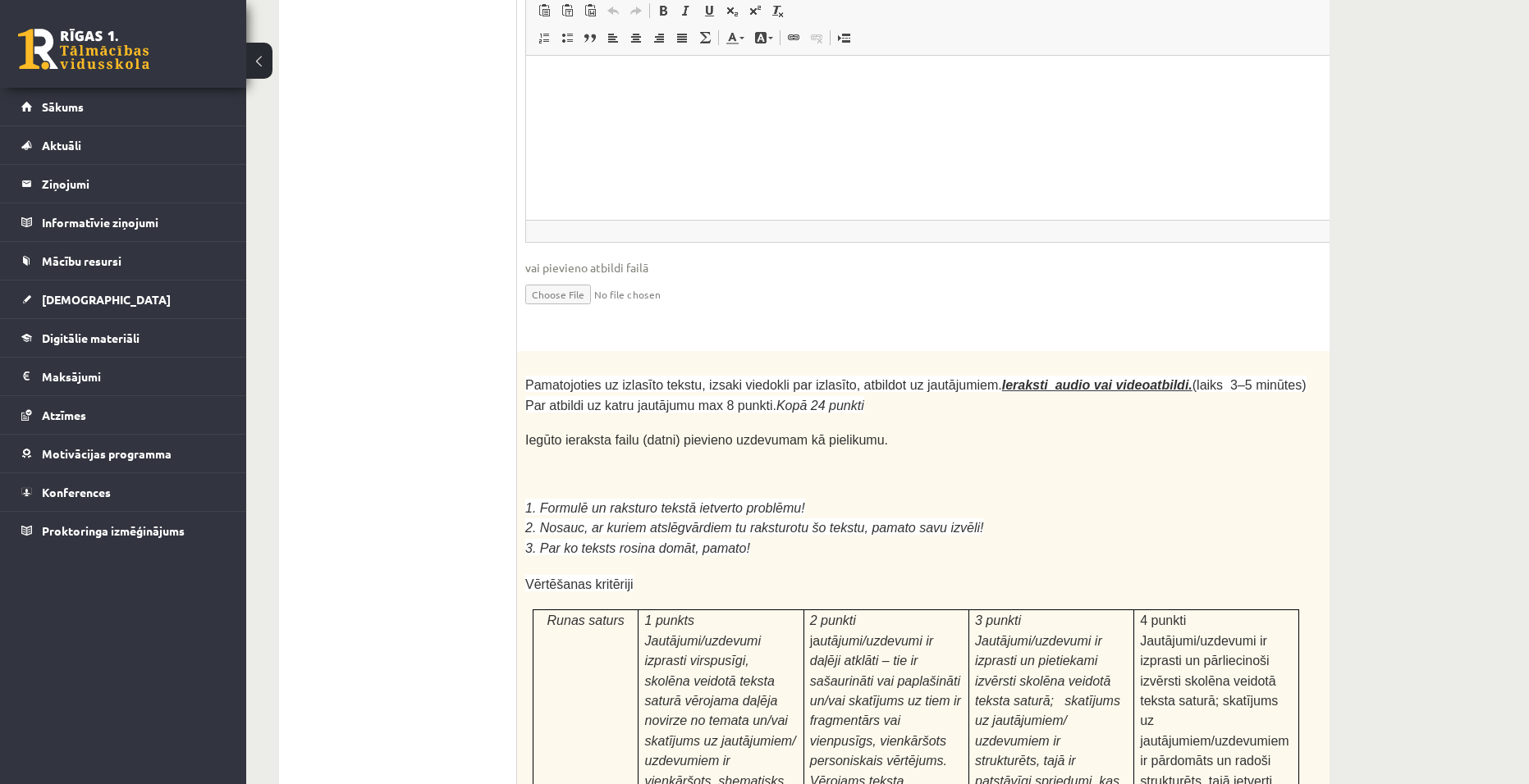
click at [1310, 410] on div "Pamatojoties uz izlasīto tekstu, izsaki viedokli par izlasīto, atbildot uz jaut…" at bounding box center [956, 796] width 879 height 890
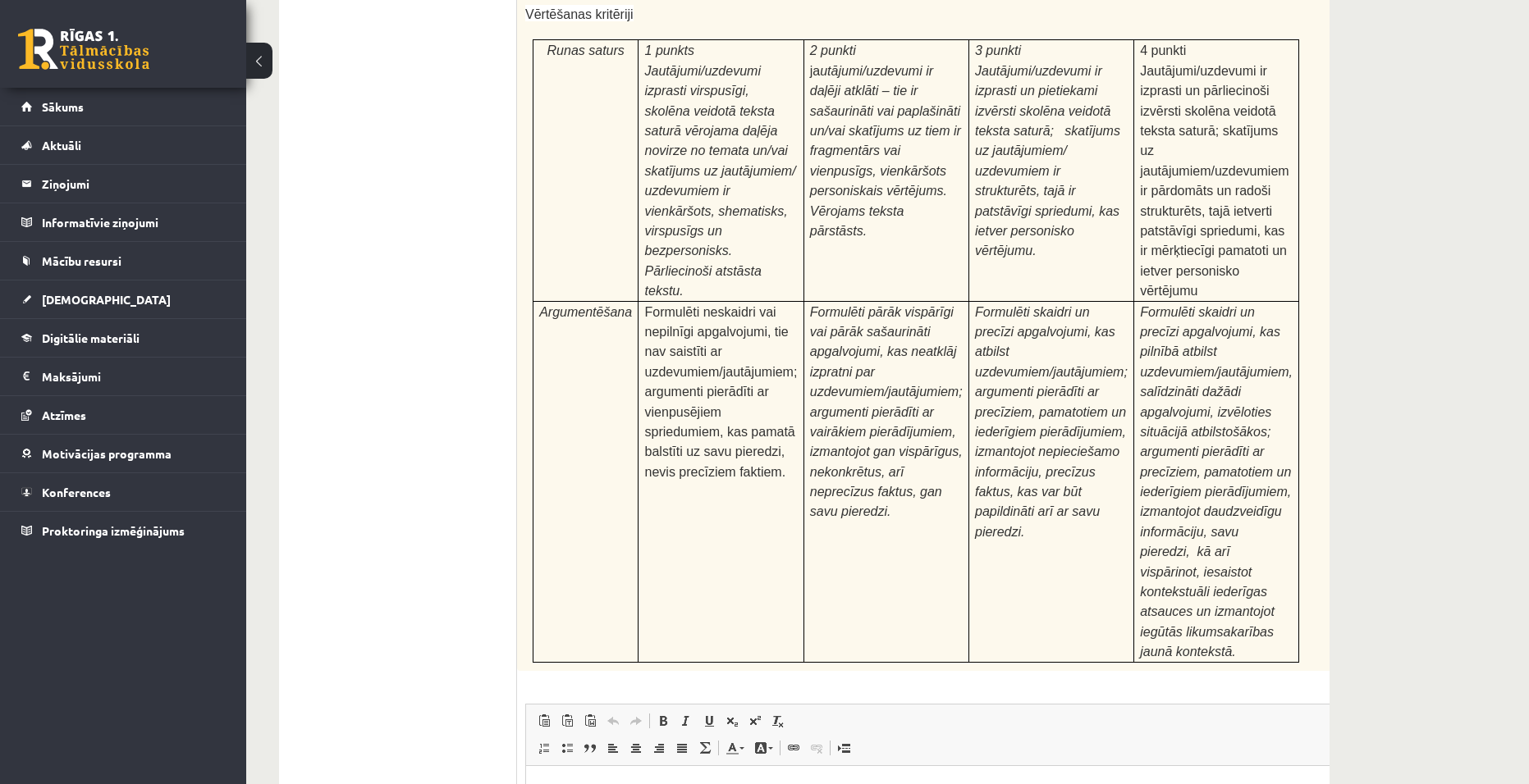
scroll to position [4927, 0]
click at [602, 783] on html at bounding box center [957, 789] width 862 height 50
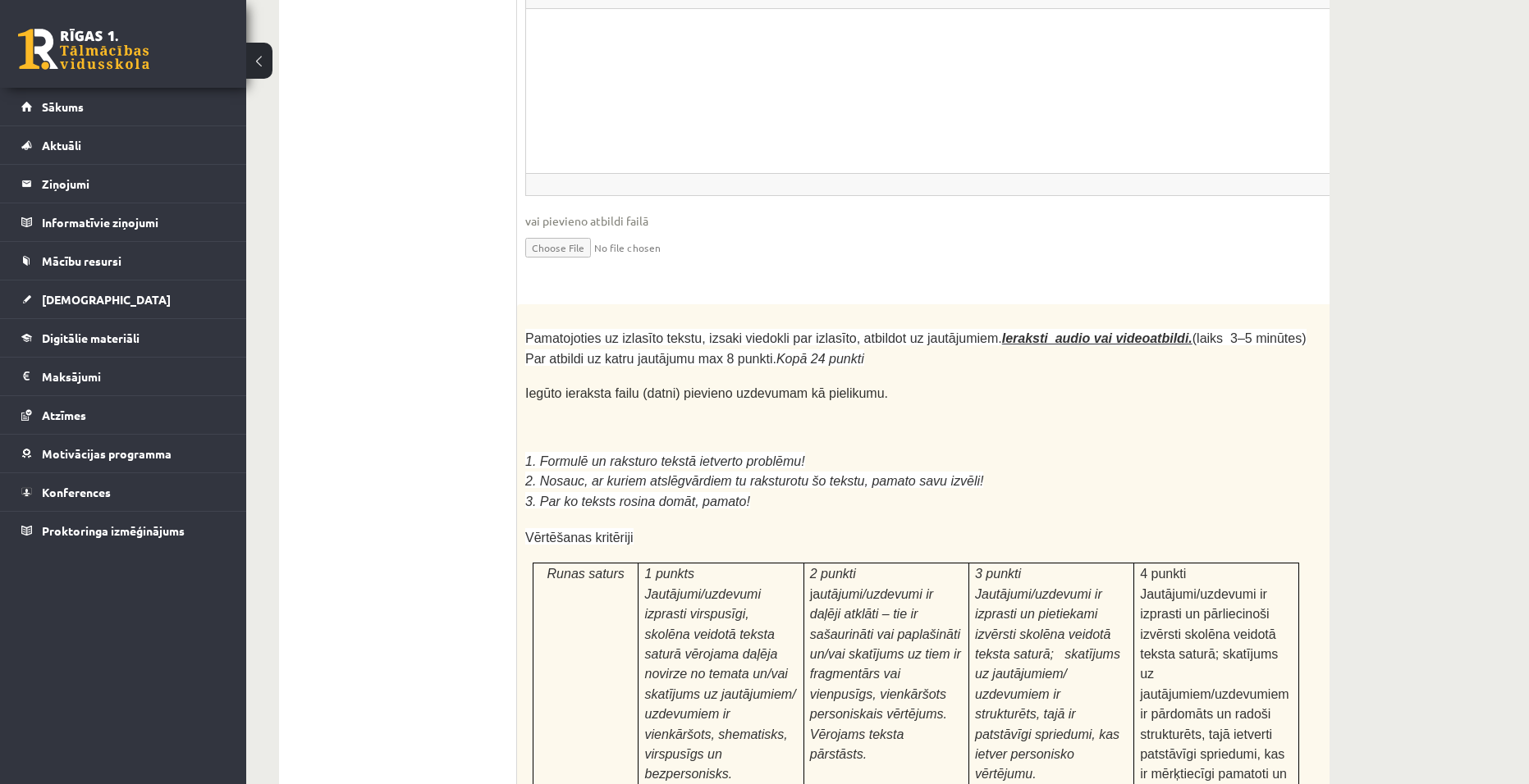
scroll to position [4271, 0]
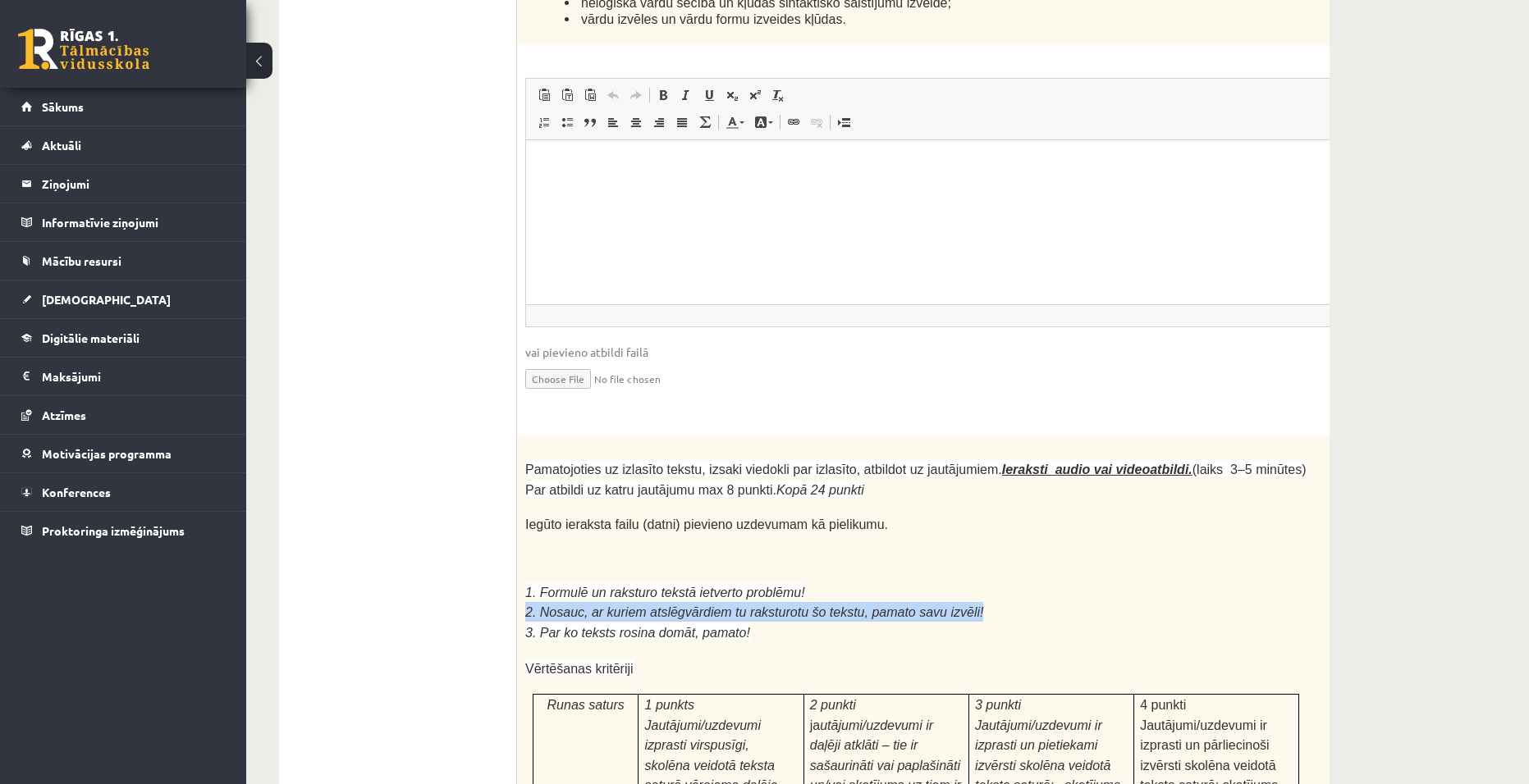
drag, startPoint x: 522, startPoint y: 435, endPoint x: 954, endPoint y: 442, distance: 432.1
click at [930, 550] on p at bounding box center [916, 558] width 781 height 16
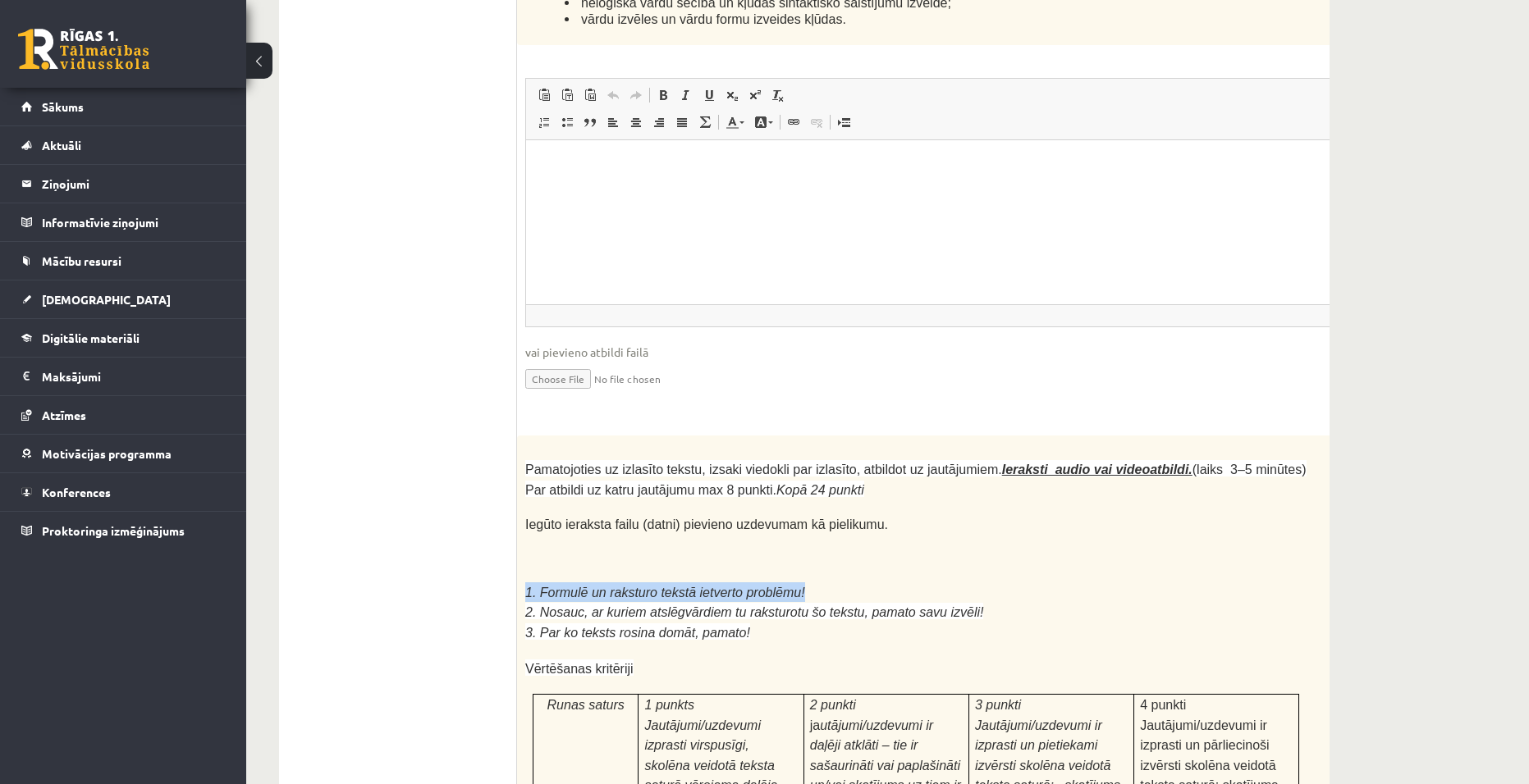
drag, startPoint x: 815, startPoint y: 413, endPoint x: 522, endPoint y: 418, distance: 293.0
click at [928, 550] on p at bounding box center [916, 558] width 781 height 16
click at [999, 582] on p "1. Formulē un raksturo tekstā ietverto problēmu!" at bounding box center [916, 592] width 781 height 19
drag, startPoint x: 724, startPoint y: 419, endPoint x: 521, endPoint y: 423, distance: 203.0
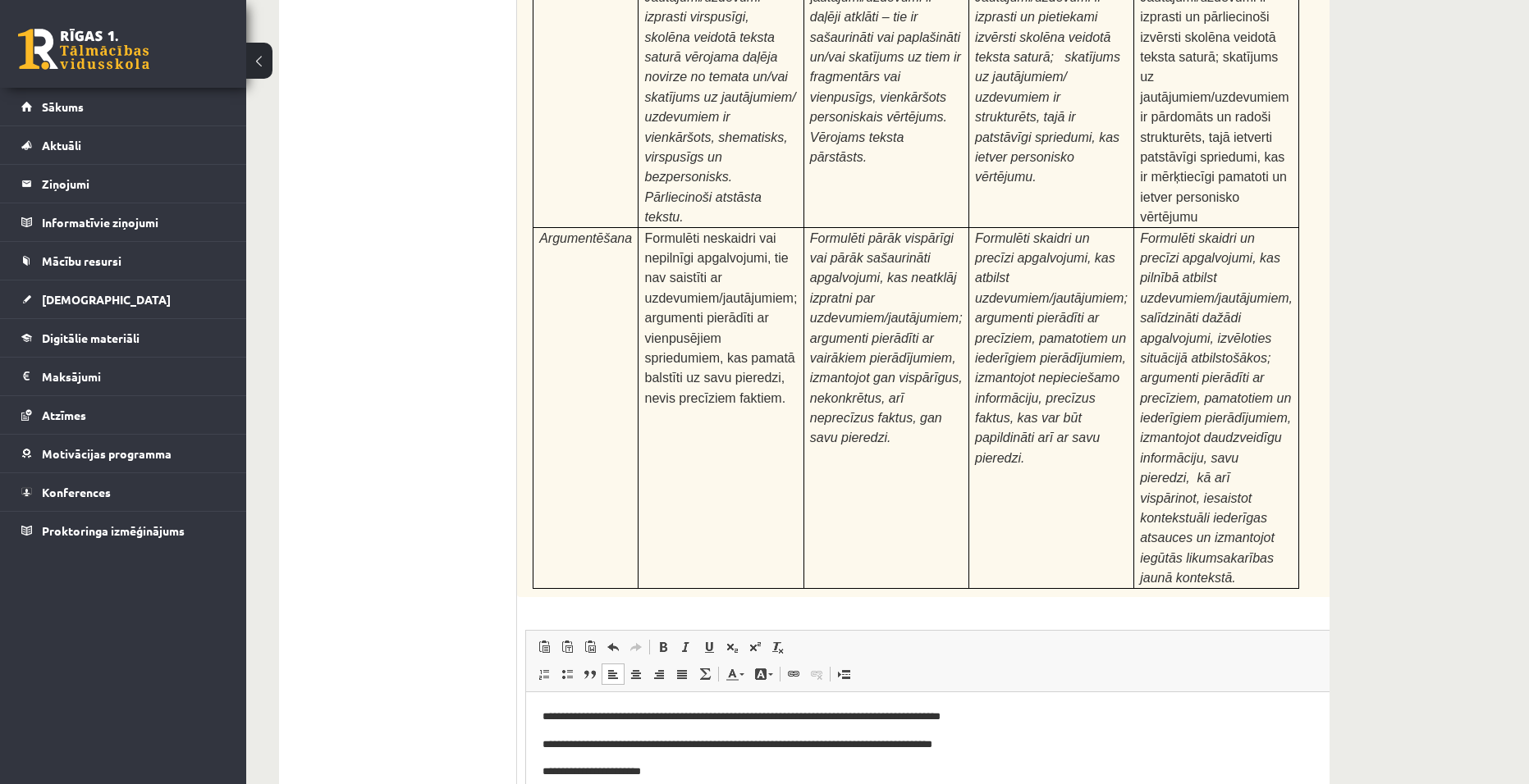
scroll to position [5009, 0]
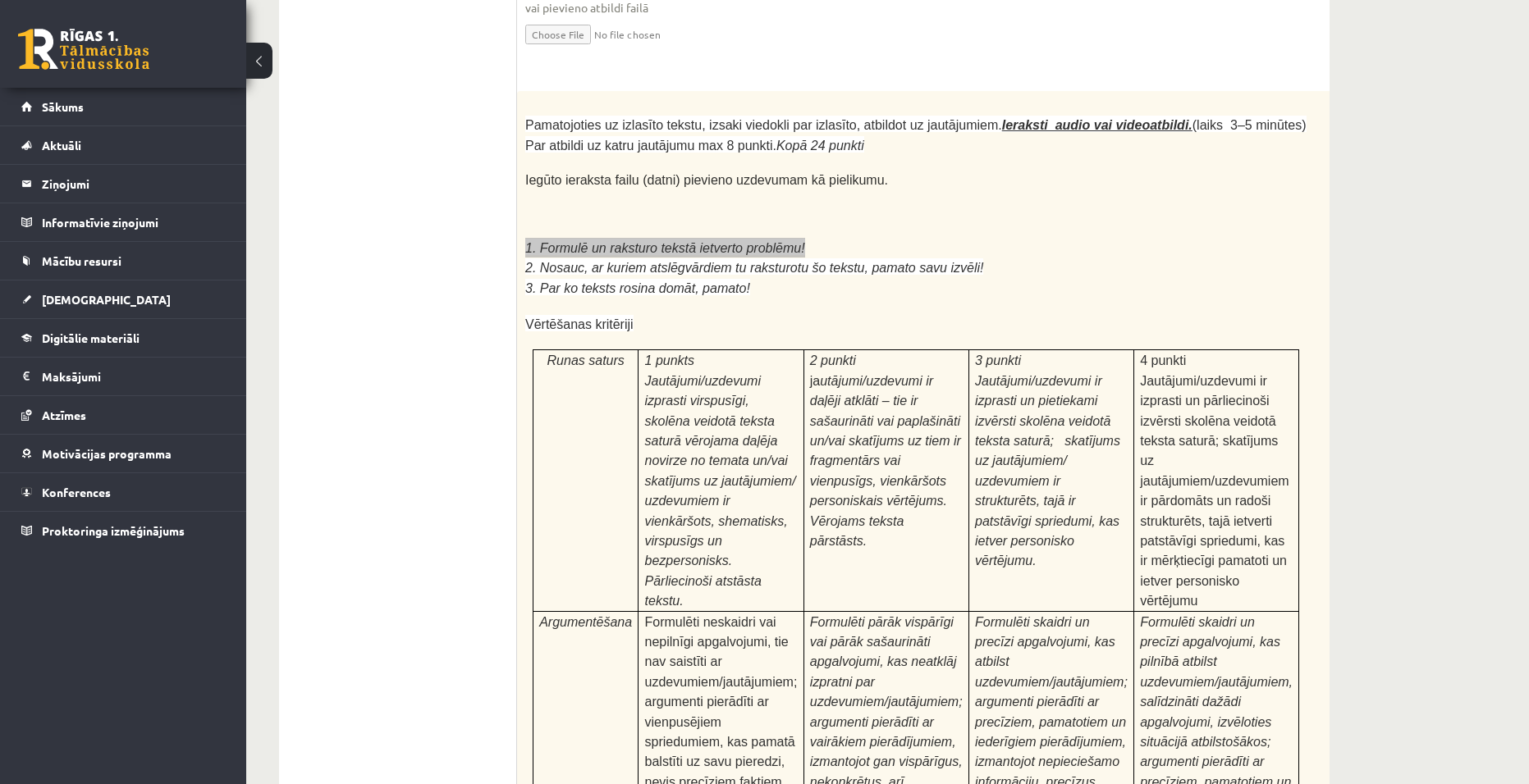
scroll to position [4517, 0]
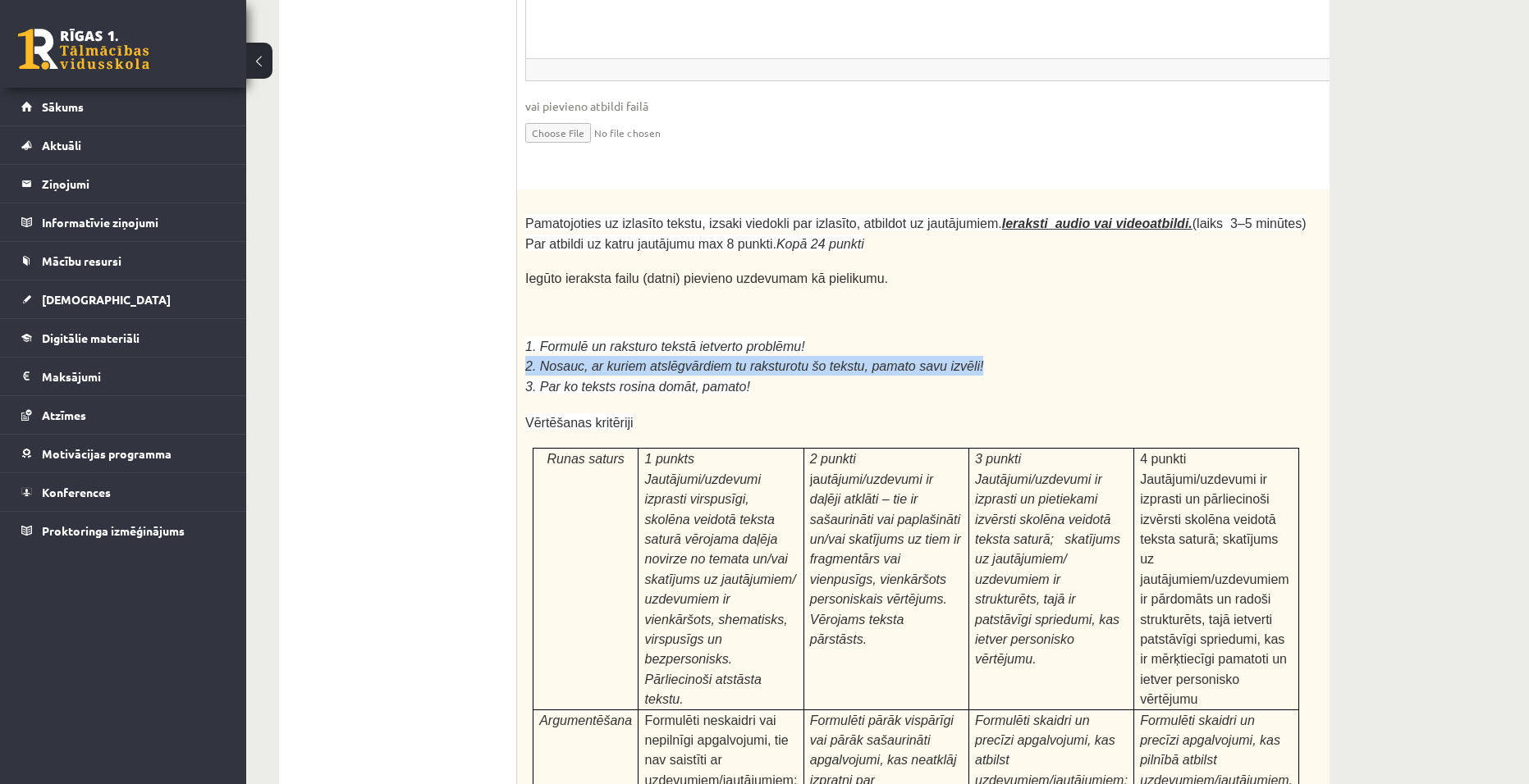
drag, startPoint x: 524, startPoint y: 190, endPoint x: 982, endPoint y: 185, distance: 458.0
click at [982, 190] on div "Pamatojoties uz izlasīto tekstu, izsaki viedokli par izlasīto, atbildot uz jaut…" at bounding box center [956, 635] width 879 height 890
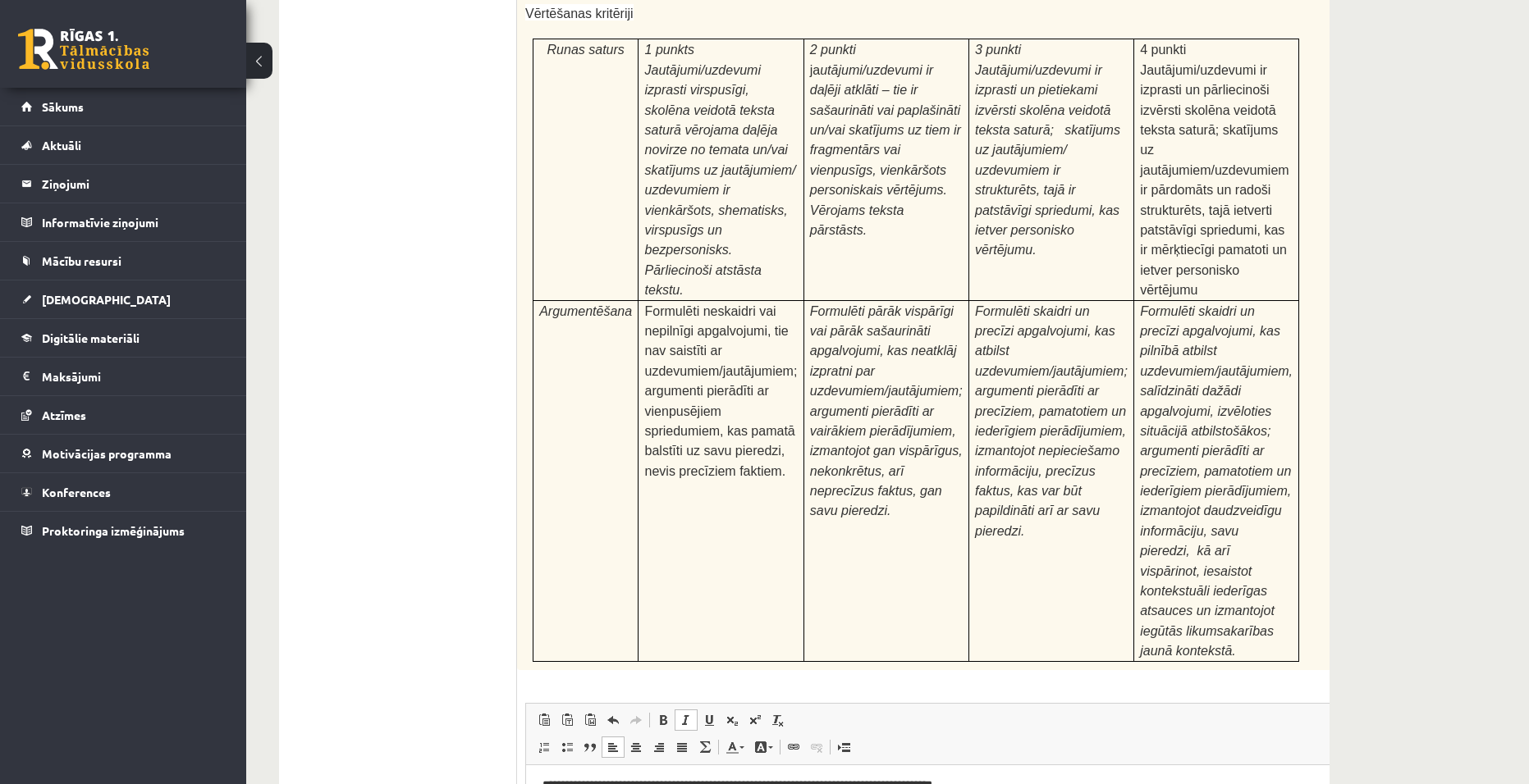
scroll to position [4927, 0]
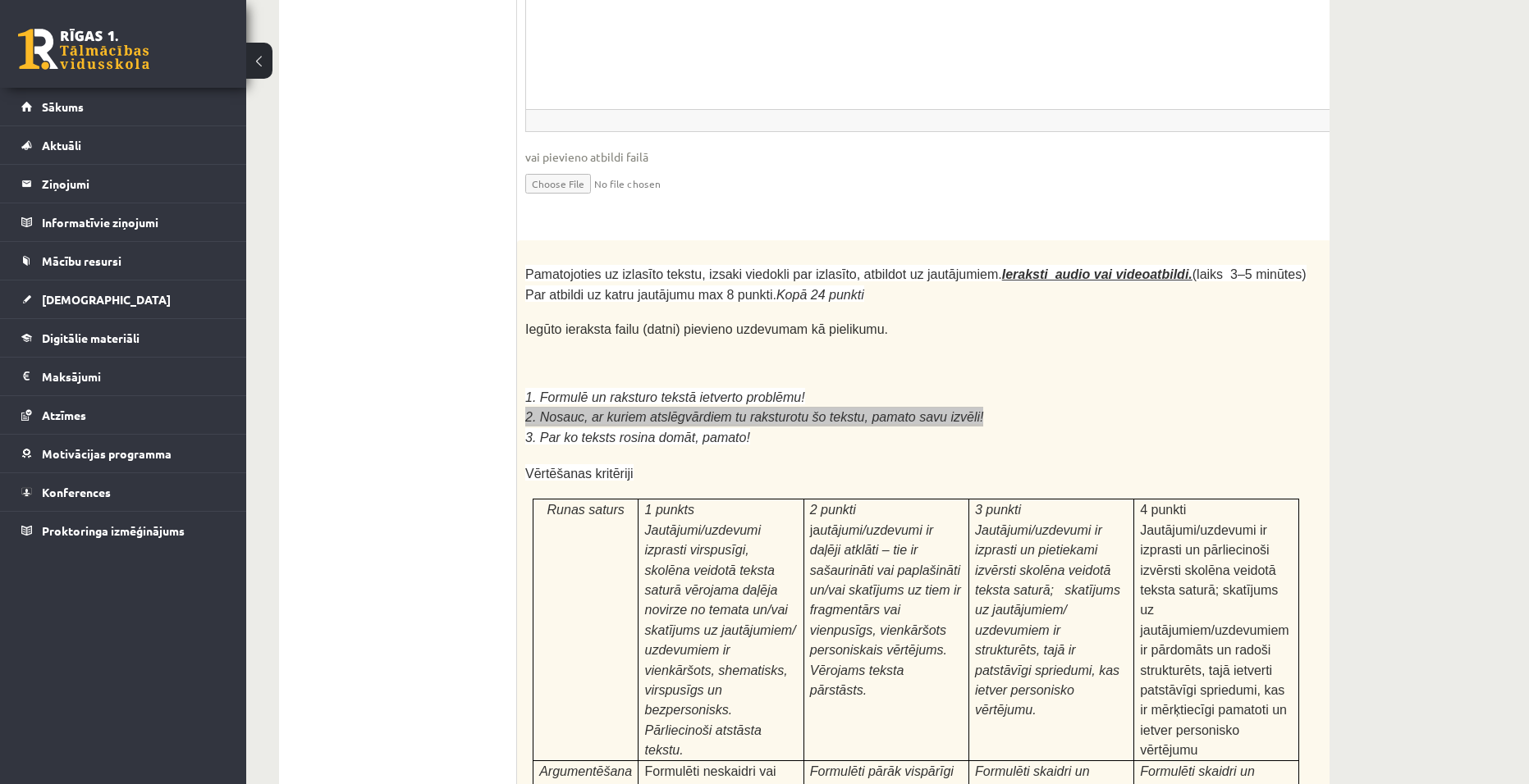
scroll to position [4353, 0]
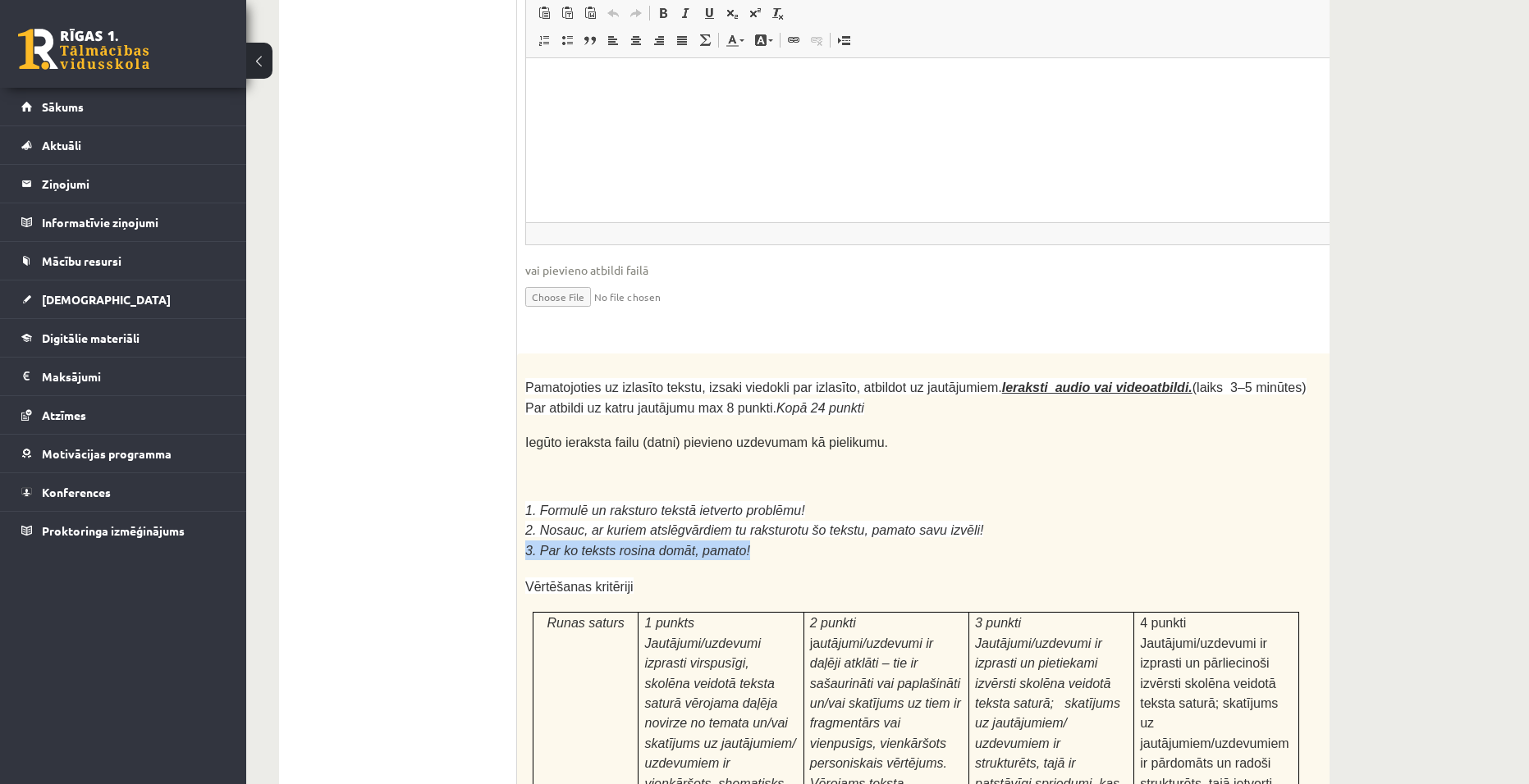
drag, startPoint x: 526, startPoint y: 375, endPoint x: 741, endPoint y: 371, distance: 215.0
click at [741, 541] on p "3. Par ko teksts rosina domāt, pamato!" at bounding box center [916, 550] width 781 height 19
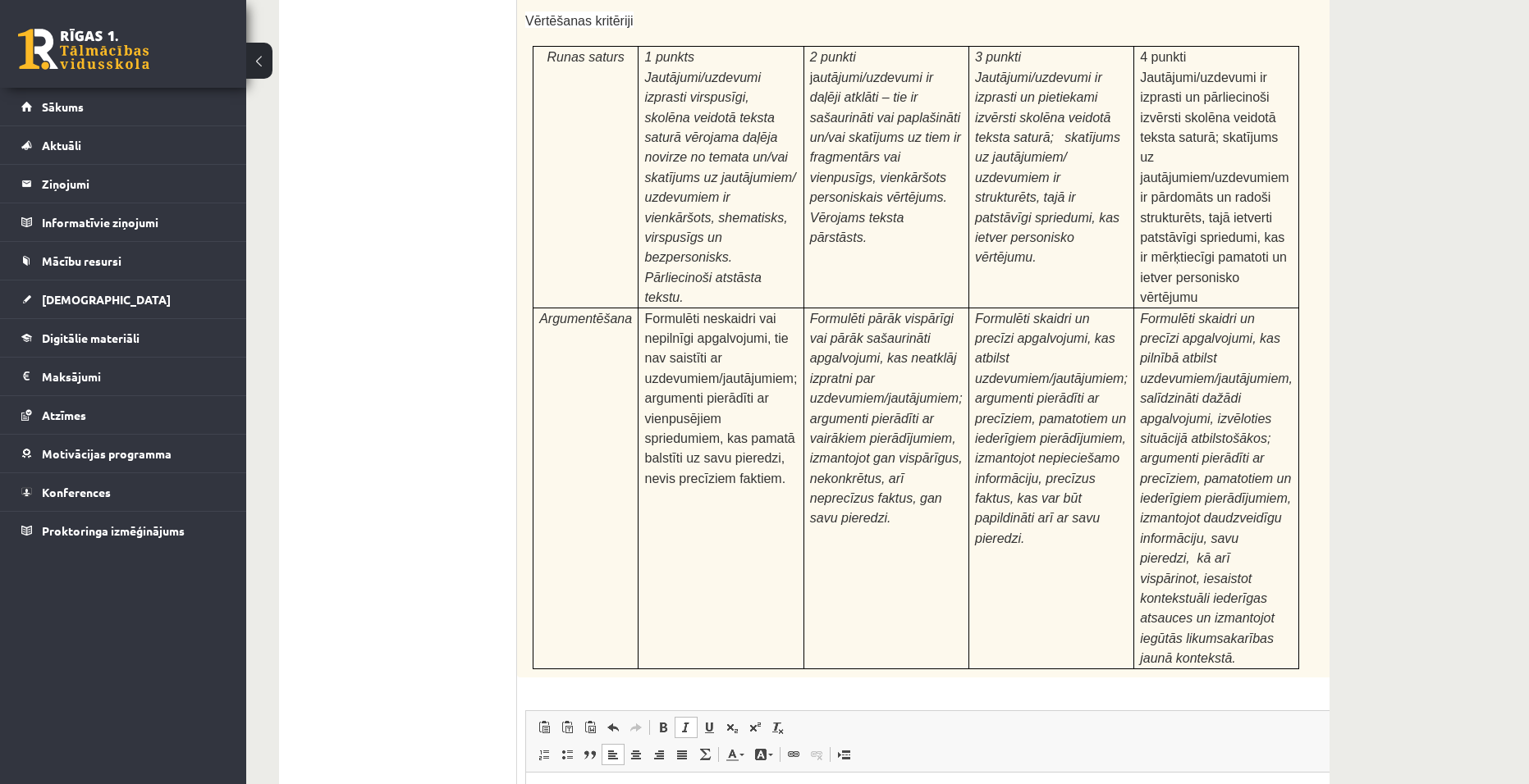
scroll to position [4927, 0]
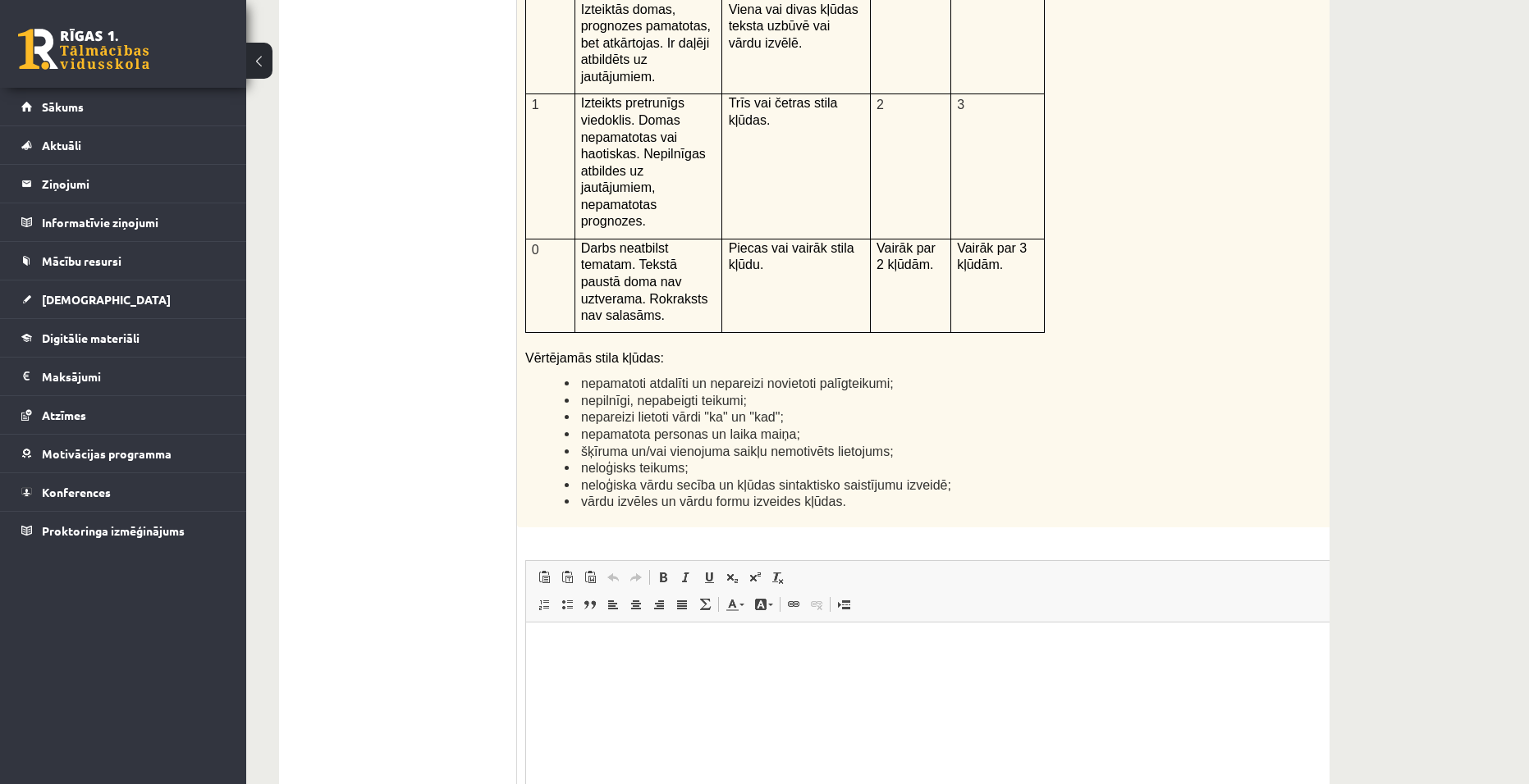
scroll to position [3779, 0]
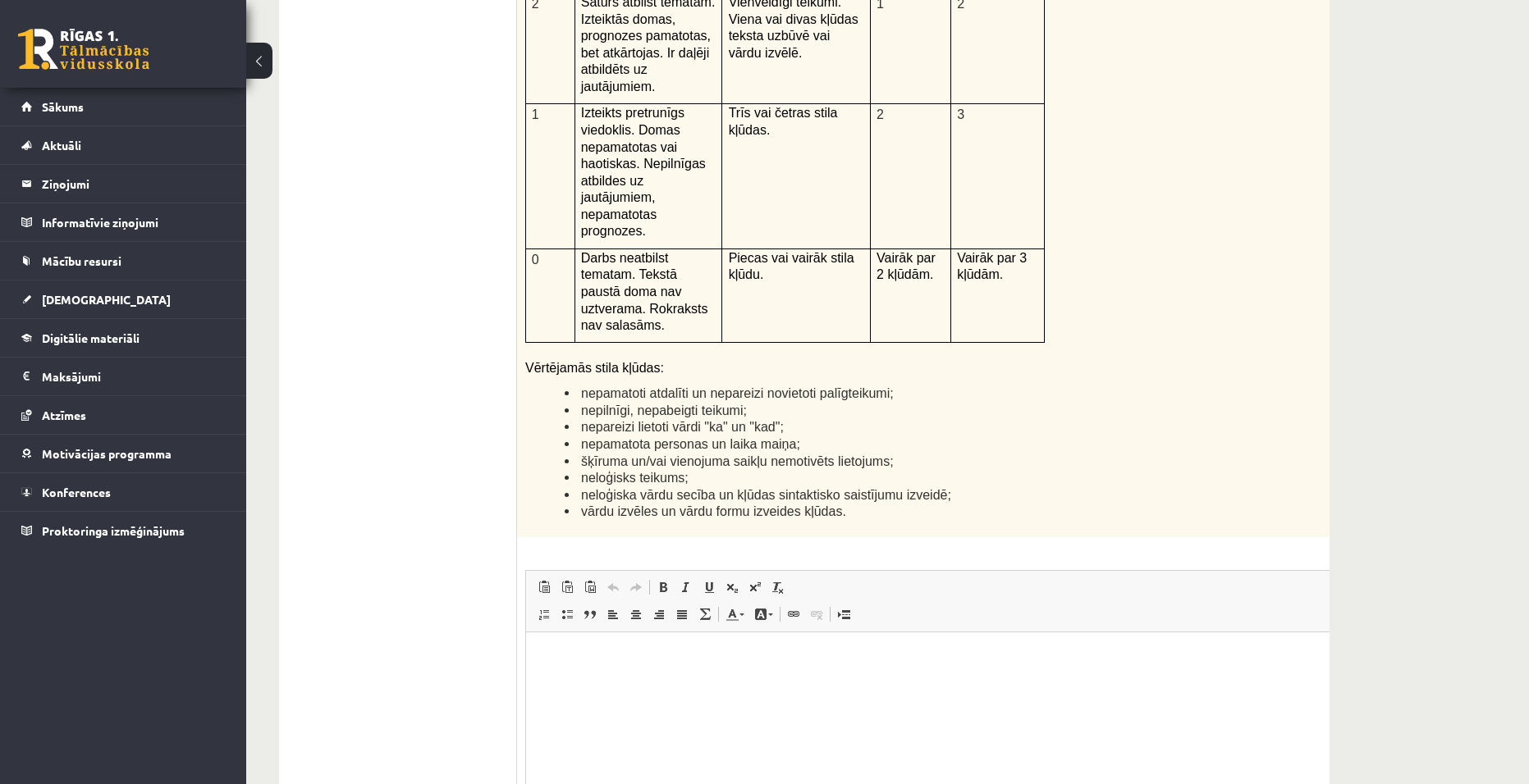
drag, startPoint x: 646, startPoint y: 681, endPoint x: 681, endPoint y: 687, distance: 35.5
click at [641, 681] on html at bounding box center [957, 657] width 862 height 50
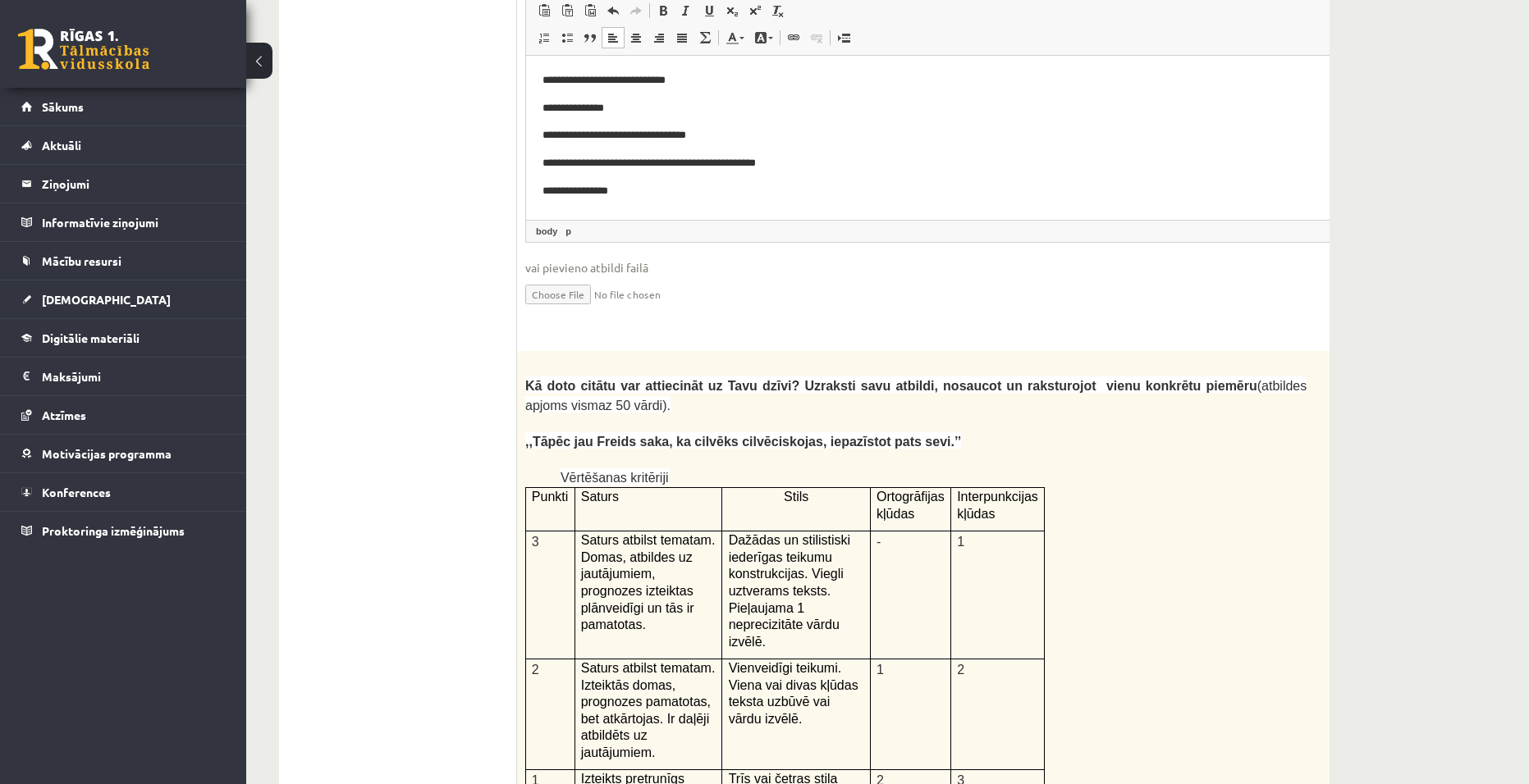
scroll to position [3122, 0]
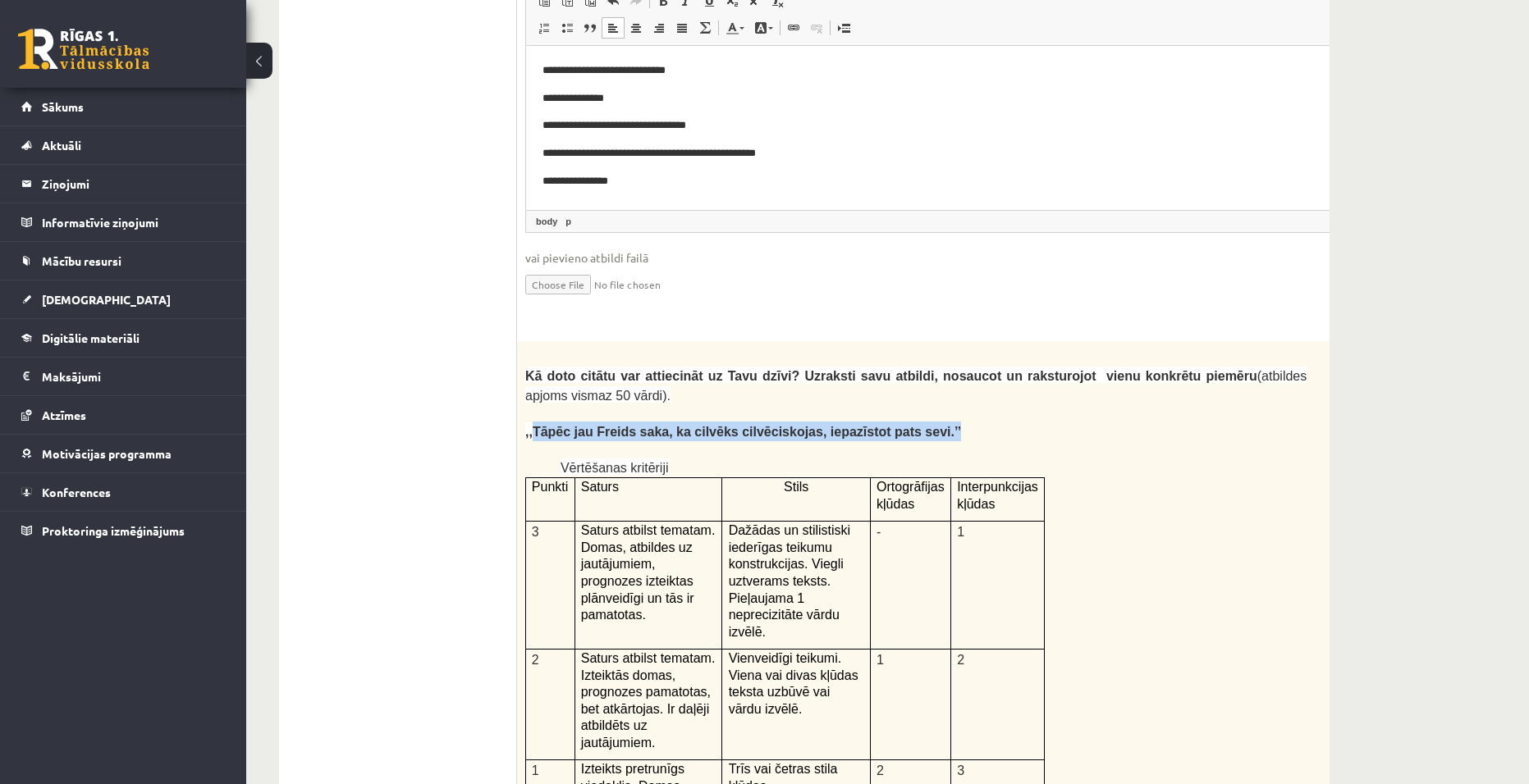
drag, startPoint x: 531, startPoint y: 345, endPoint x: 895, endPoint y: 350, distance: 364.0
click at [895, 422] on p ",,Tāpēc jau Freids saka, ka cilvēks cilvēciskojas, iepazīstot pats sevi.’’" at bounding box center [916, 431] width 781 height 19
drag, startPoint x: 526, startPoint y: 349, endPoint x: 909, endPoint y: 337, distance: 383.2
click at [909, 422] on p ",,Tāpēc jau Freids saka, ka cilvēks cilvēciskojas, iepazīstot pats sevi.’’" at bounding box center [916, 431] width 781 height 19
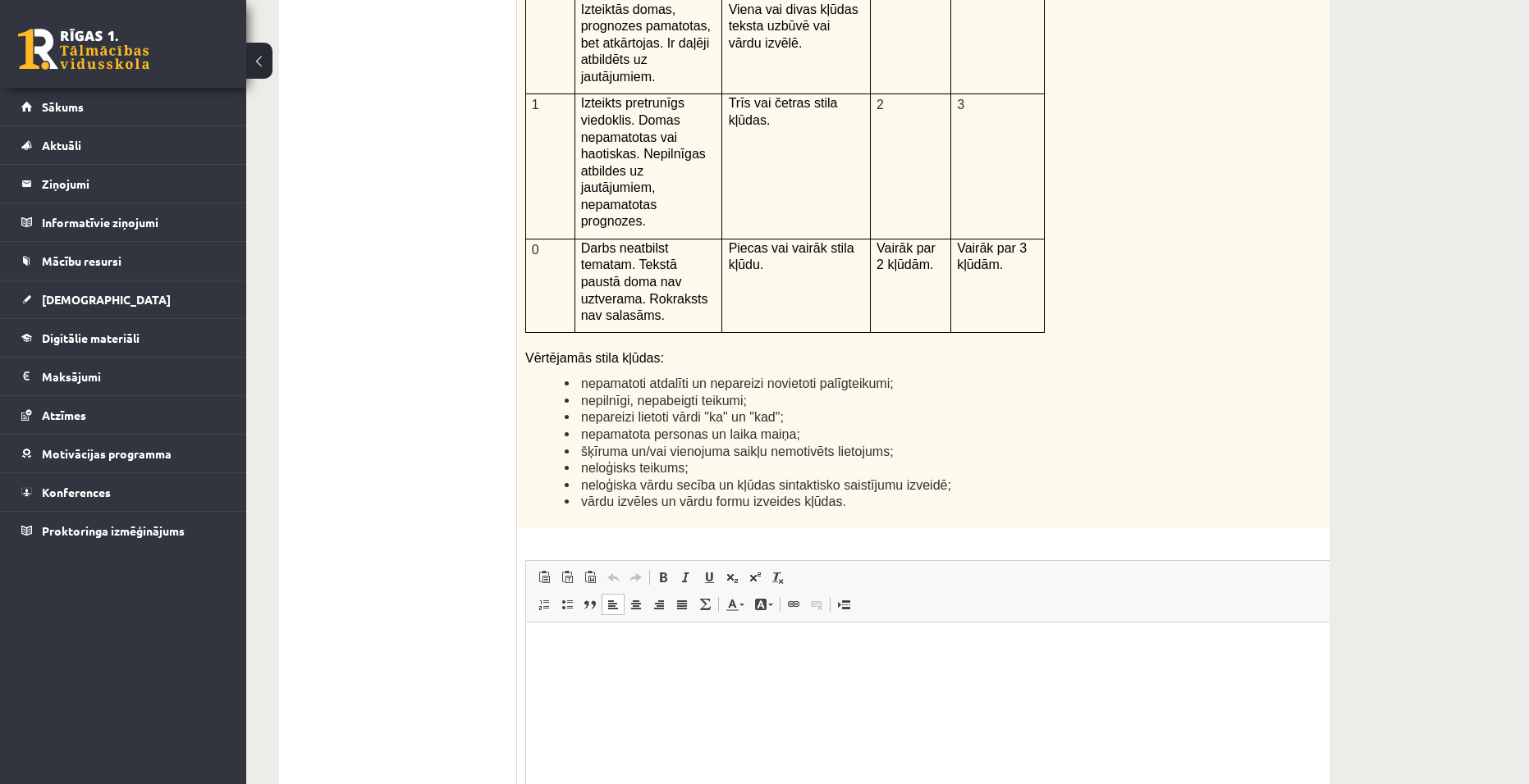
scroll to position [3861, 0]
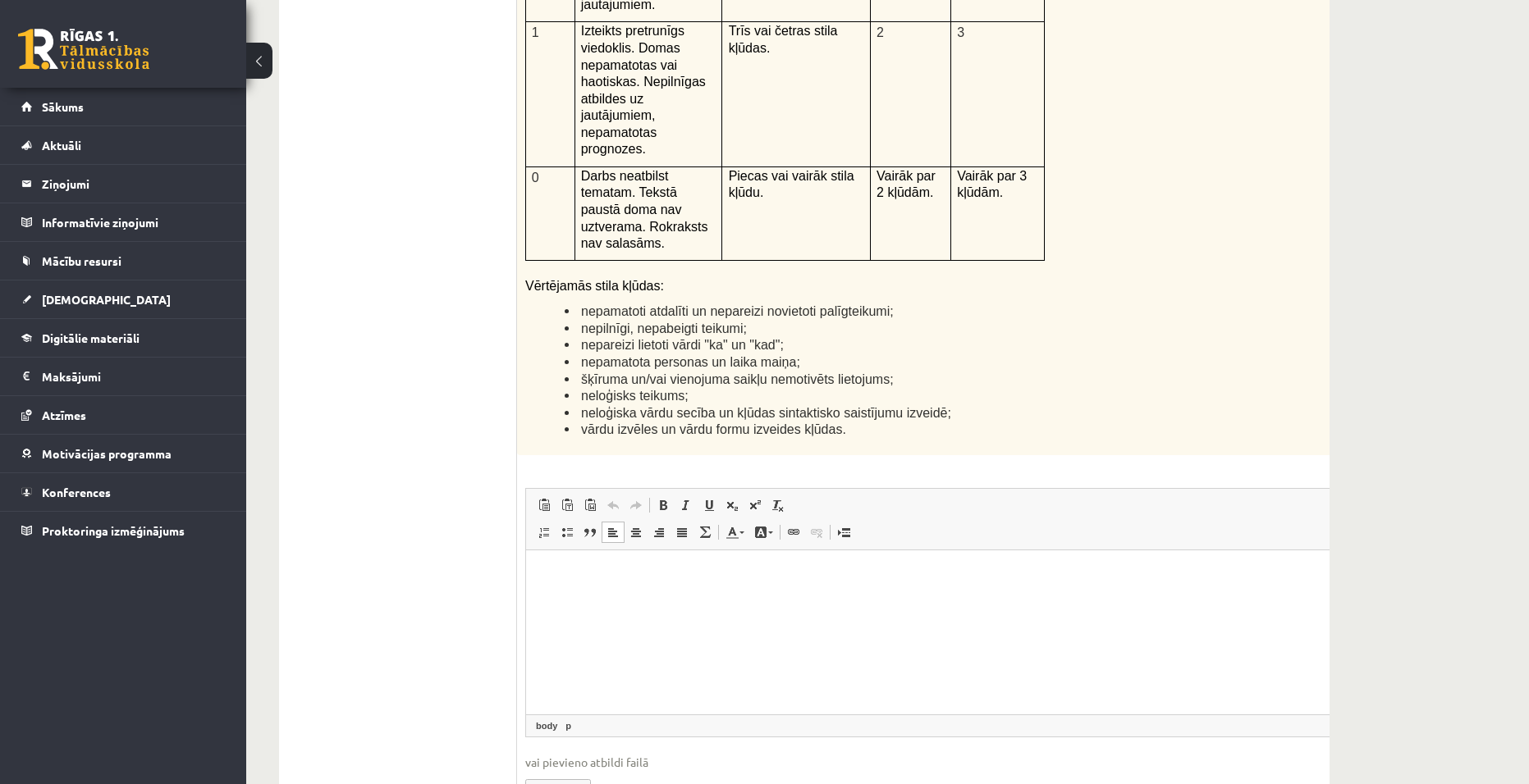
click at [583, 600] on html at bounding box center [957, 575] width 862 height 50
drag, startPoint x: 572, startPoint y: 573, endPoint x: 557, endPoint y: 560, distance: 19.8
click at [542, 564] on html "**********" at bounding box center [957, 575] width 862 height 50
click at [660, 499] on span at bounding box center [663, 506] width 14 height 14
drag, startPoint x: 682, startPoint y: 697, endPoint x: 620, endPoint y: 629, distance: 92.0
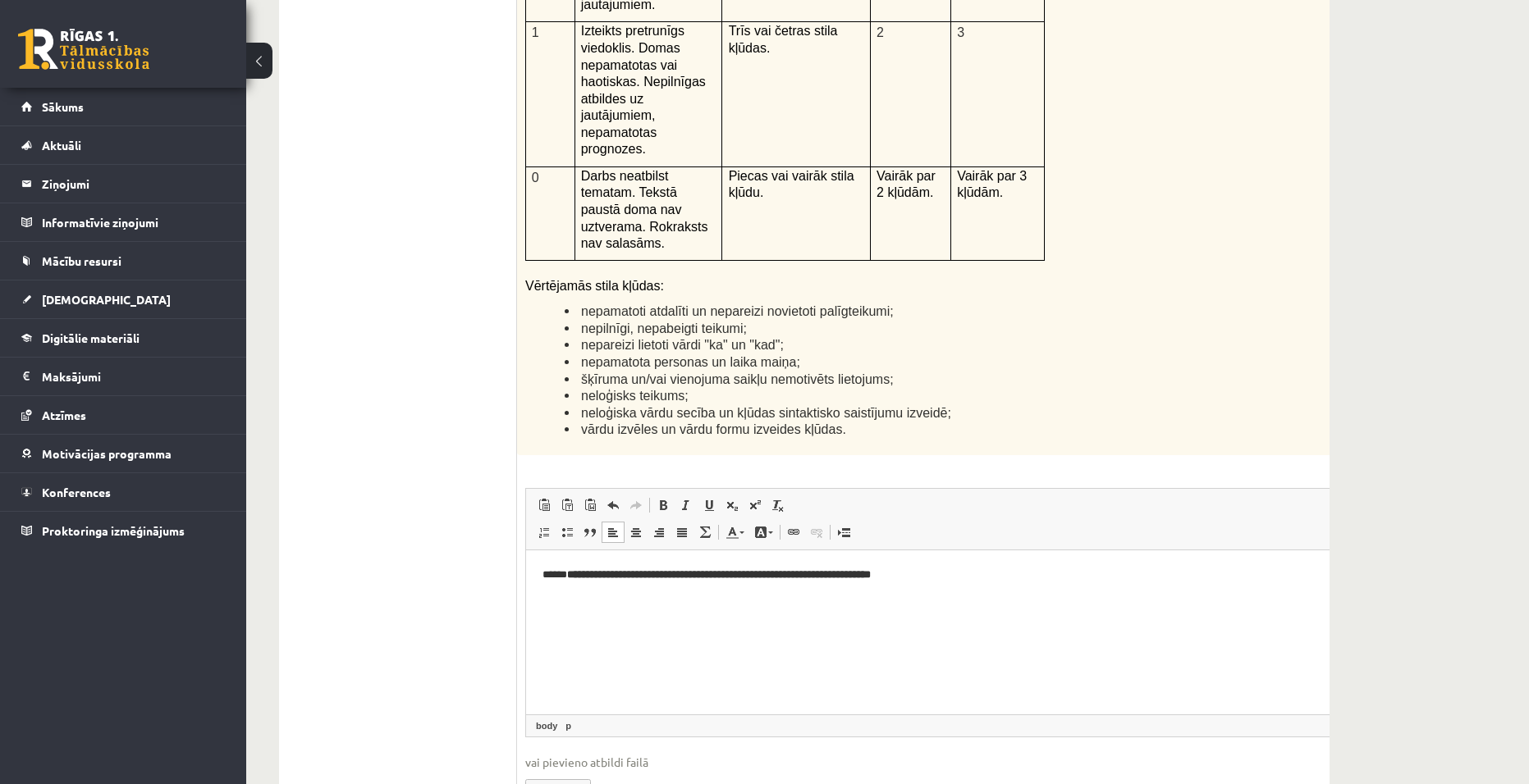
click at [681, 600] on html "**********" at bounding box center [957, 575] width 862 height 50
click at [570, 571] on b "**********" at bounding box center [718, 574] width 303 height 11
click at [945, 569] on p "**********" at bounding box center [936, 575] width 785 height 17
click at [660, 499] on span at bounding box center [663, 506] width 14 height 14
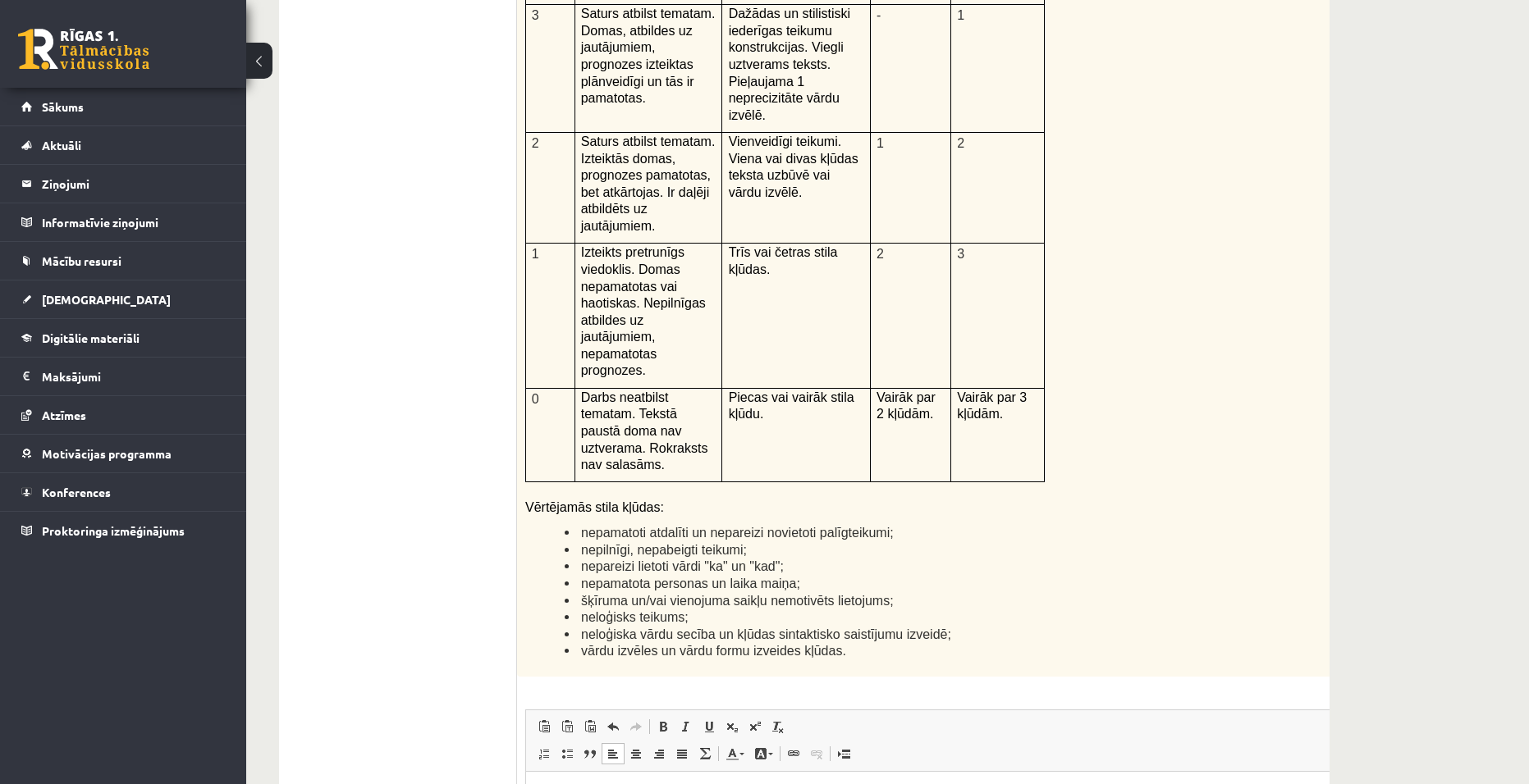
scroll to position [4107, 0]
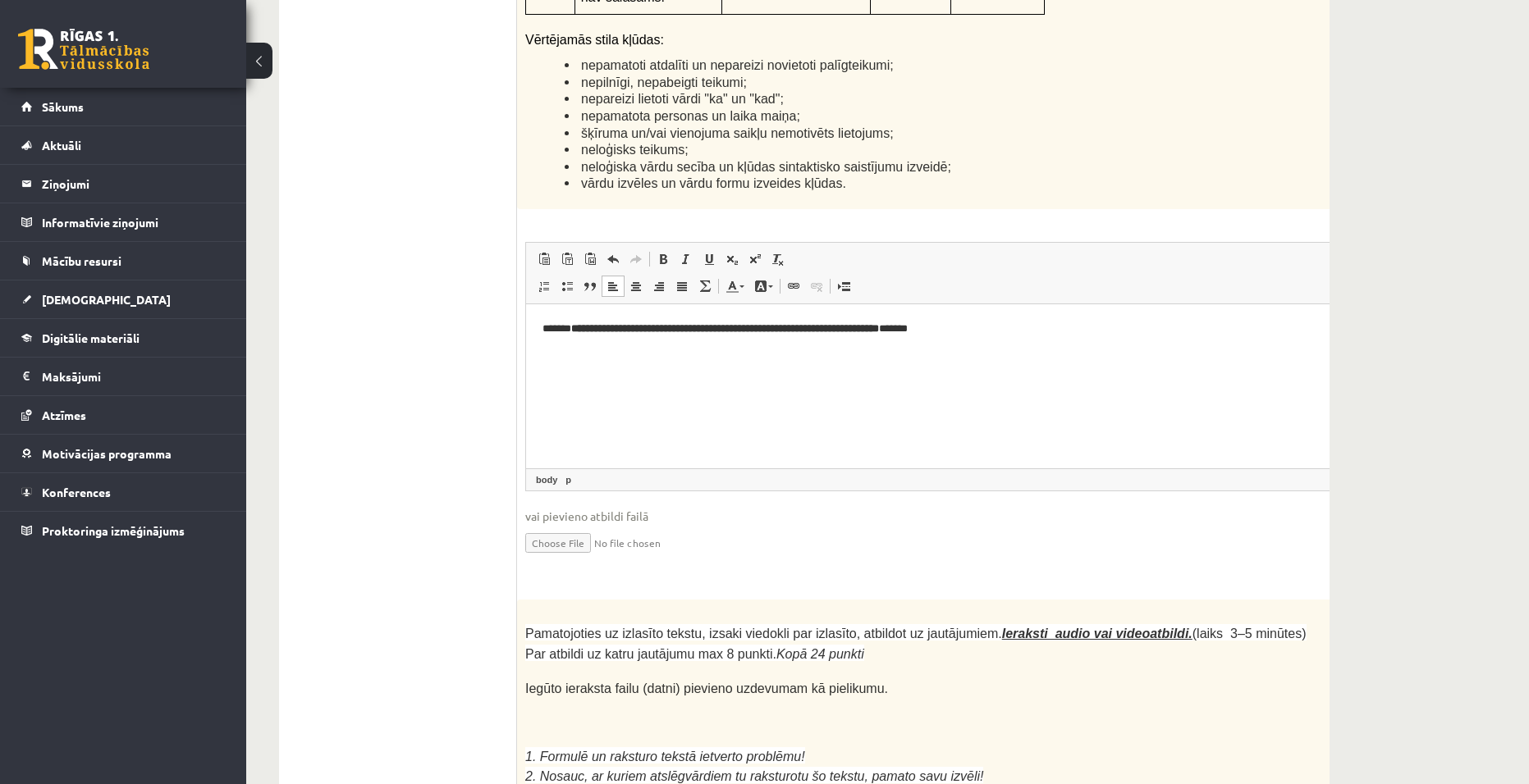
click at [937, 329] on p "**********" at bounding box center [936, 329] width 785 height 17
click at [664, 248] on link "Bold Keyboard shortcut Ctrl+B" at bounding box center [663, 259] width 23 height 21
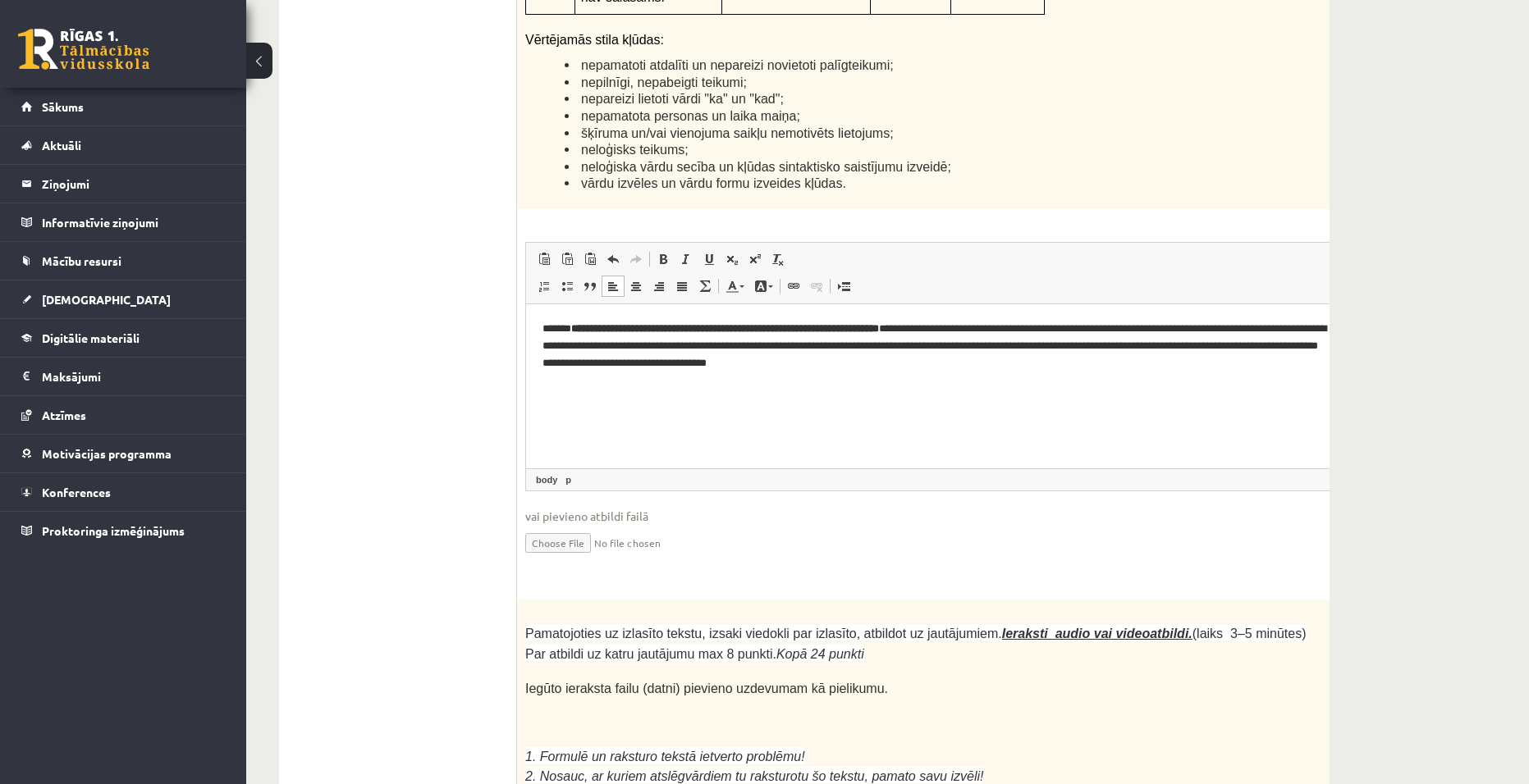
click at [1049, 343] on p "**********" at bounding box center [936, 345] width 785 height 50
drag, startPoint x: 1325, startPoint y: 345, endPoint x: 1863, endPoint y: 481, distance: 554.9
click at [1325, 345] on p "**********" at bounding box center [936, 345] width 785 height 50
drag, startPoint x: 723, startPoint y: 361, endPoint x: 671, endPoint y: 343, distance: 55.0
click at [656, 357] on p "**********" at bounding box center [936, 345] width 785 height 50
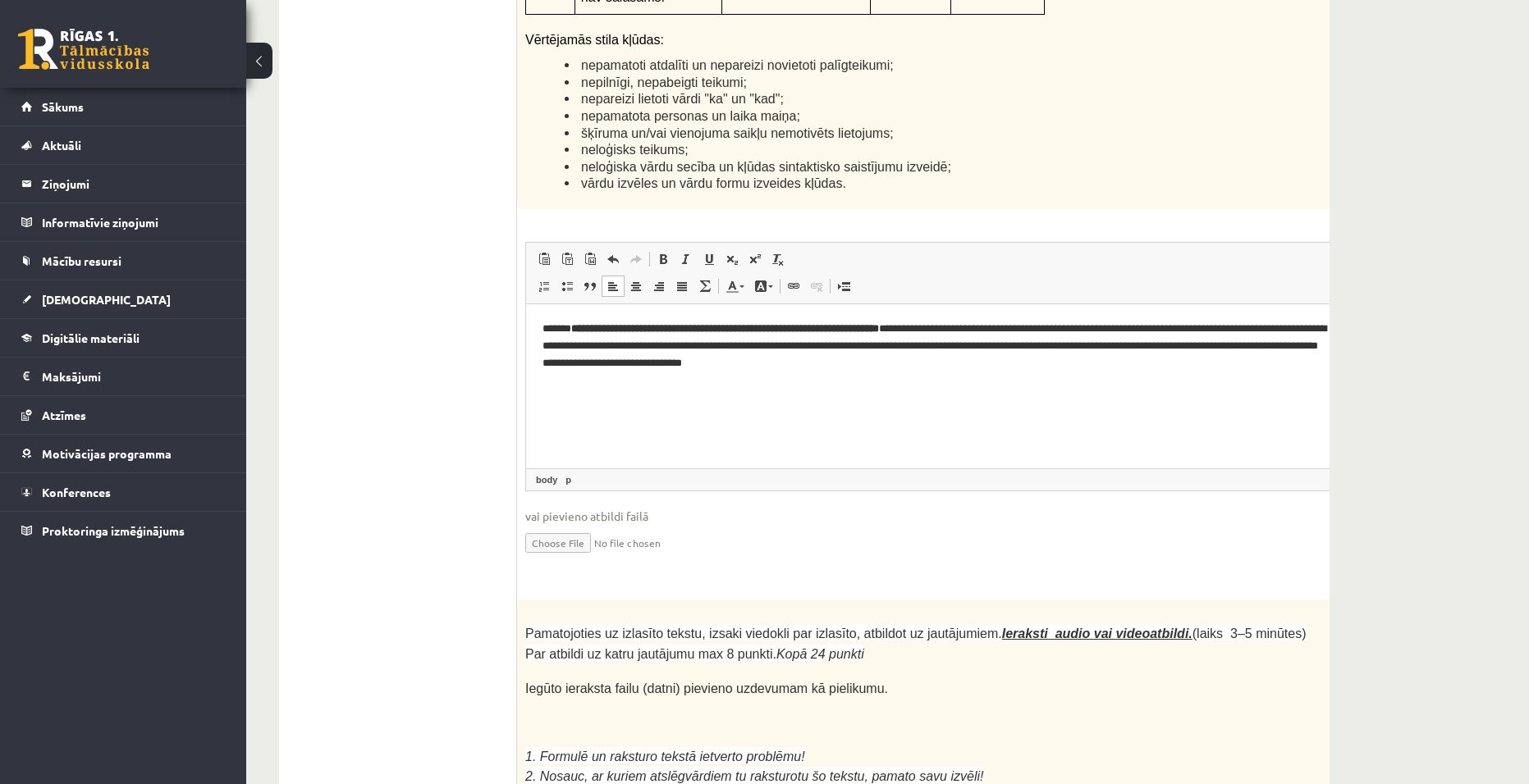
click at [838, 361] on p "**********" at bounding box center [936, 345] width 785 height 50
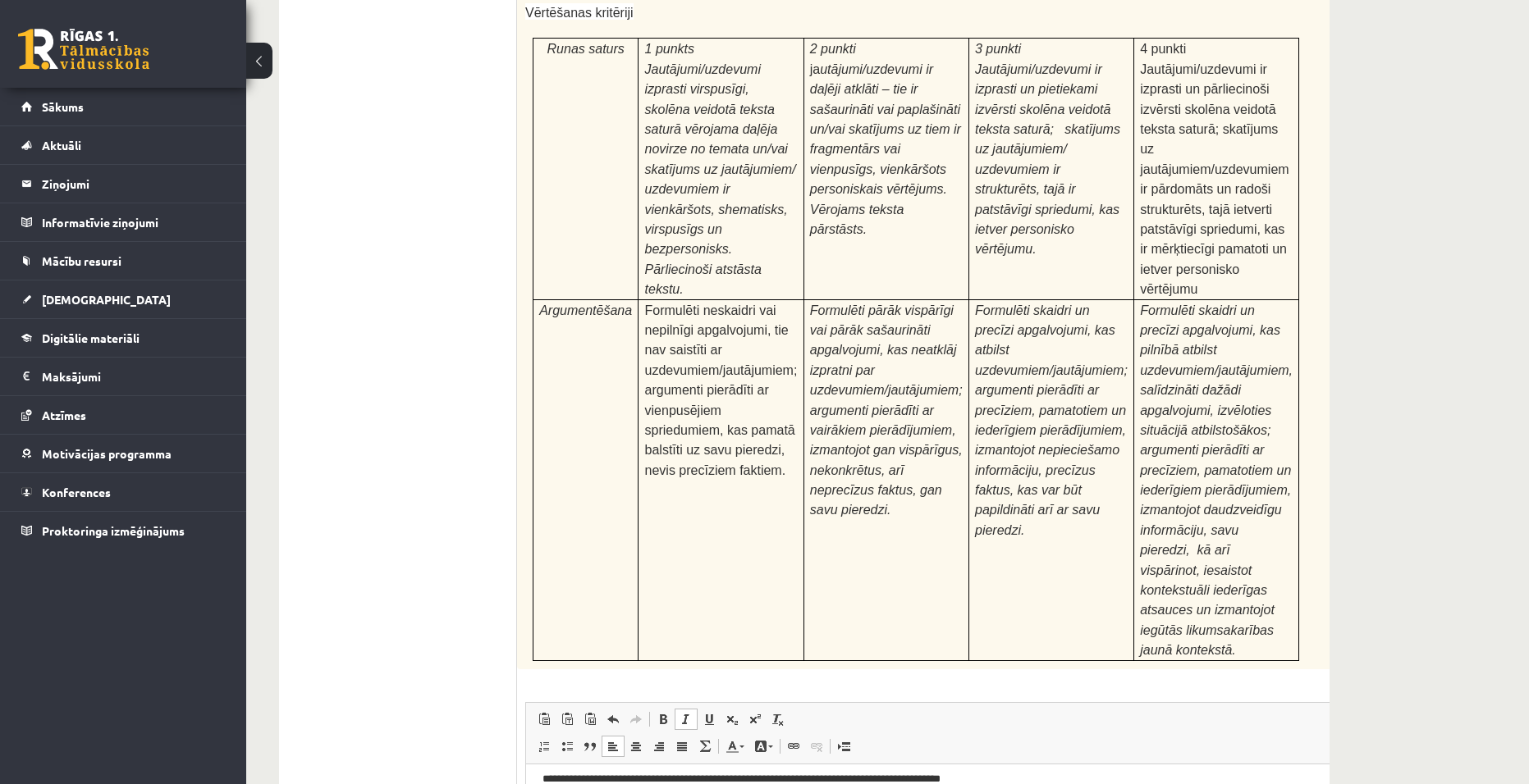
scroll to position [0, 0]
click at [1013, 783] on p "**********" at bounding box center [929, 789] width 773 height 17
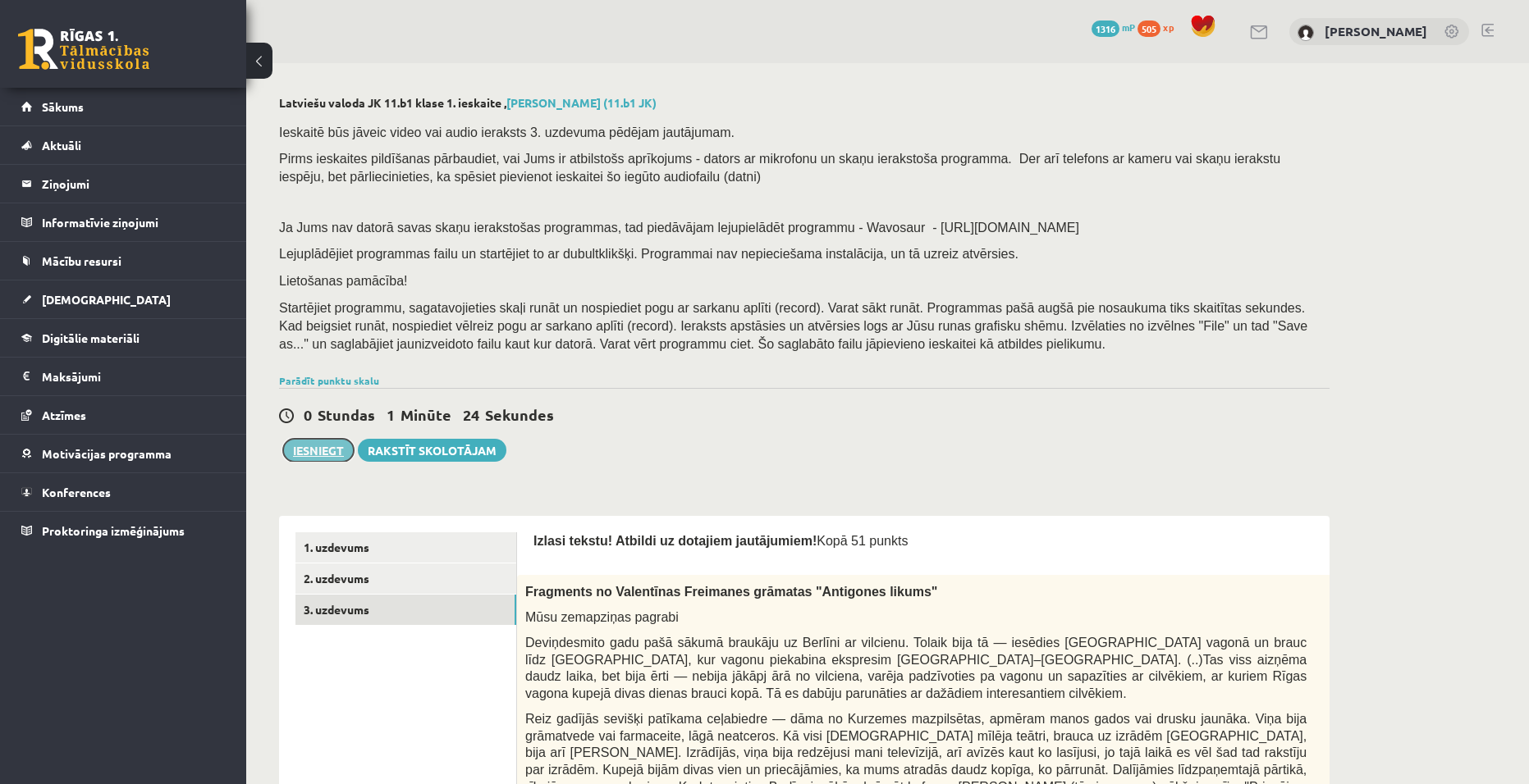
click at [310, 455] on button "Iesniegt" at bounding box center [318, 451] width 71 height 23
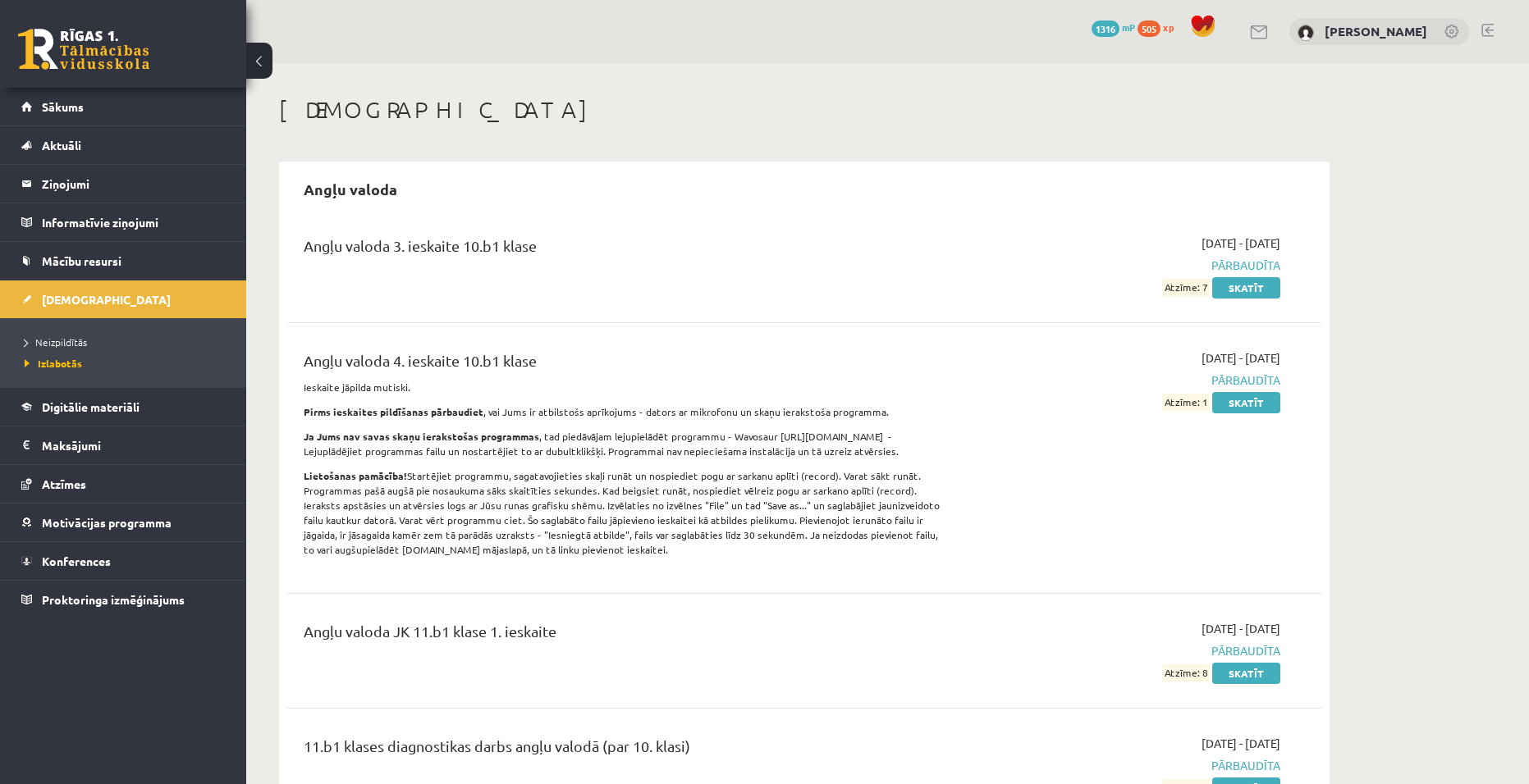
click at [80, 333] on li "Neizpildītās" at bounding box center [127, 342] width 206 height 21
click at [75, 339] on span "Neizpildītās" at bounding box center [60, 342] width 72 height 14
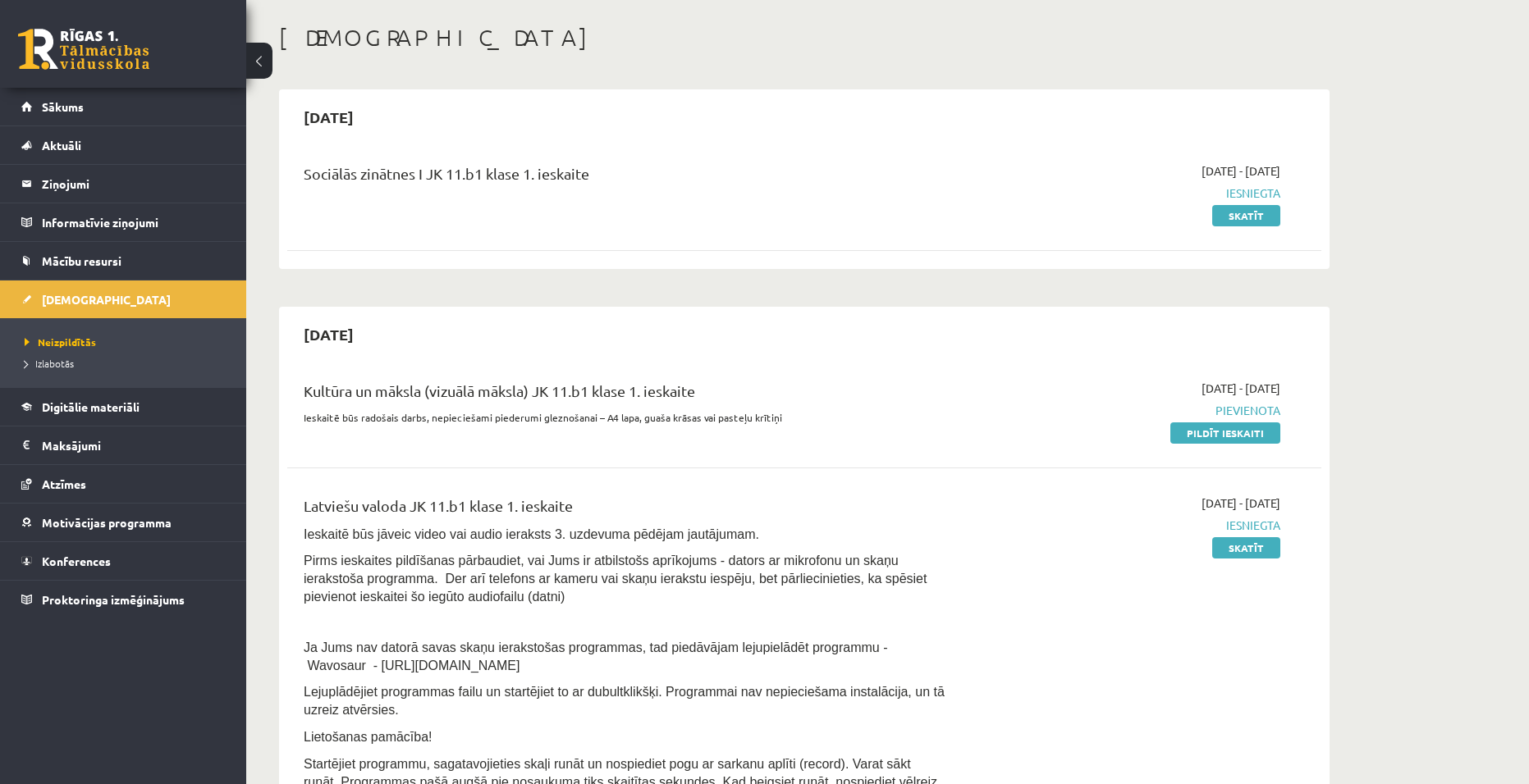
scroll to position [82, 0]
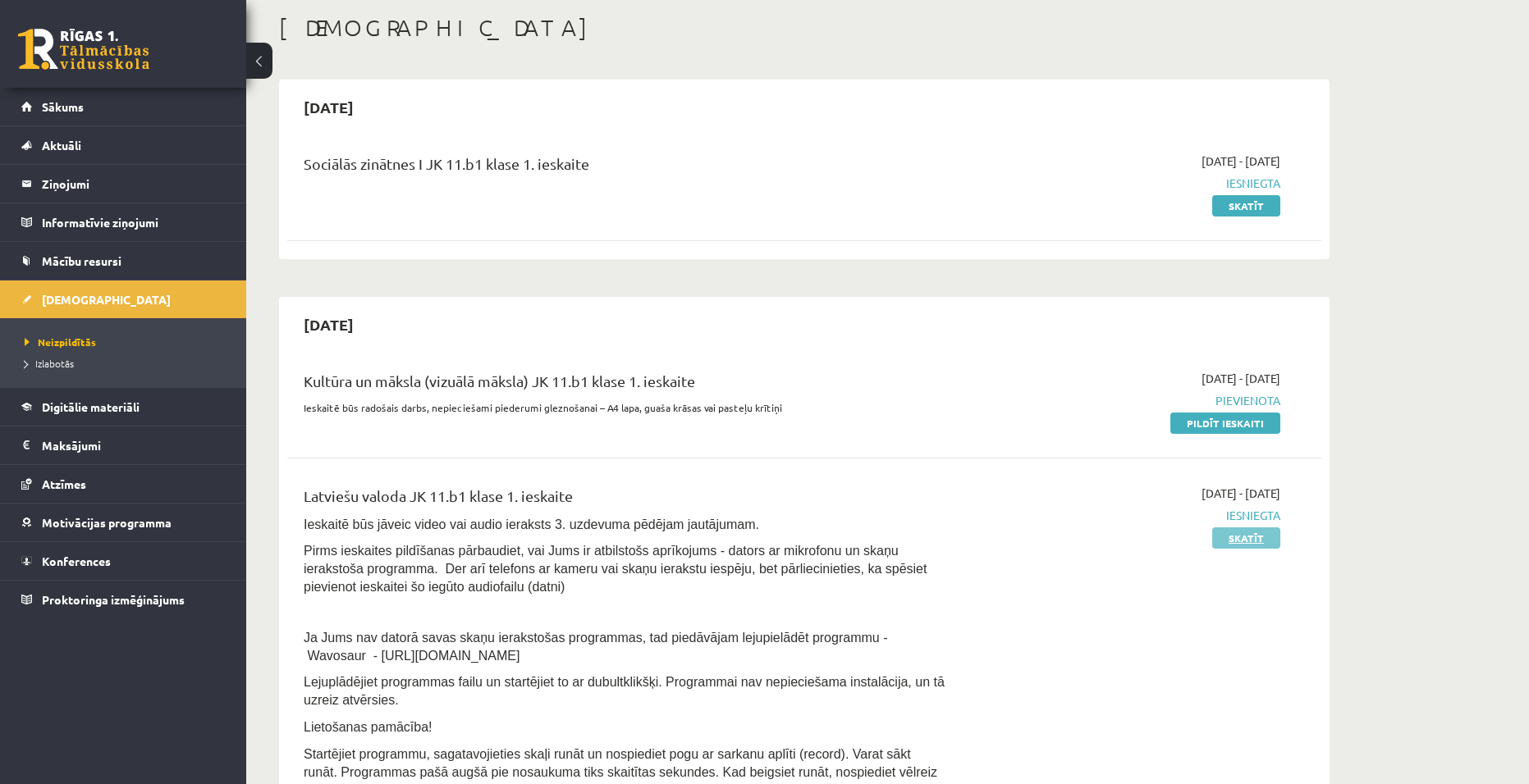
click at [1259, 537] on link "Skatīt" at bounding box center [1246, 538] width 68 height 21
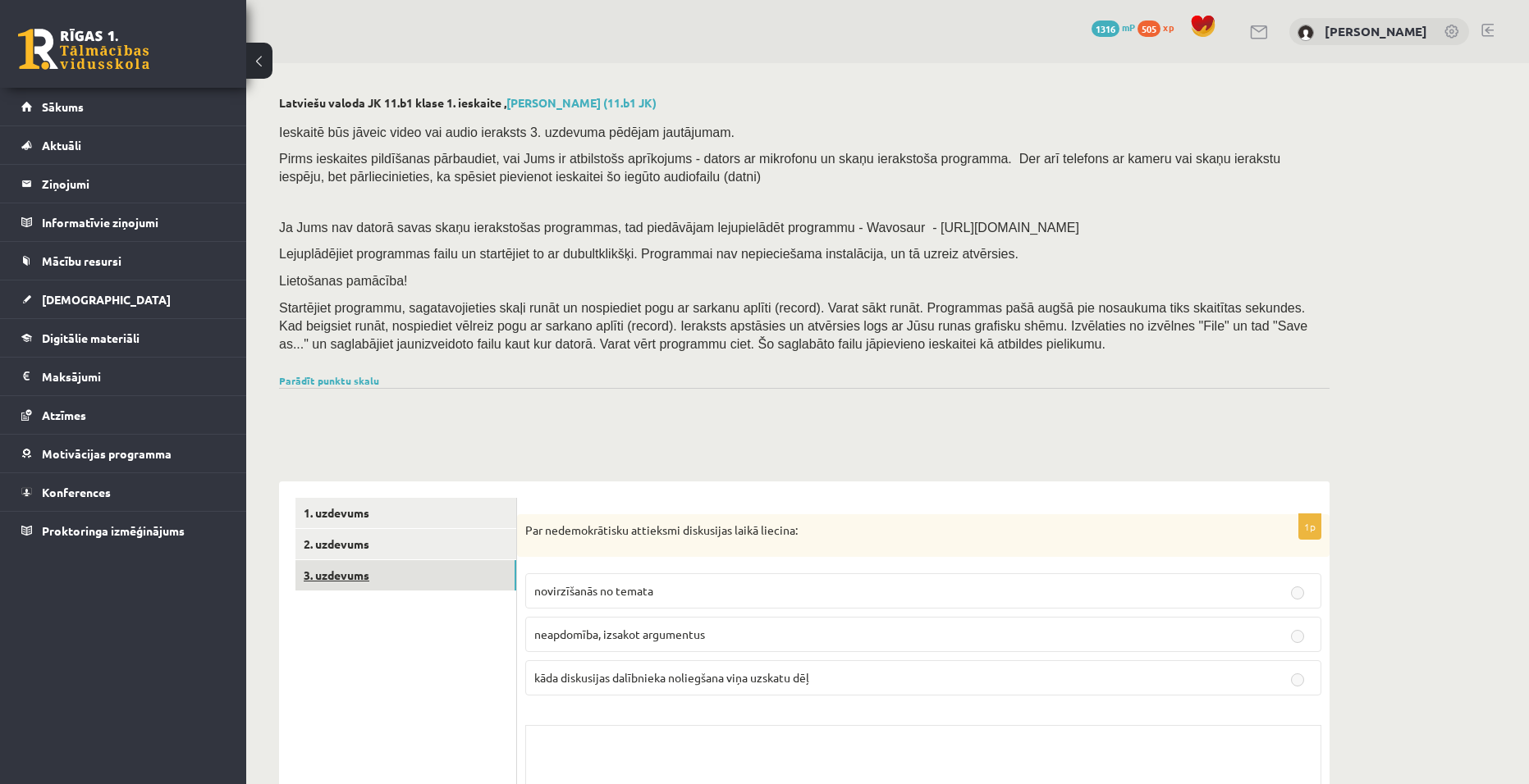
click at [389, 586] on link "3. uzdevums" at bounding box center [406, 575] width 221 height 30
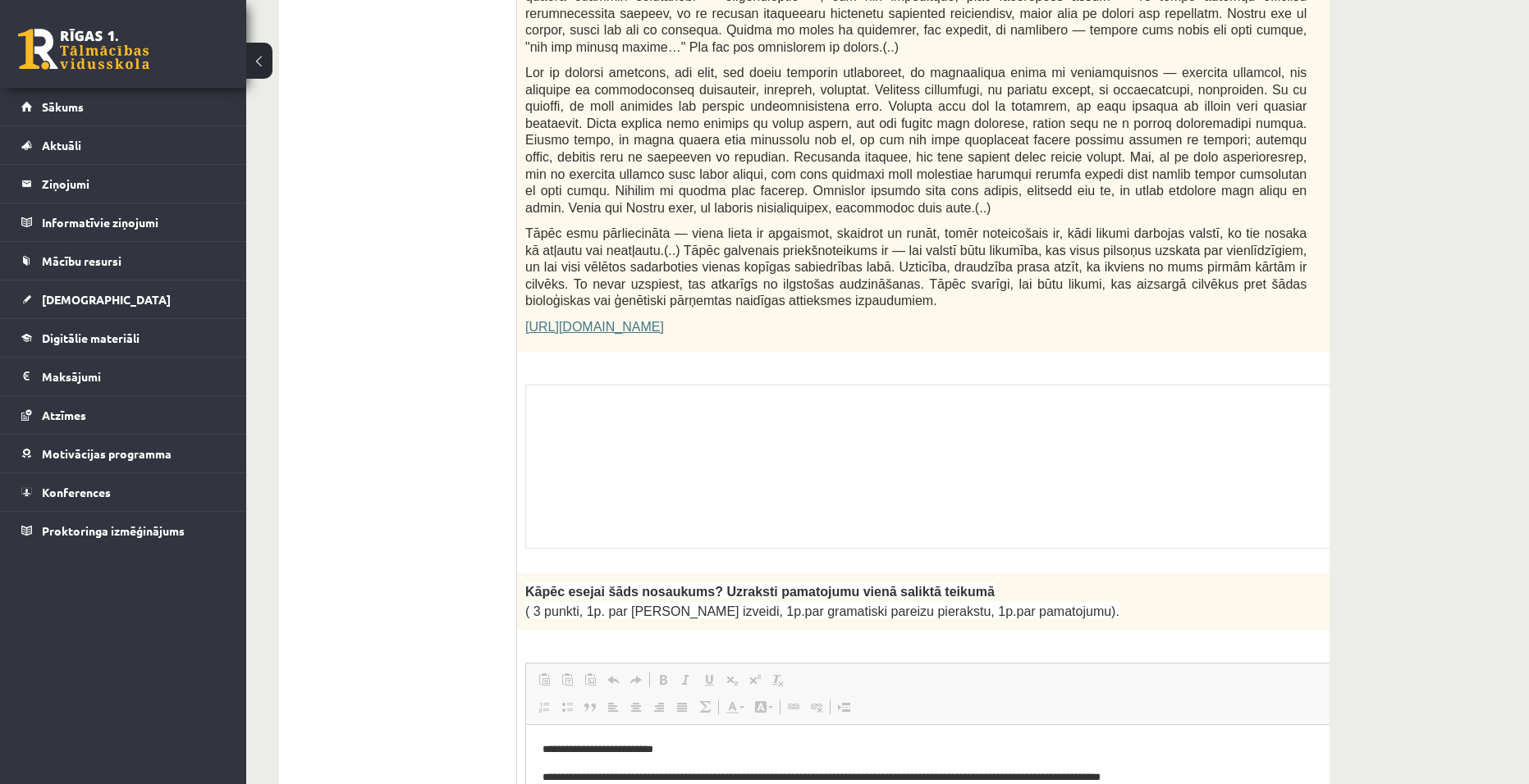
click at [775, 391] on div "Skolotāja pielikums" at bounding box center [957, 466] width 864 height 164
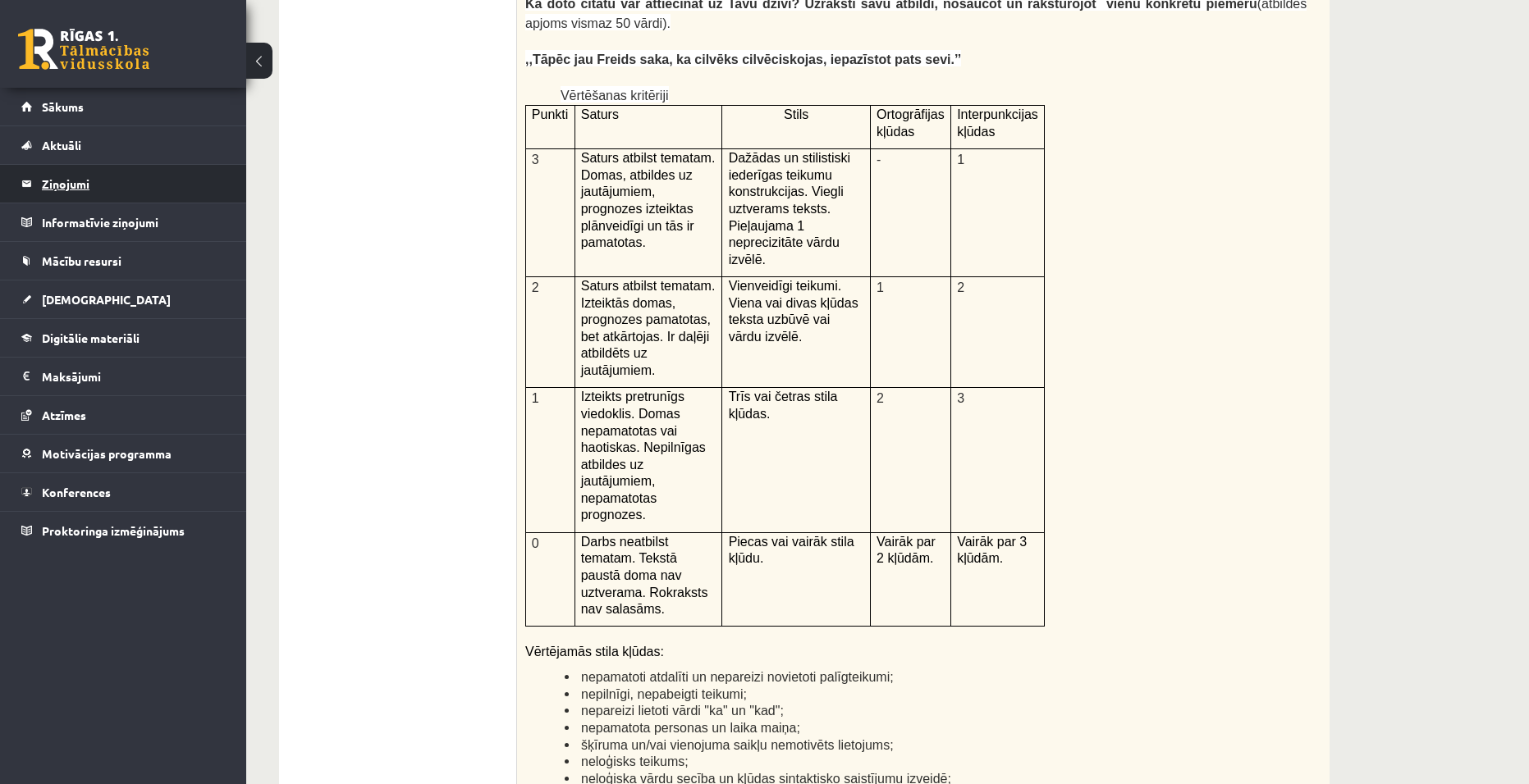
scroll to position [4347, 0]
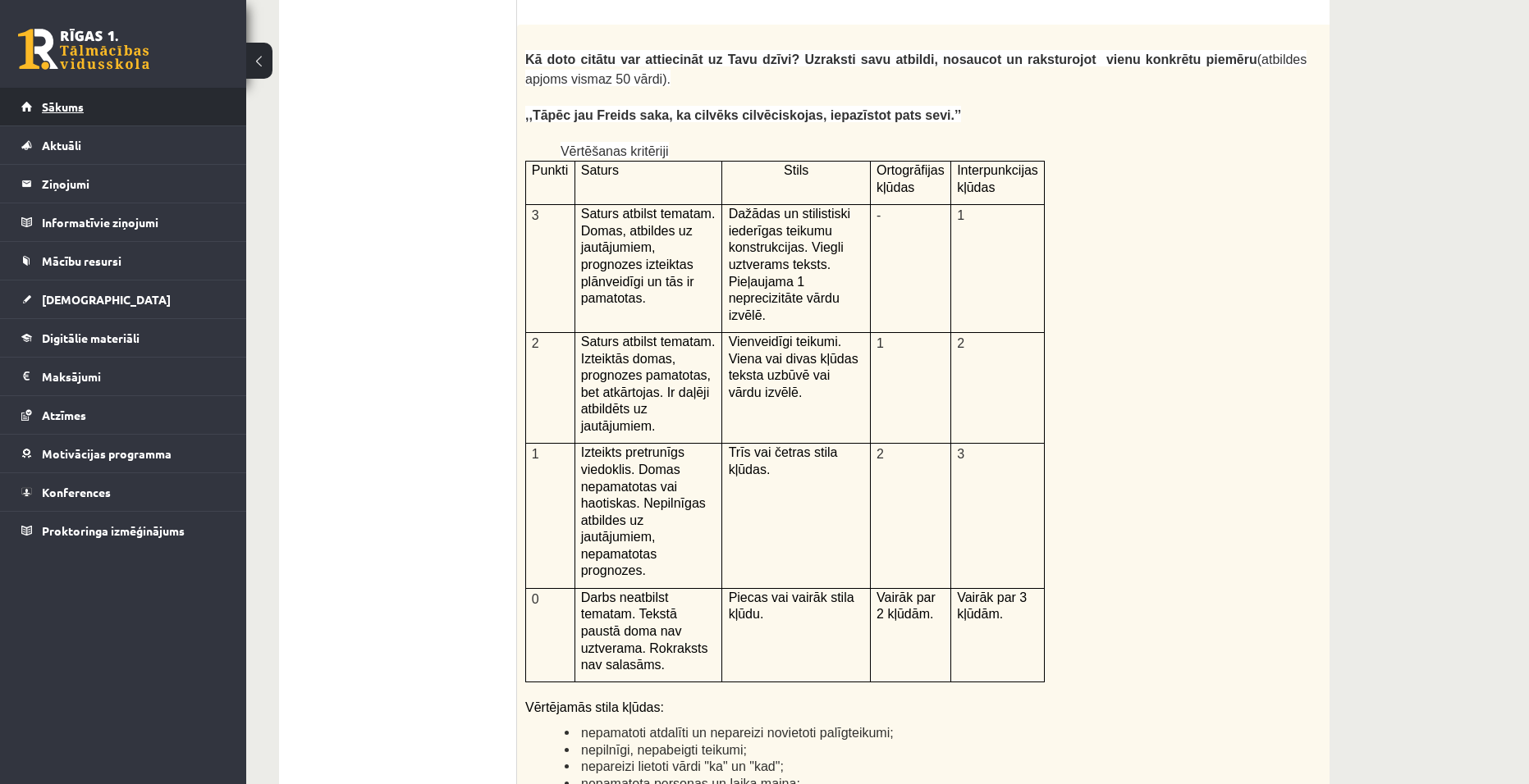
click at [104, 117] on link "Sākums" at bounding box center [123, 107] width 205 height 38
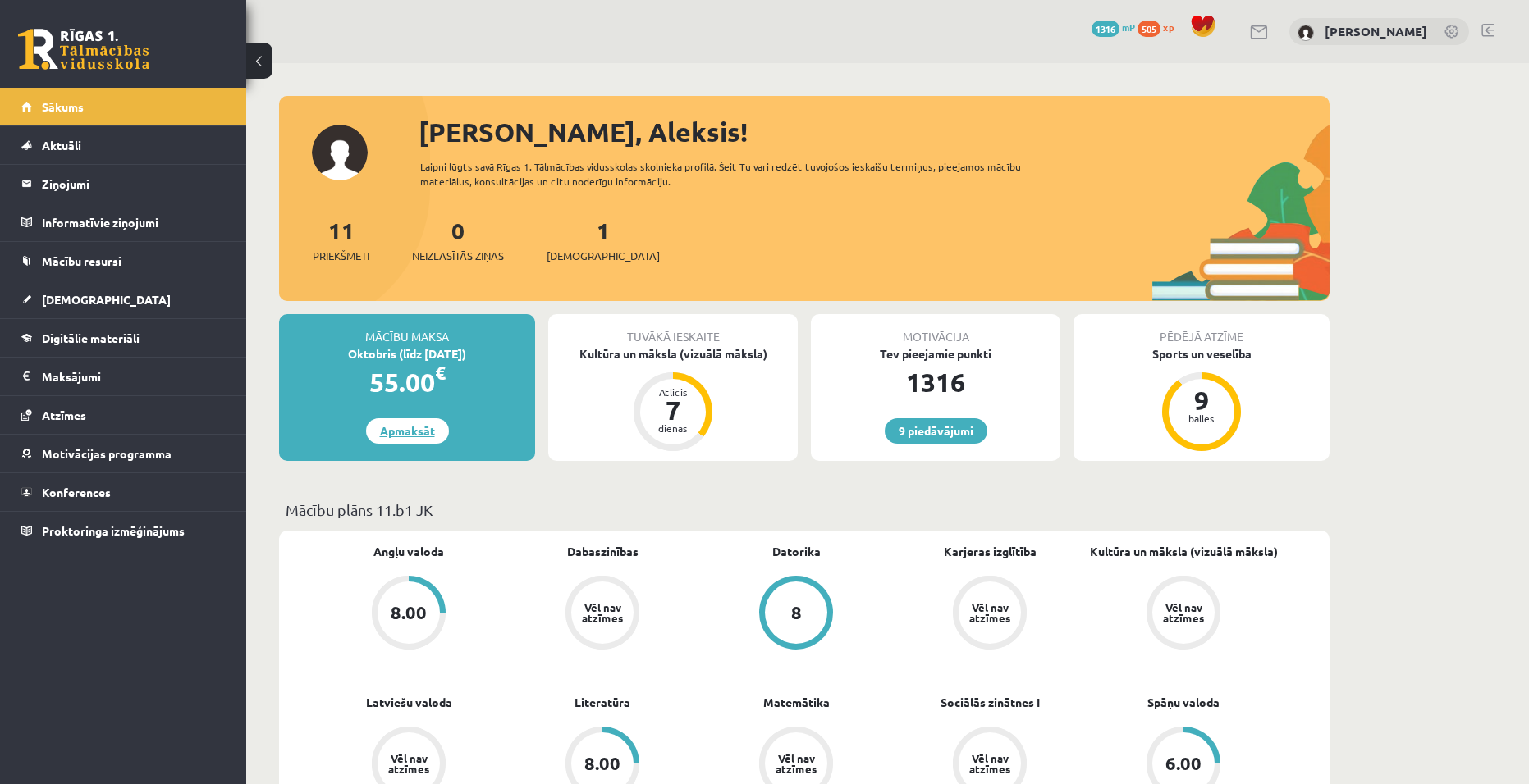
click at [403, 429] on link "Apmaksāt" at bounding box center [407, 431] width 82 height 25
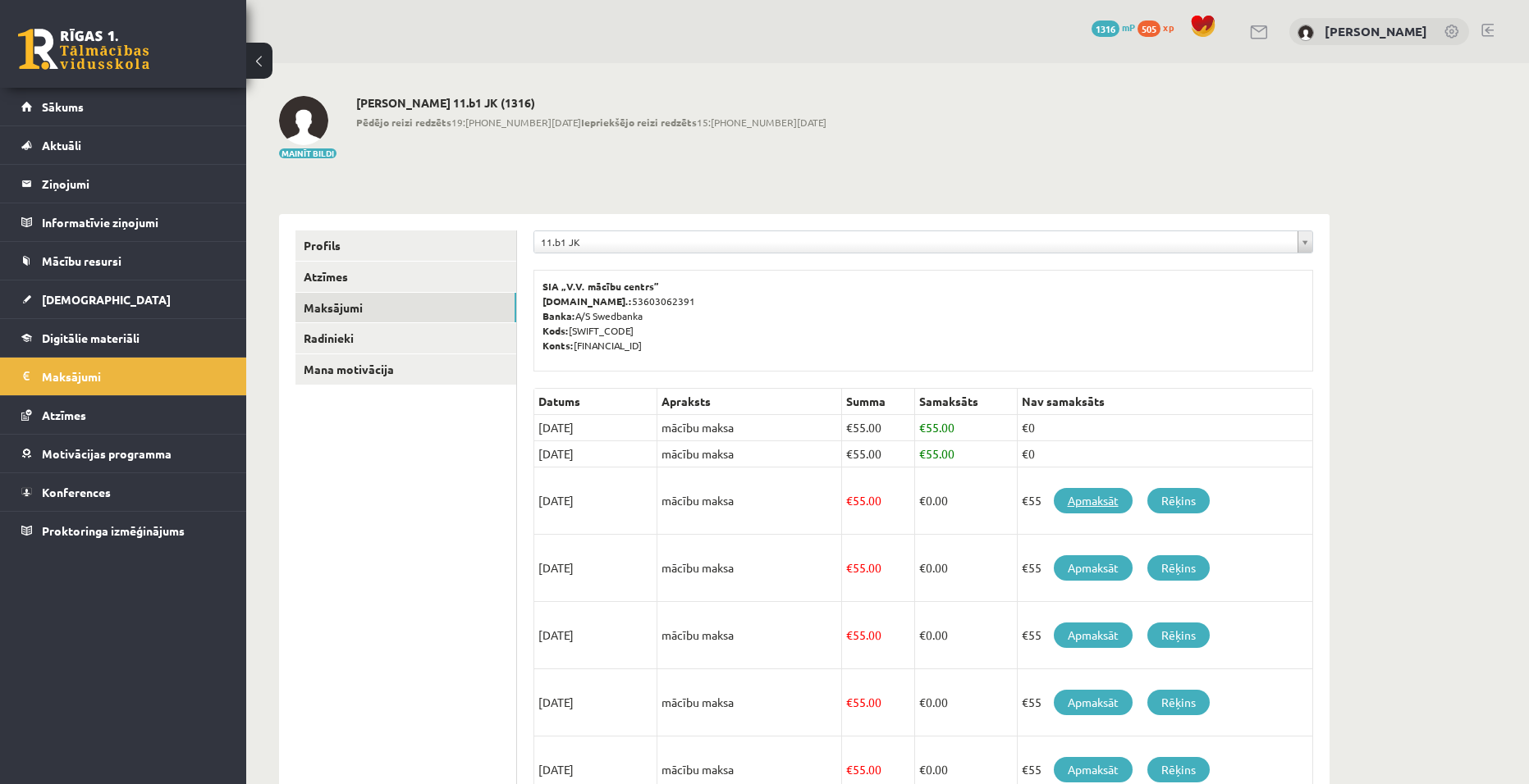
click at [1087, 500] on link "Apmaksāt" at bounding box center [1093, 501] width 79 height 25
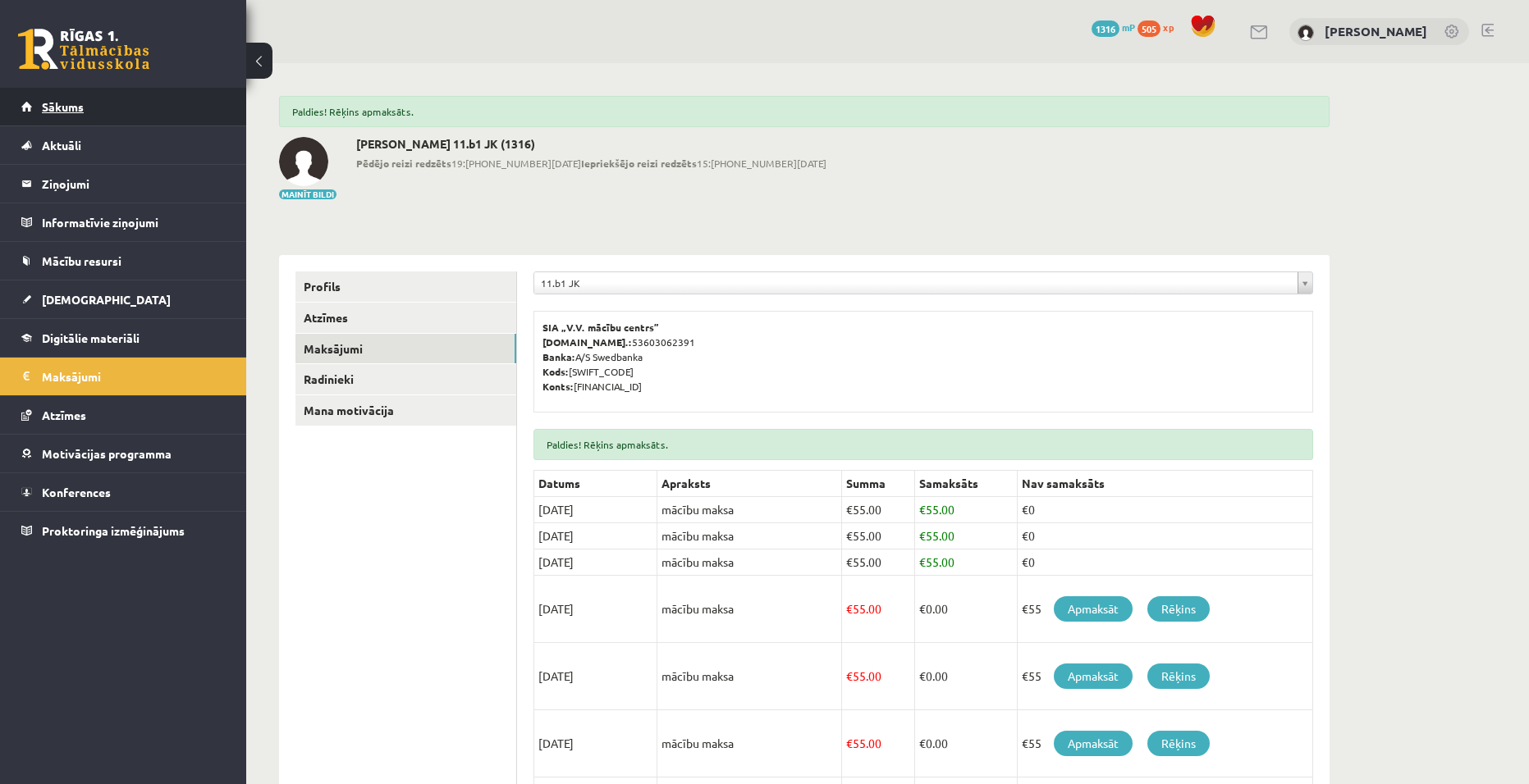
click at [58, 97] on link "Sākums" at bounding box center [123, 107] width 205 height 38
